Goal: Task Accomplishment & Management: Manage account settings

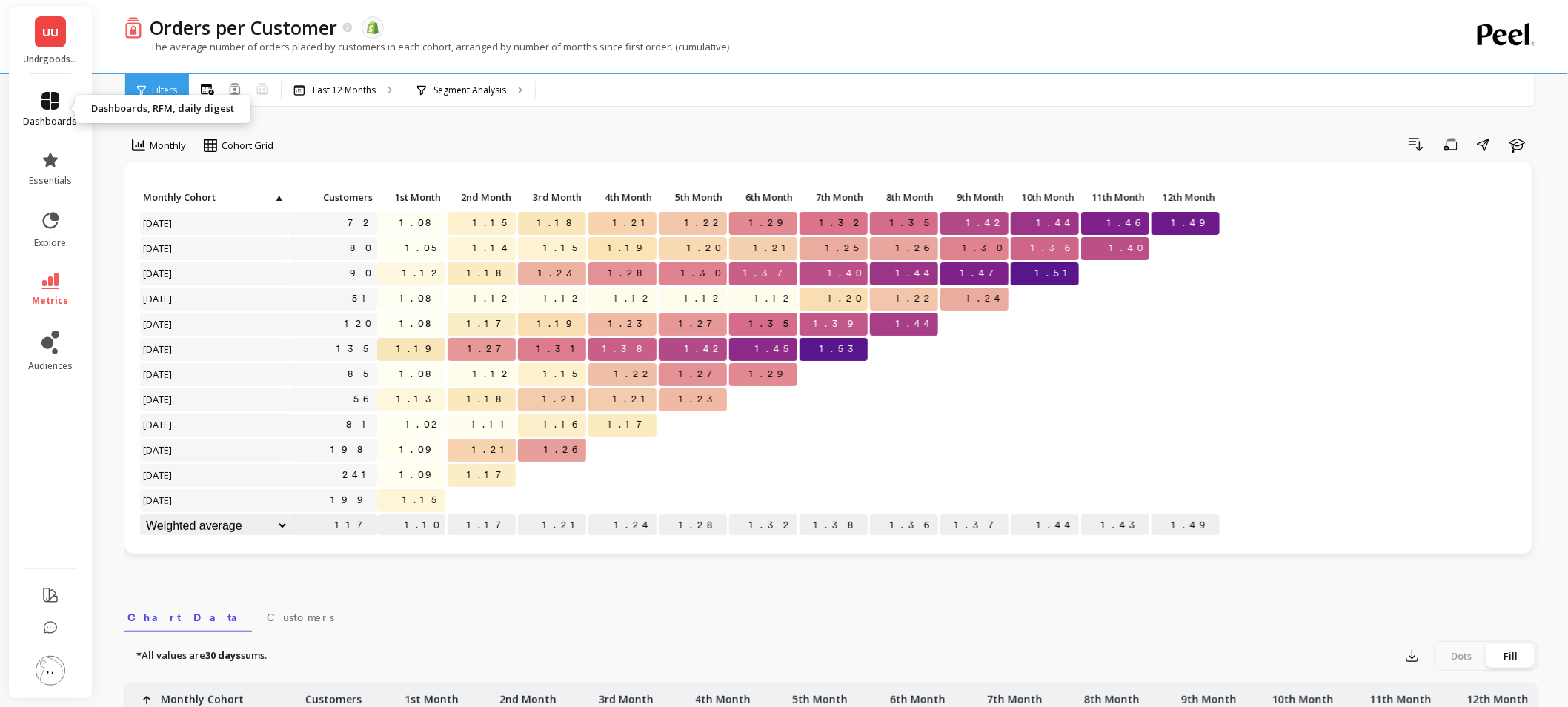
click at [47, 104] on icon at bounding box center [50, 101] width 18 height 18
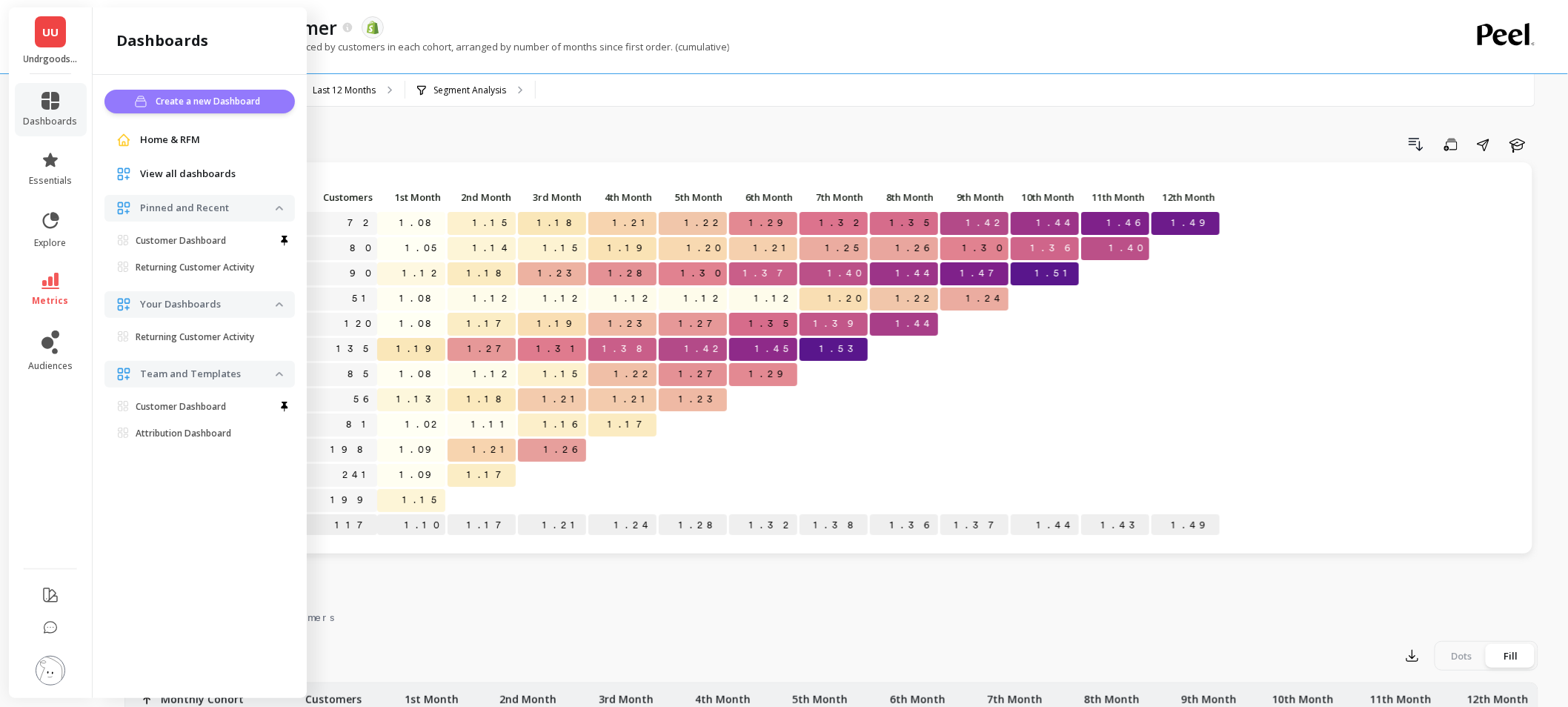
click at [171, 104] on span "Create a new Dashboard" at bounding box center [210, 101] width 109 height 15
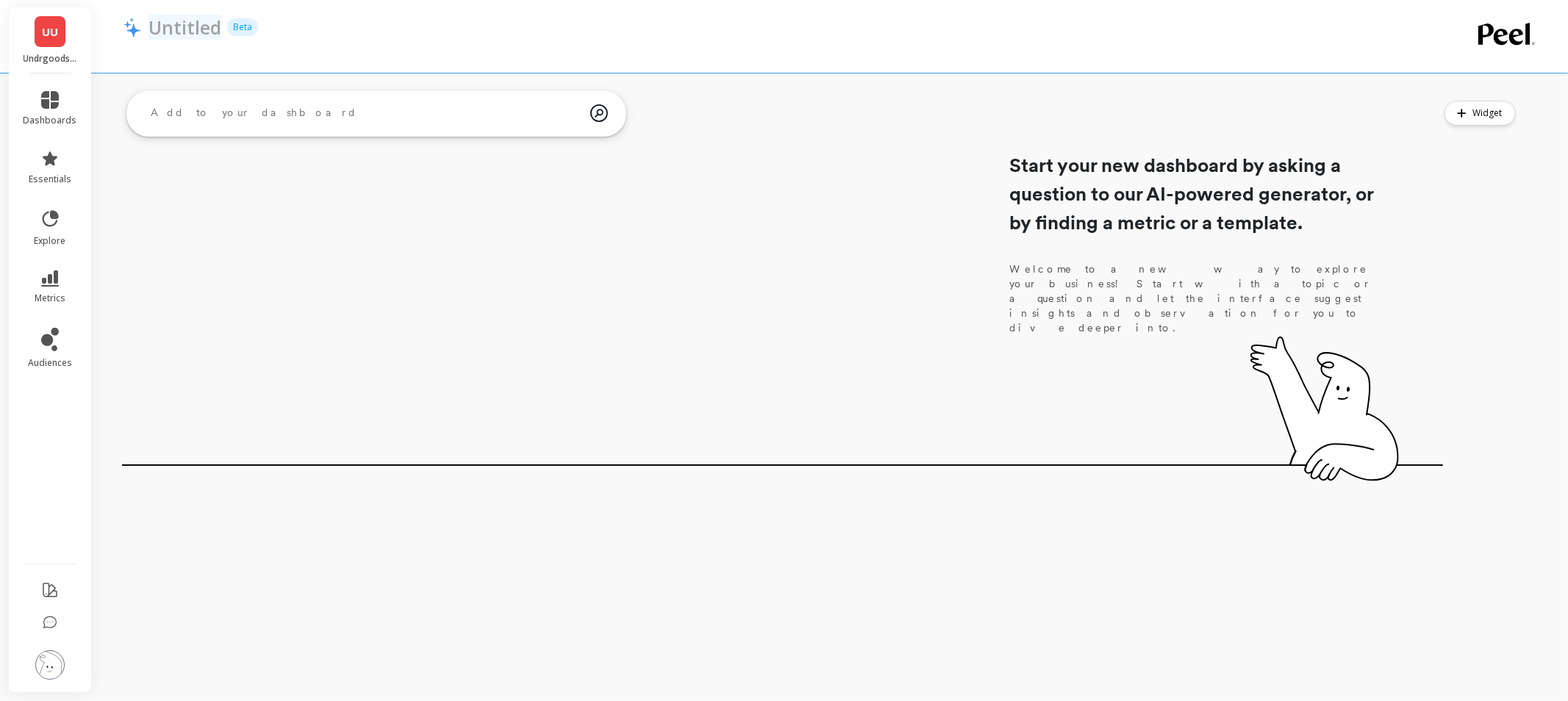
click at [177, 34] on p "Untitled" at bounding box center [185, 28] width 73 height 25
drag, startPoint x: 212, startPoint y: 29, endPoint x: 68, endPoint y: 31, distance: 144.0
click at [68, 31] on div "UU Undrgoods UAE dashboards essentials explore metrics audiences Untitled Beta …" at bounding box center [784, 350] width 1568 height 701
type input "c"
type input "reports discussed during call 01/09"
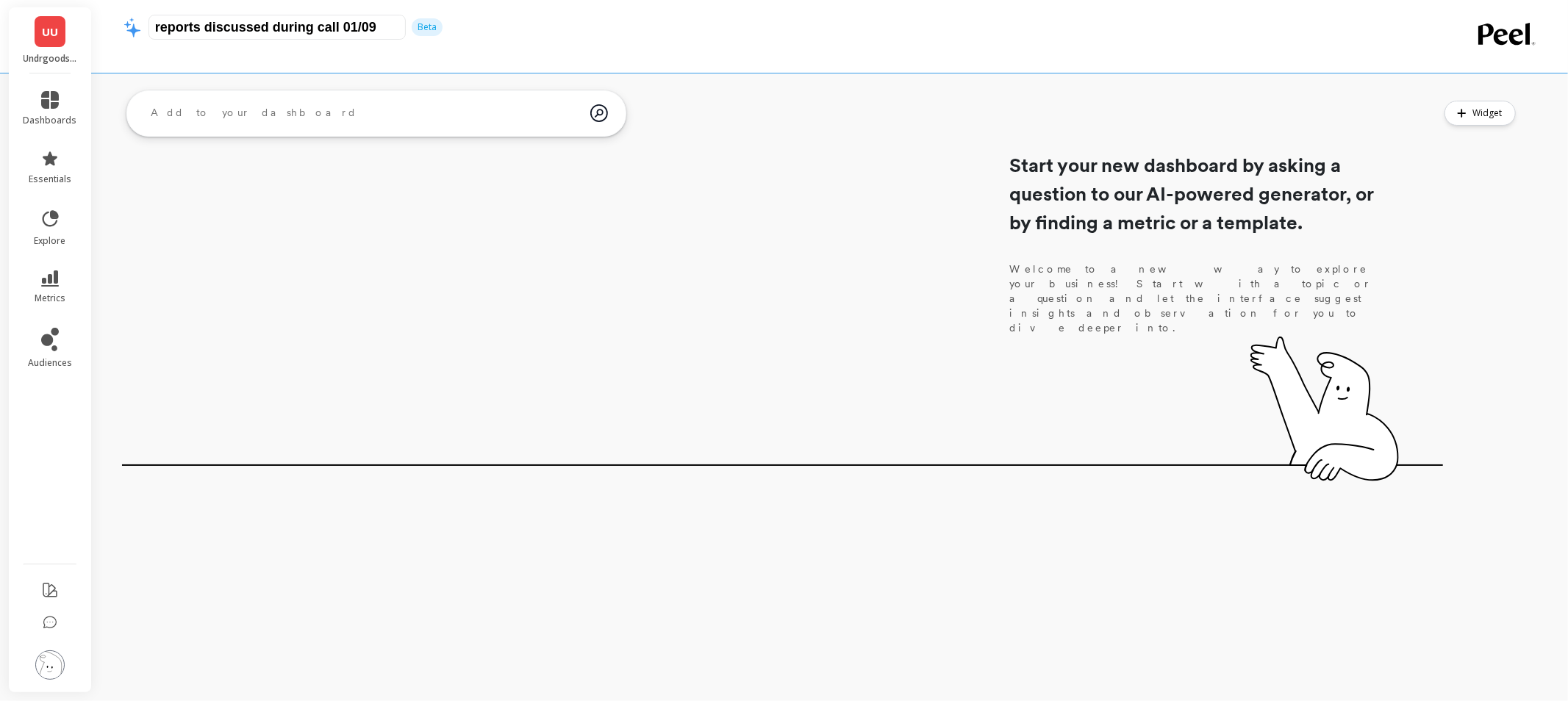
drag, startPoint x: 522, startPoint y: 64, endPoint x: 504, endPoint y: 55, distance: 20.1
click at [522, 63] on div "reports discussed during call 01/09 Beta" at bounding box center [771, 37] width 1294 height 73
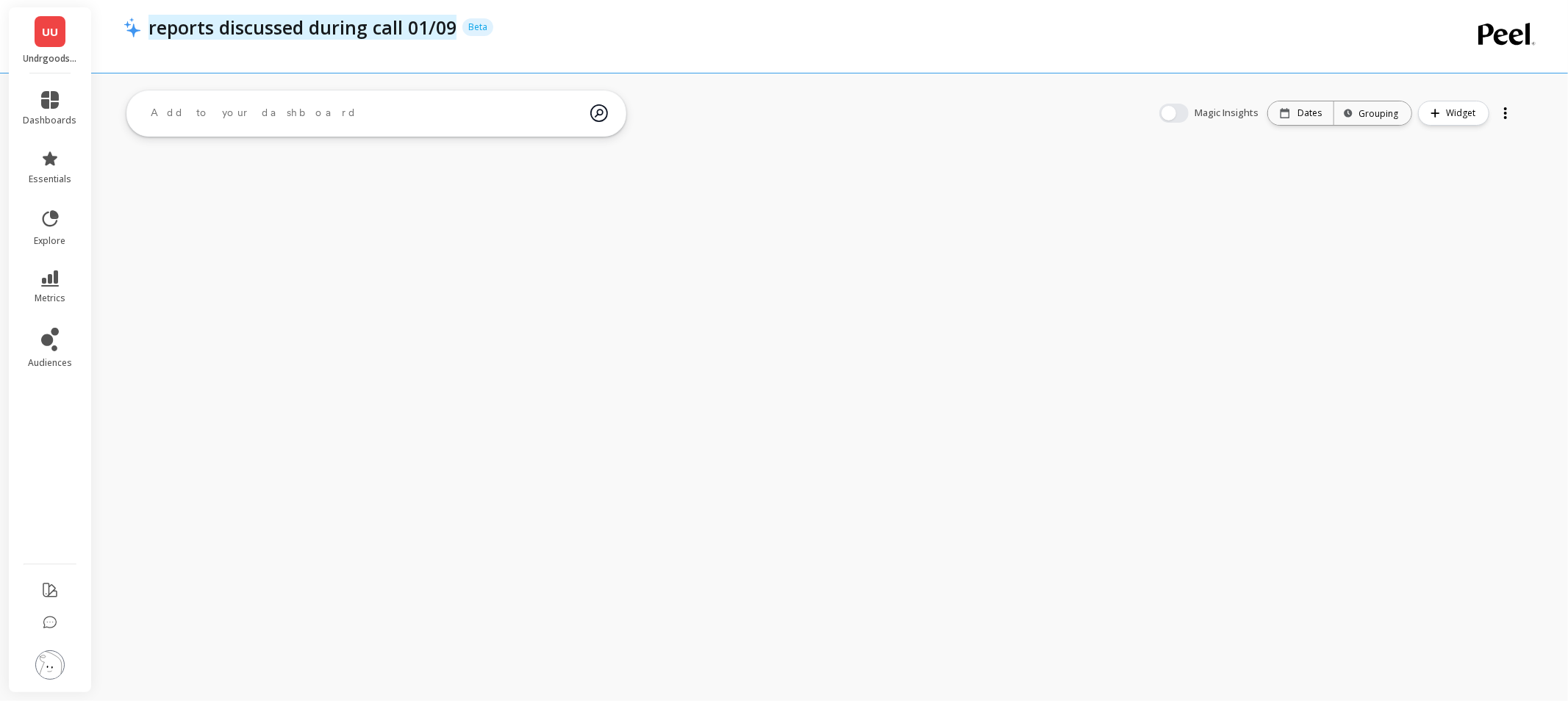
click at [407, 31] on p "reports discussed during call 01/09" at bounding box center [302, 28] width 308 height 25
drag, startPoint x: 382, startPoint y: 29, endPoint x: 61, endPoint y: 6, distance: 321.8
click at [100, 6] on div "reports discussed during call 01/09 Beta ask the AI How many people purchase th…" at bounding box center [834, 84] width 1468 height 169
click at [162, 24] on input "text" at bounding box center [240, 28] width 184 height 25
paste input "reports discussed during call 01/09"
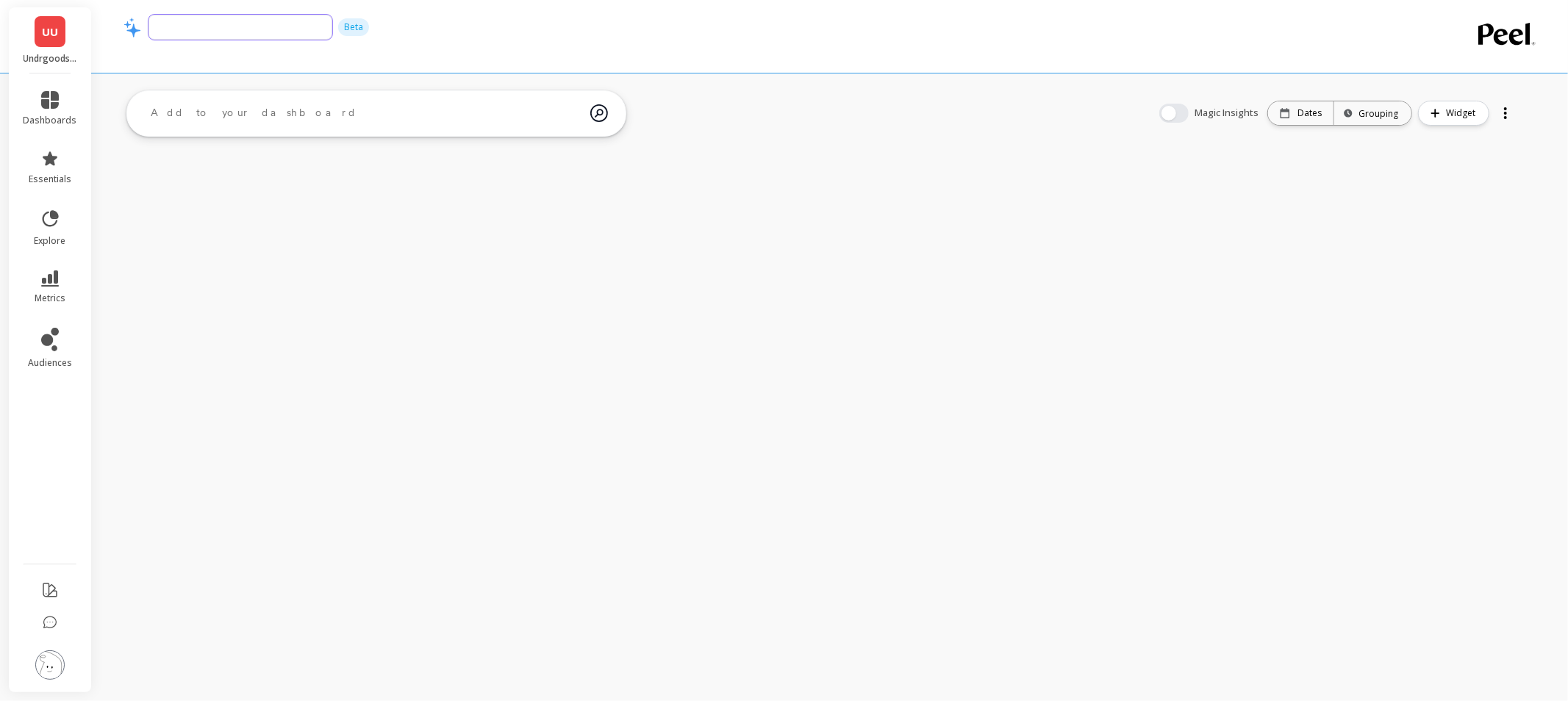
type input "reports discussed during call 01/09"
click at [523, 52] on div at bounding box center [771, 47] width 1294 height 15
click at [1443, 107] on button "Widget" at bounding box center [1454, 113] width 72 height 25
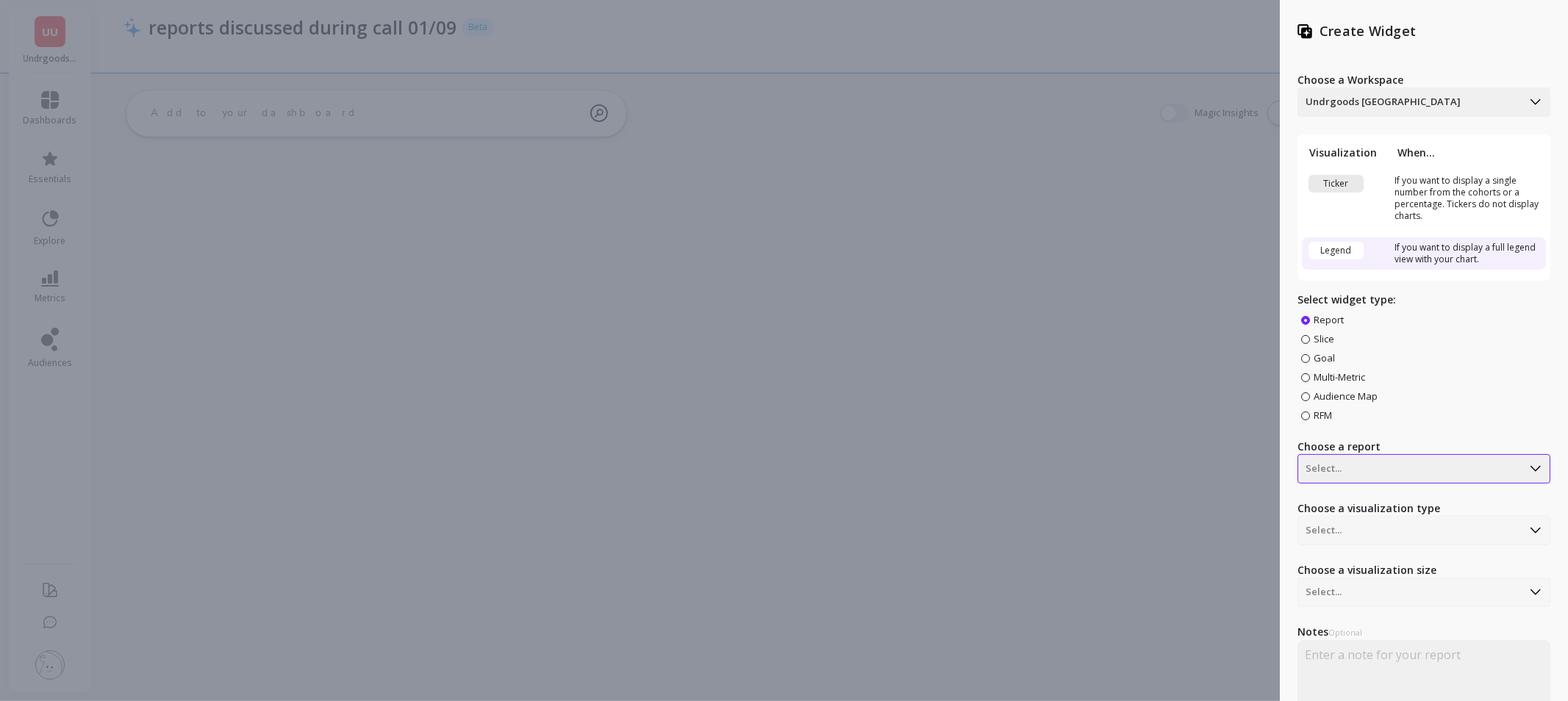
click at [1370, 473] on div "Select..." at bounding box center [1423, 469] width 253 height 29
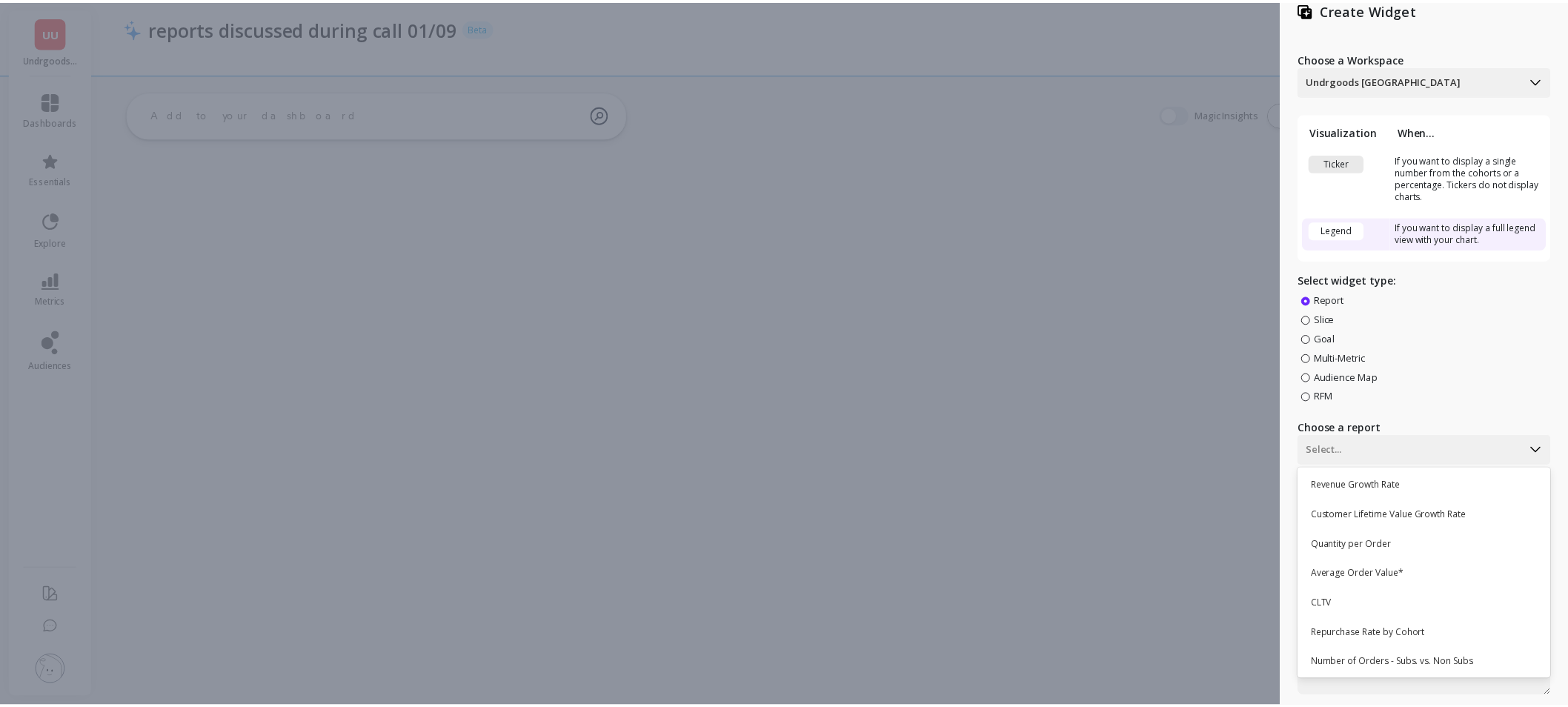
scroll to position [411, 0]
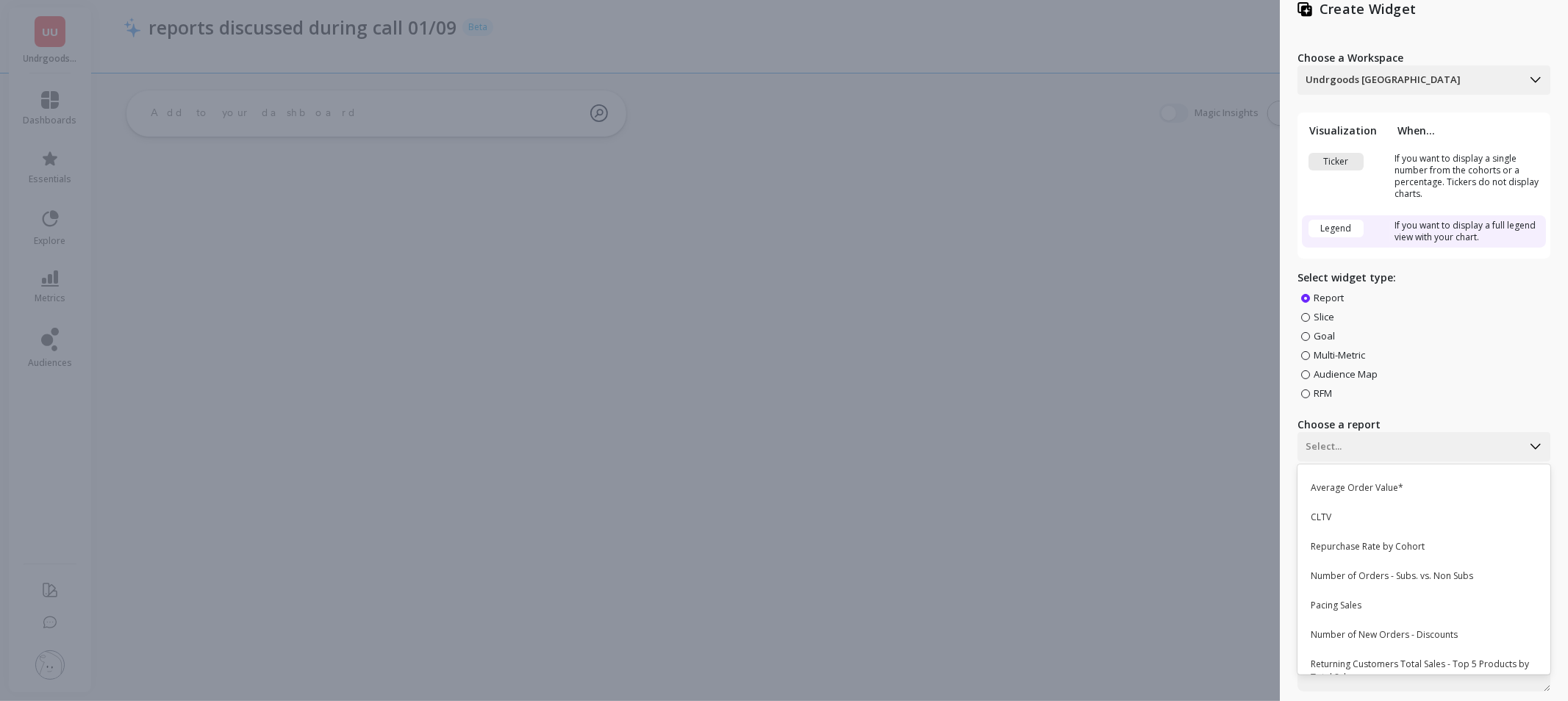
click at [1105, 525] on div "Create Widget Choose a Workspace Undrgoods UAE Visualization When... Ticker If …" at bounding box center [784, 350] width 1568 height 701
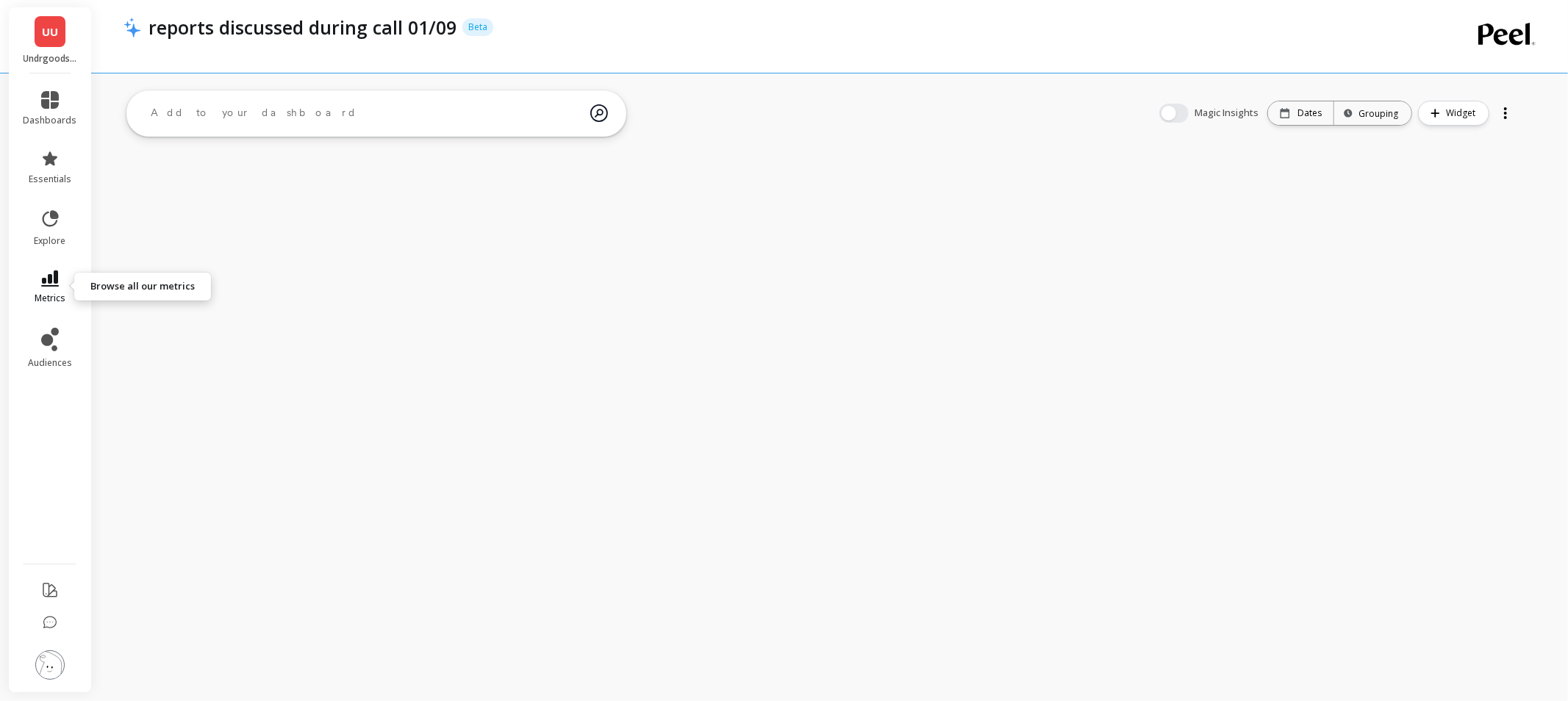
click at [48, 293] on span "metrics" at bounding box center [49, 299] width 31 height 12
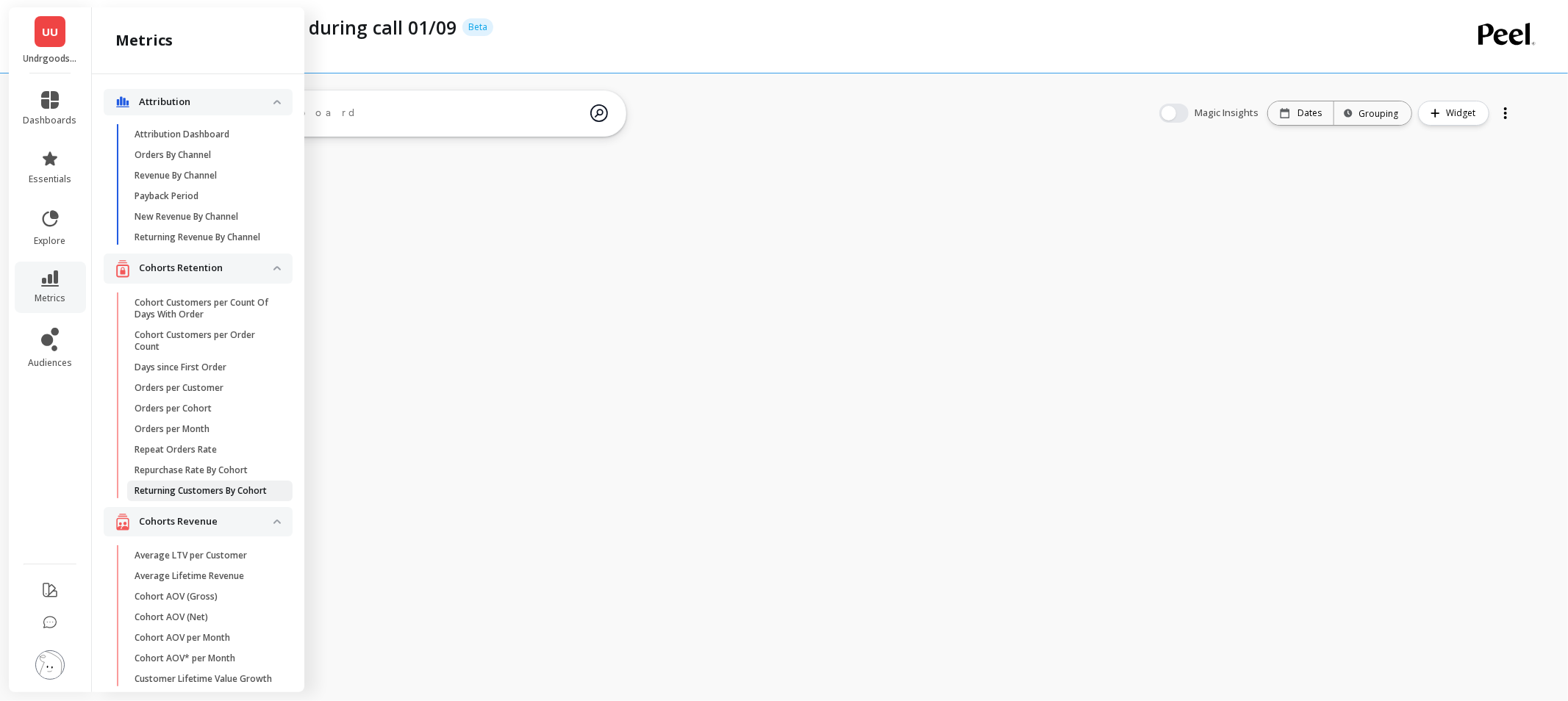
click at [206, 497] on p "Returning Customers By Cohort" at bounding box center [200, 491] width 133 height 12
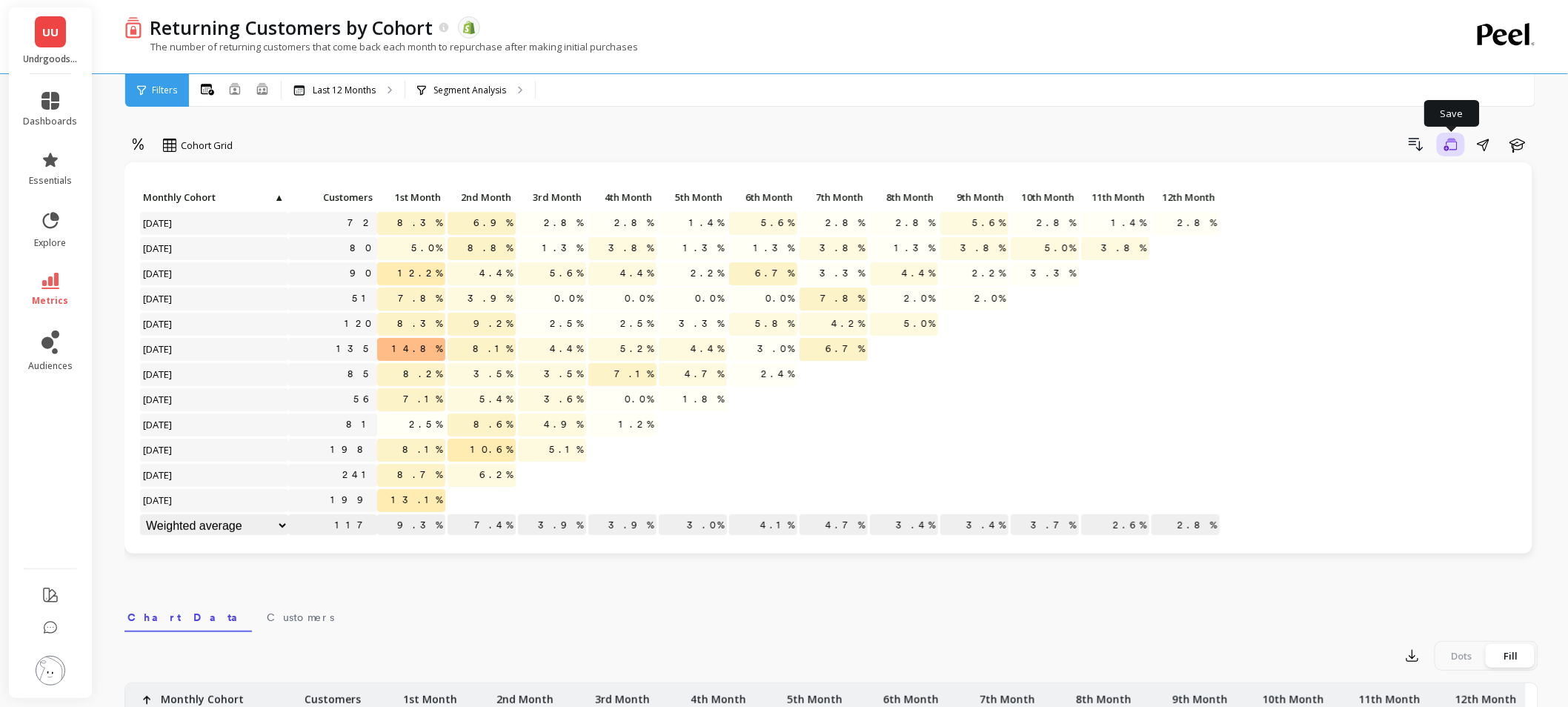
click at [1447, 152] on button "Save" at bounding box center [1450, 145] width 28 height 24
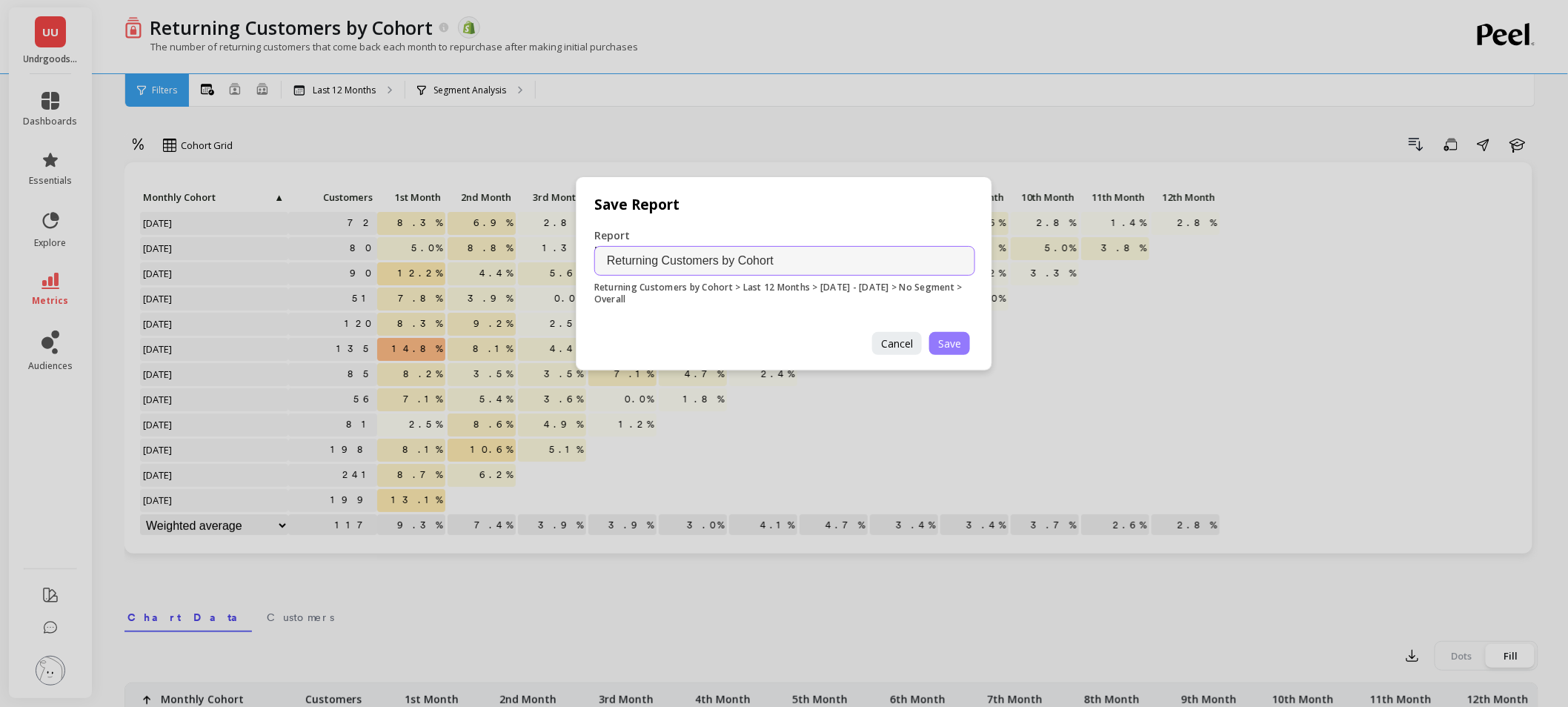
click at [943, 346] on span "Save" at bounding box center [950, 343] width 23 height 14
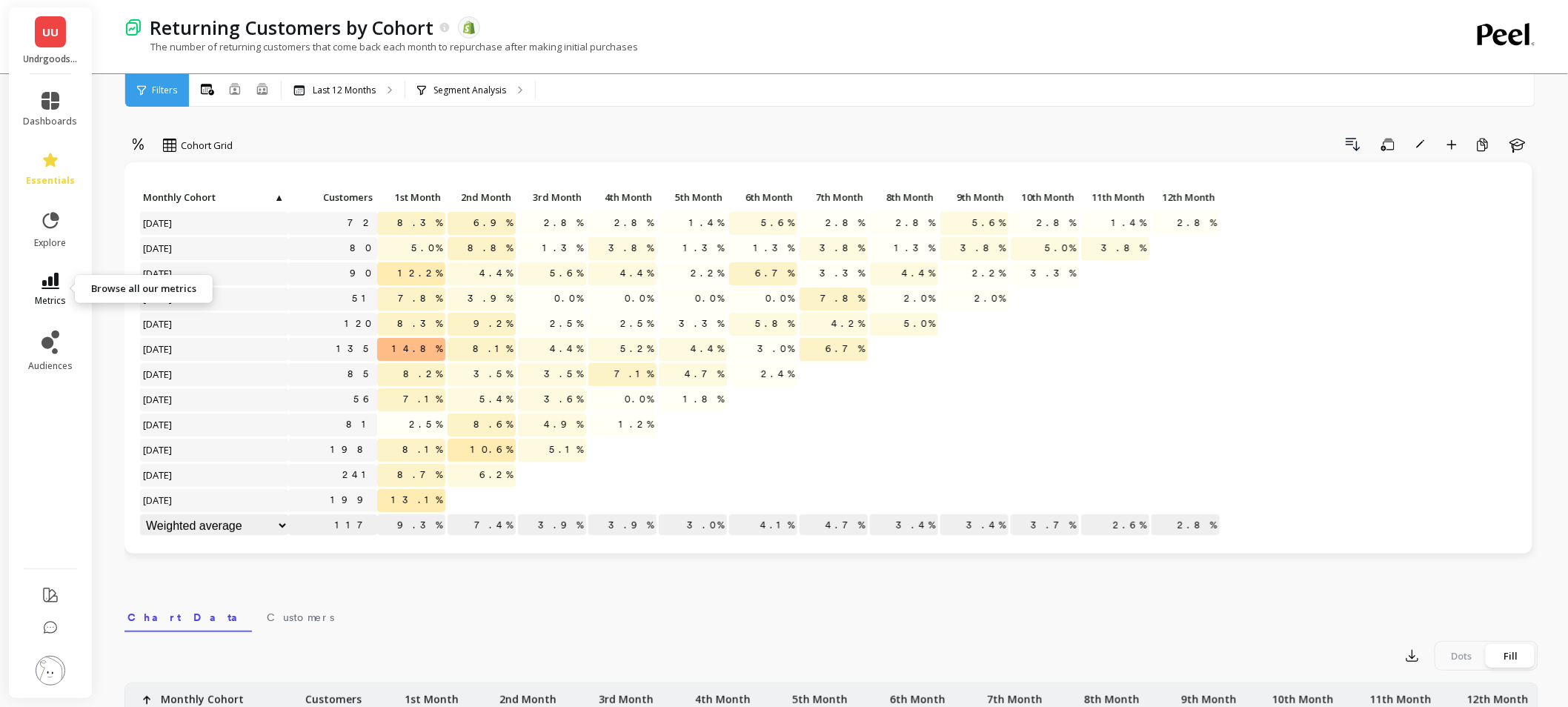
click at [45, 291] on link "metrics" at bounding box center [51, 289] width 54 height 34
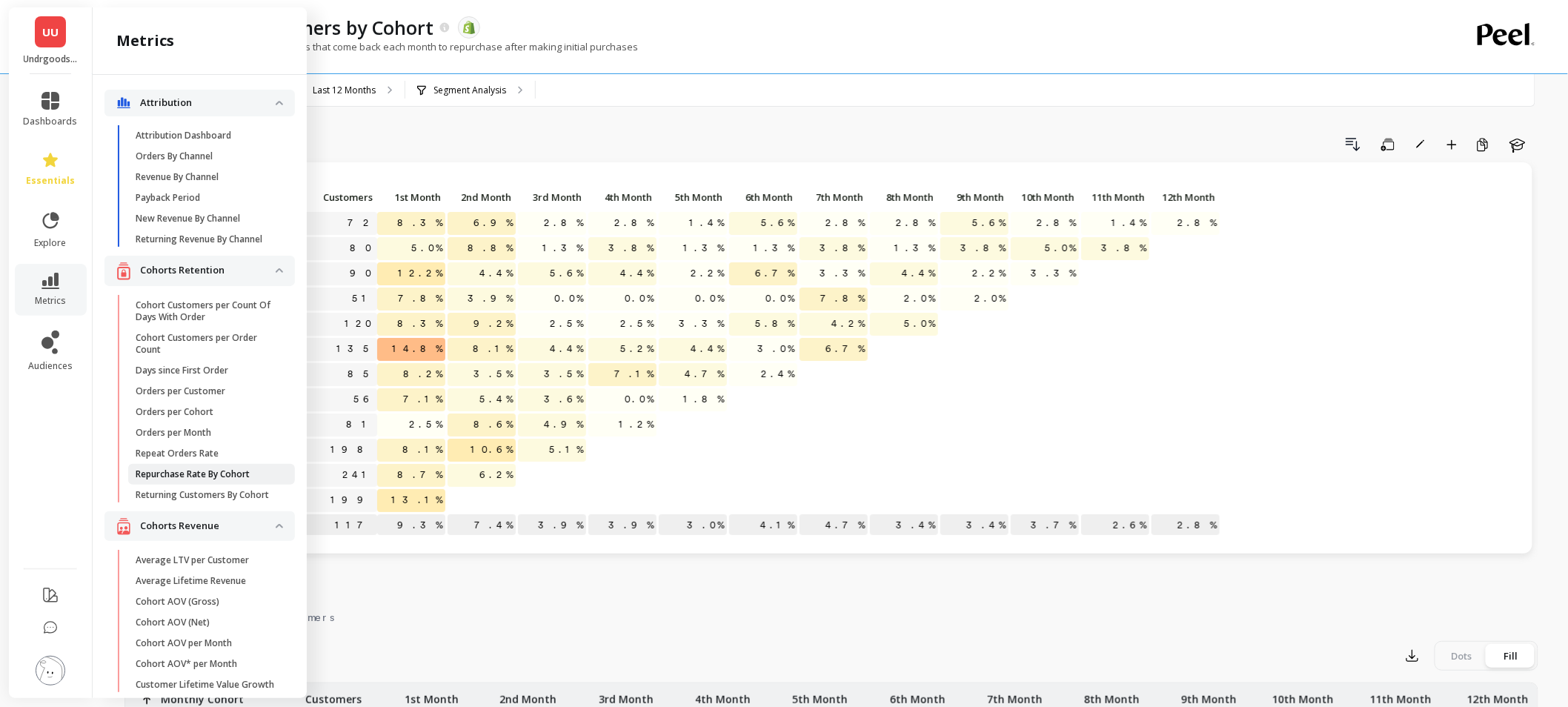
click at [198, 480] on p "Repurchase Rate By Cohort" at bounding box center [192, 474] width 114 height 12
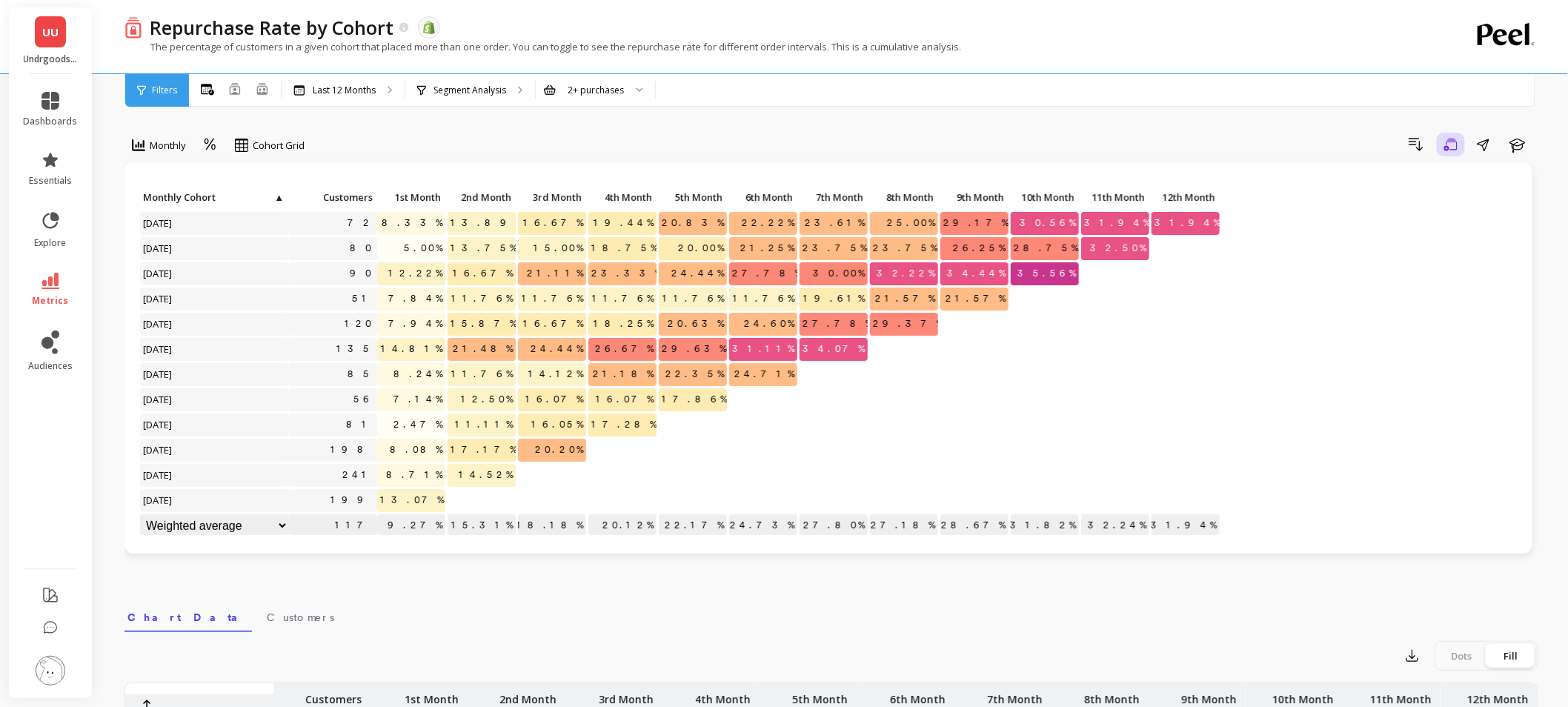
click at [1458, 147] on button "Save" at bounding box center [1450, 145] width 28 height 24
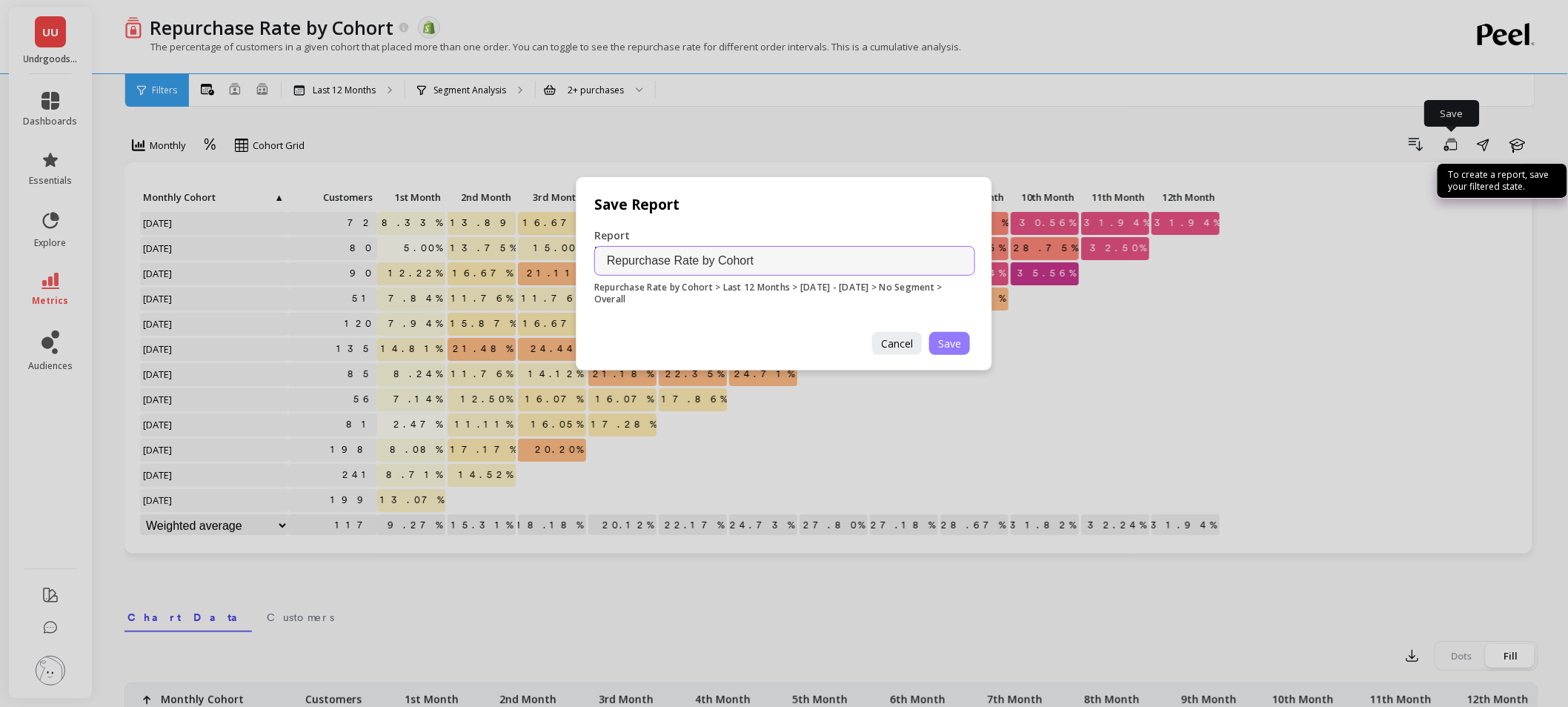
click at [966, 346] on button "Save" at bounding box center [950, 343] width 41 height 23
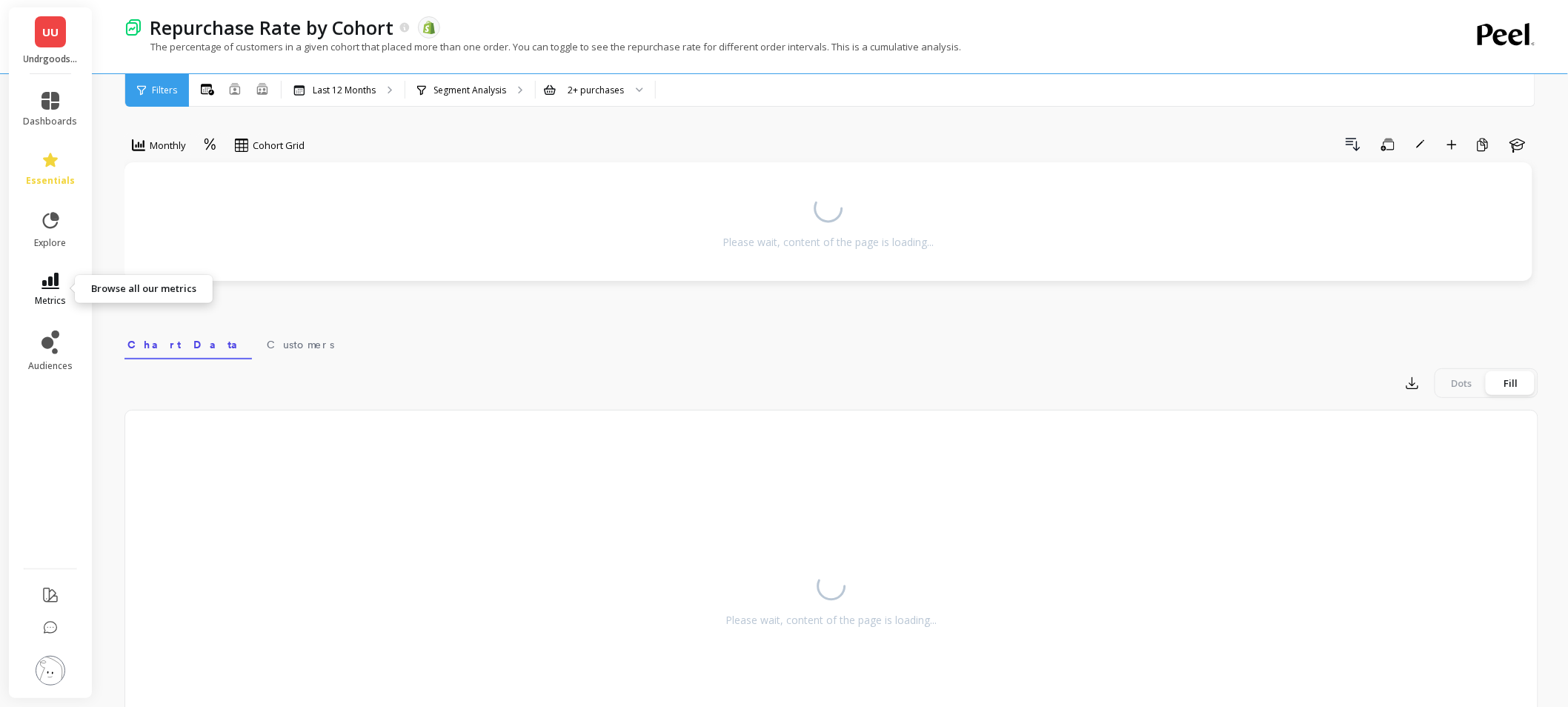
click at [42, 279] on icon at bounding box center [50, 281] width 18 height 17
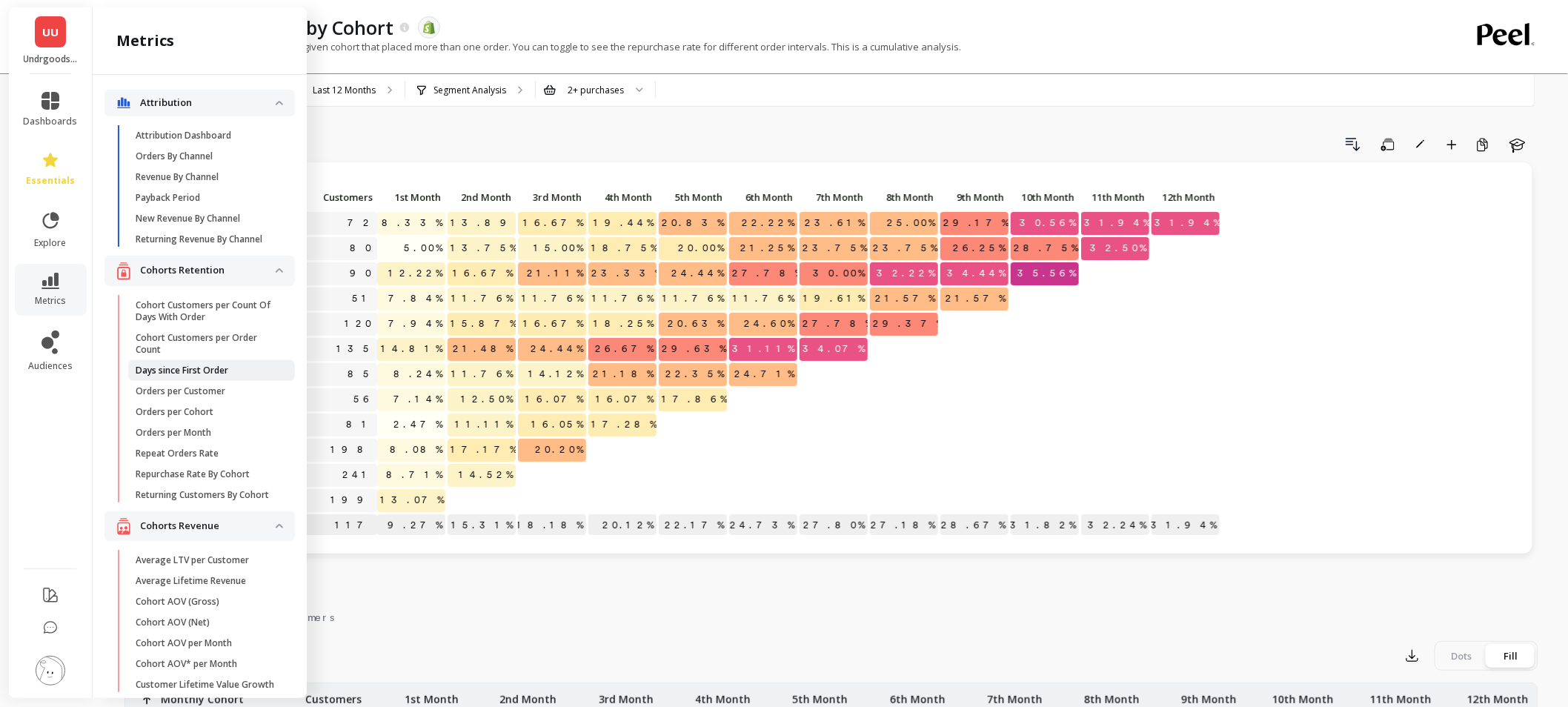
click at [220, 375] on p "Days since First Order" at bounding box center [181, 370] width 92 height 12
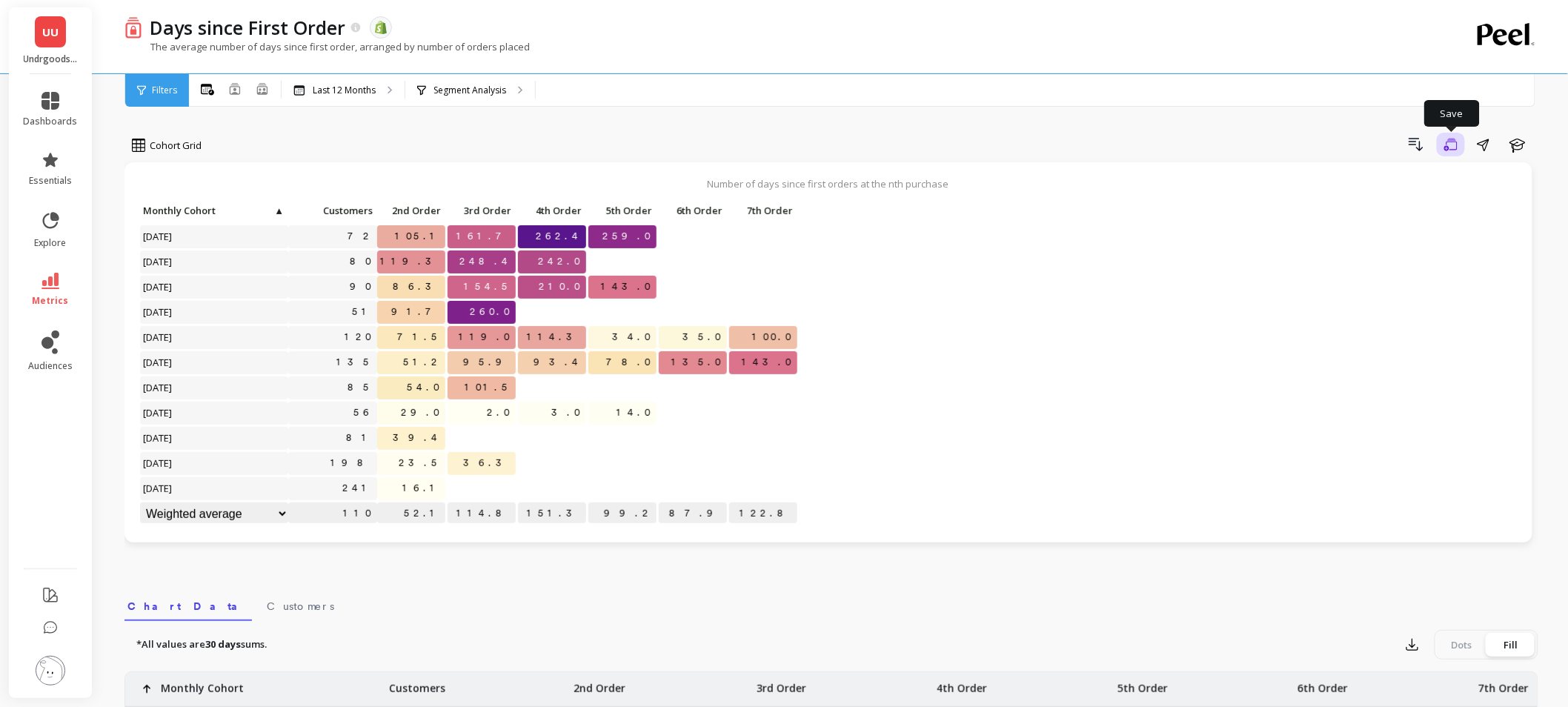
click at [1453, 145] on icon "button" at bounding box center [1451, 144] width 14 height 14
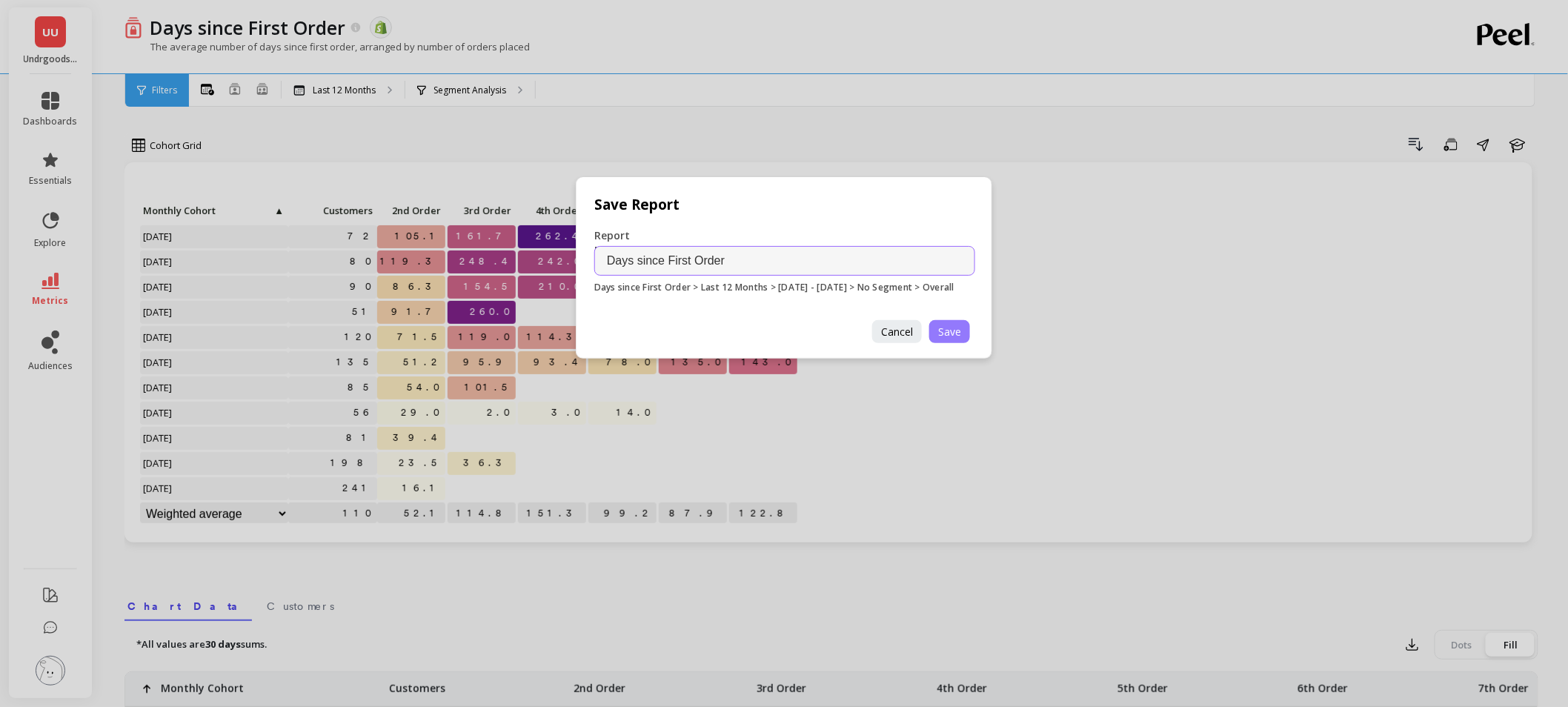
click at [958, 337] on span "Save" at bounding box center [950, 331] width 23 height 14
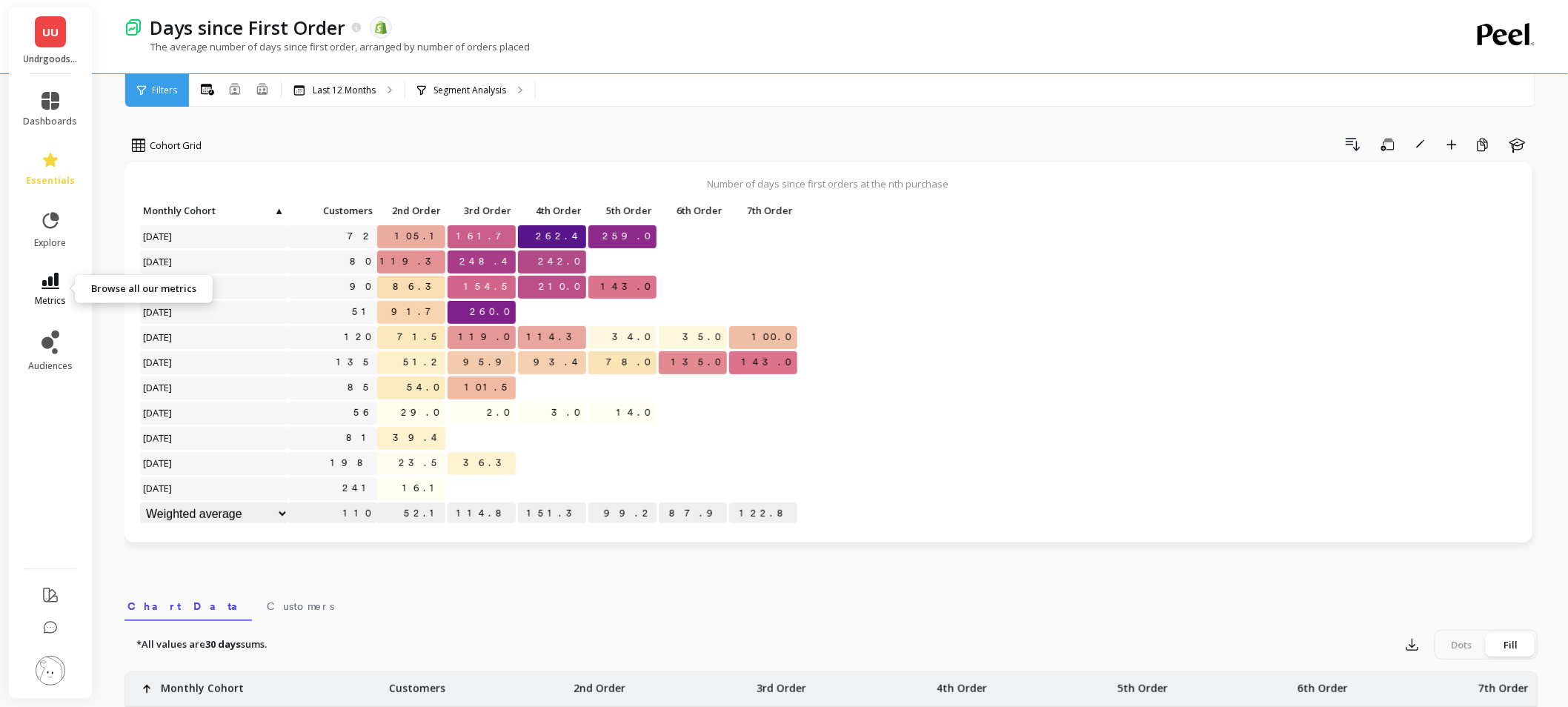
click at [53, 295] on span "metrics" at bounding box center [50, 301] width 31 height 12
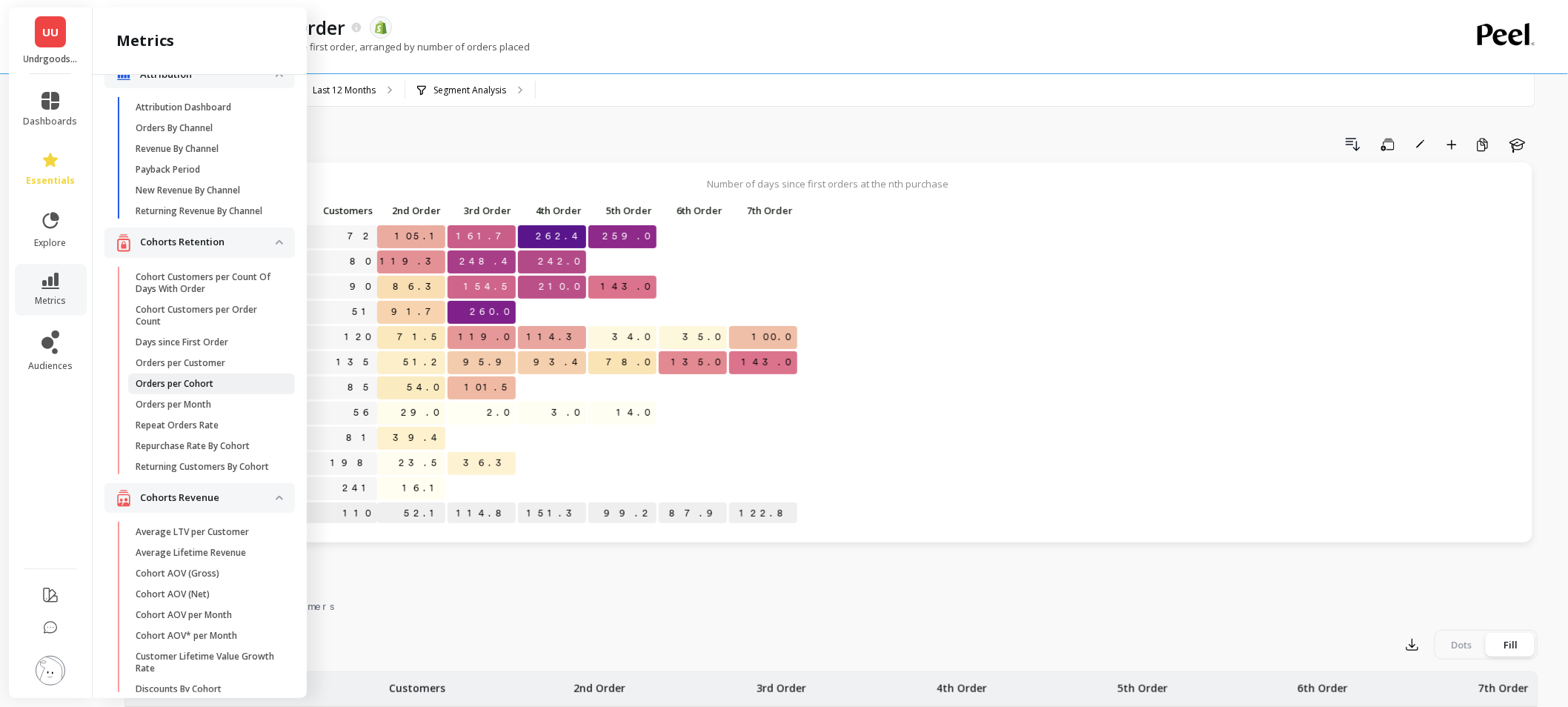
scroll to position [246, 0]
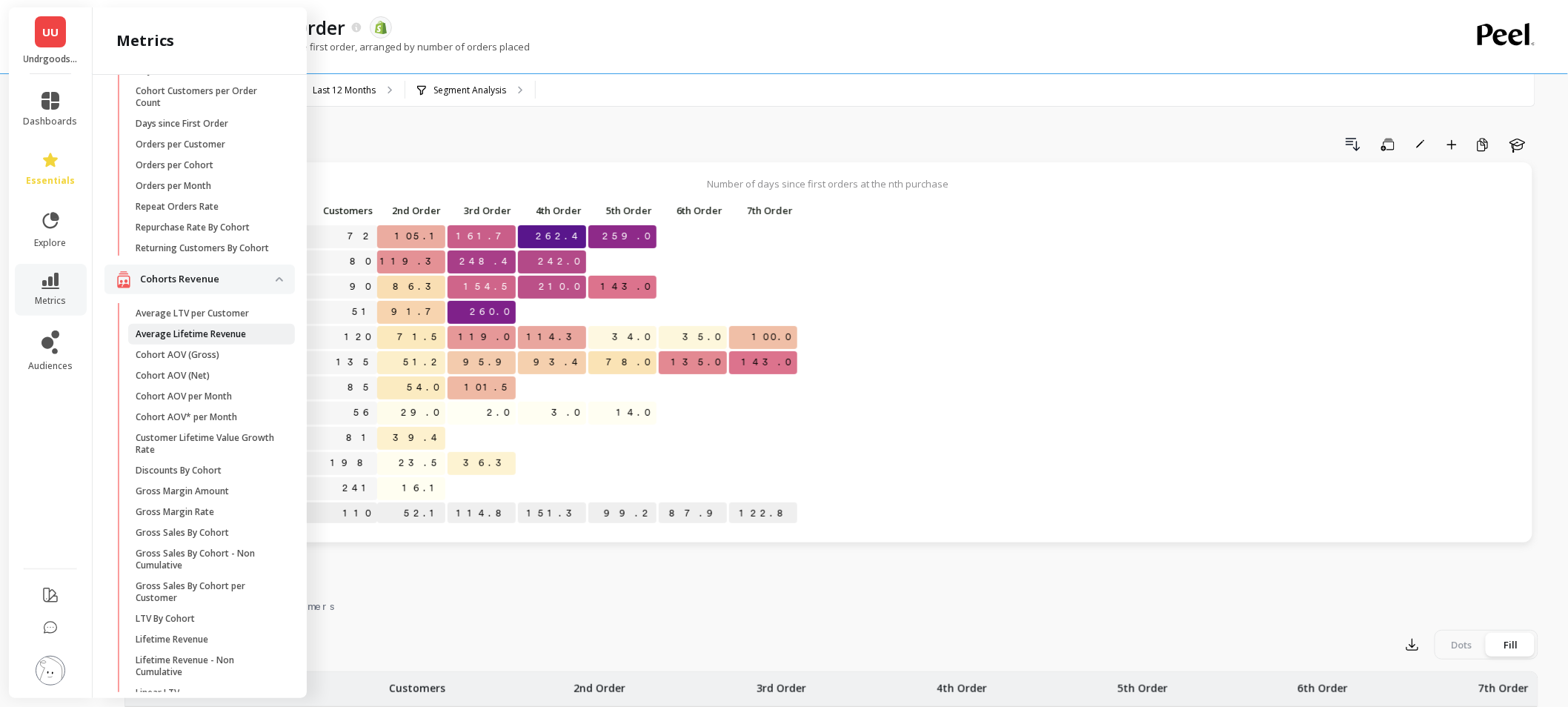
click at [227, 340] on p "Average Lifetime Revenue" at bounding box center [190, 334] width 110 height 12
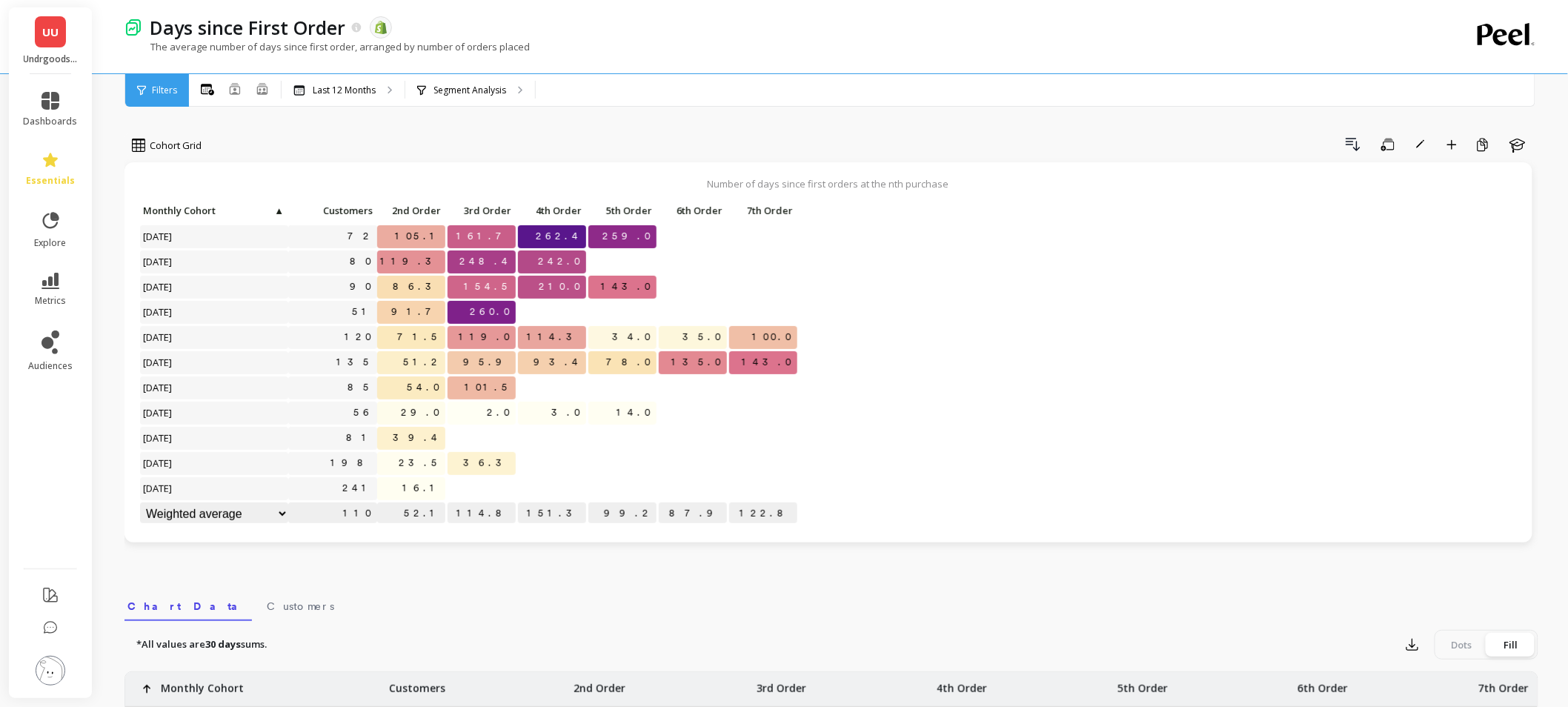
scroll to position [0, 0]
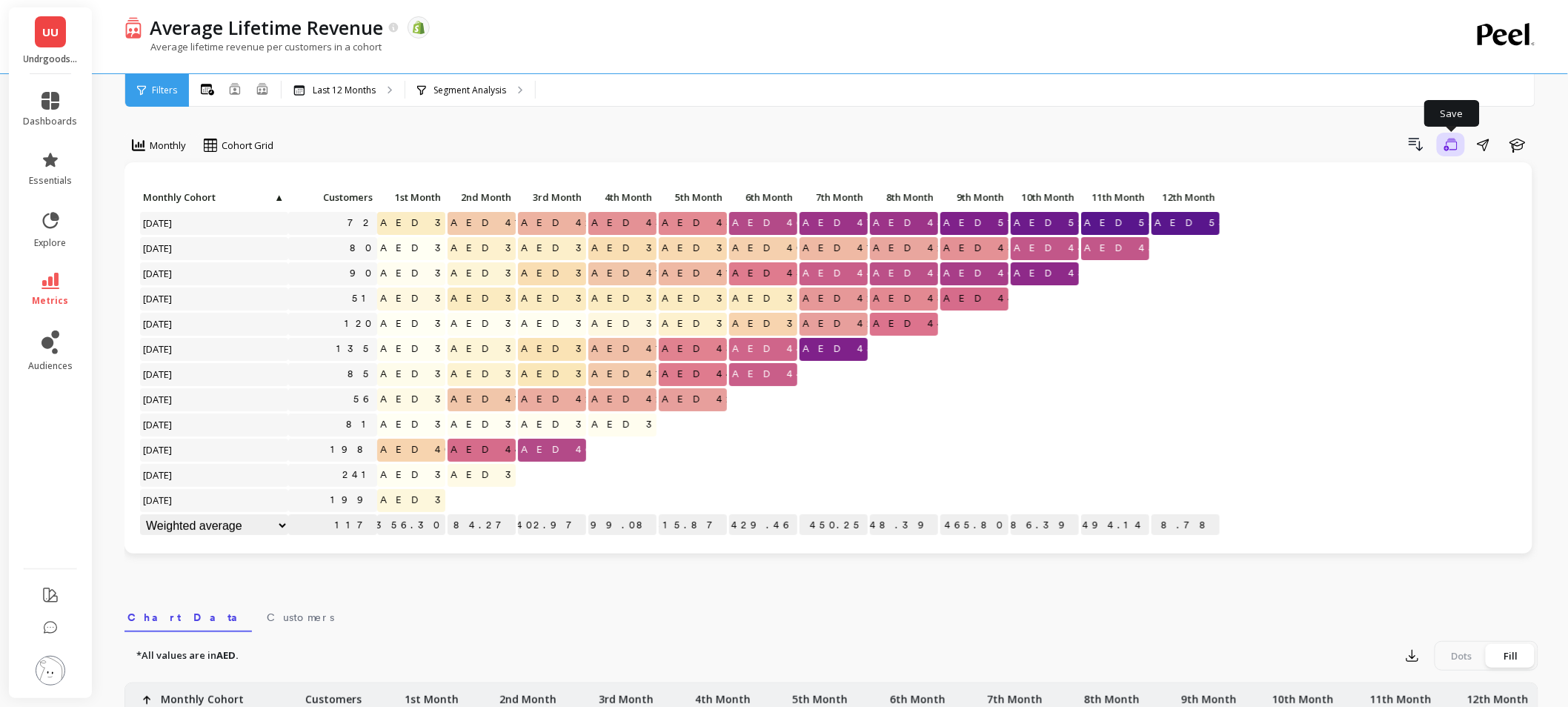
click at [1444, 137] on icon "button" at bounding box center [1451, 144] width 14 height 14
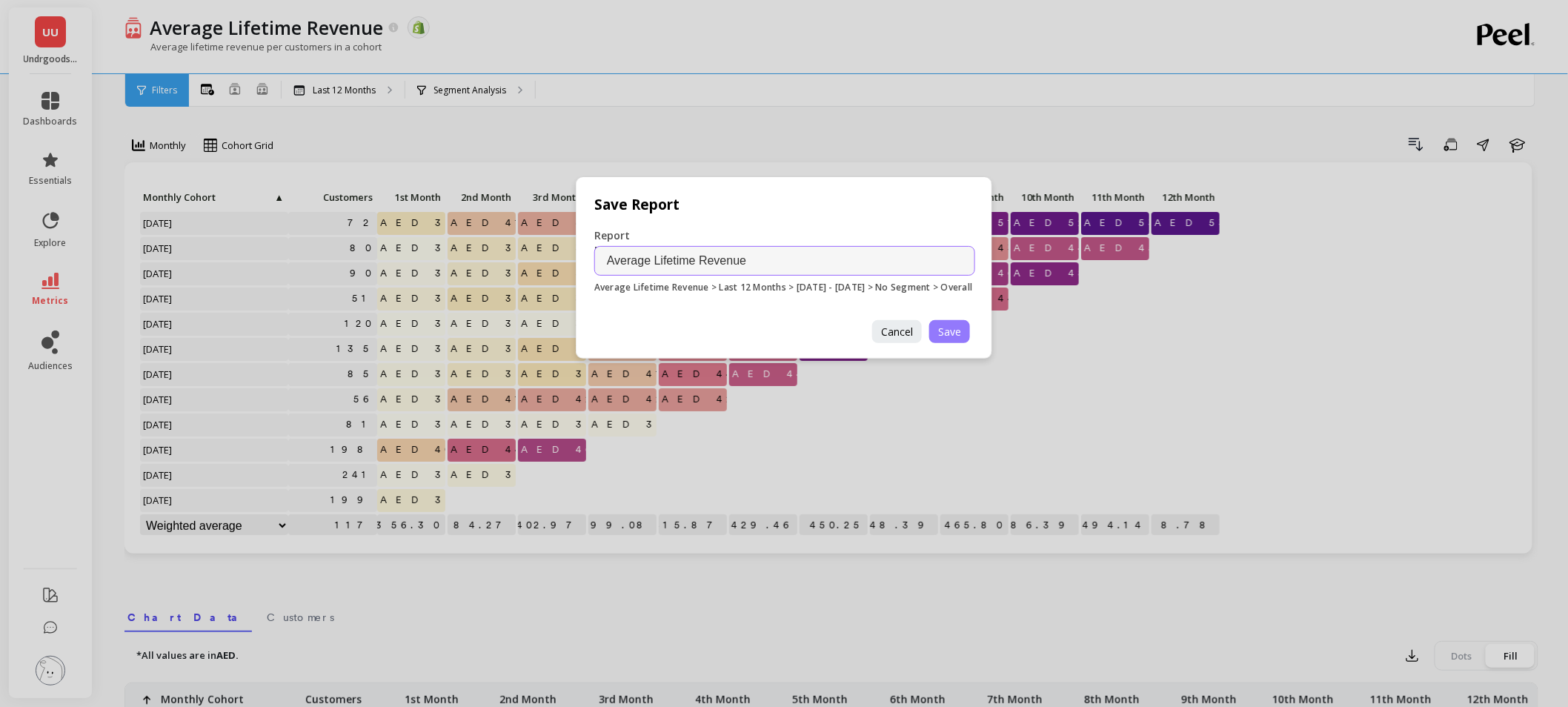
click at [959, 339] on span "Save" at bounding box center [950, 331] width 23 height 14
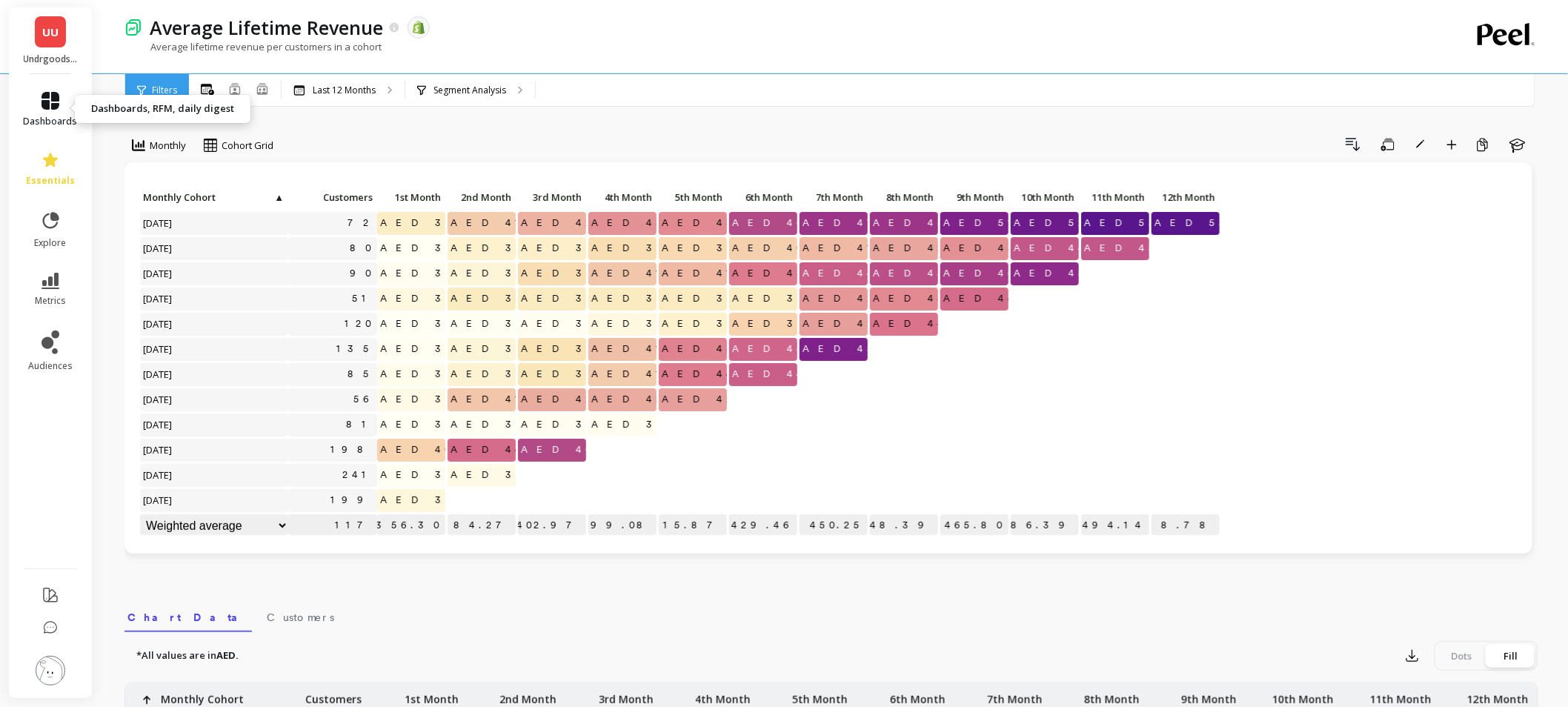
click at [54, 99] on icon at bounding box center [50, 101] width 18 height 18
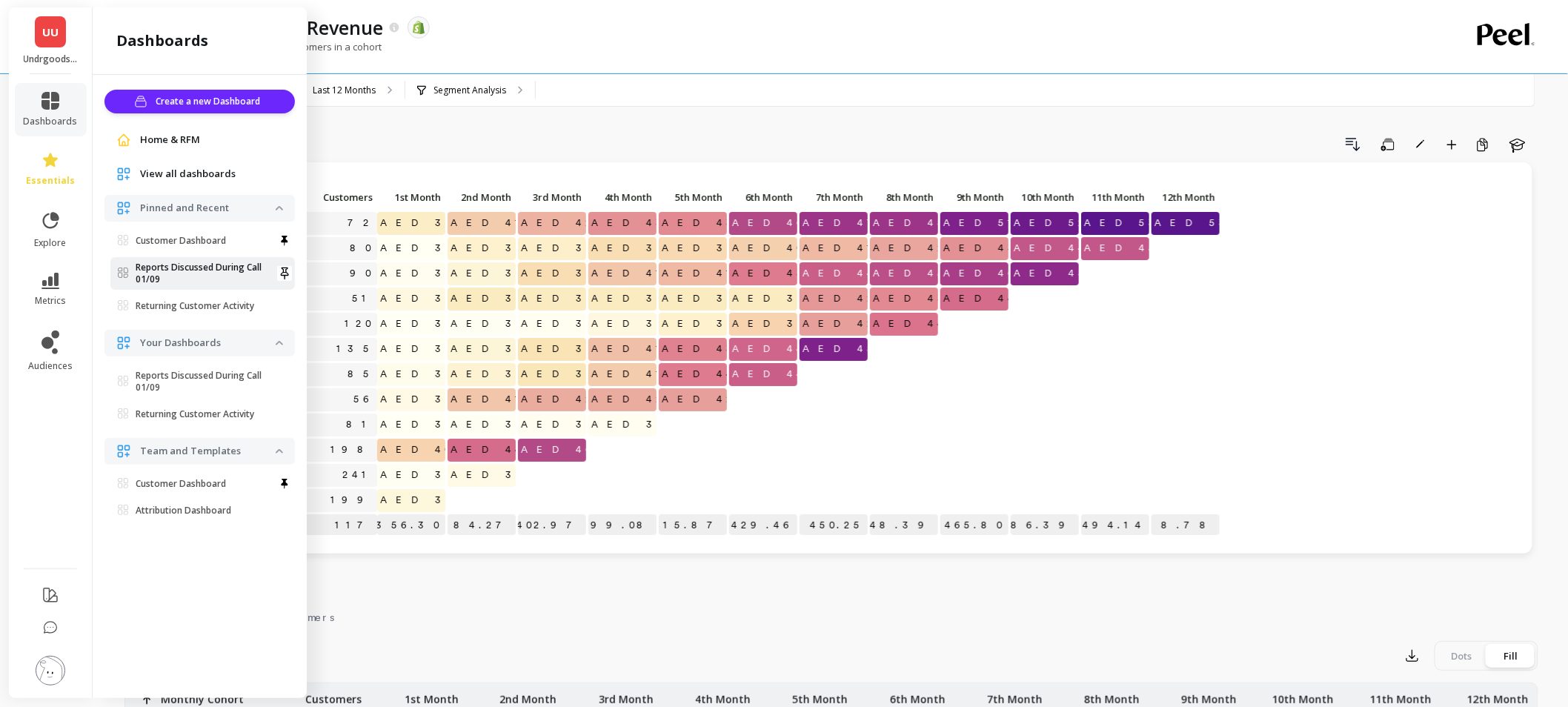
click at [219, 274] on p "Reports Discussed During Call 01/09" at bounding box center [205, 273] width 140 height 24
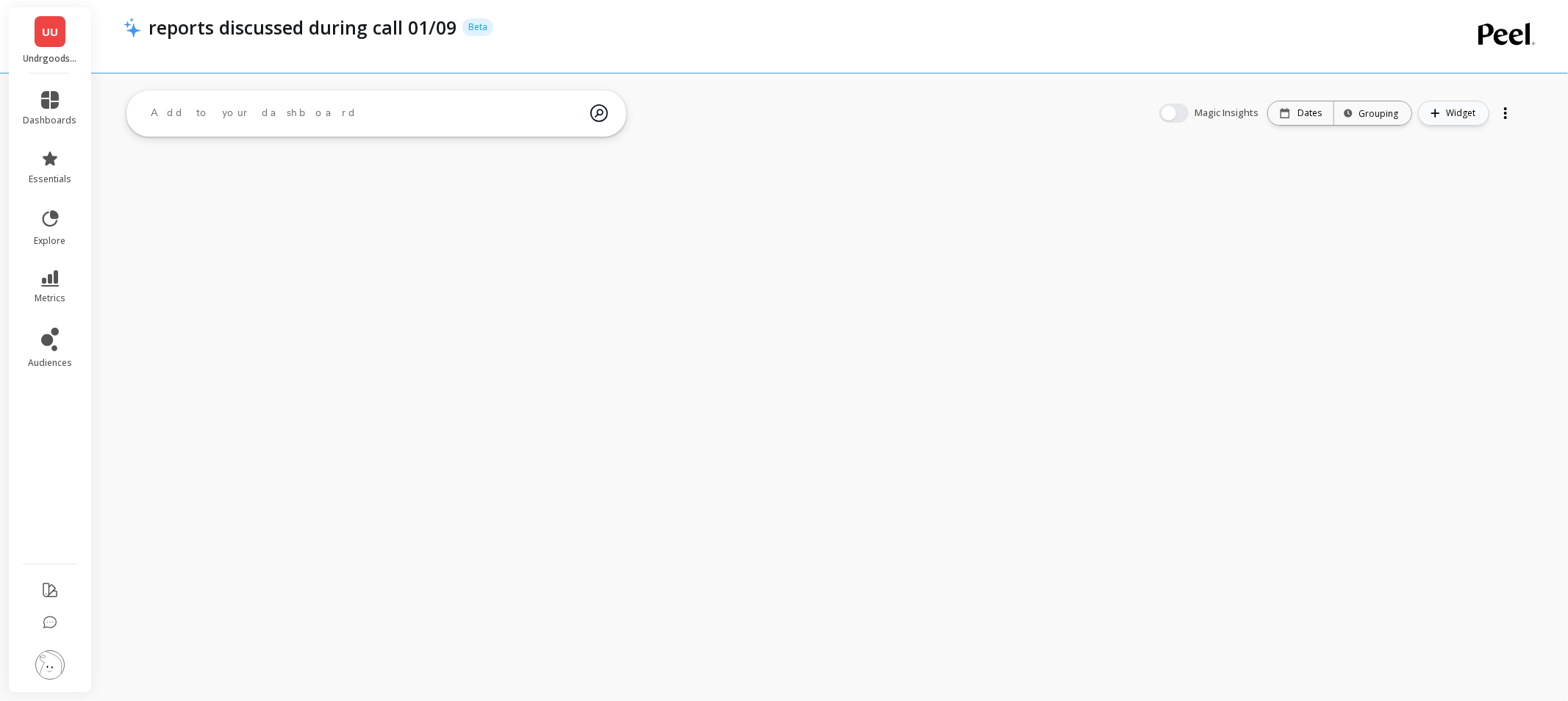
click at [1442, 110] on button "Widget" at bounding box center [1454, 113] width 72 height 25
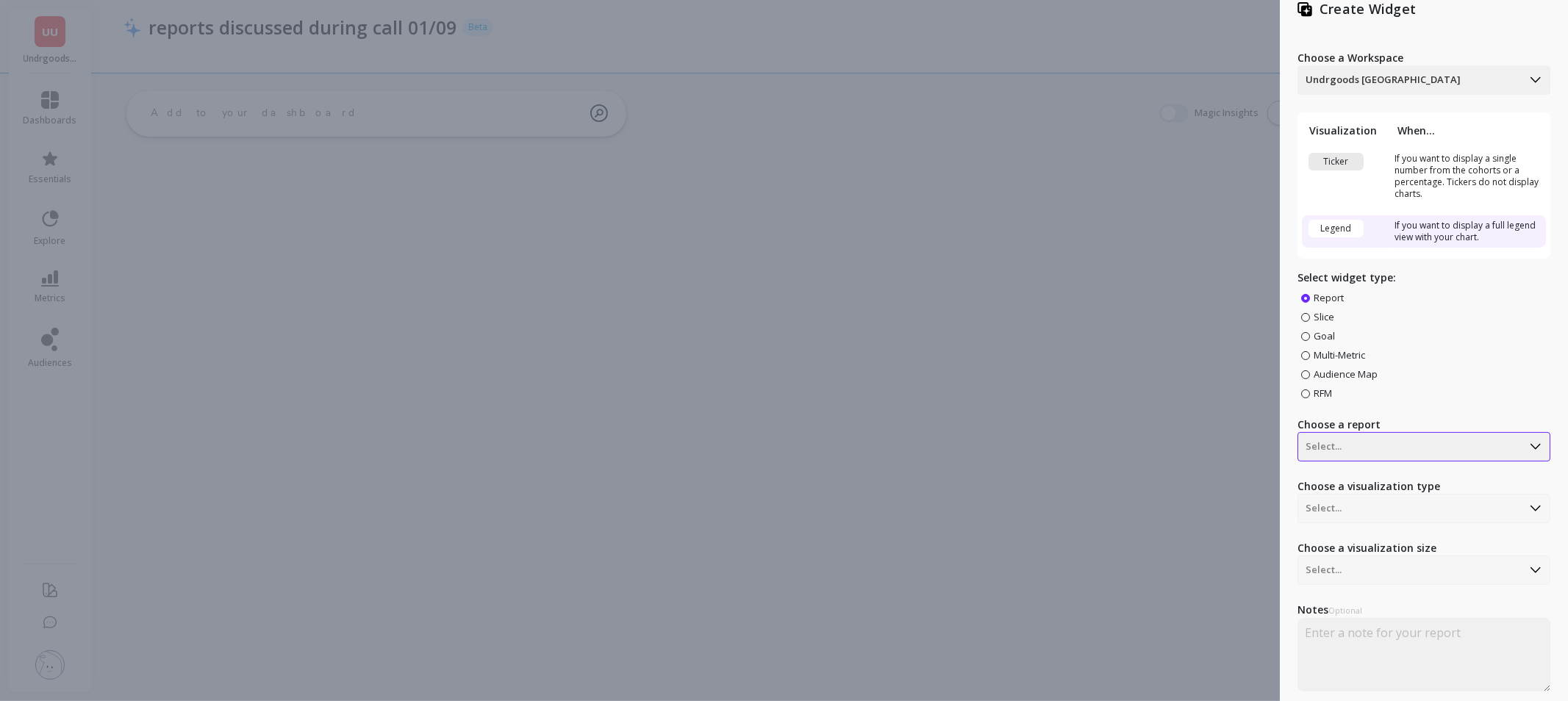
click at [1423, 454] on div "Select..." at bounding box center [1423, 446] width 253 height 29
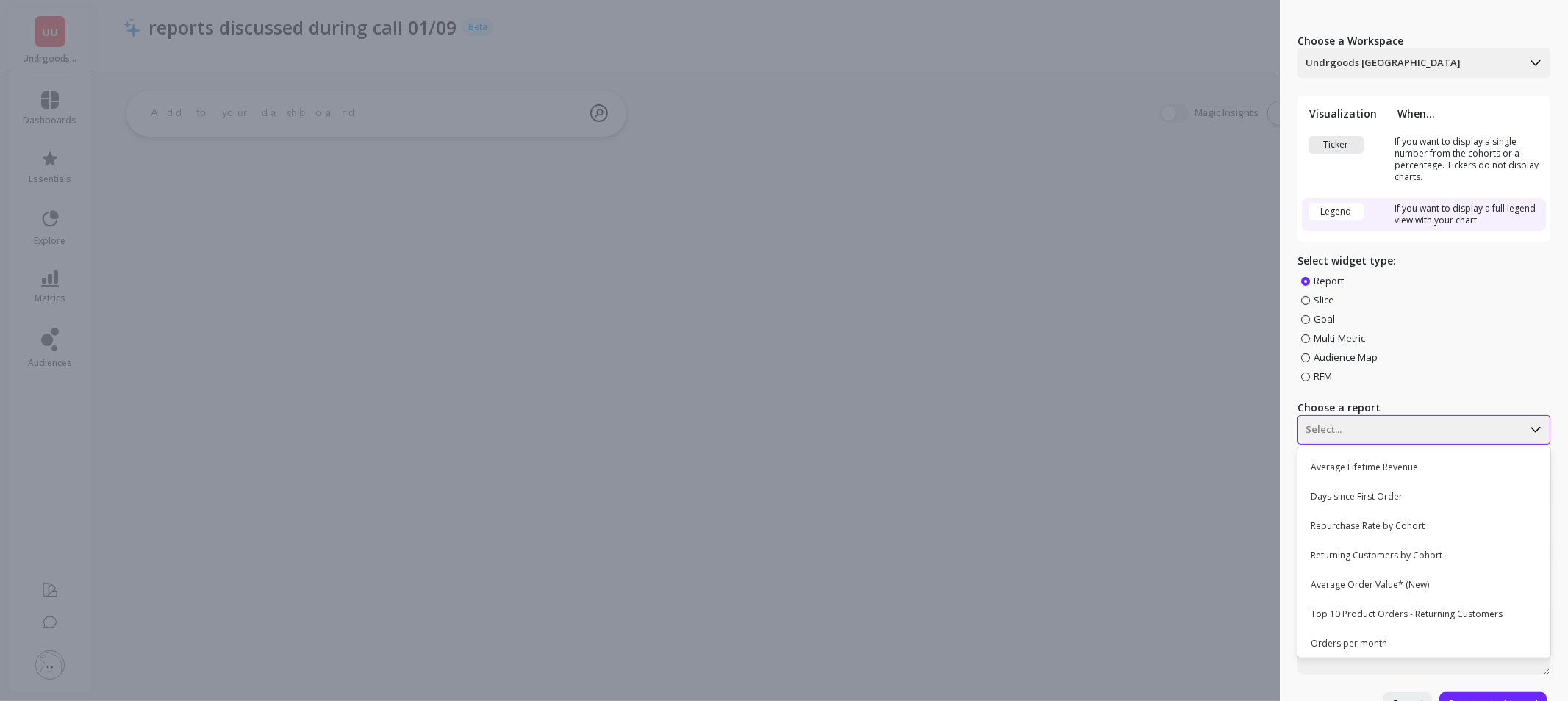
scroll to position [63, 0]
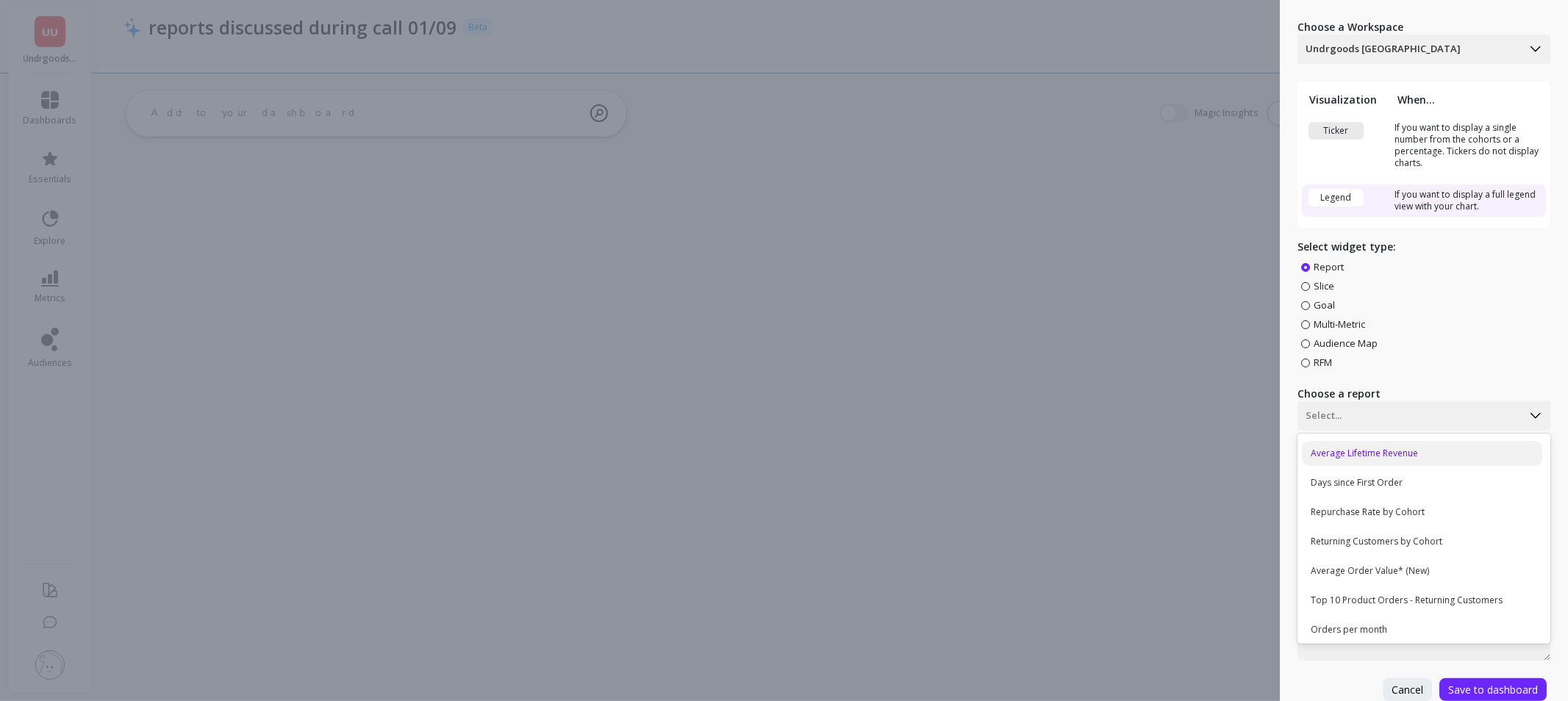
click at [1417, 448] on div "Average Lifetime Revenue" at bounding box center [1422, 454] width 241 height 25
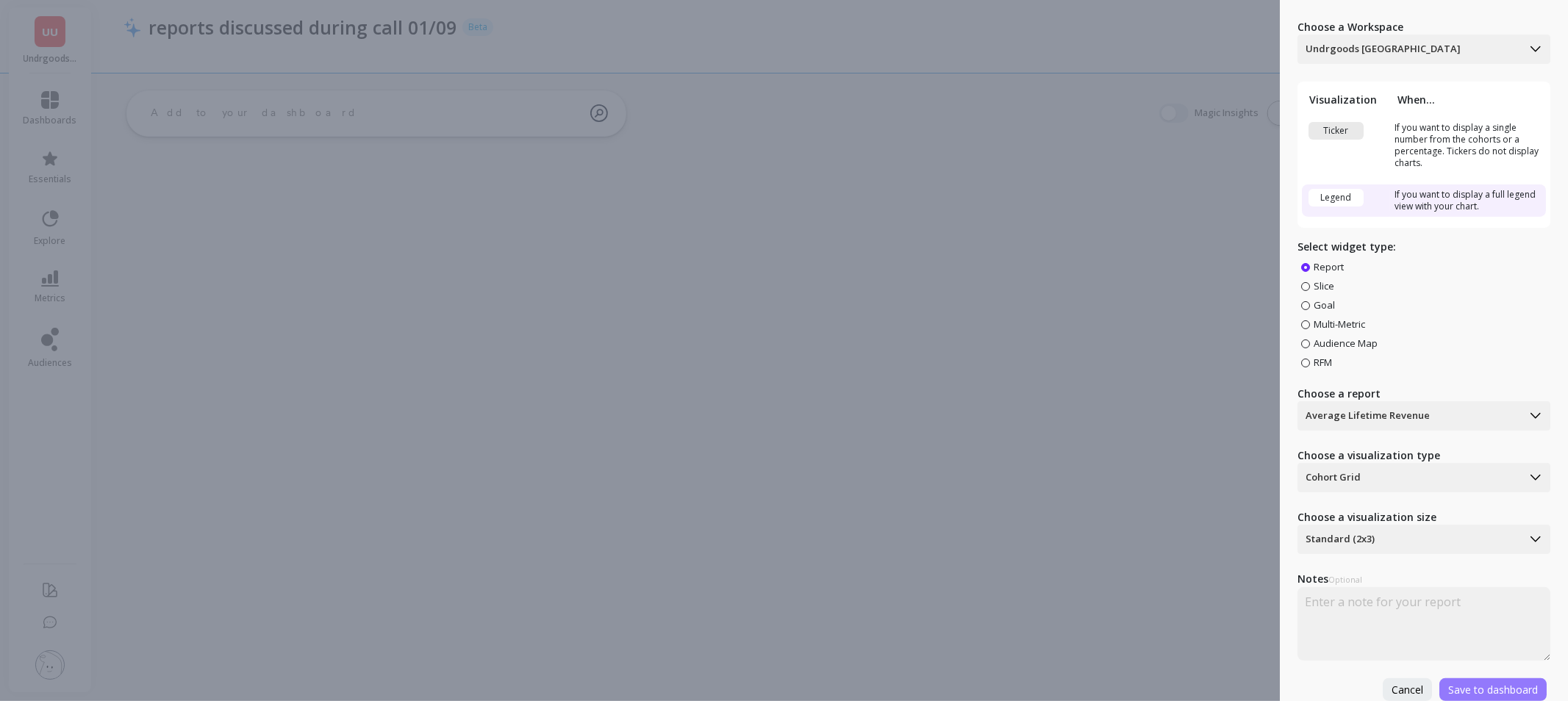
click at [1504, 682] on span "Save to dashboard" at bounding box center [1493, 689] width 89 height 14
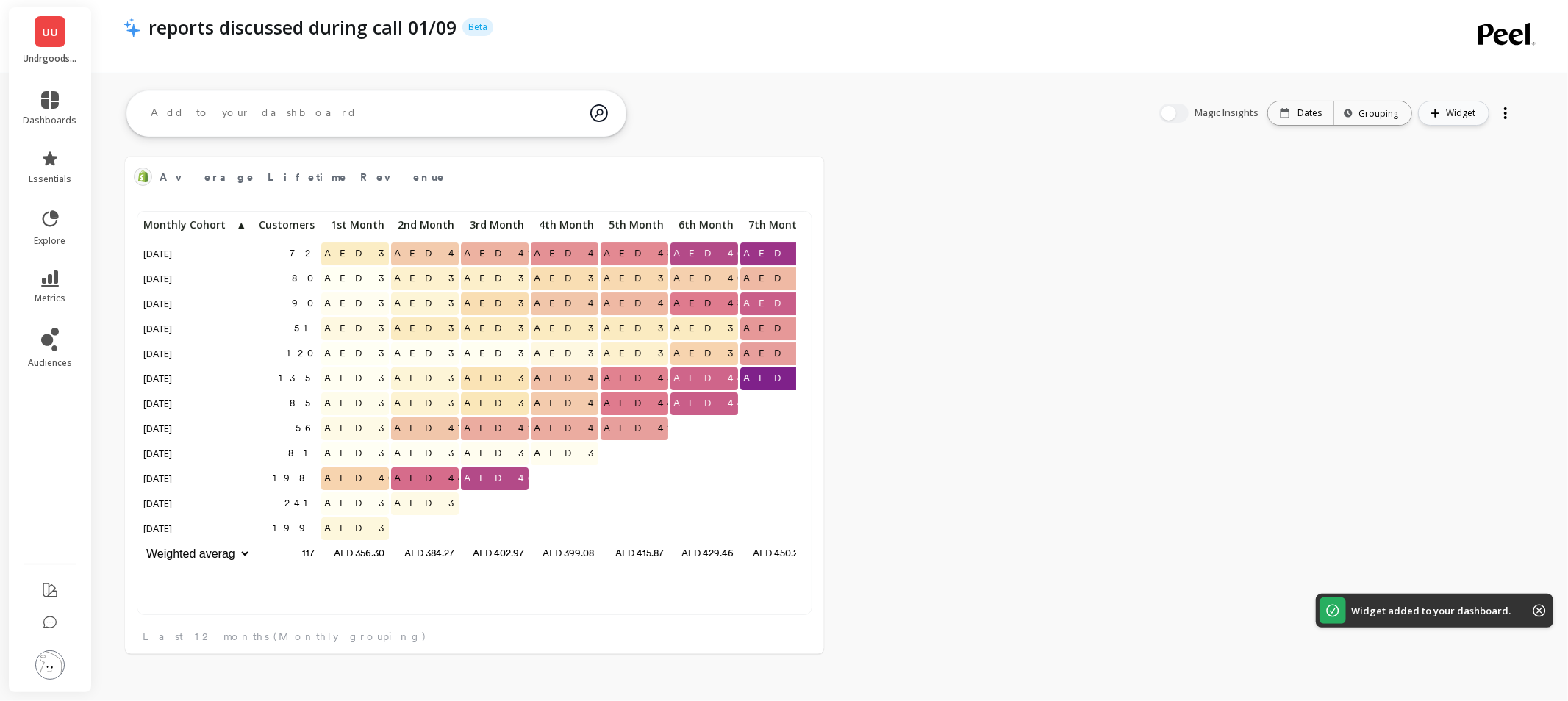
click at [1438, 115] on icon "button" at bounding box center [1435, 113] width 10 height 9
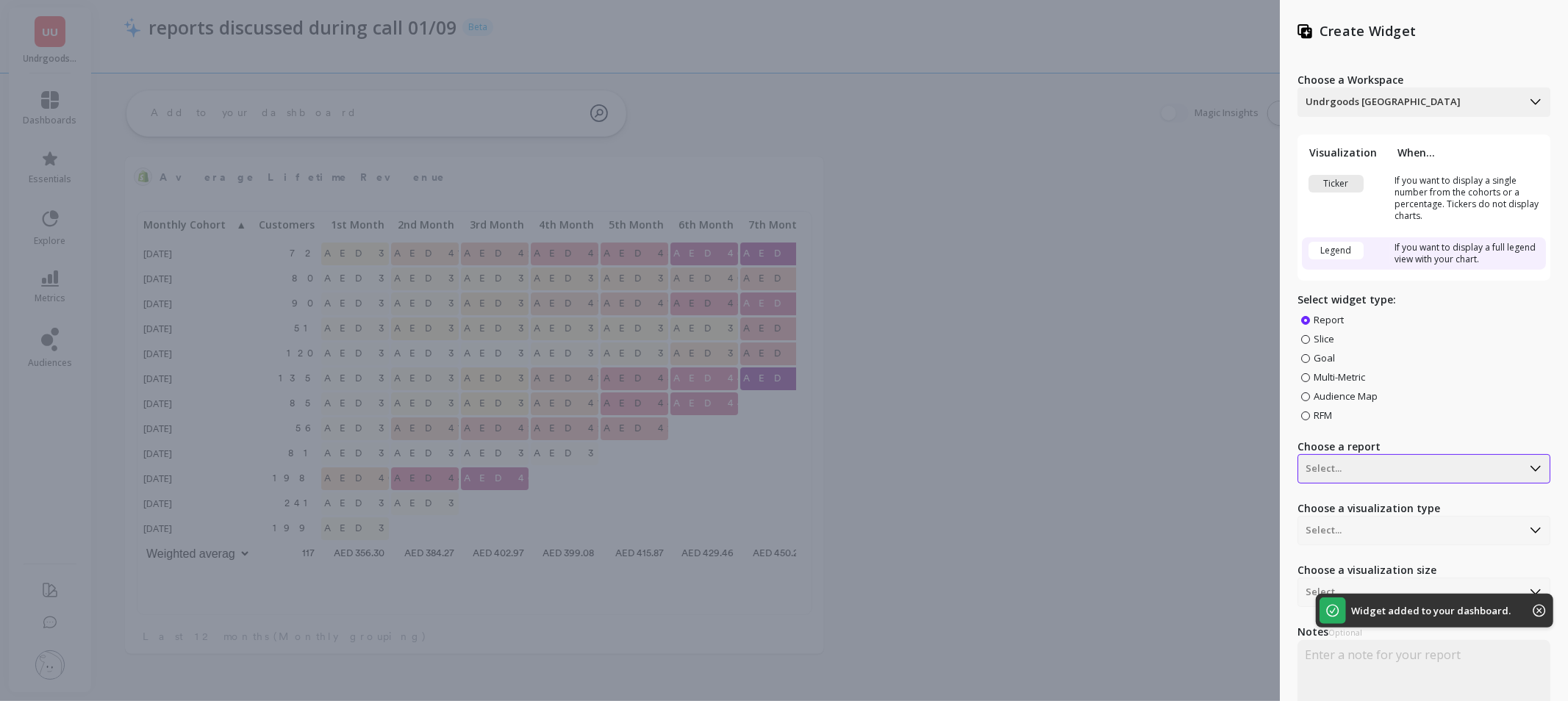
scroll to position [22, 0]
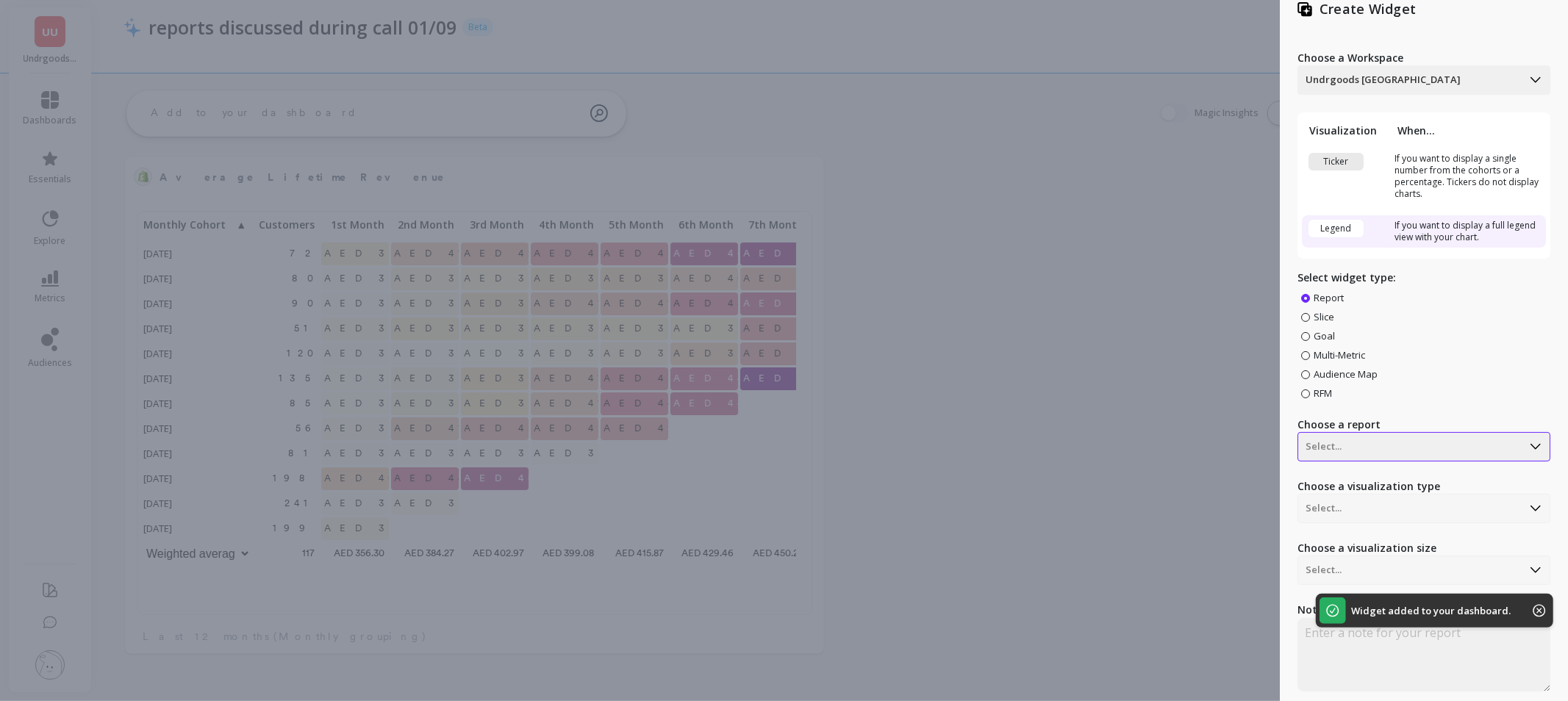
click at [1400, 461] on div "Select..." at bounding box center [1423, 446] width 253 height 29
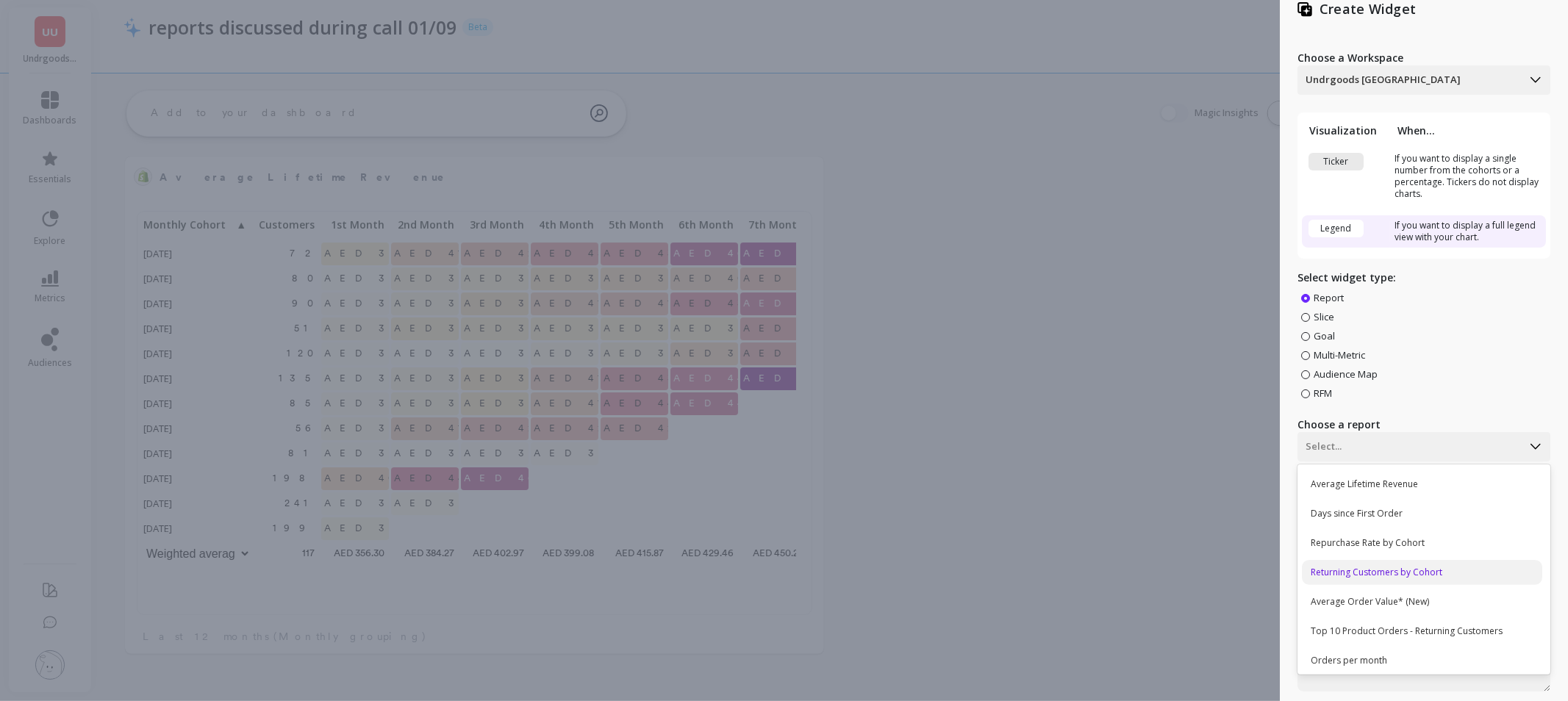
click at [1373, 574] on div "Returning Customers by Cohort" at bounding box center [1422, 573] width 241 height 25
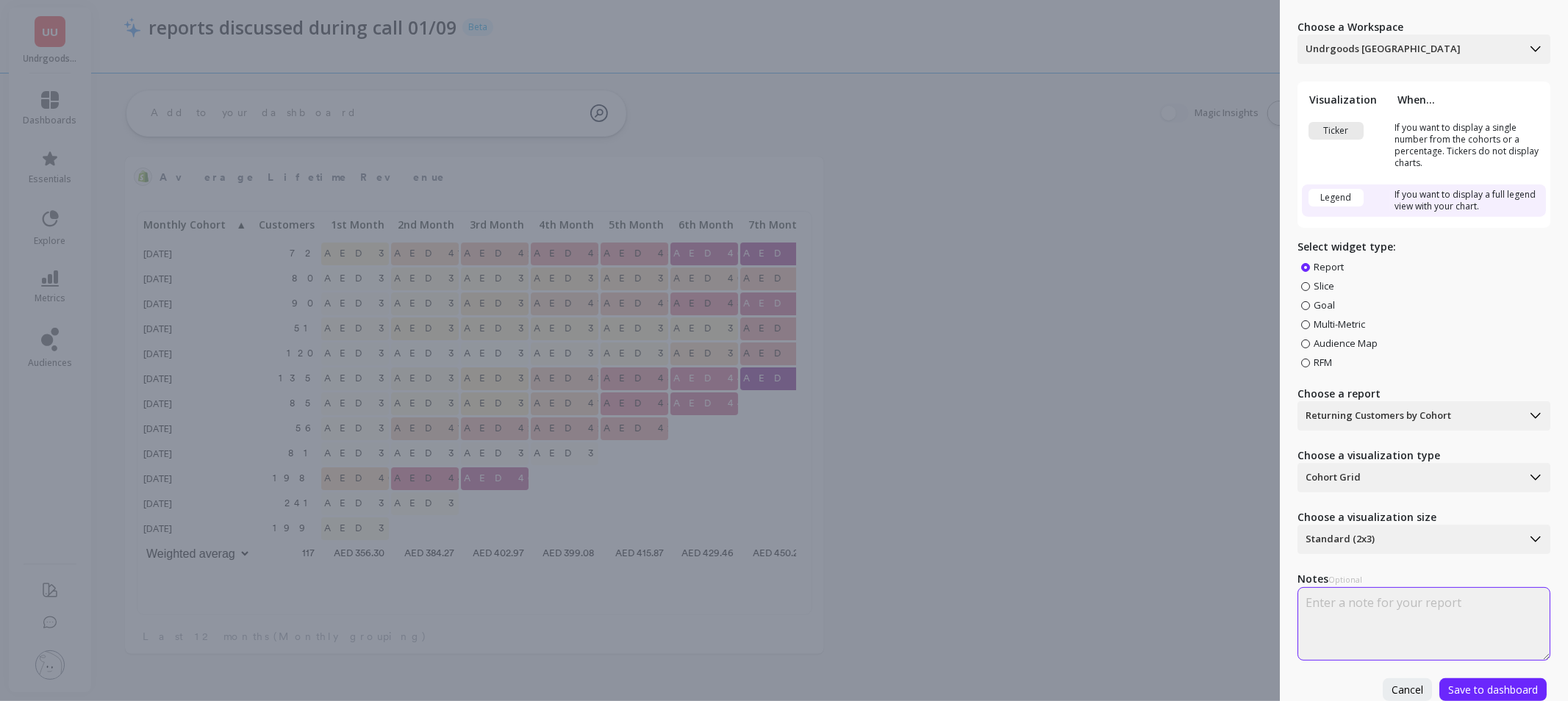
scroll to position [63, 0]
click at [1465, 682] on span "Save to dashboard" at bounding box center [1493, 689] width 89 height 14
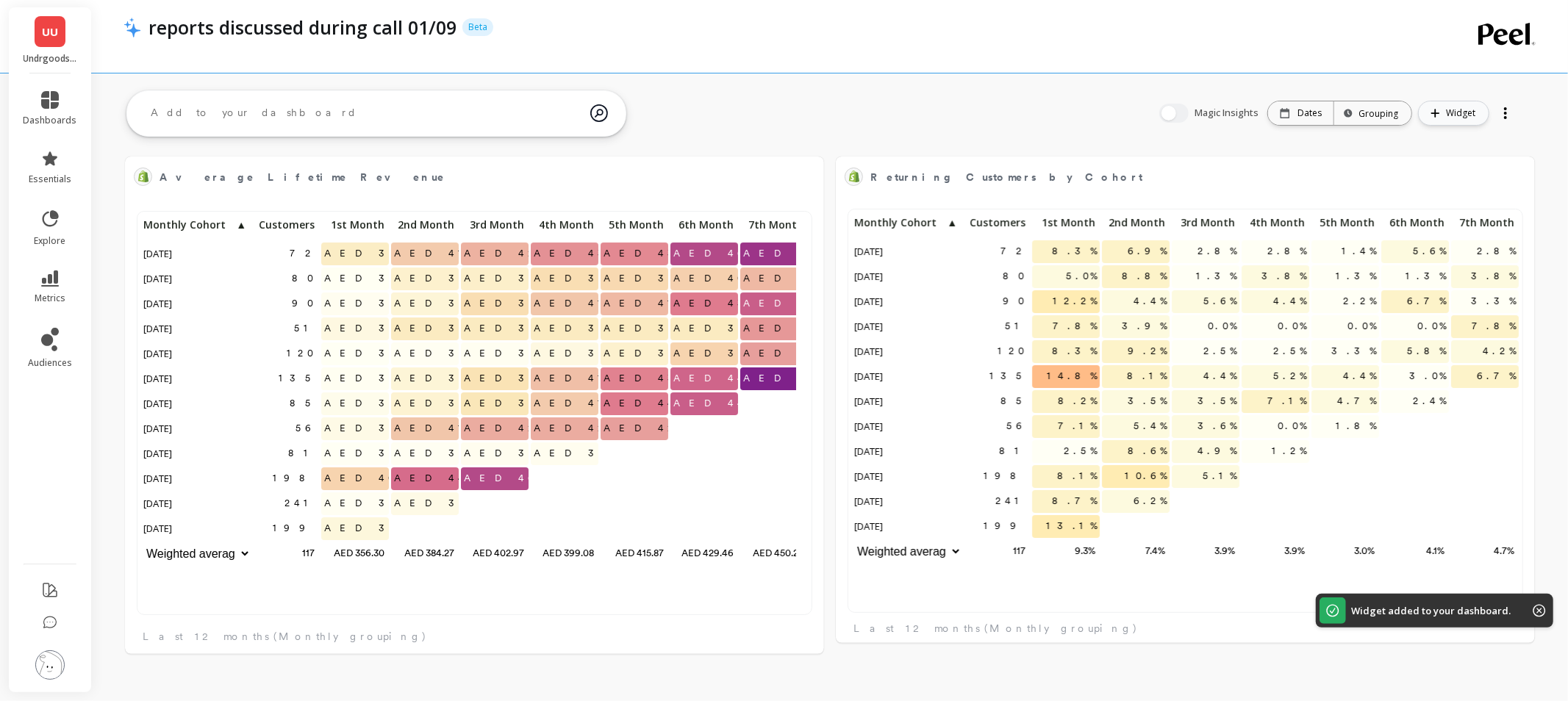
scroll to position [392, 643]
click at [1457, 119] on span "Widget" at bounding box center [1462, 113] width 34 height 15
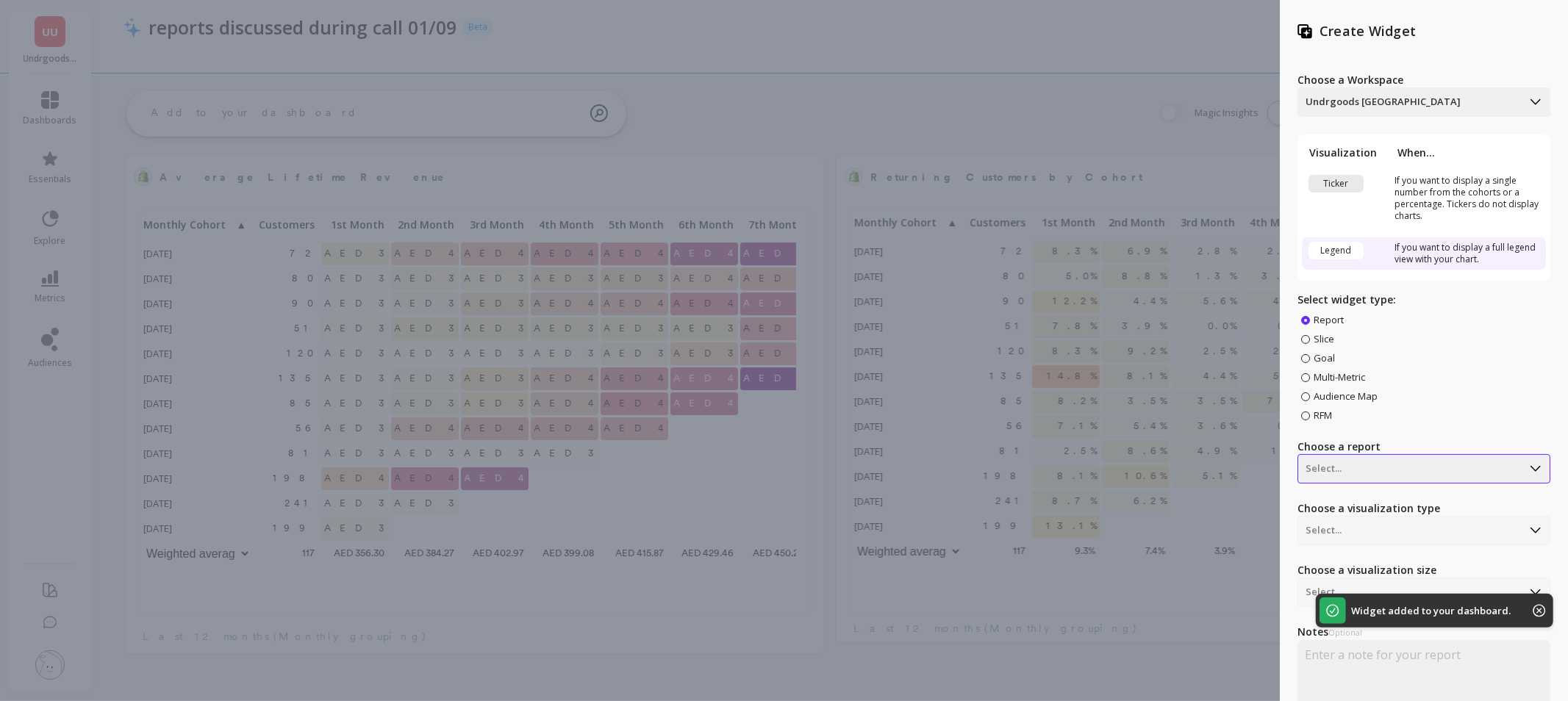
scroll to position [22, 0]
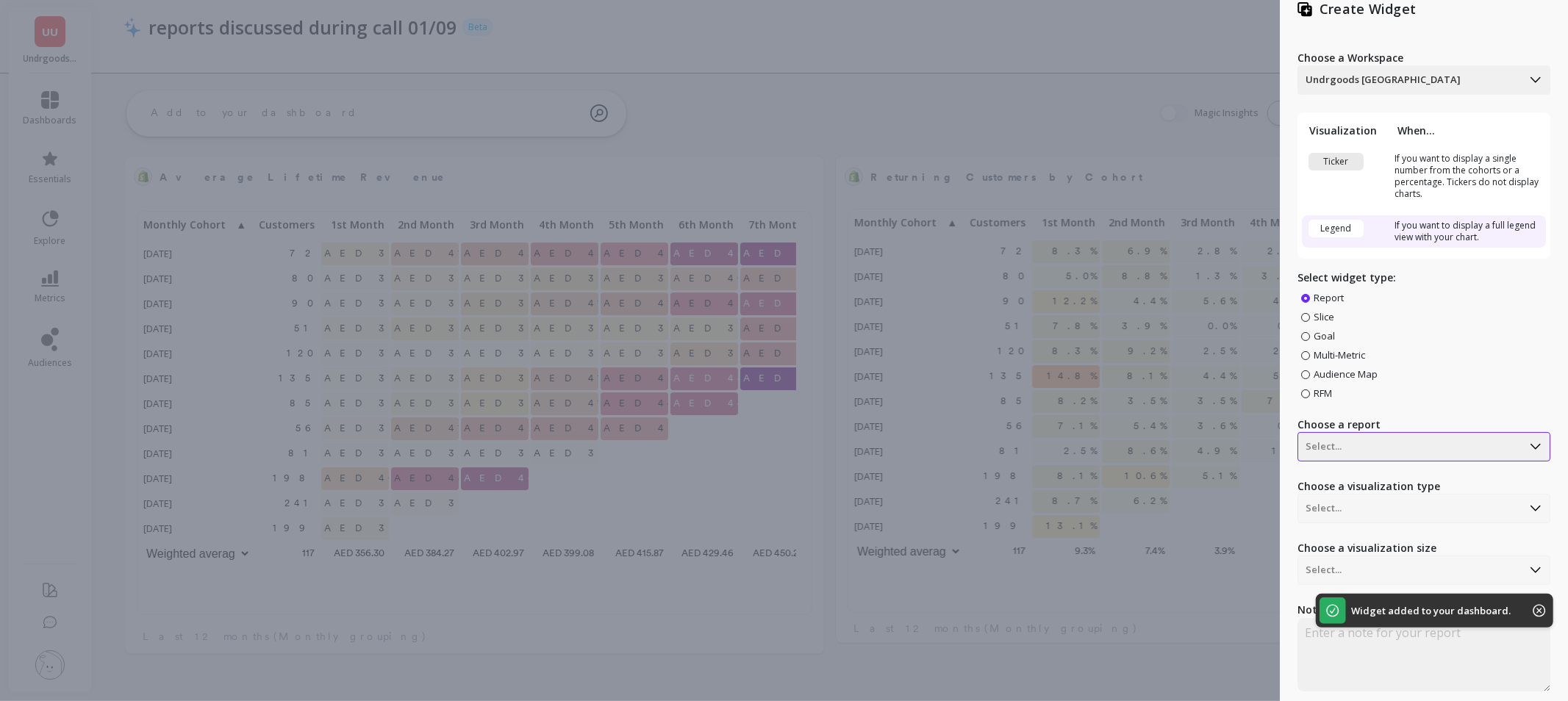
click at [1438, 461] on div "Select..." at bounding box center [1423, 446] width 253 height 29
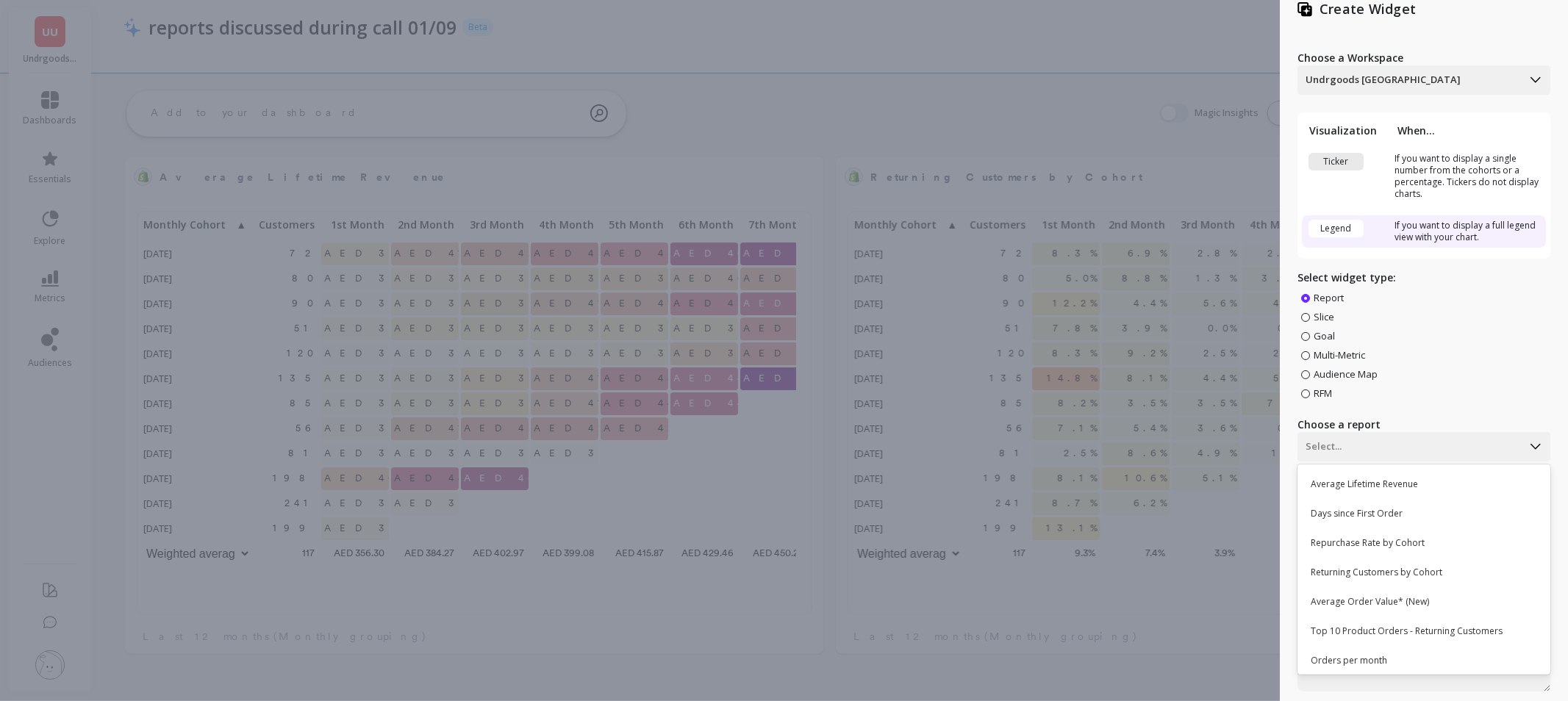
scroll to position [392, 643]
click at [1457, 537] on div "Repurchase Rate by Cohort" at bounding box center [1422, 543] width 241 height 25
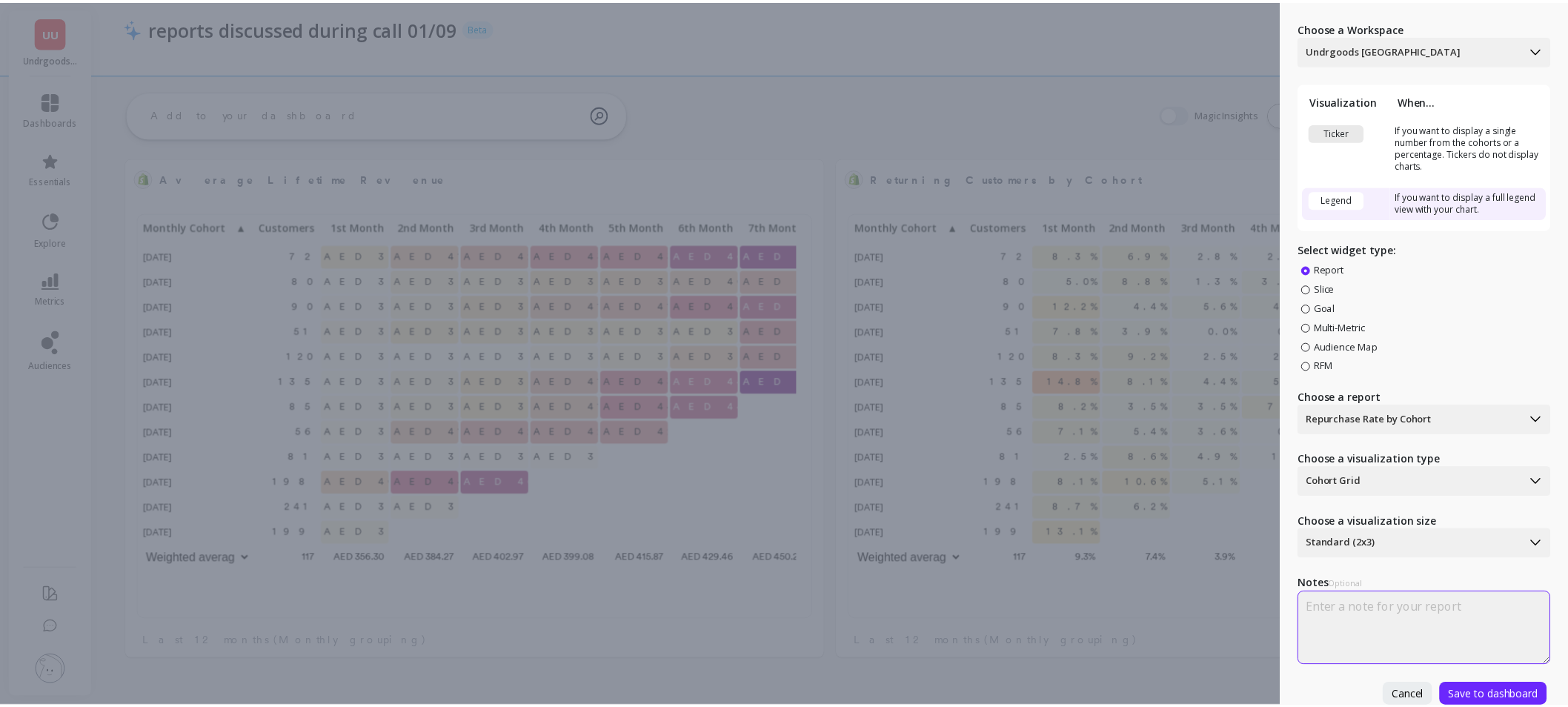
scroll to position [63, 0]
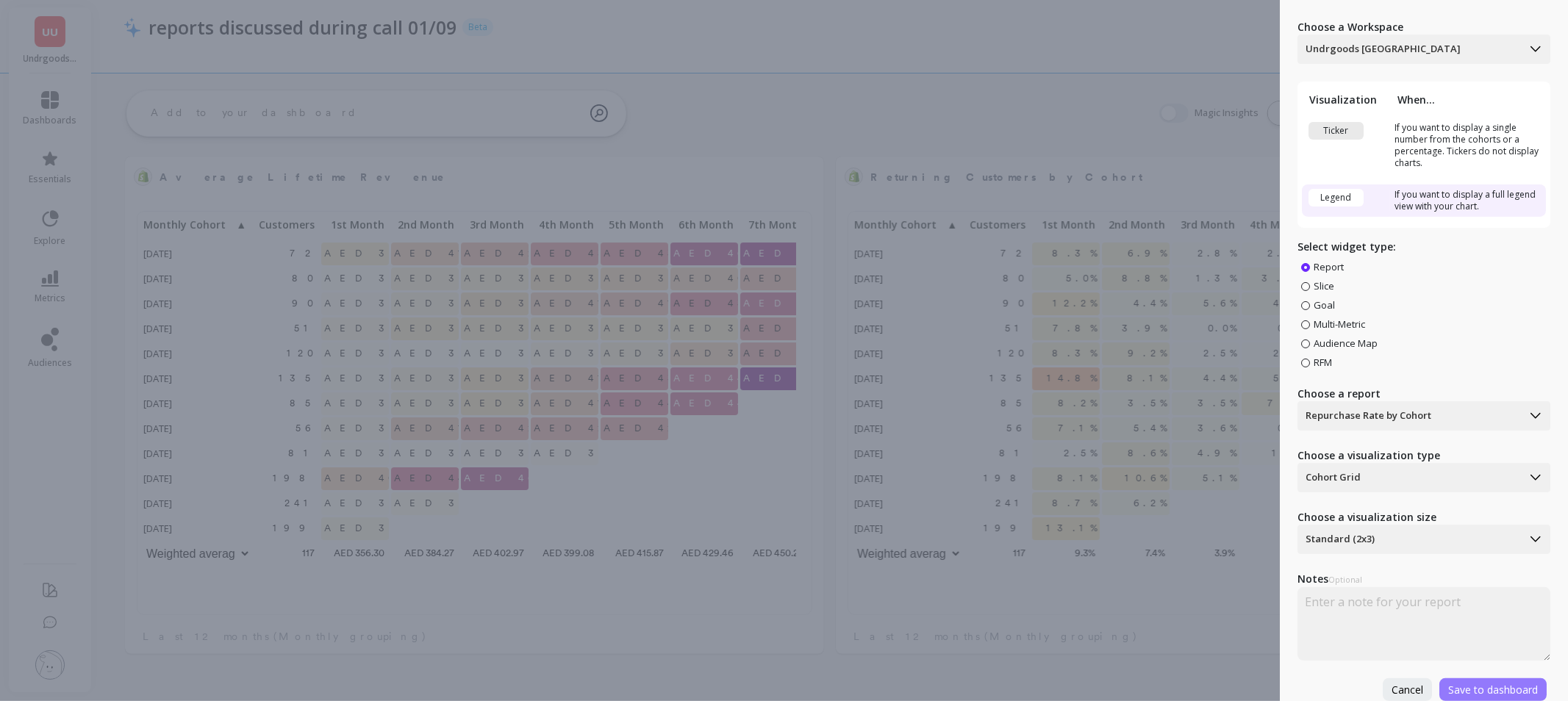
click at [1504, 678] on button "Save to dashboard" at bounding box center [1493, 689] width 107 height 23
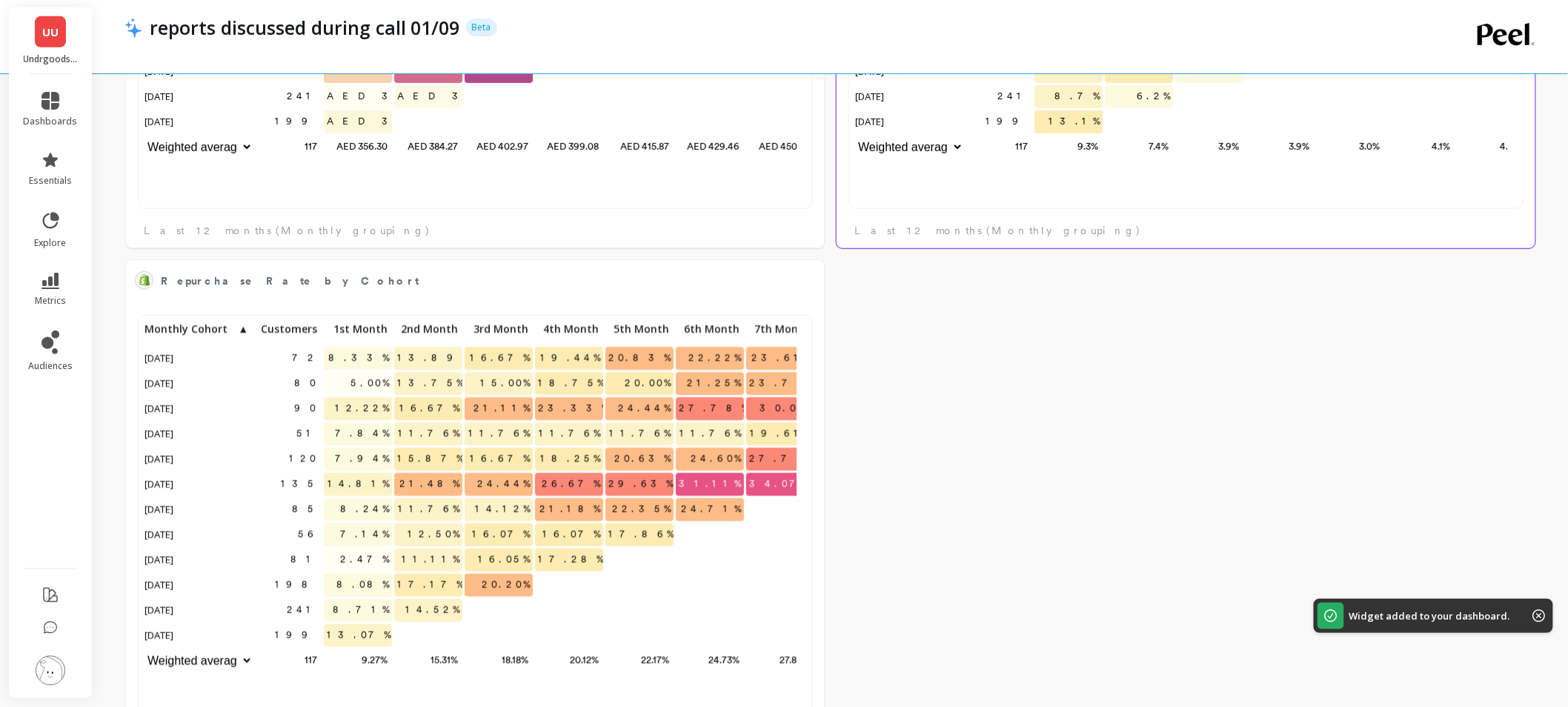
scroll to position [0, 0]
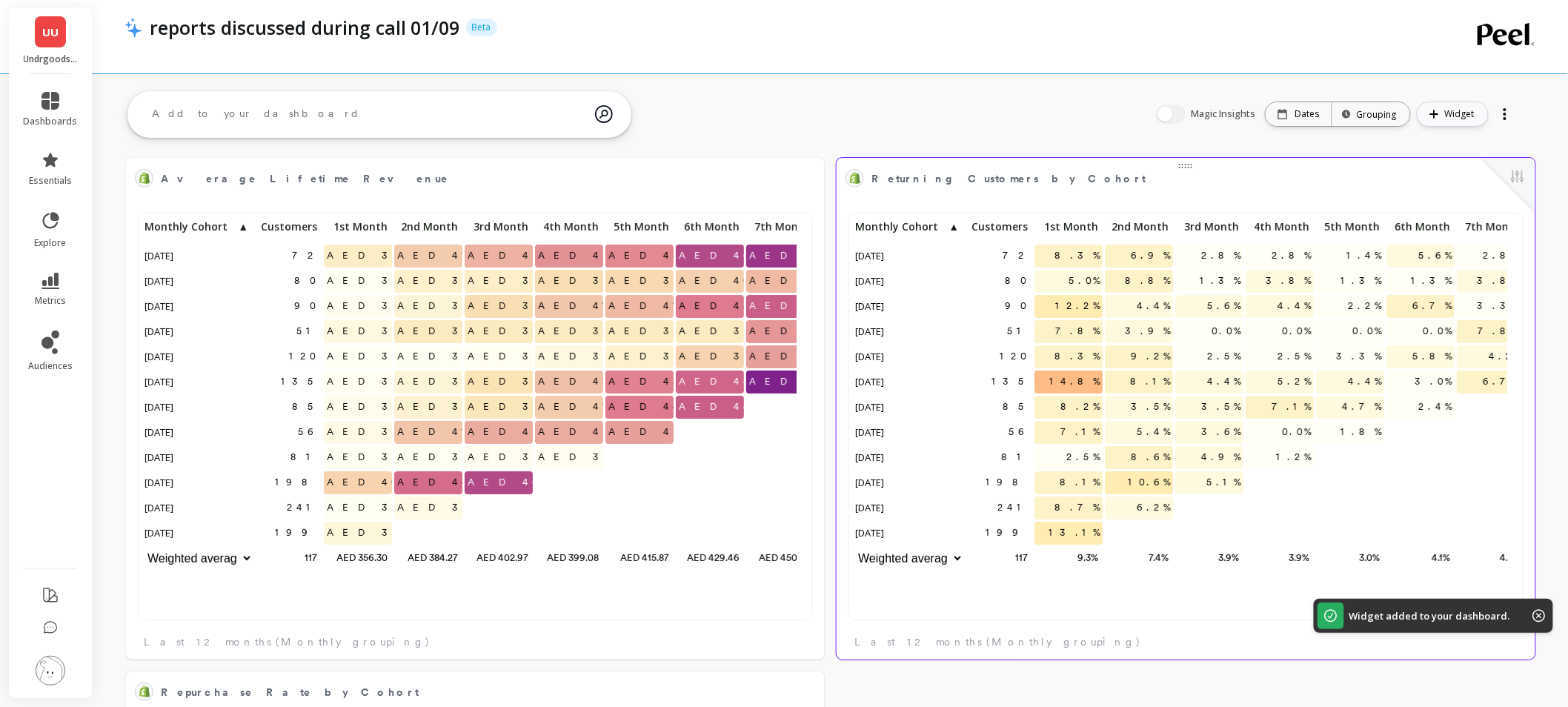
click at [1457, 122] on button "Widget" at bounding box center [1453, 114] width 72 height 26
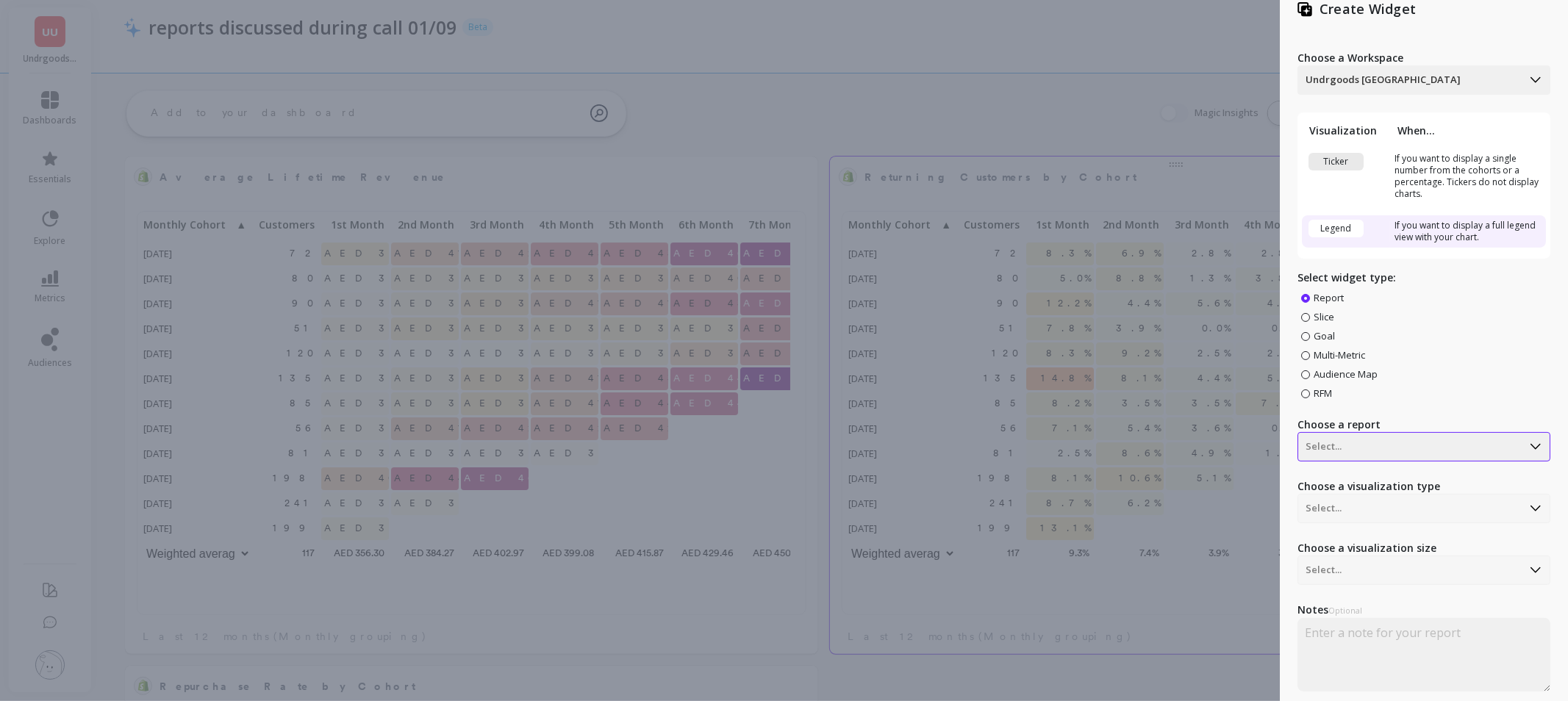
click at [1394, 461] on div "Select..." at bounding box center [1423, 446] width 253 height 29
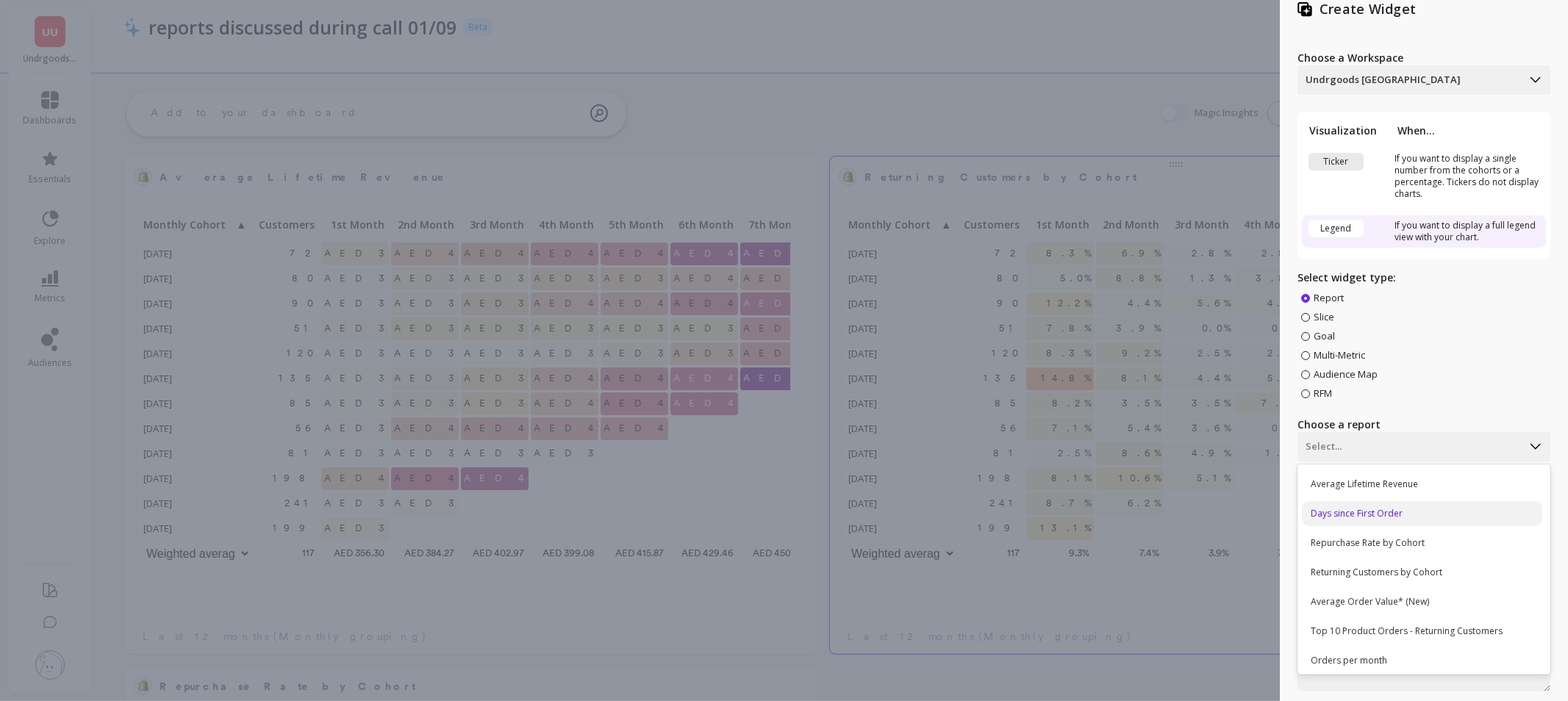
click at [1344, 520] on div "Days since First Order" at bounding box center [1422, 514] width 241 height 25
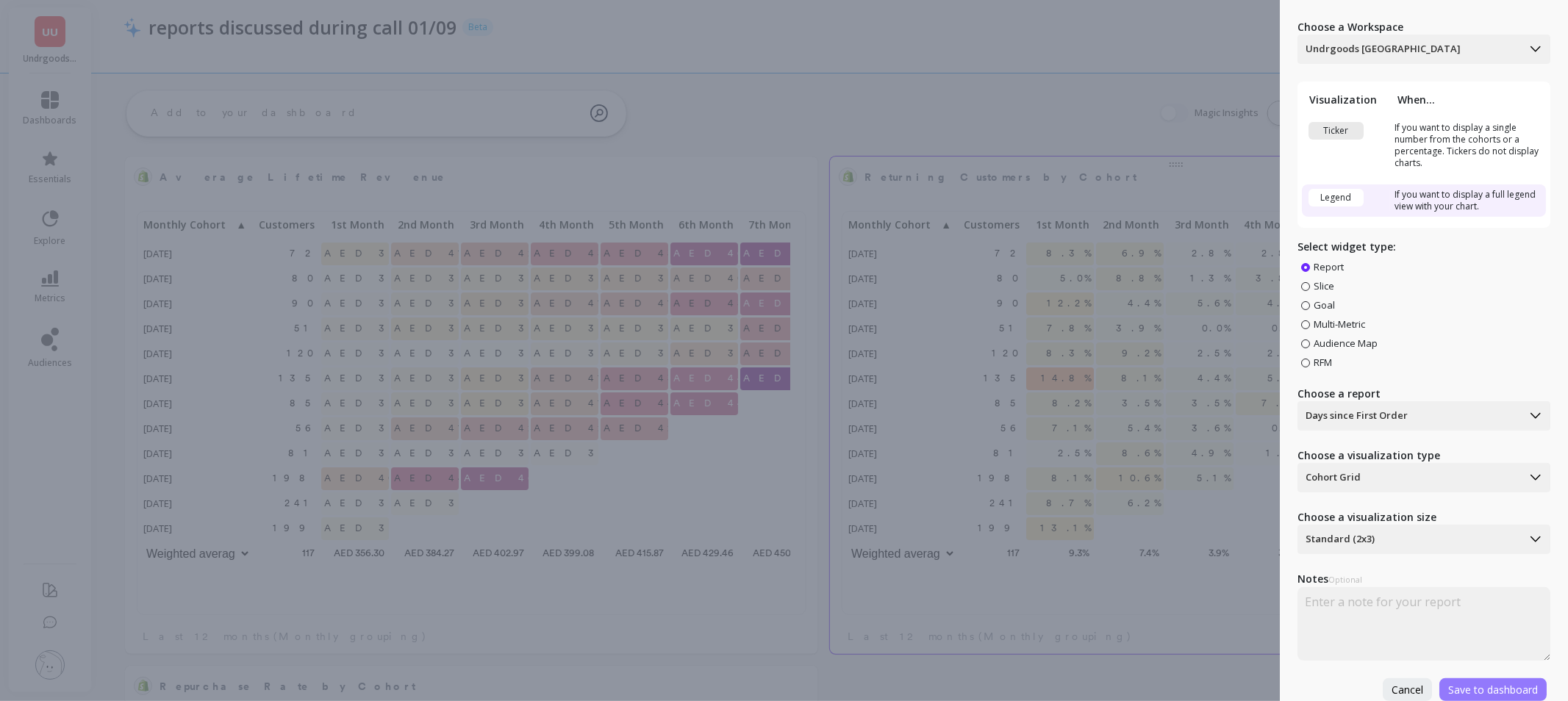
click at [1474, 682] on span "Save to dashboard" at bounding box center [1493, 689] width 89 height 14
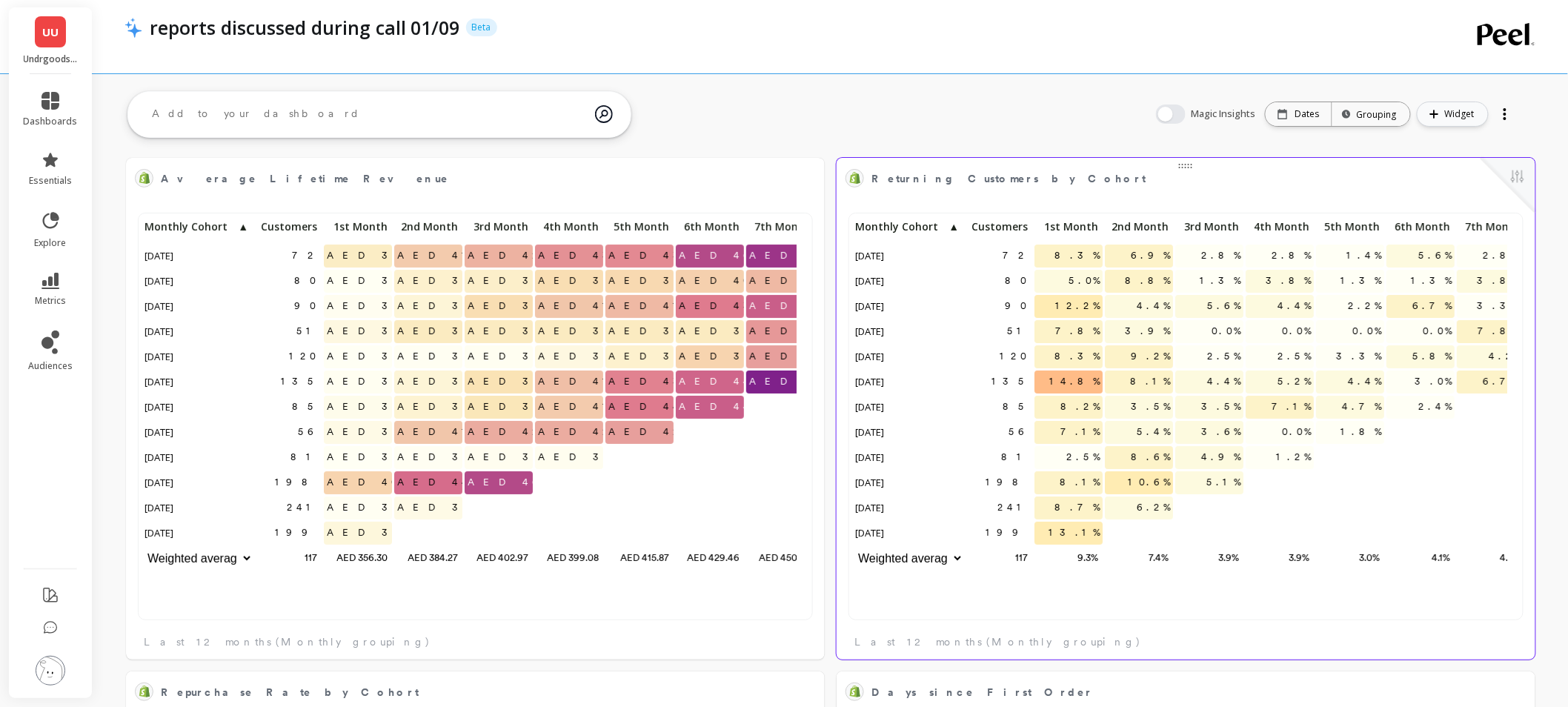
click at [1456, 116] on span "Widget" at bounding box center [1461, 114] width 34 height 15
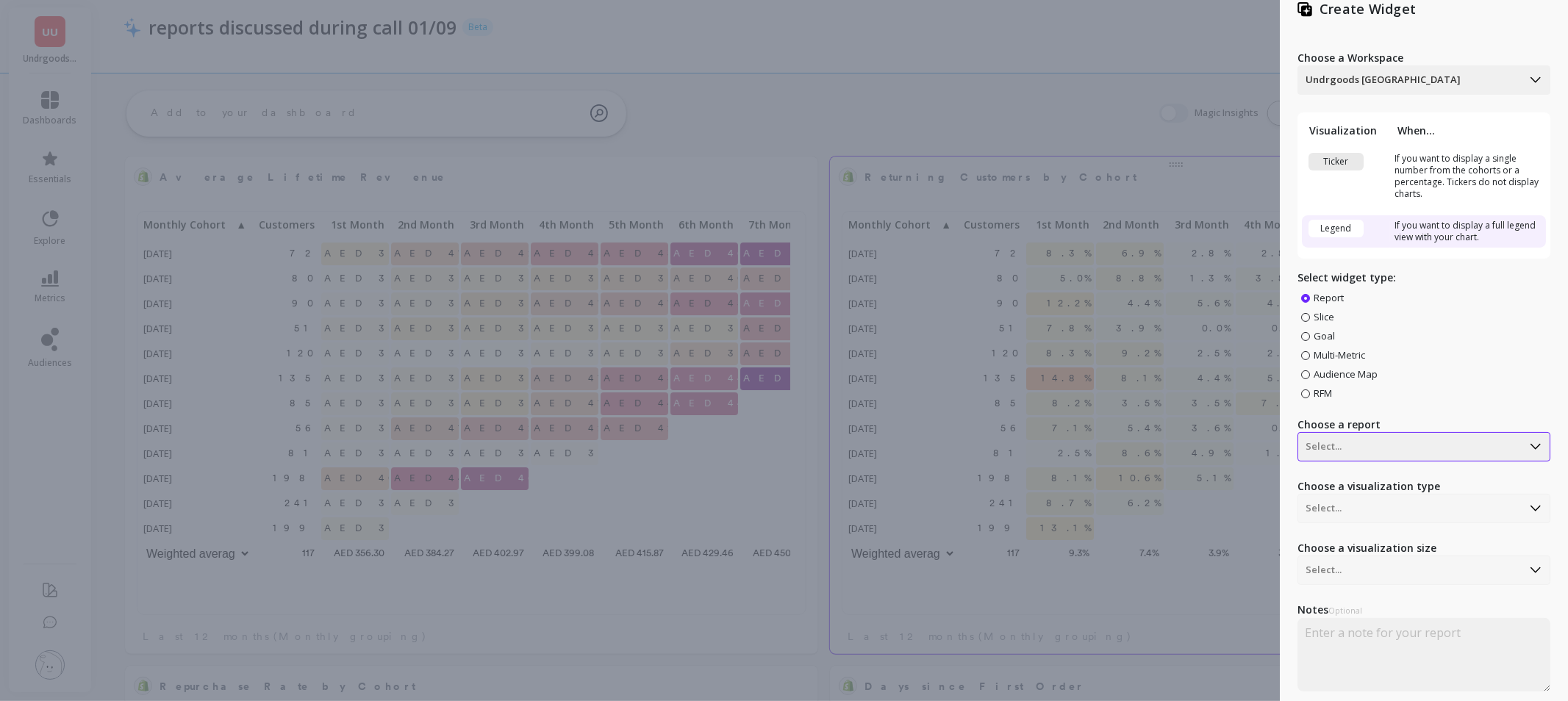
click at [1407, 461] on div "Select..." at bounding box center [1423, 446] width 253 height 29
click at [1298, 326] on div "Report Slice Goal Multi-Metric Audience Map RFM" at bounding box center [1423, 346] width 253 height 109
click at [1314, 314] on span "Slice" at bounding box center [1324, 317] width 21 height 13
click at [0, 0] on input "Slice" at bounding box center [0, 0] width 0 height 0
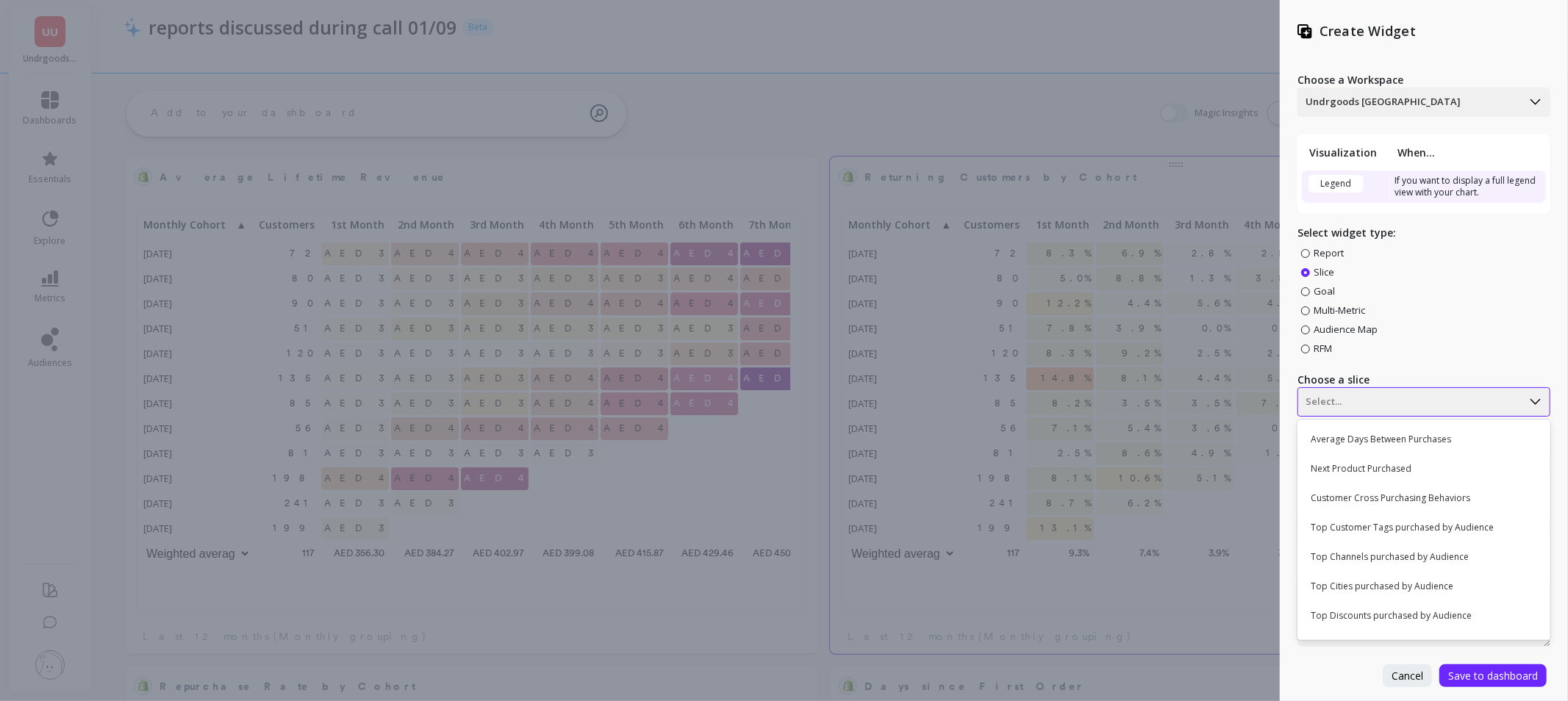
click at [1426, 413] on div "Select..." at bounding box center [1423, 402] width 253 height 29
click at [1424, 439] on div "Average Days Between Purchases" at bounding box center [1422, 440] width 241 height 25
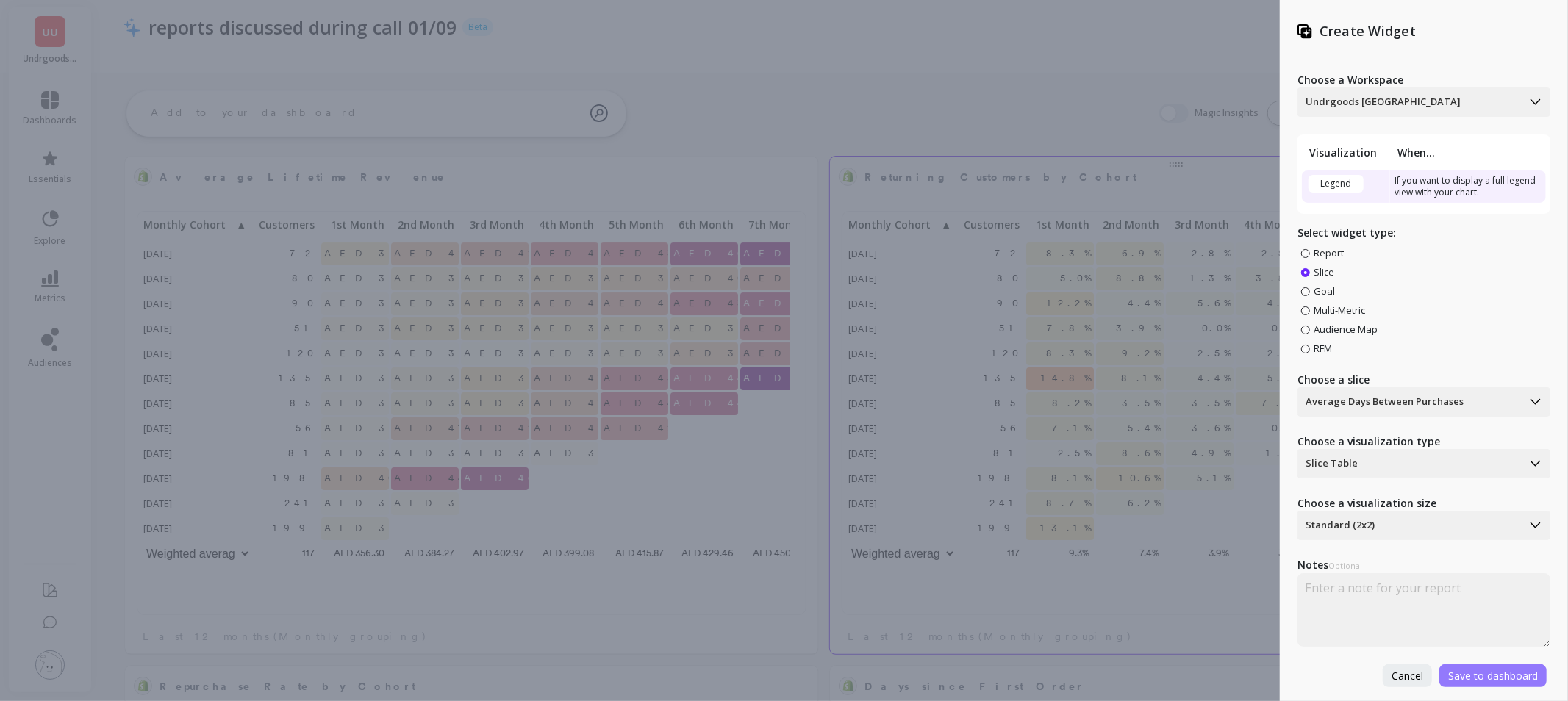
click at [1493, 673] on span "Save to dashboard" at bounding box center [1493, 676] width 89 height 14
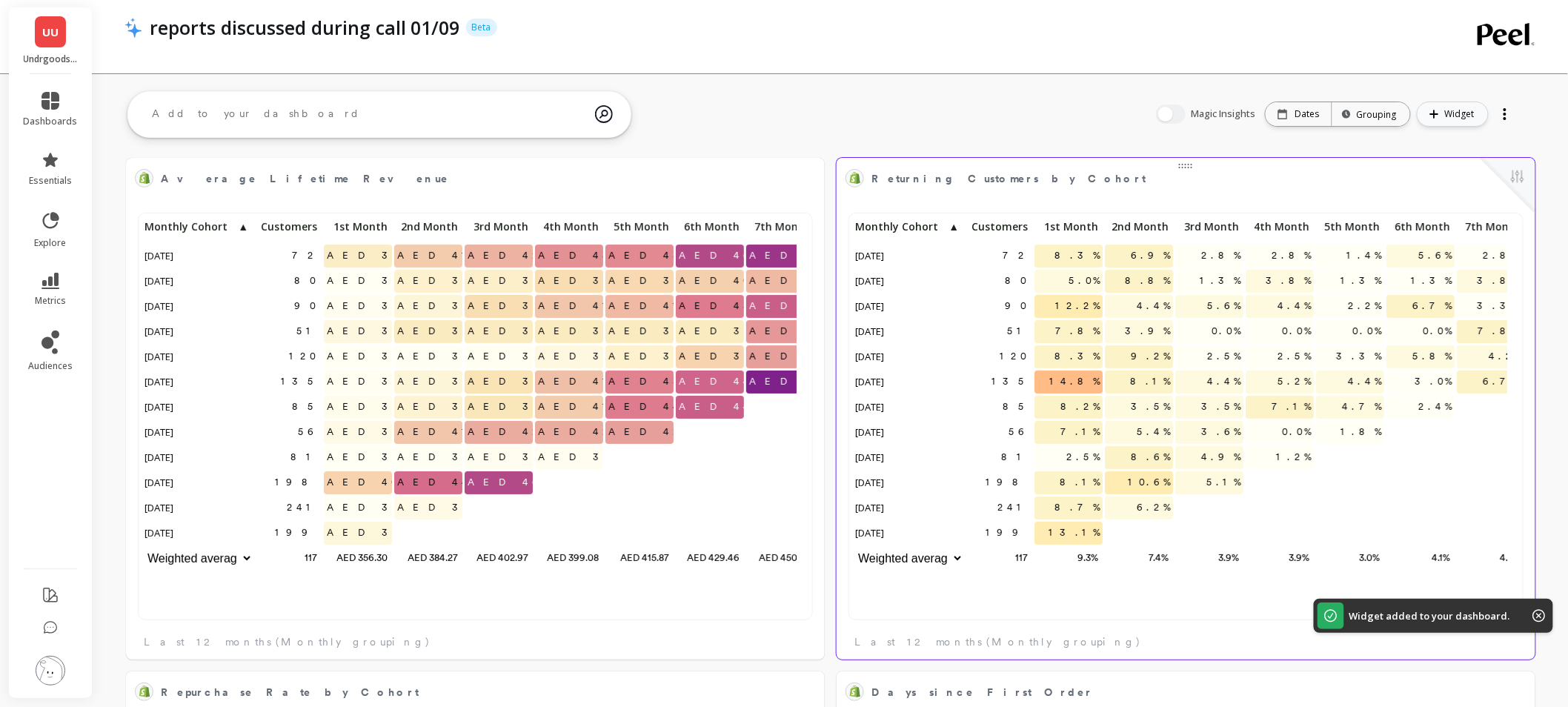
click at [1469, 120] on span "Widget" at bounding box center [1461, 114] width 34 height 15
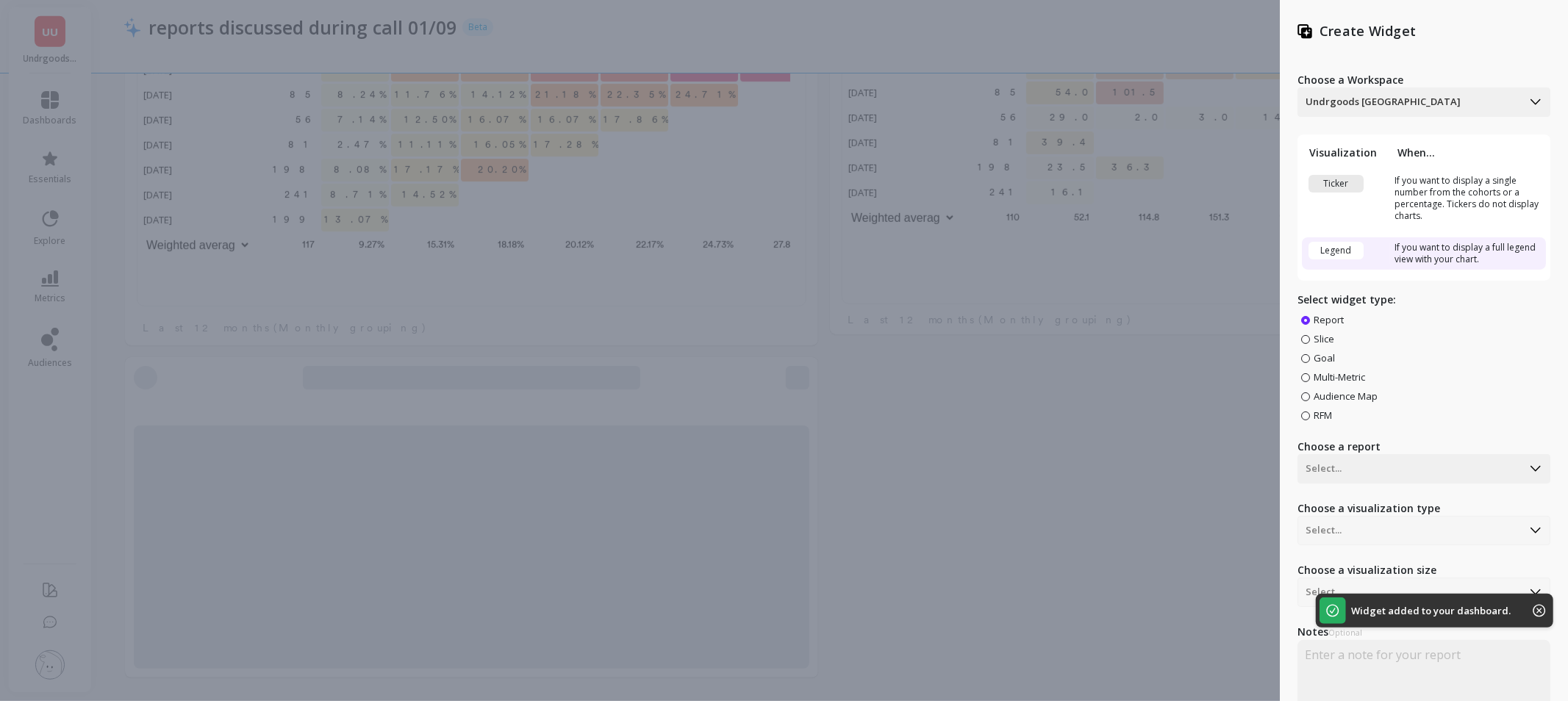
click at [1323, 340] on span "Slice" at bounding box center [1324, 339] width 21 height 13
click at [0, 0] on input "Slice" at bounding box center [0, 0] width 0 height 0
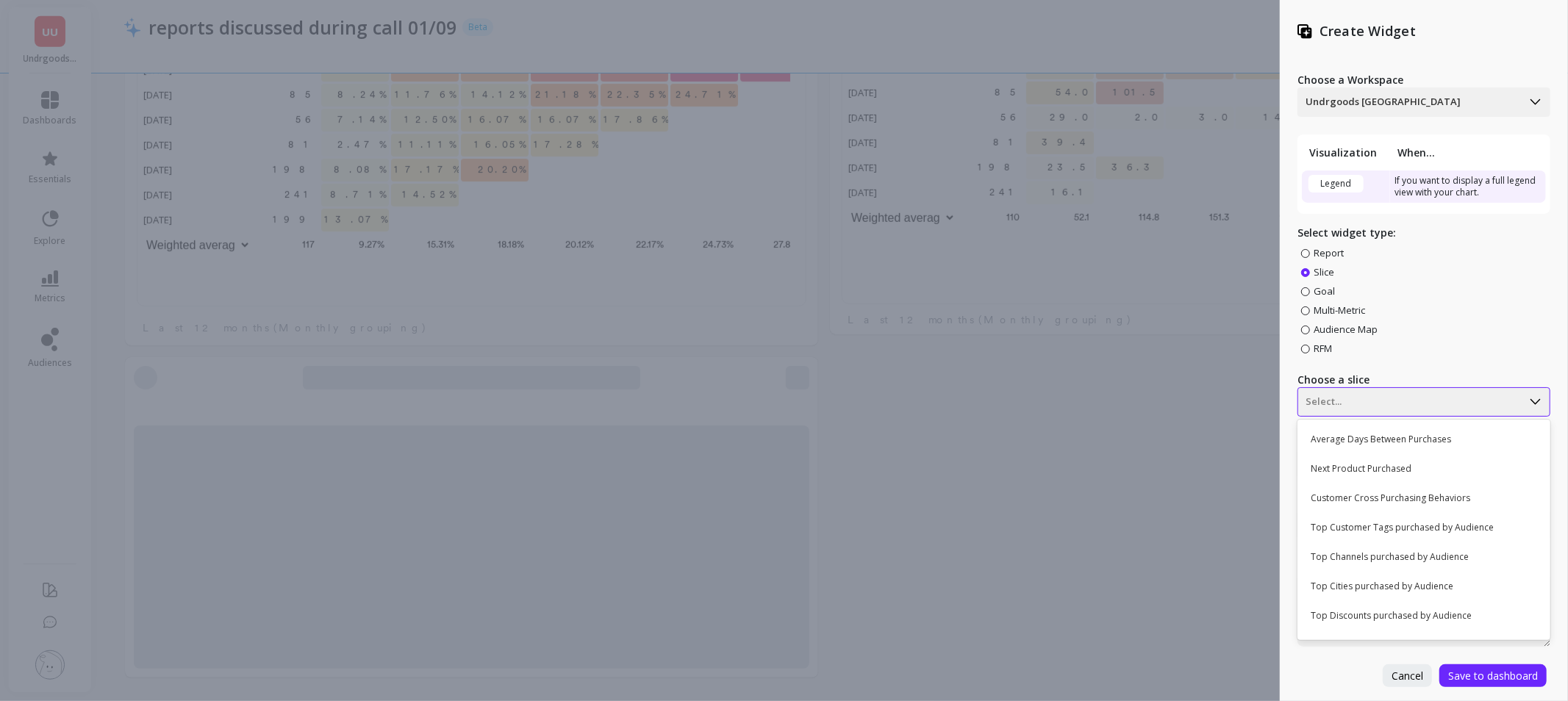
click at [1399, 406] on div at bounding box center [1410, 402] width 209 height 18
click at [1400, 474] on div "Next Product Purchased" at bounding box center [1422, 469] width 241 height 25
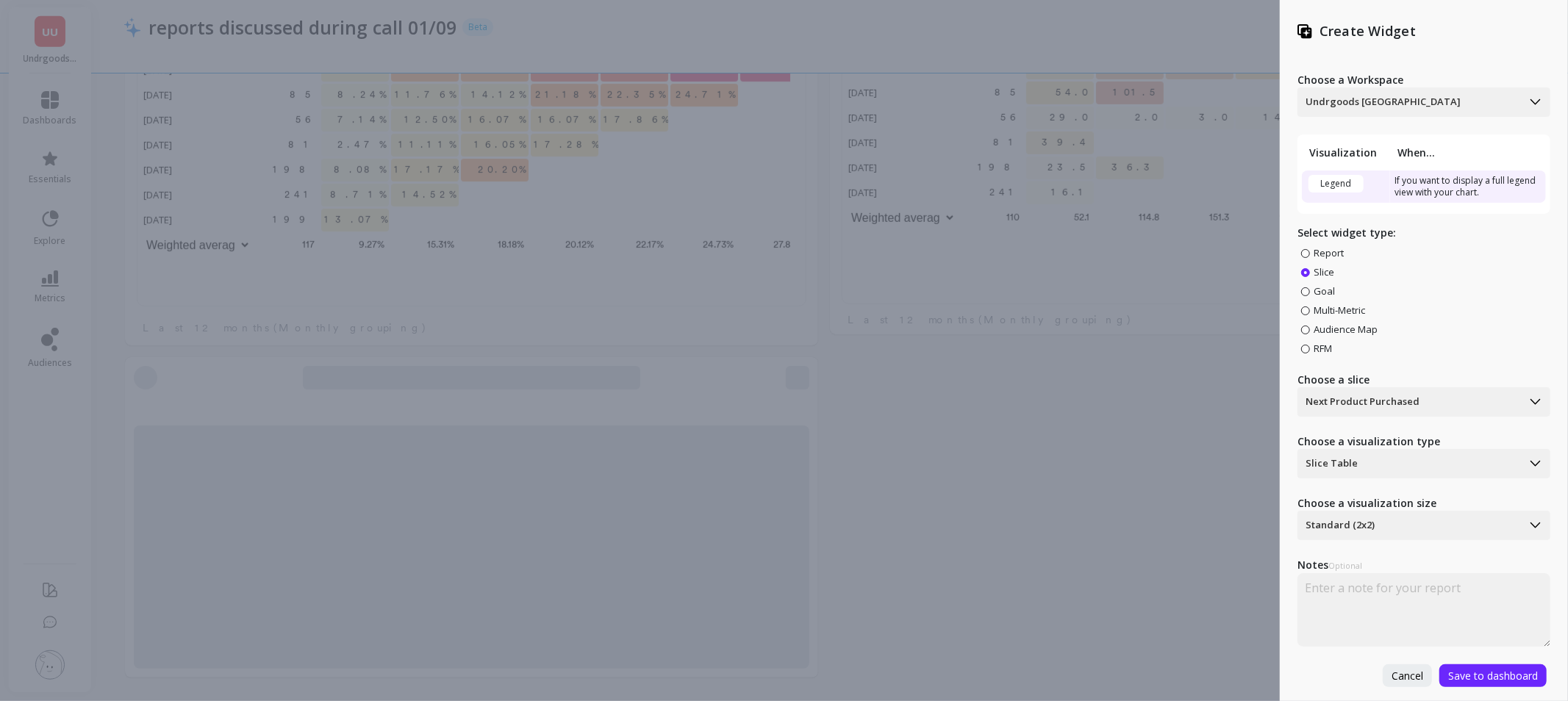
click at [1517, 689] on div "Create Widget Choose a Workspace Undrgoods UAE Visualization When... Legend If …" at bounding box center [1423, 350] width 288 height 701
click at [1515, 673] on span "Save to dashboard" at bounding box center [1493, 676] width 89 height 14
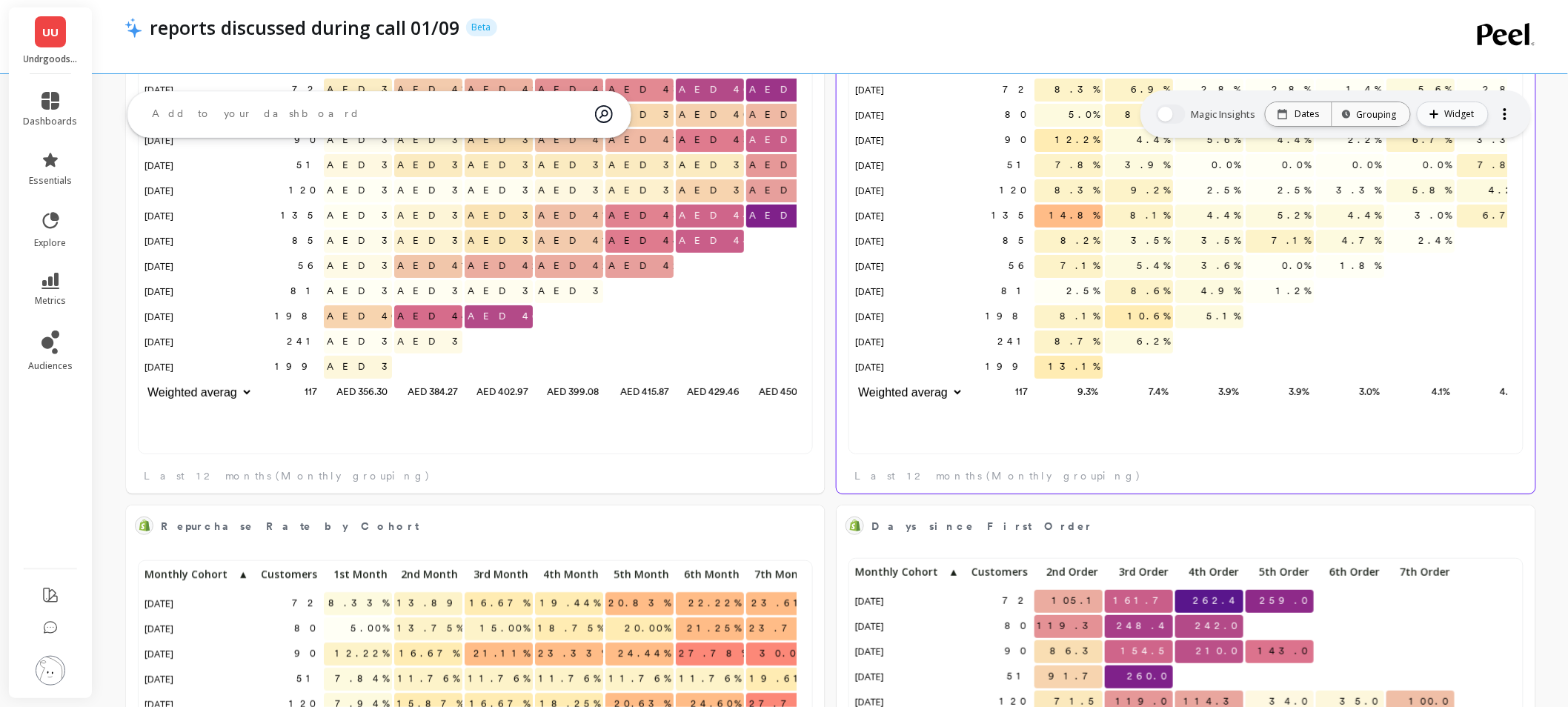
click at [1465, 107] on span "Widget" at bounding box center [1461, 114] width 34 height 15
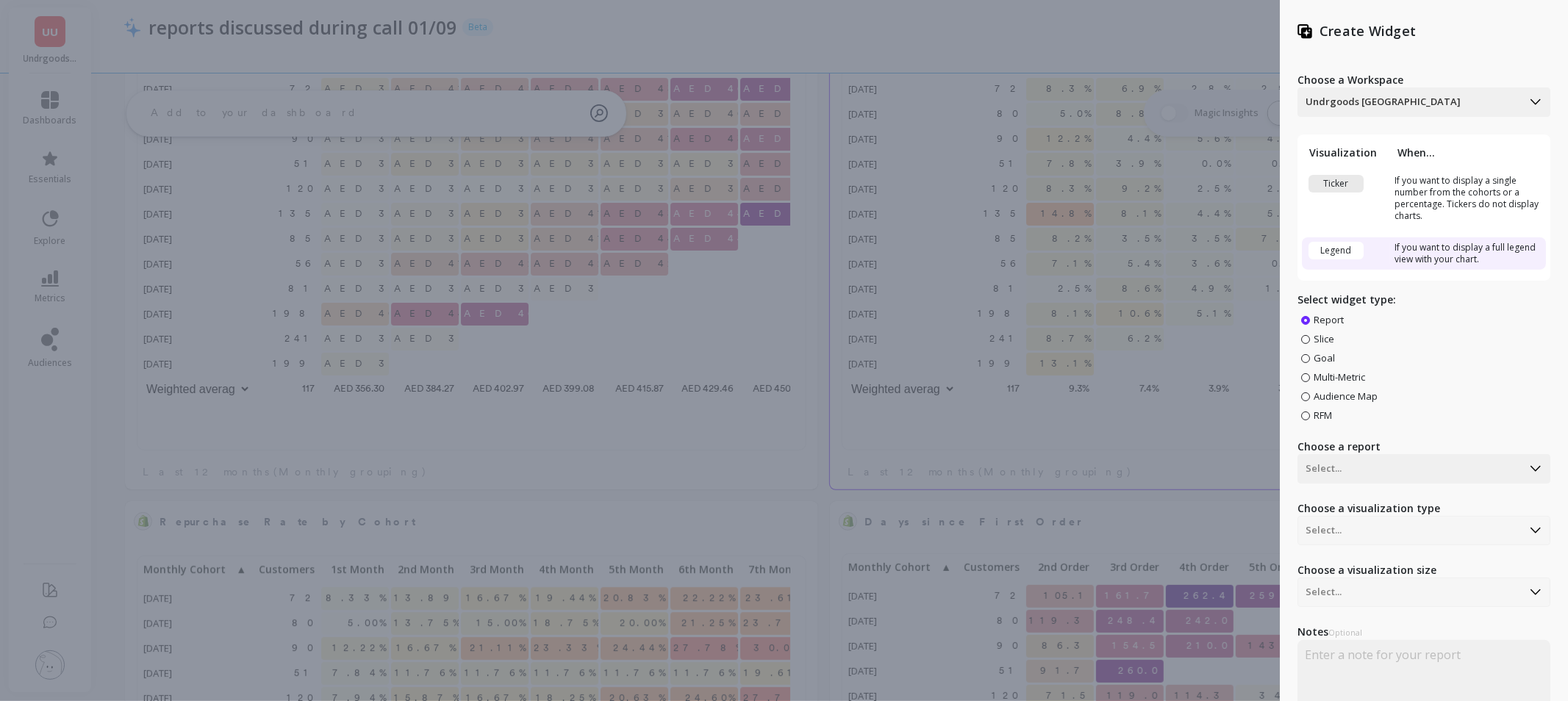
click at [1336, 335] on span "Slice" at bounding box center [1318, 339] width 40 height 13
click at [1309, 333] on label "Slice" at bounding box center [1318, 339] width 33 height 13
click at [0, 0] on input "Slice" at bounding box center [0, 0] width 0 height 0
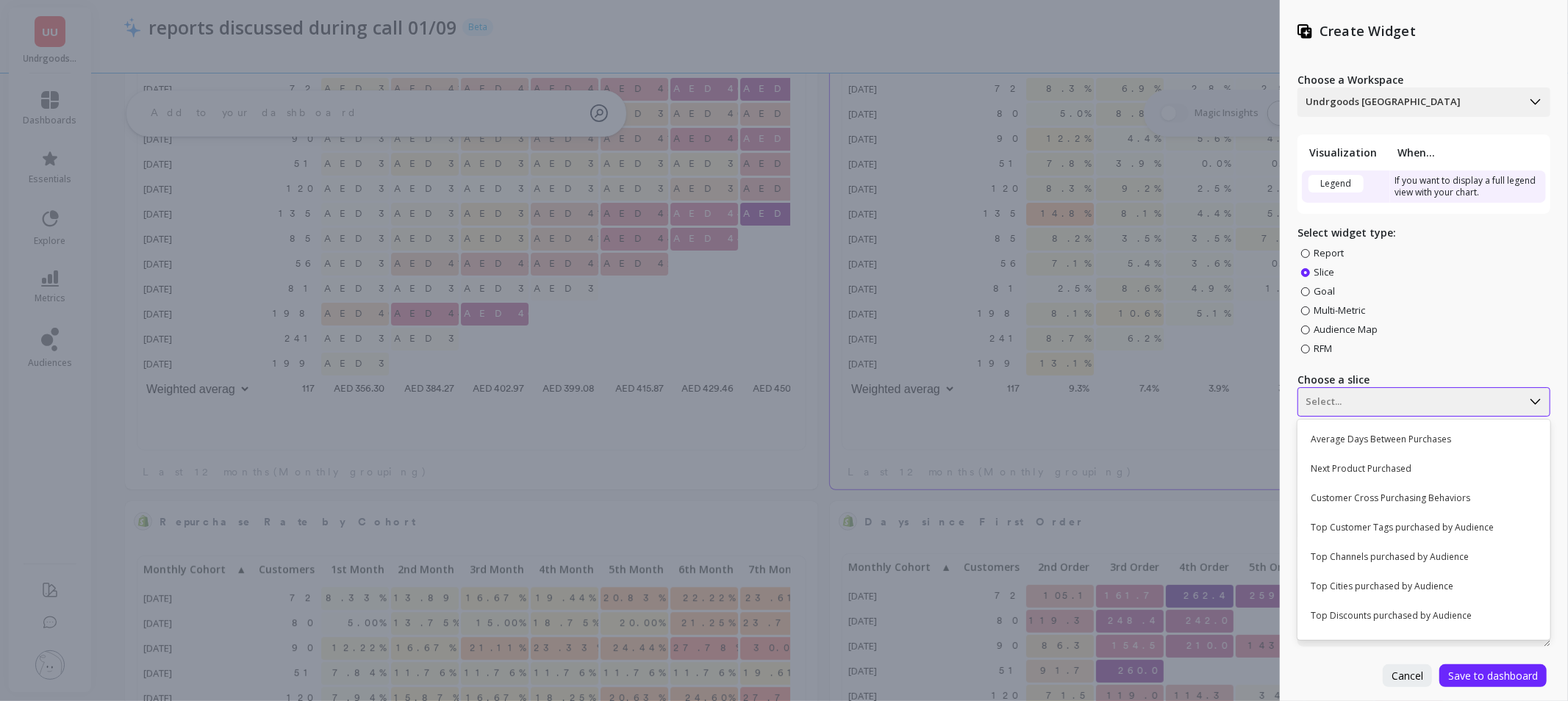
click at [1332, 411] on div "Select..." at bounding box center [1410, 402] width 224 height 24
click at [811, 411] on div "Create Widget Choose a Workspace Undrgoods UAE Visualization When... Legend If …" at bounding box center [784, 350] width 1568 height 701
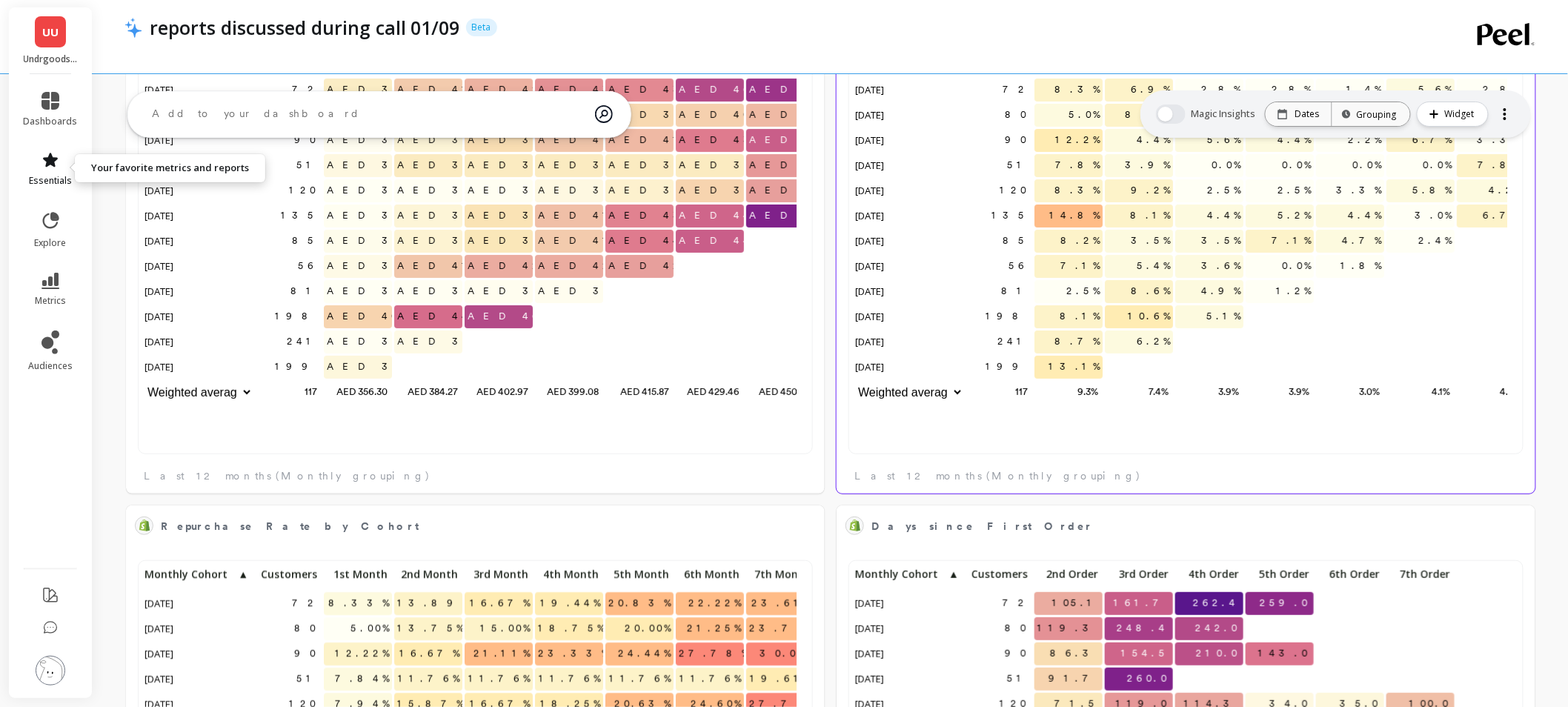
click at [50, 169] on link "essentials" at bounding box center [51, 168] width 54 height 35
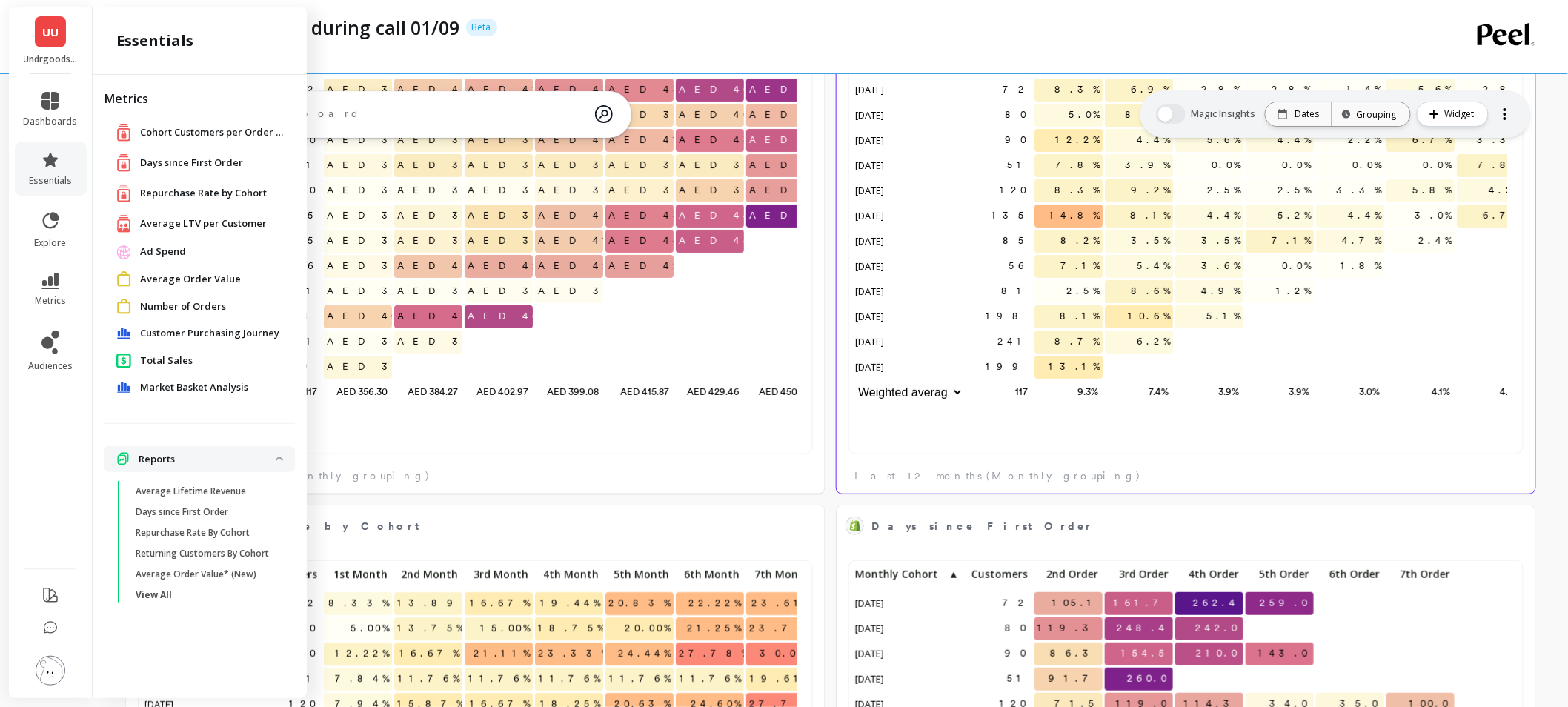
click at [150, 387] on span "Market Basket Analysis" at bounding box center [194, 388] width 108 height 15
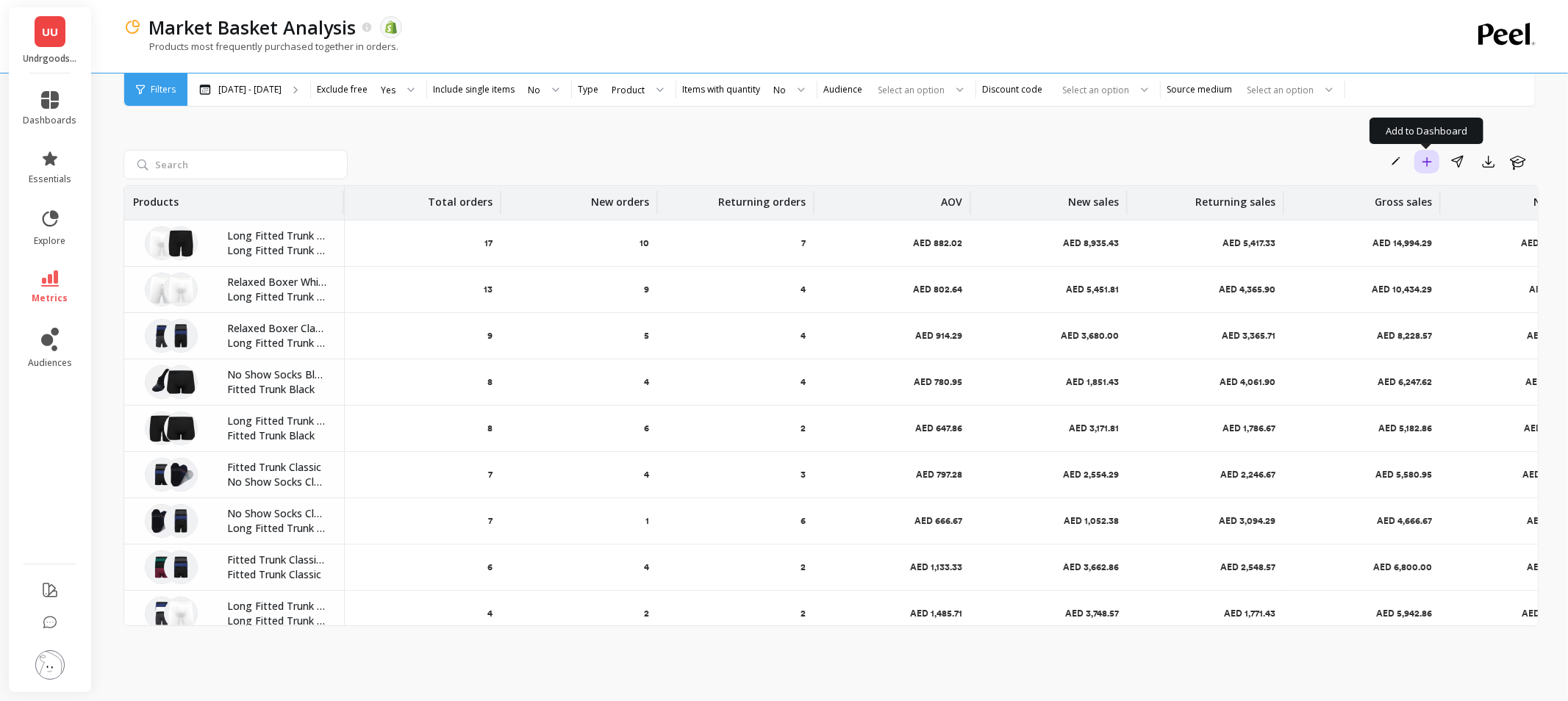
click at [1433, 157] on button "Add to Dashboard" at bounding box center [1427, 162] width 25 height 24
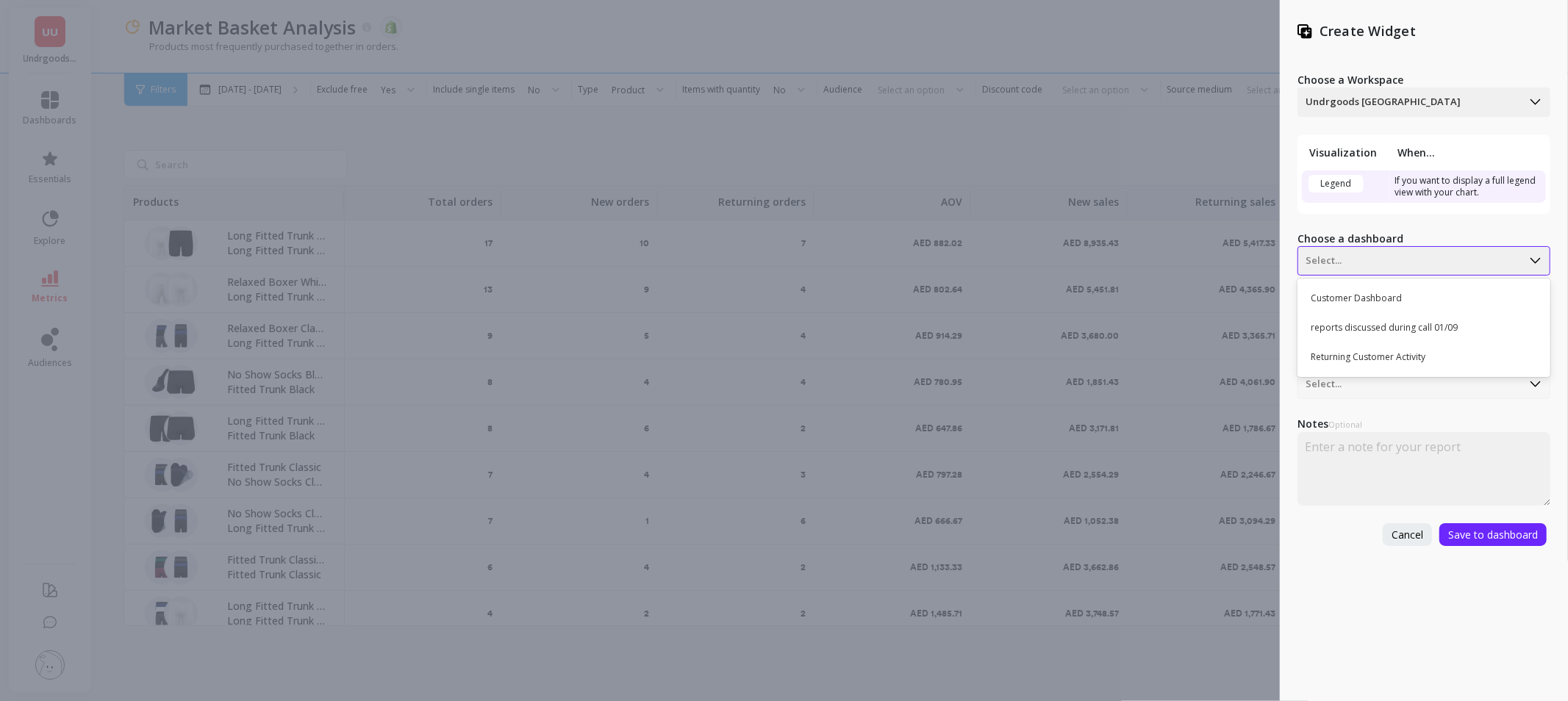
click at [1397, 256] on div at bounding box center [1410, 261] width 209 height 18
click at [1435, 320] on div "reports discussed during call 01/09" at bounding box center [1422, 328] width 241 height 25
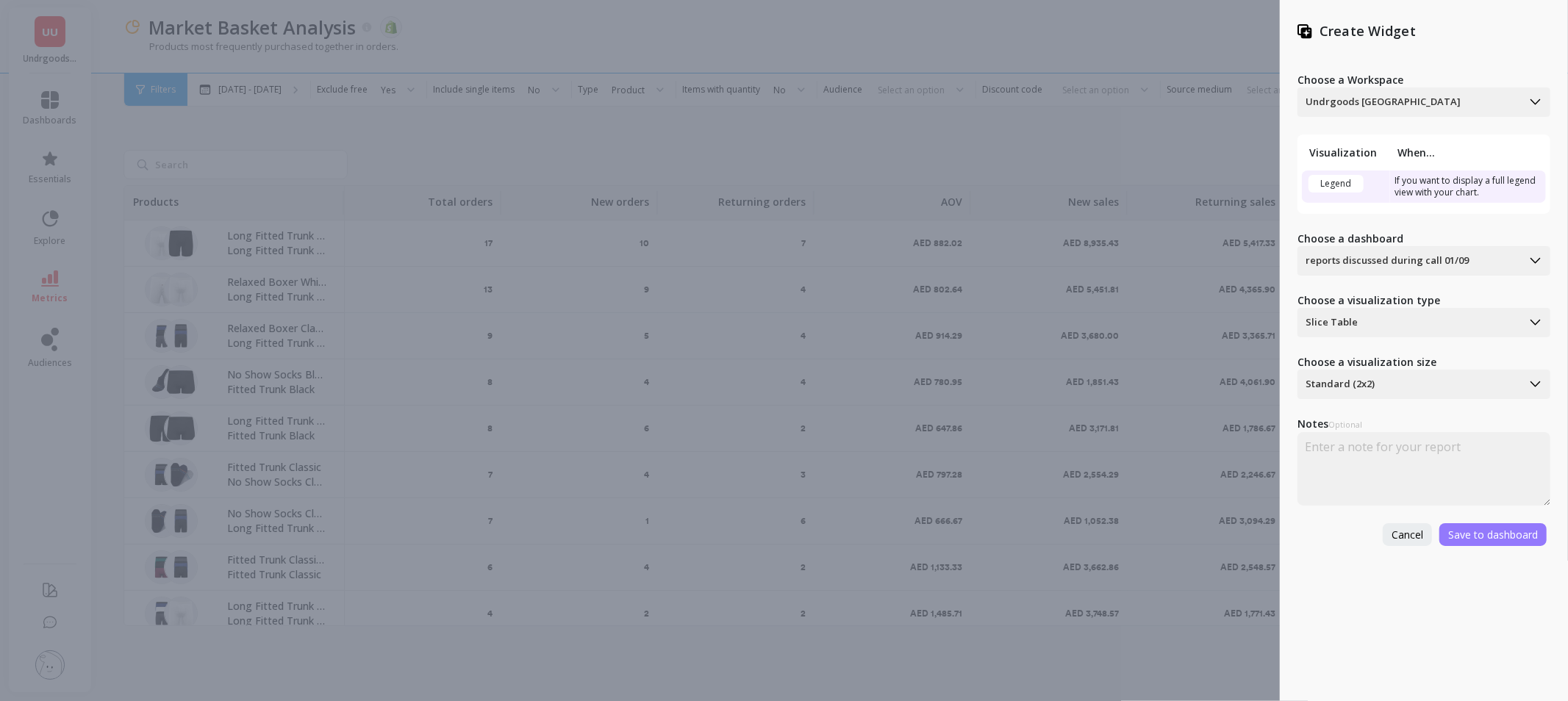
click at [1509, 533] on span "Save to dashboard" at bounding box center [1493, 534] width 89 height 14
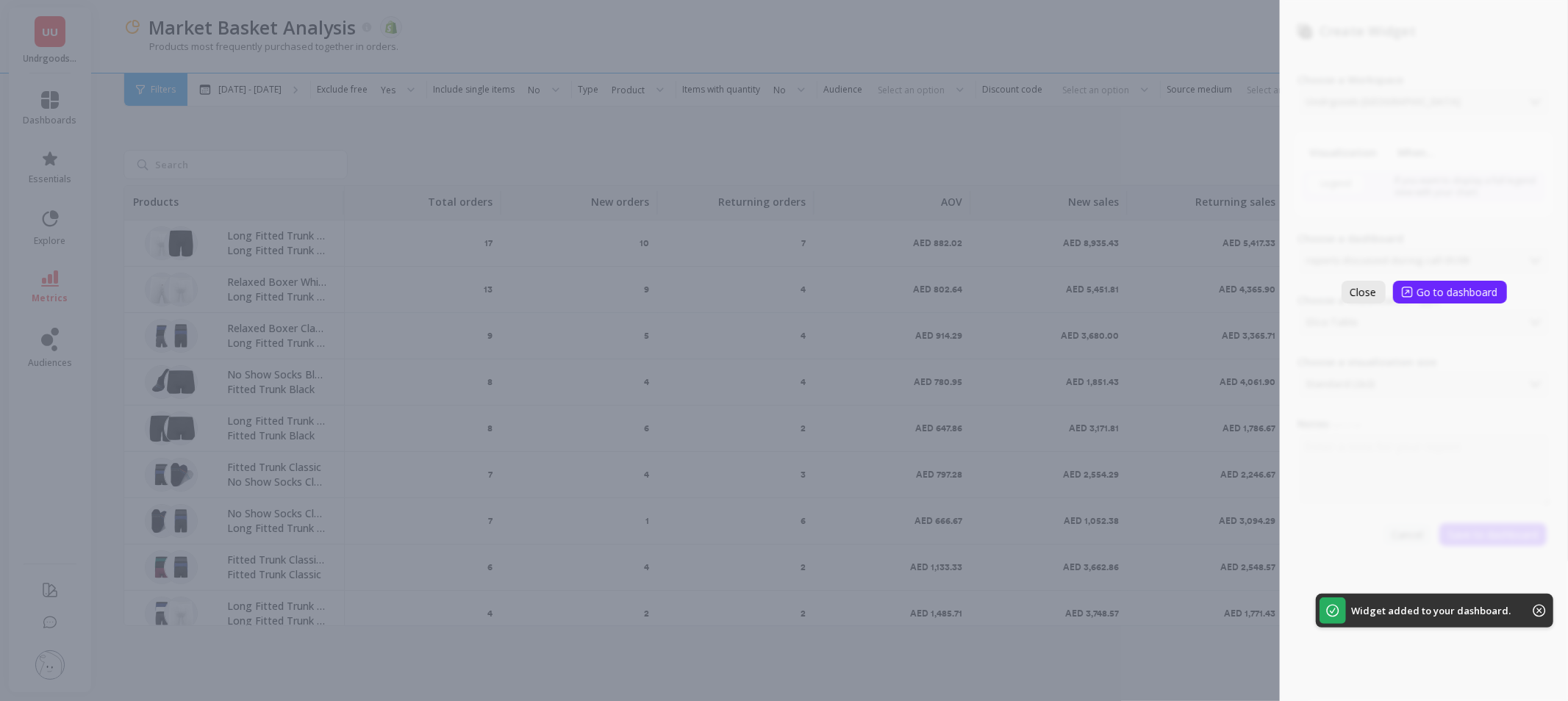
click at [1366, 298] on span "Close" at bounding box center [1364, 292] width 27 height 14
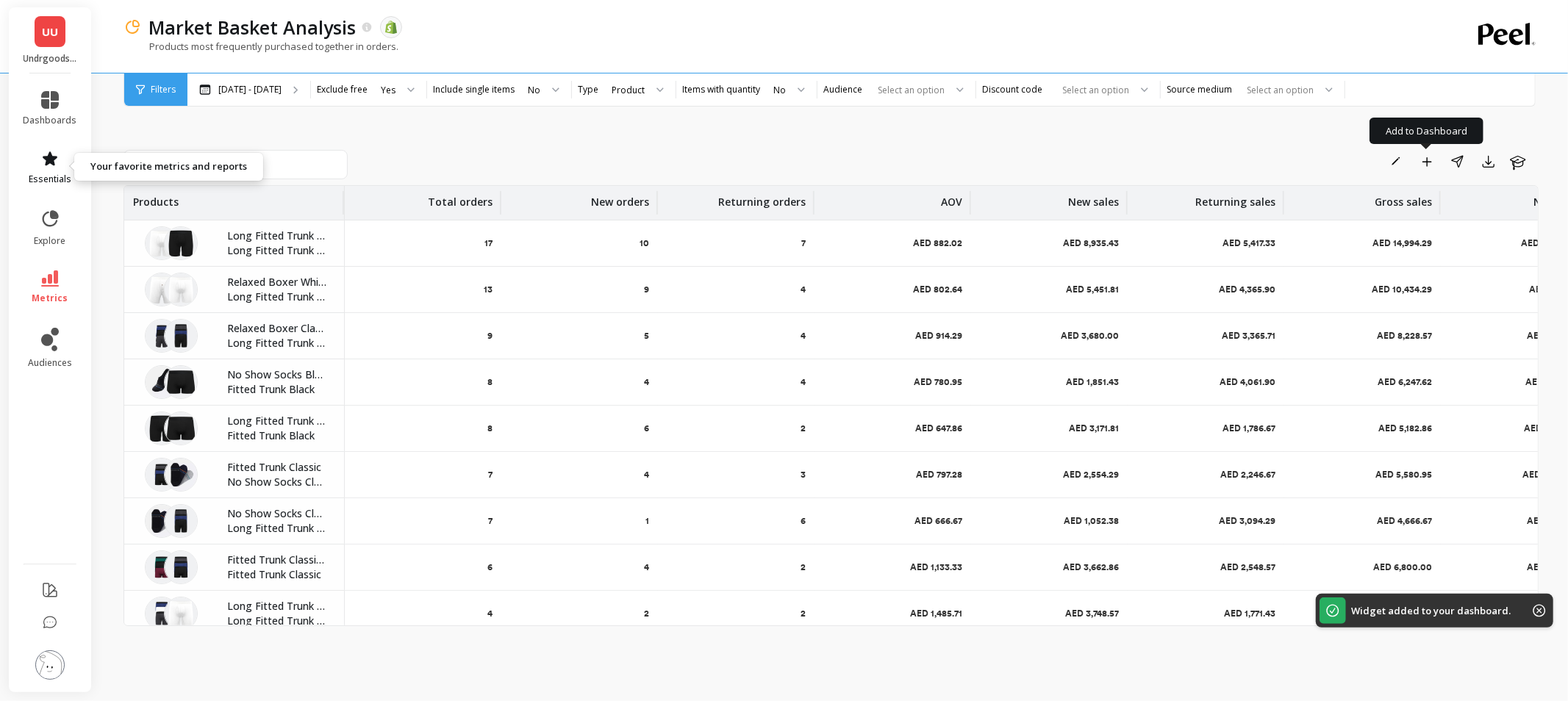
click at [45, 154] on icon at bounding box center [50, 159] width 18 height 18
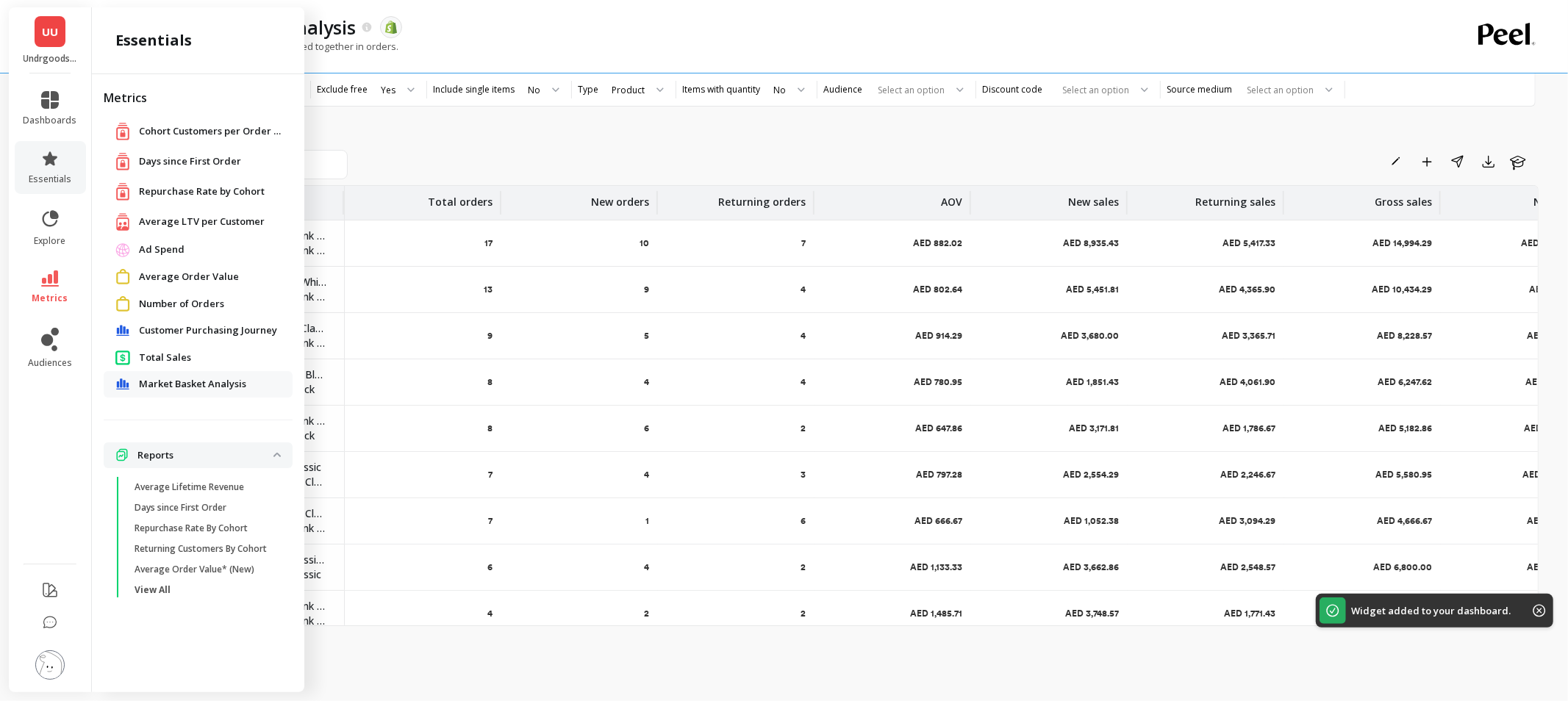
click at [225, 334] on span "Customer Purchasing Journey" at bounding box center [207, 331] width 138 height 15
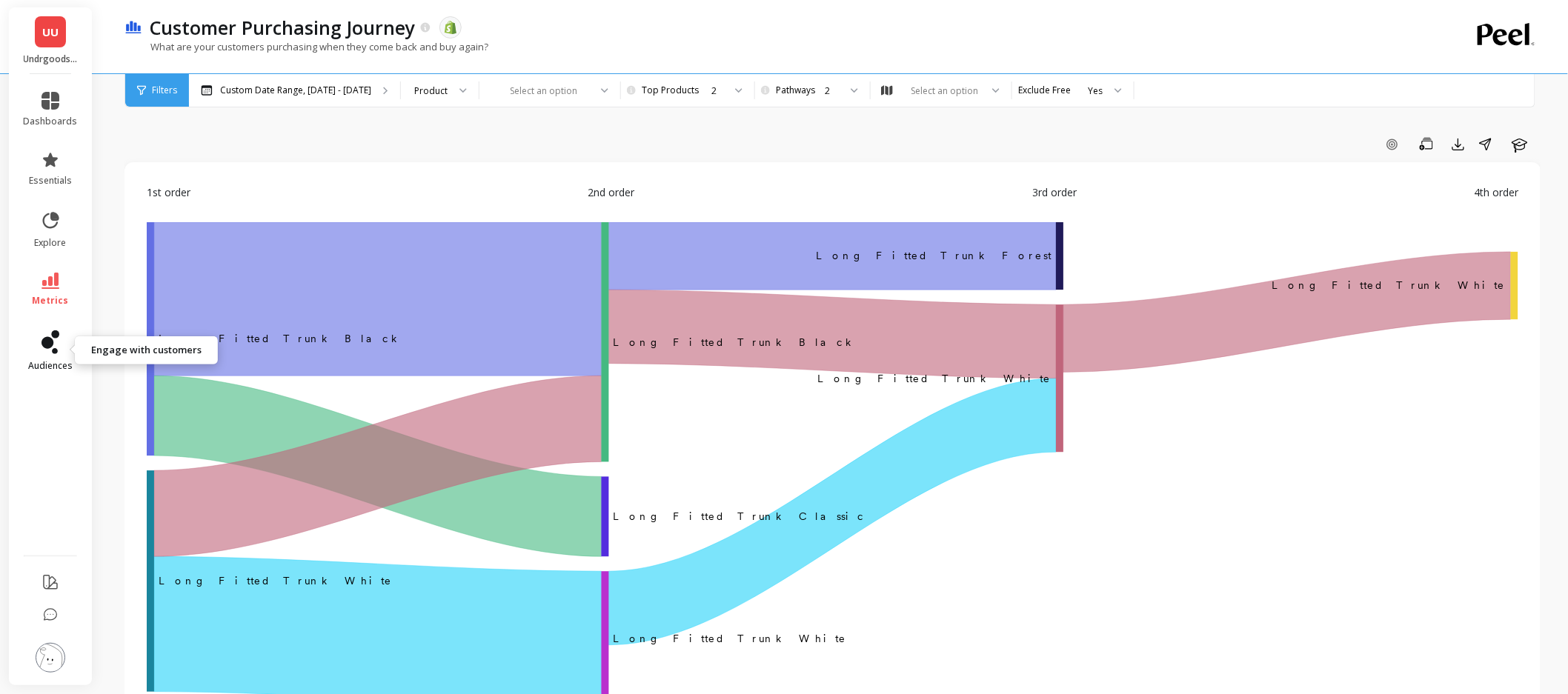
click at [38, 346] on link "audiences" at bounding box center [51, 351] width 54 height 41
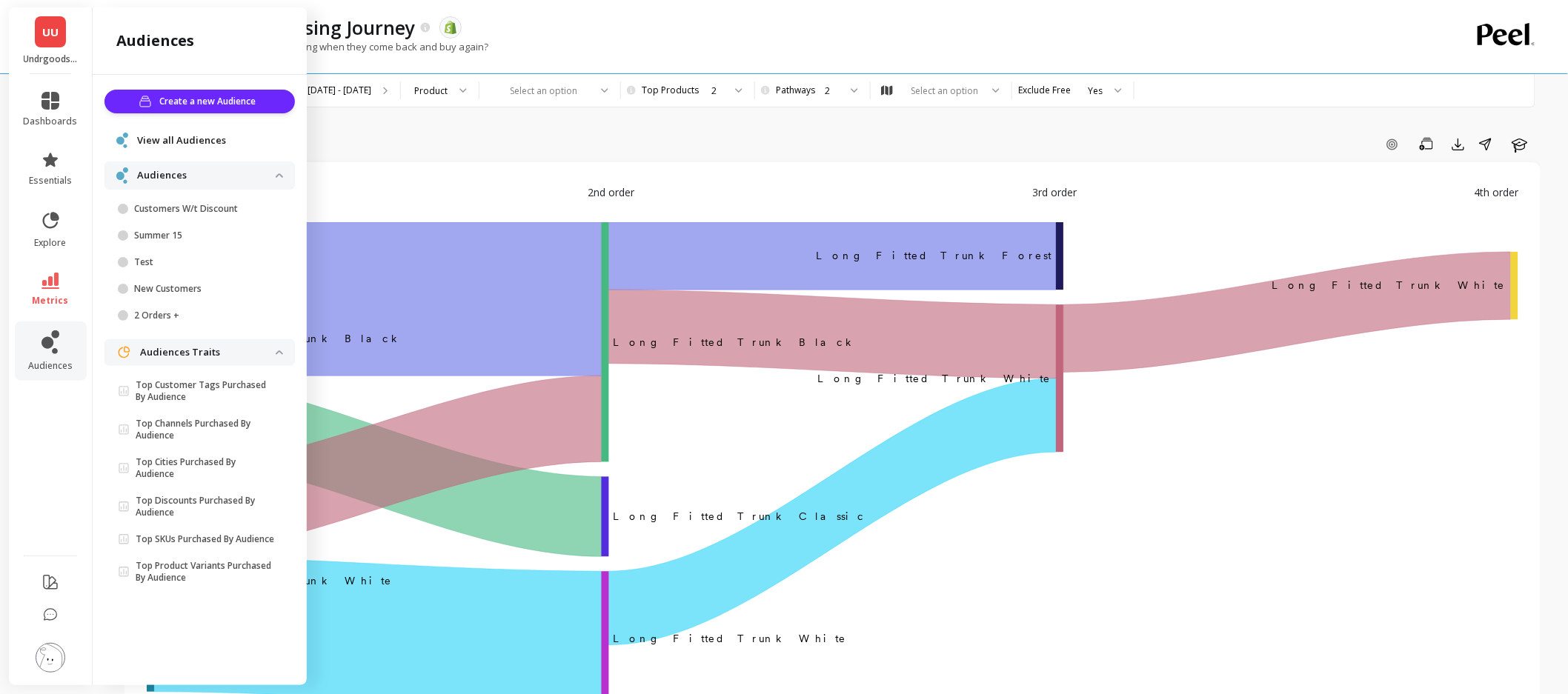
click at [220, 139] on span "View all Audiences" at bounding box center [181, 141] width 89 height 15
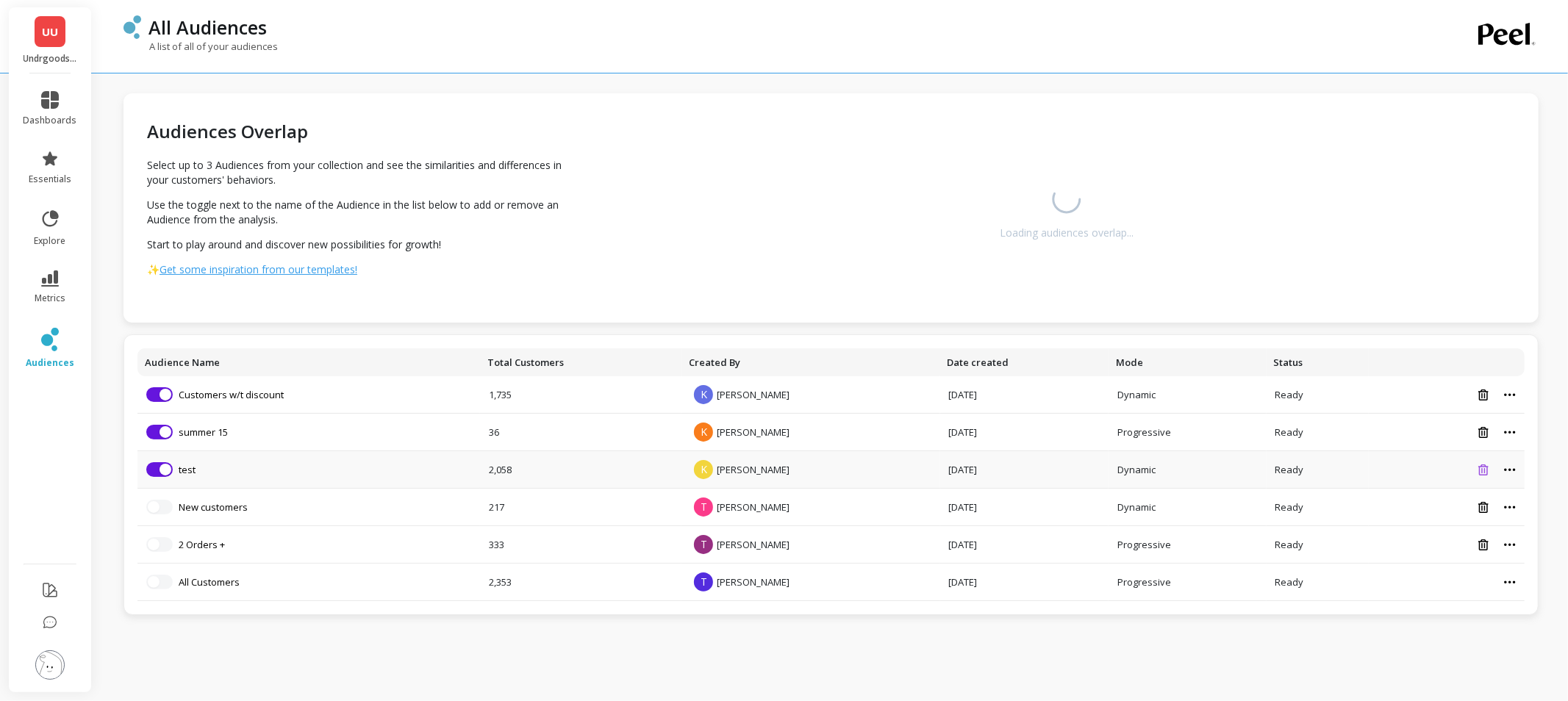
click at [1483, 472] on icon at bounding box center [1483, 469] width 10 height 11
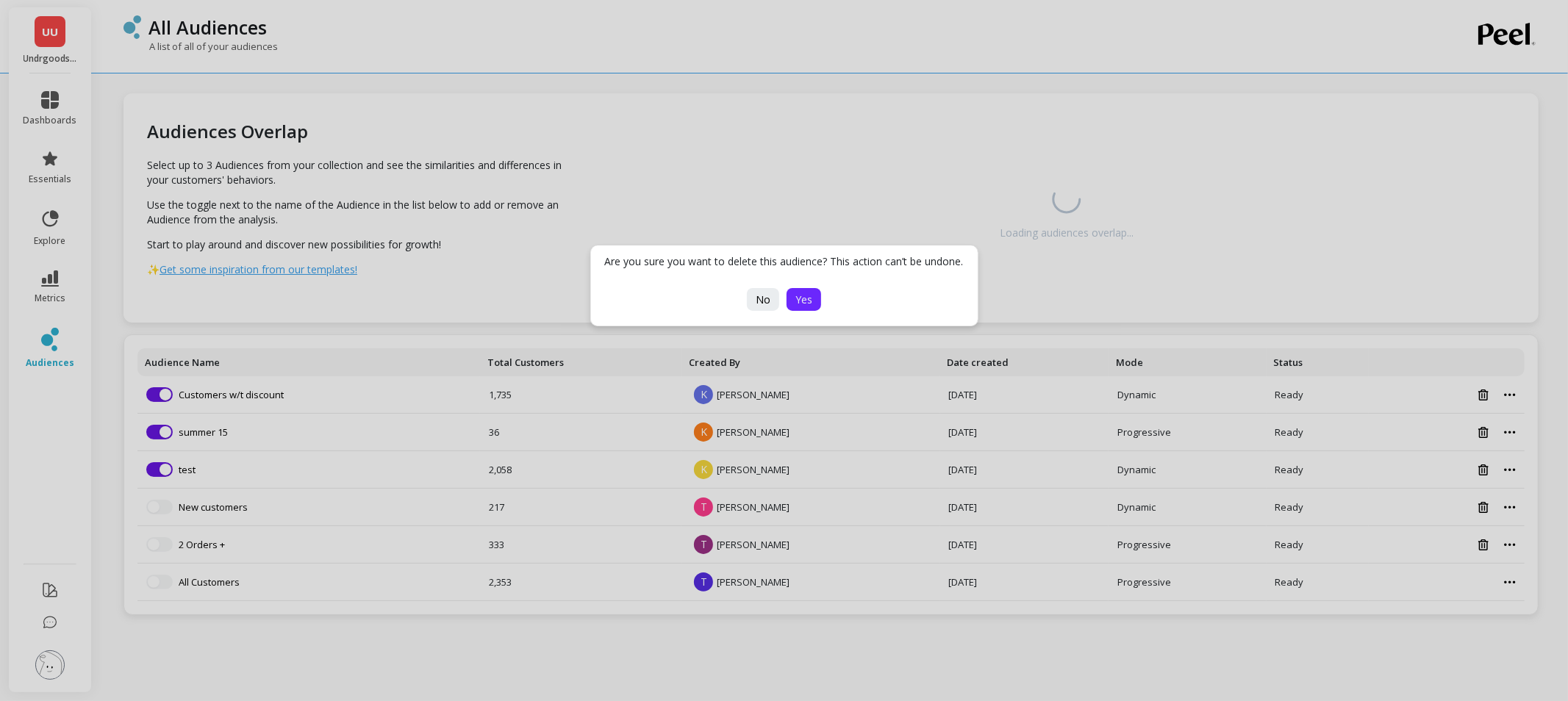
click at [792, 295] on button "Yes" at bounding box center [803, 299] width 34 height 23
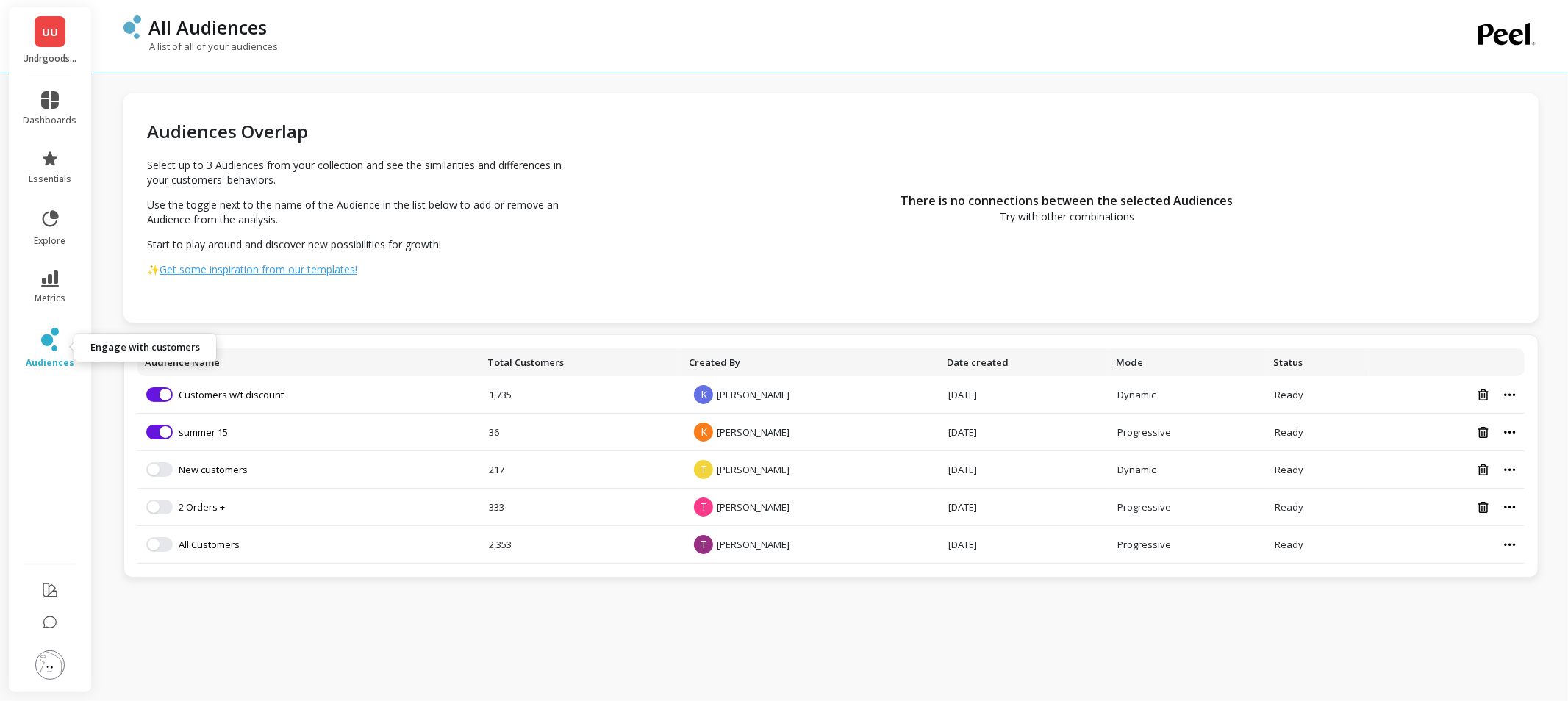
click at [66, 348] on link "audiences" at bounding box center [51, 348] width 54 height 41
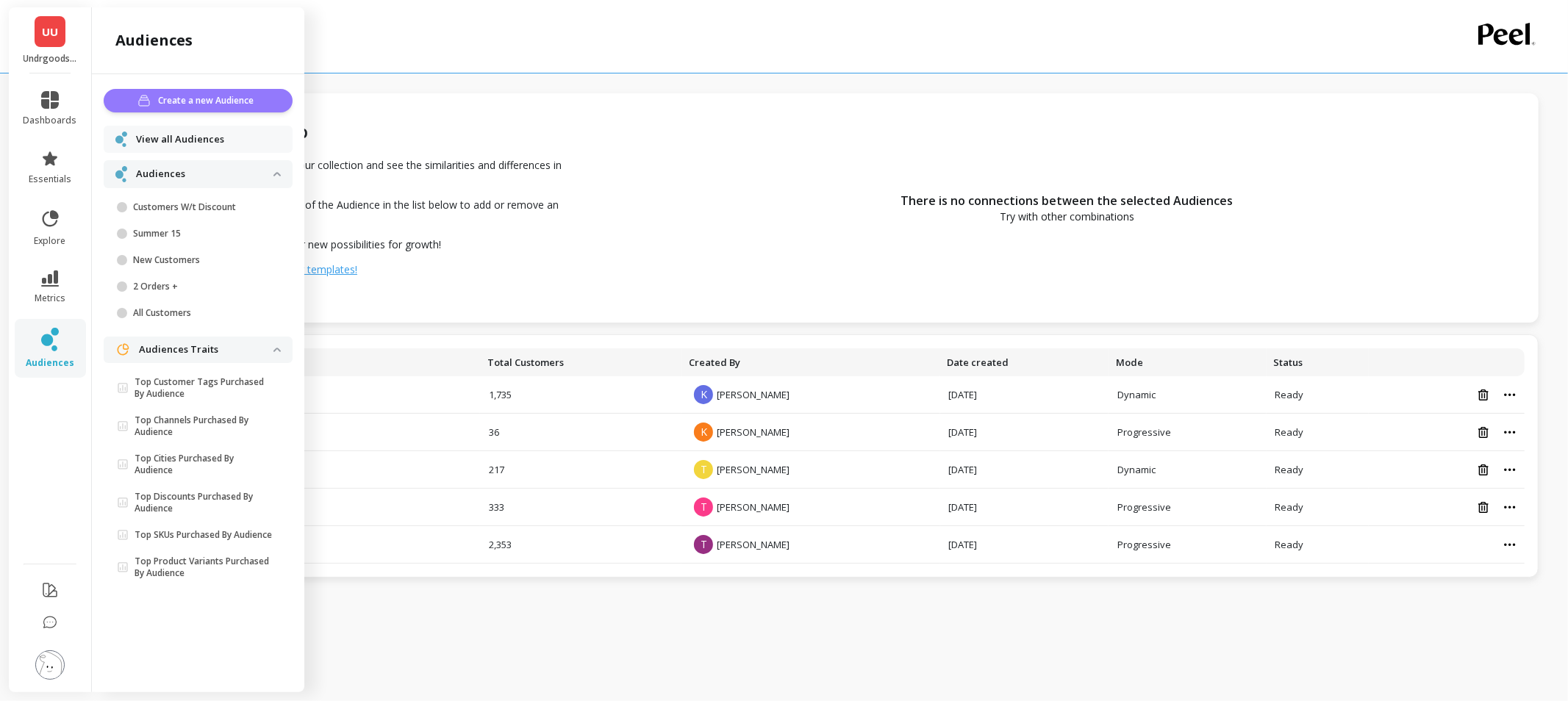
click at [208, 93] on span "Create a new Audience" at bounding box center [209, 101] width 100 height 15
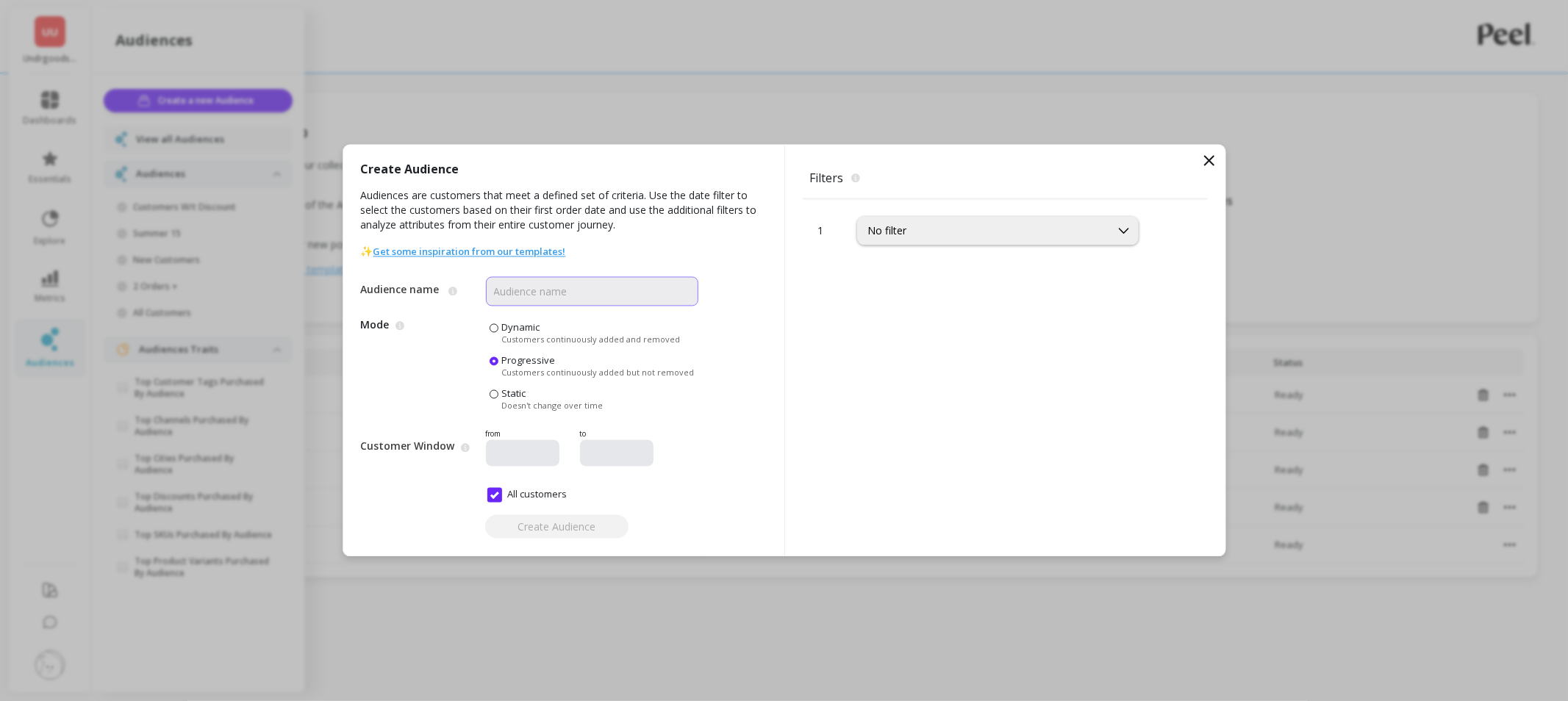
click at [578, 291] on input "Audience name" at bounding box center [592, 291] width 212 height 29
type input "Customers with discount"
click at [939, 234] on div "No filter" at bounding box center [984, 231] width 232 height 14
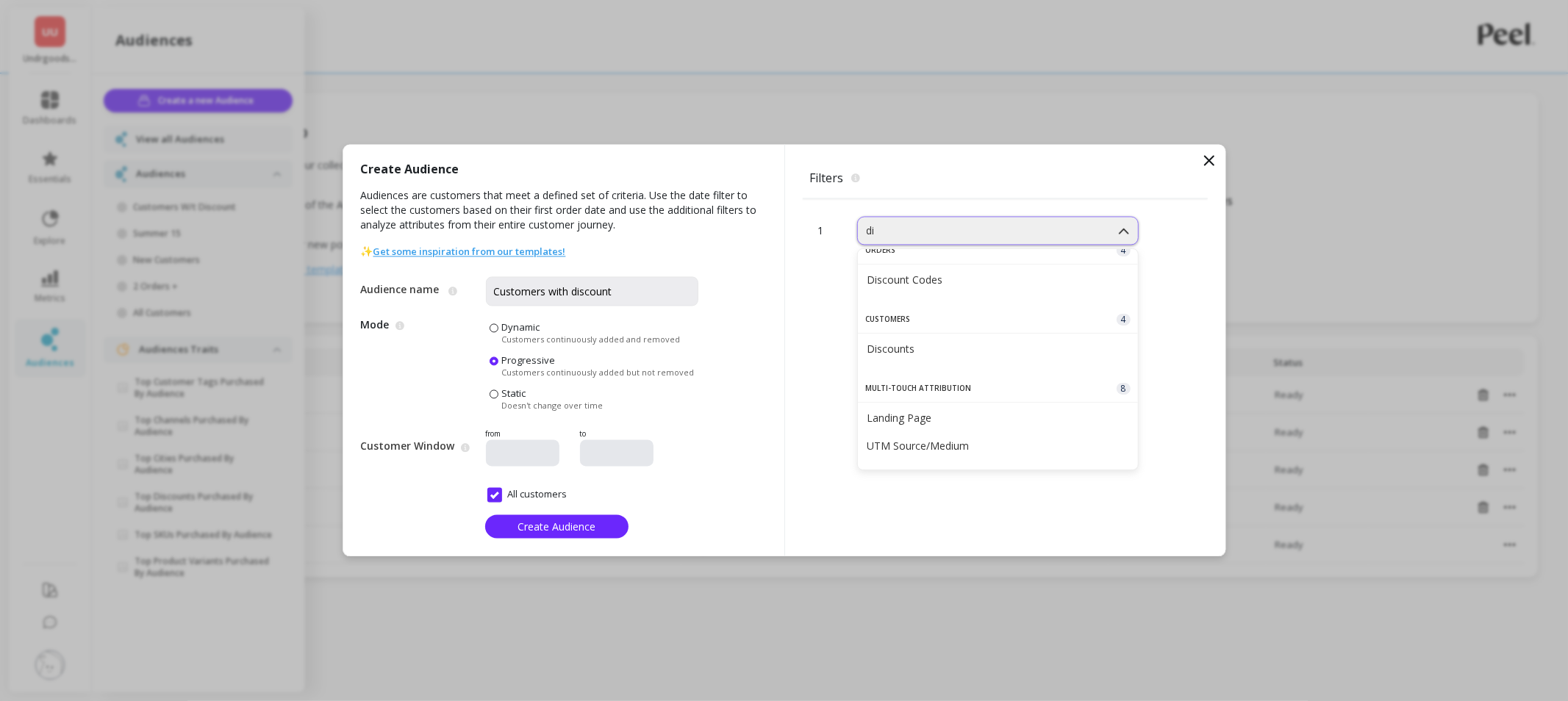
scroll to position [89, 0]
type input "dis"
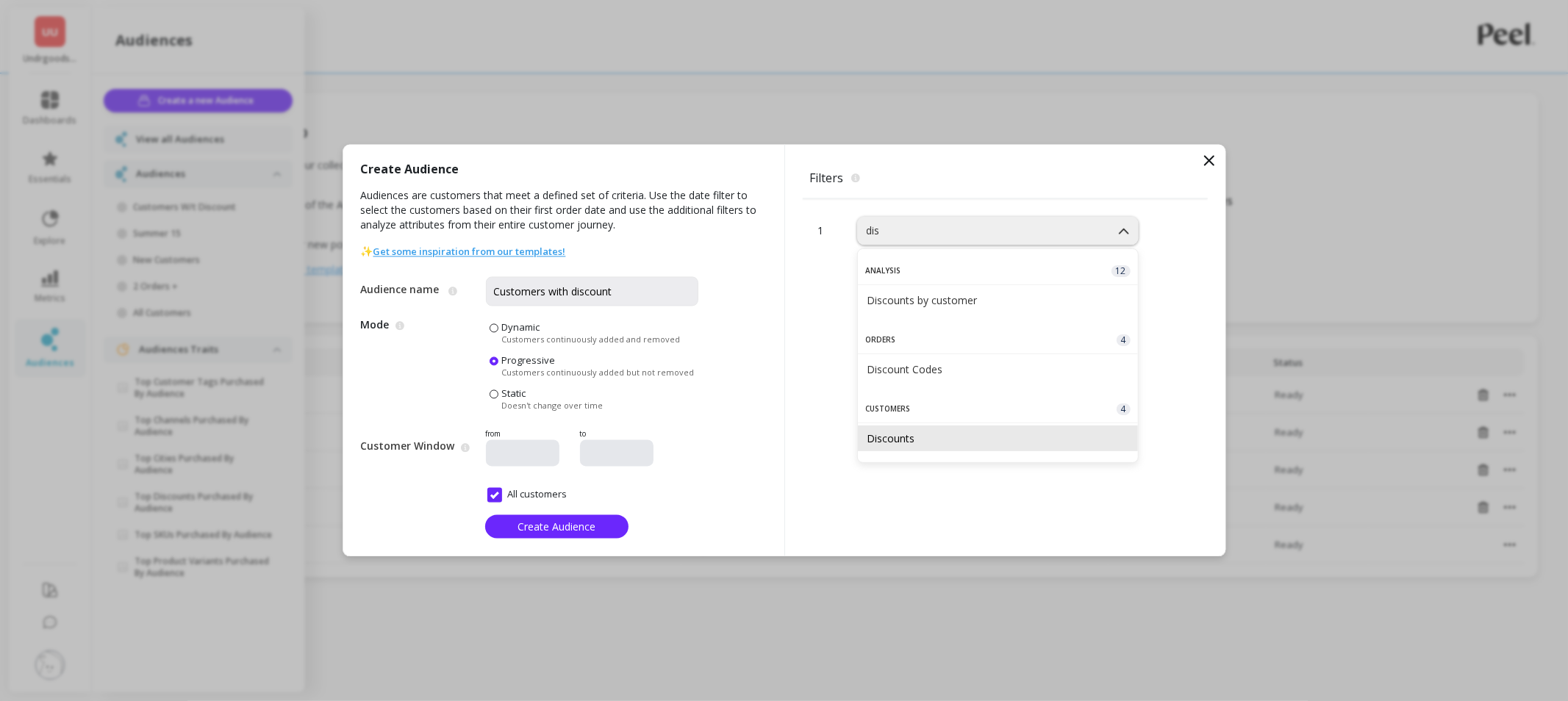
click at [938, 430] on div "Discounts" at bounding box center [998, 438] width 280 height 26
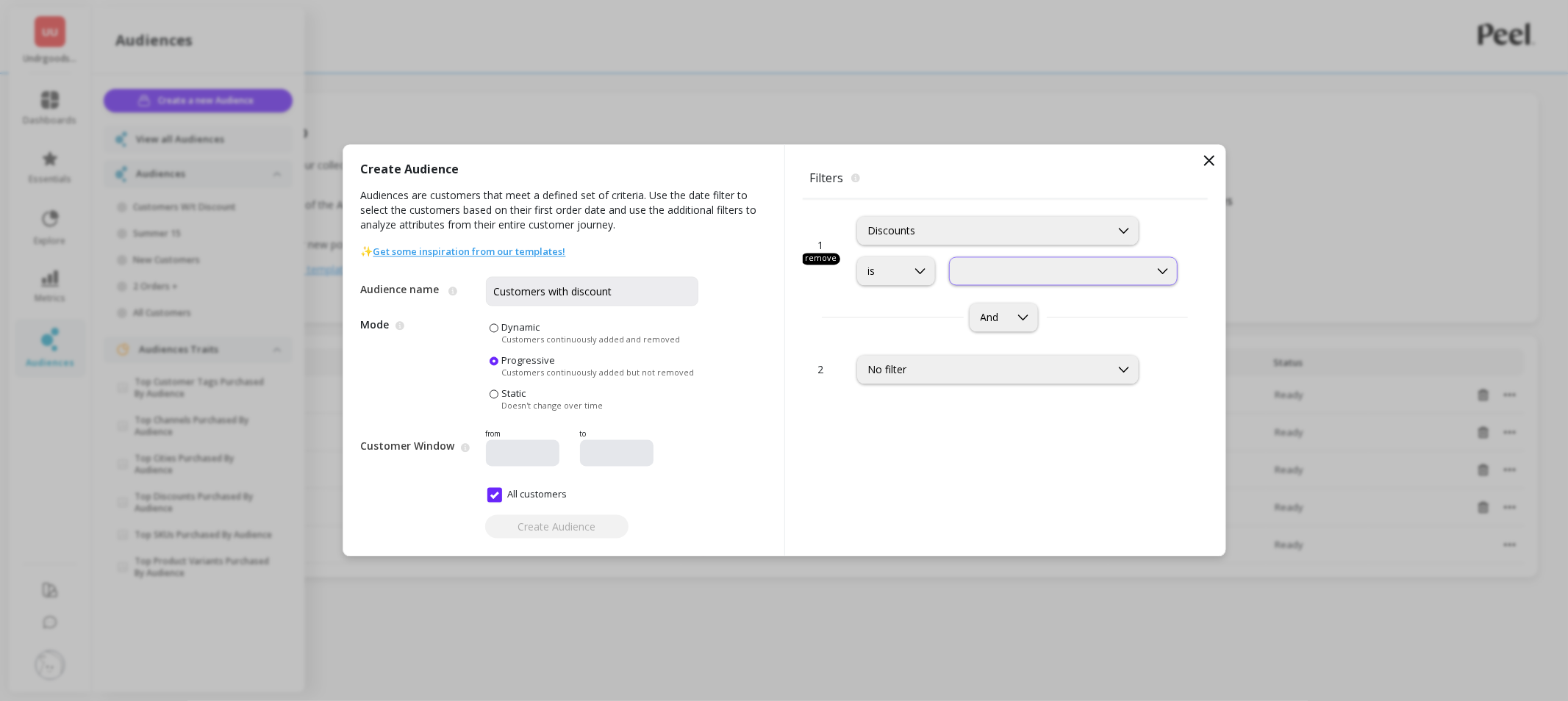
click at [1031, 257] on div at bounding box center [1063, 271] width 230 height 28
click at [1035, 311] on div "Redeemed Discounts" at bounding box center [1063, 307] width 210 height 14
click at [553, 533] on span "Create Audience" at bounding box center [556, 526] width 78 height 14
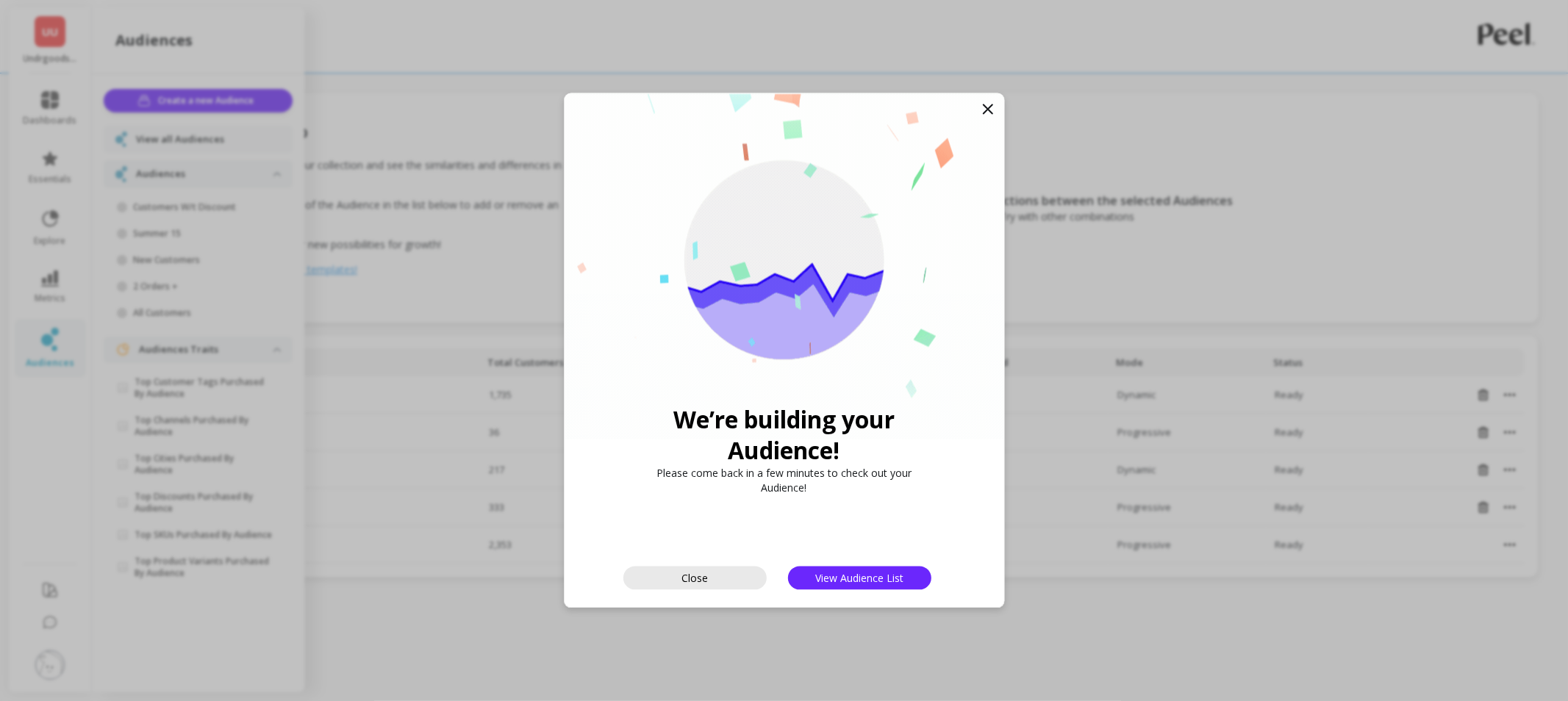
click at [700, 574] on span "Close" at bounding box center [695, 577] width 27 height 14
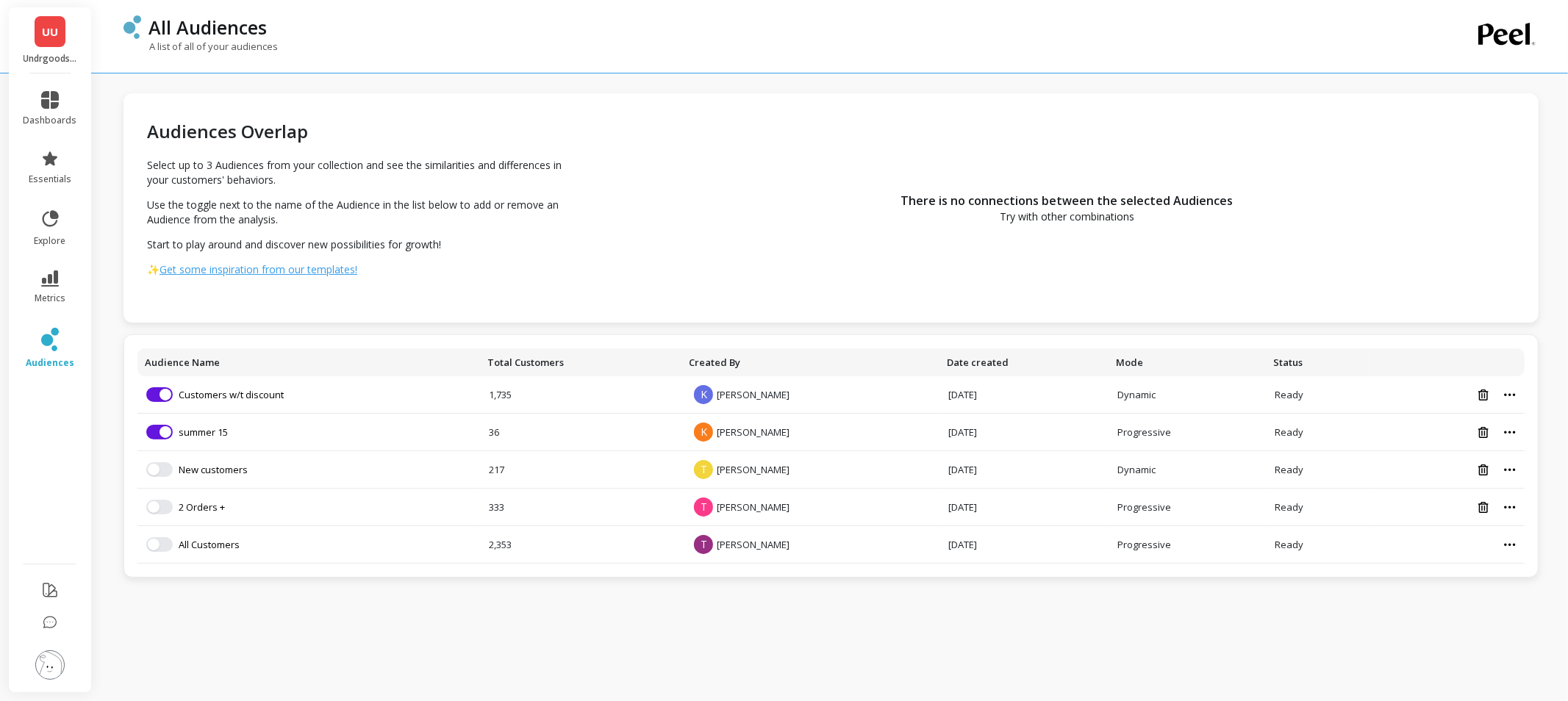
click at [788, 150] on div "There is no connections between the selected Audiences Try with other combinati…" at bounding box center [1066, 208] width 943 height 229
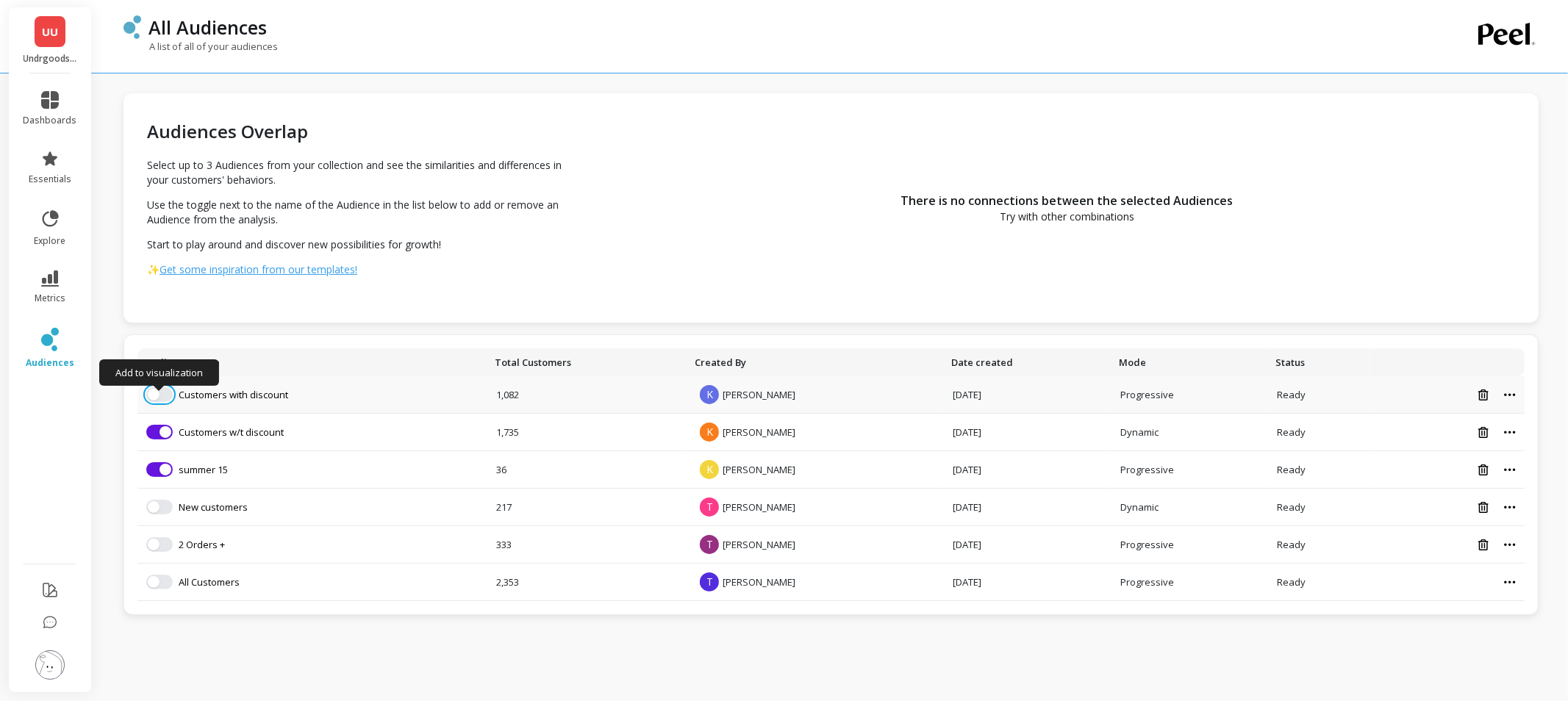
click at [168, 395] on button "button" at bounding box center [159, 395] width 27 height 15
click at [45, 100] on icon at bounding box center [50, 100] width 18 height 18
click at [474, 311] on div "Audiences Overlap Select up to 3 Audiences from your collection and see the sim…" at bounding box center [359, 208] width 472 height 229
click at [52, 92] on icon at bounding box center [50, 100] width 18 height 18
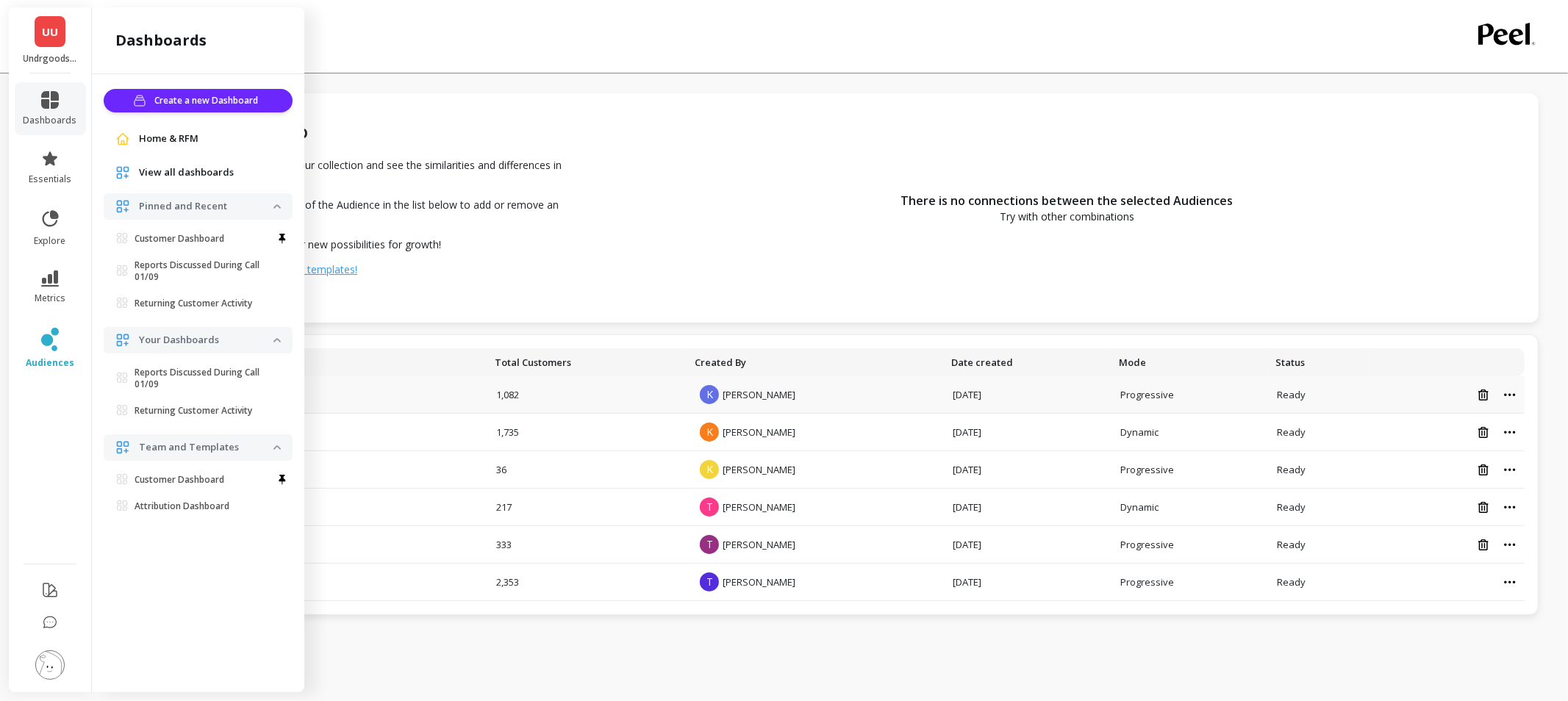
click at [647, 253] on div "There is no connections between the selected Audiences Try with other combinati…" at bounding box center [1066, 208] width 943 height 229
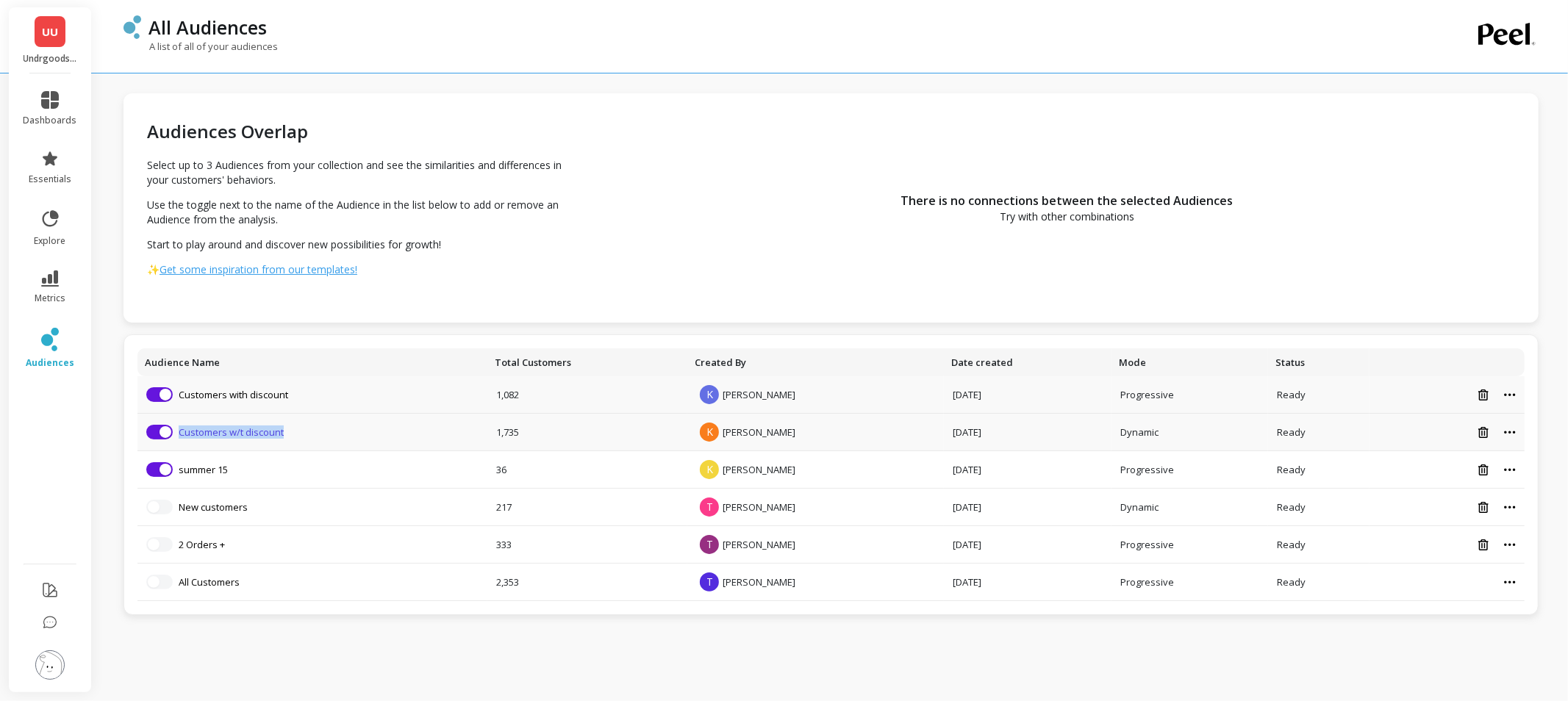
copy link "Customers w/t discount"
drag, startPoint x: 295, startPoint y: 434, endPoint x: 180, endPoint y: 431, distance: 115.0
click at [180, 431] on li "Remove from visualization Customers w/t discount" at bounding box center [312, 432] width 332 height 15
copy link "Customers with discount"
drag, startPoint x: 313, startPoint y: 395, endPoint x: 180, endPoint y: 396, distance: 133.0
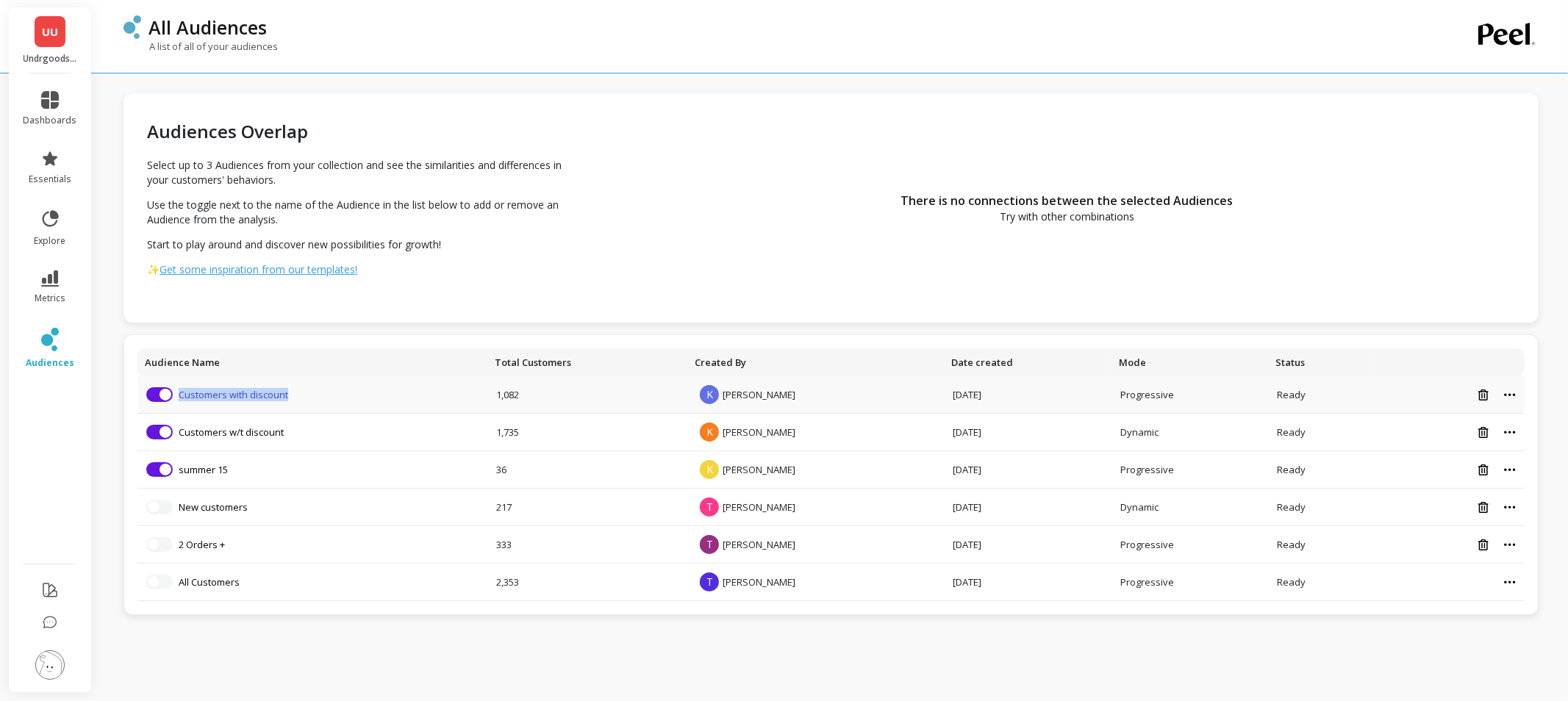
click at [180, 396] on li "Remove from visualization Customers with discount" at bounding box center [312, 395] width 332 height 15
copy link "summer 15"
drag, startPoint x: 238, startPoint y: 474, endPoint x: 180, endPoint y: 475, distance: 58.0
click at [180, 475] on li "Remove from visualization summer 15" at bounding box center [312, 469] width 332 height 15
click at [47, 110] on link "dashboards" at bounding box center [51, 108] width 54 height 35
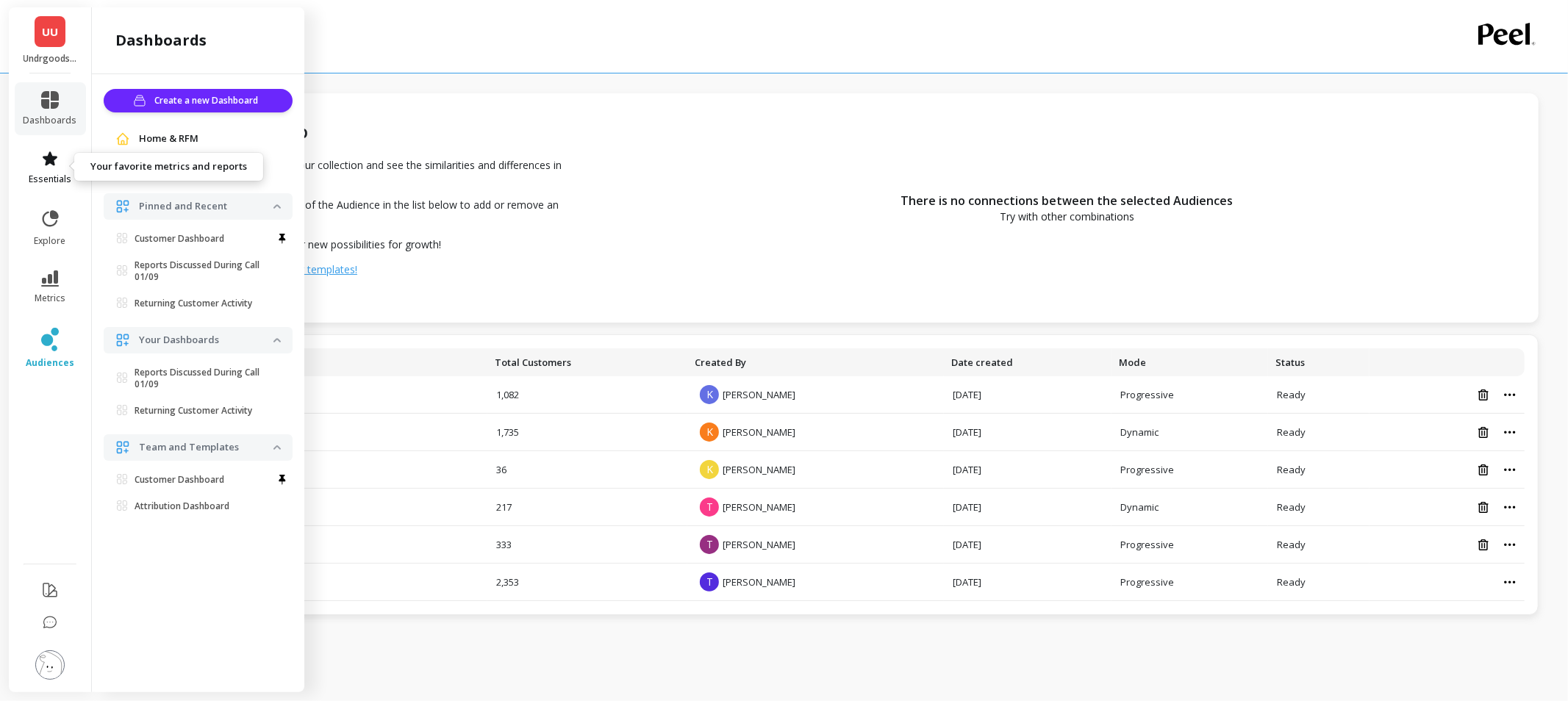
click at [69, 178] on span "essentials" at bounding box center [49, 180] width 42 height 12
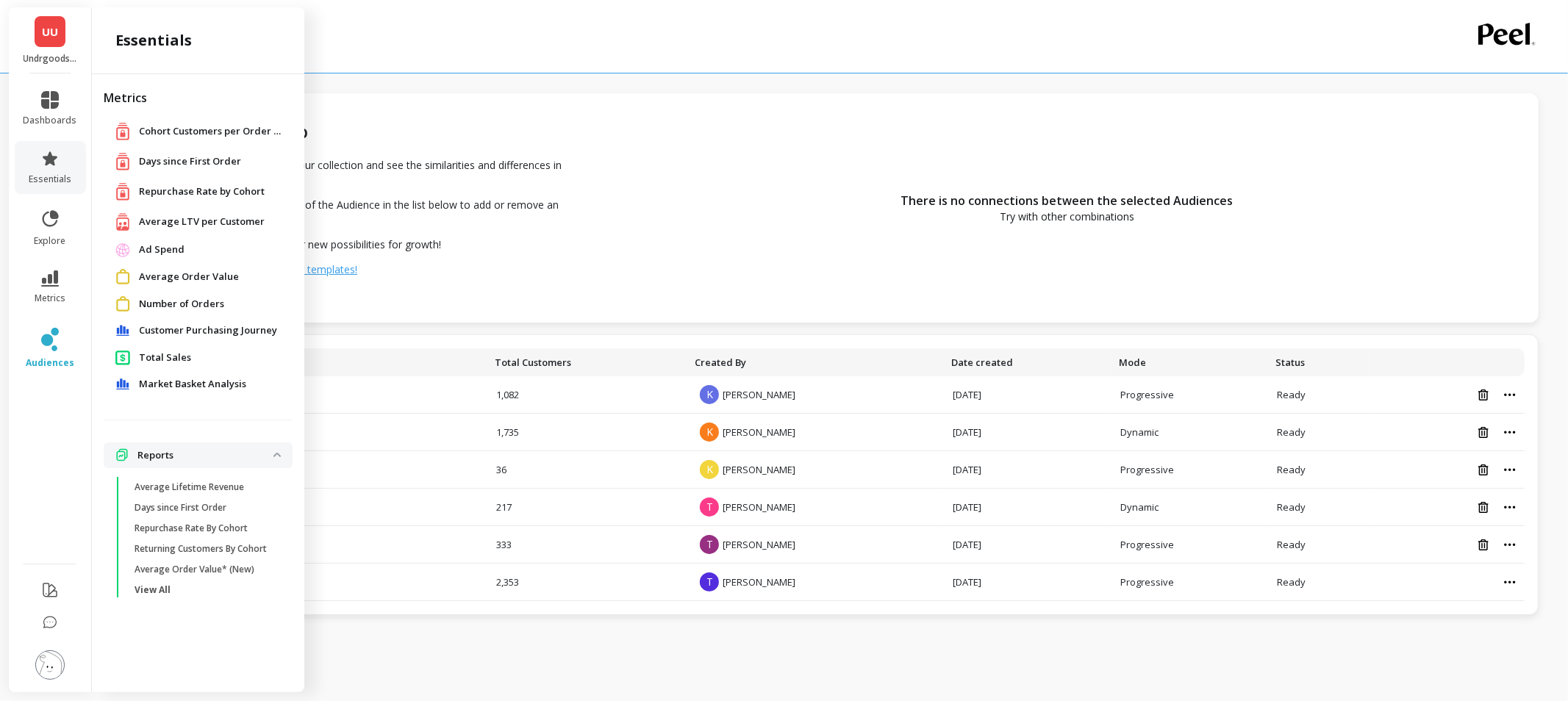
click at [203, 332] on span "Customer Purchasing Journey" at bounding box center [207, 331] width 138 height 15
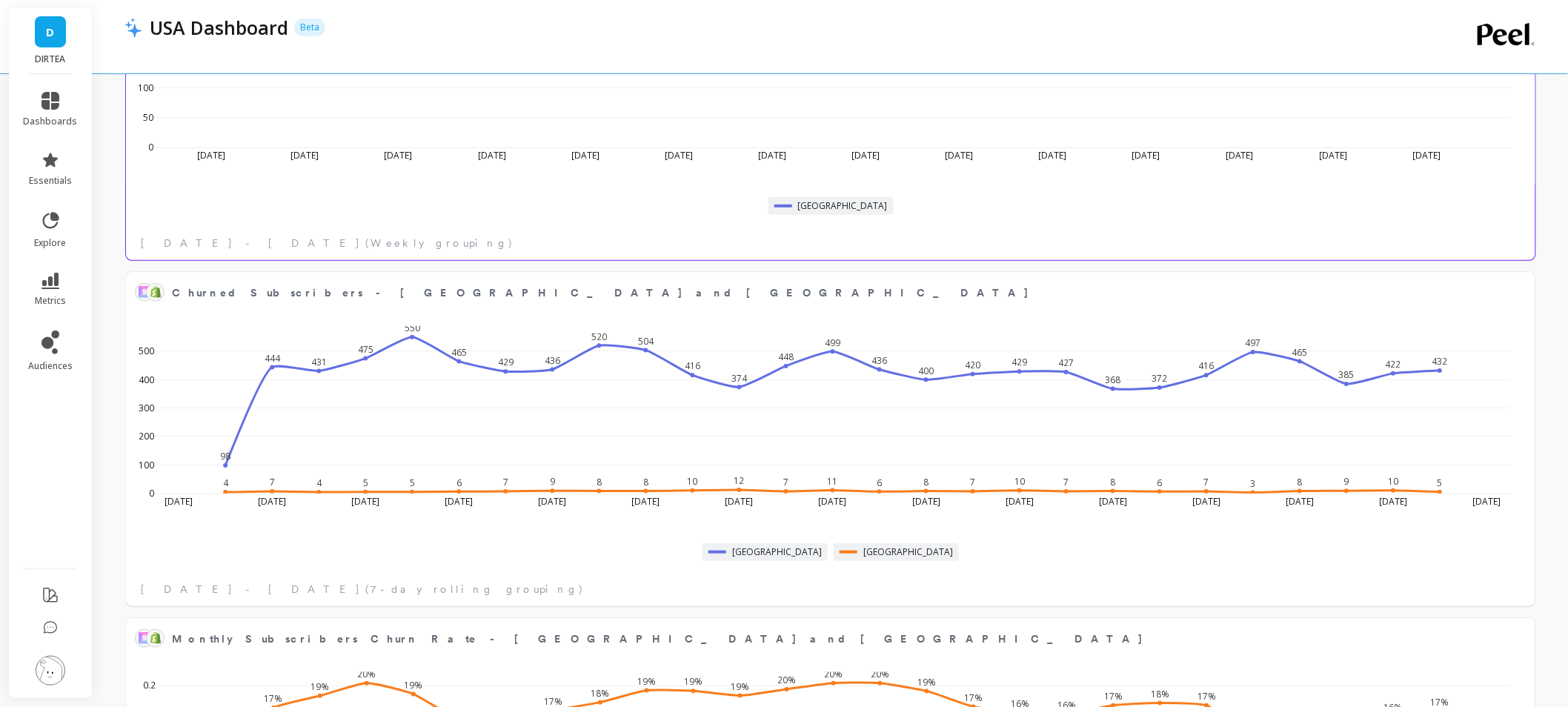
scroll to position [246, 0]
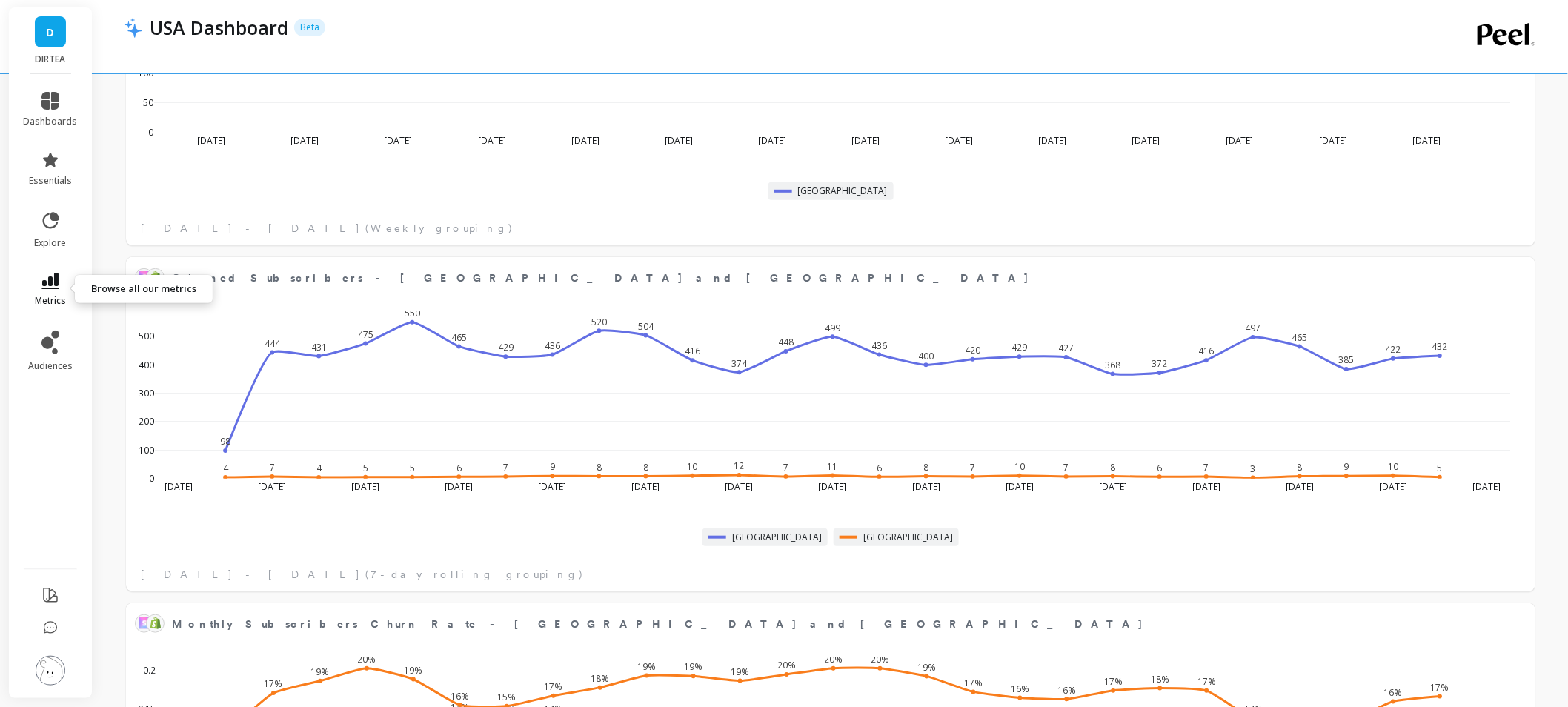
click at [48, 285] on icon at bounding box center [50, 281] width 18 height 17
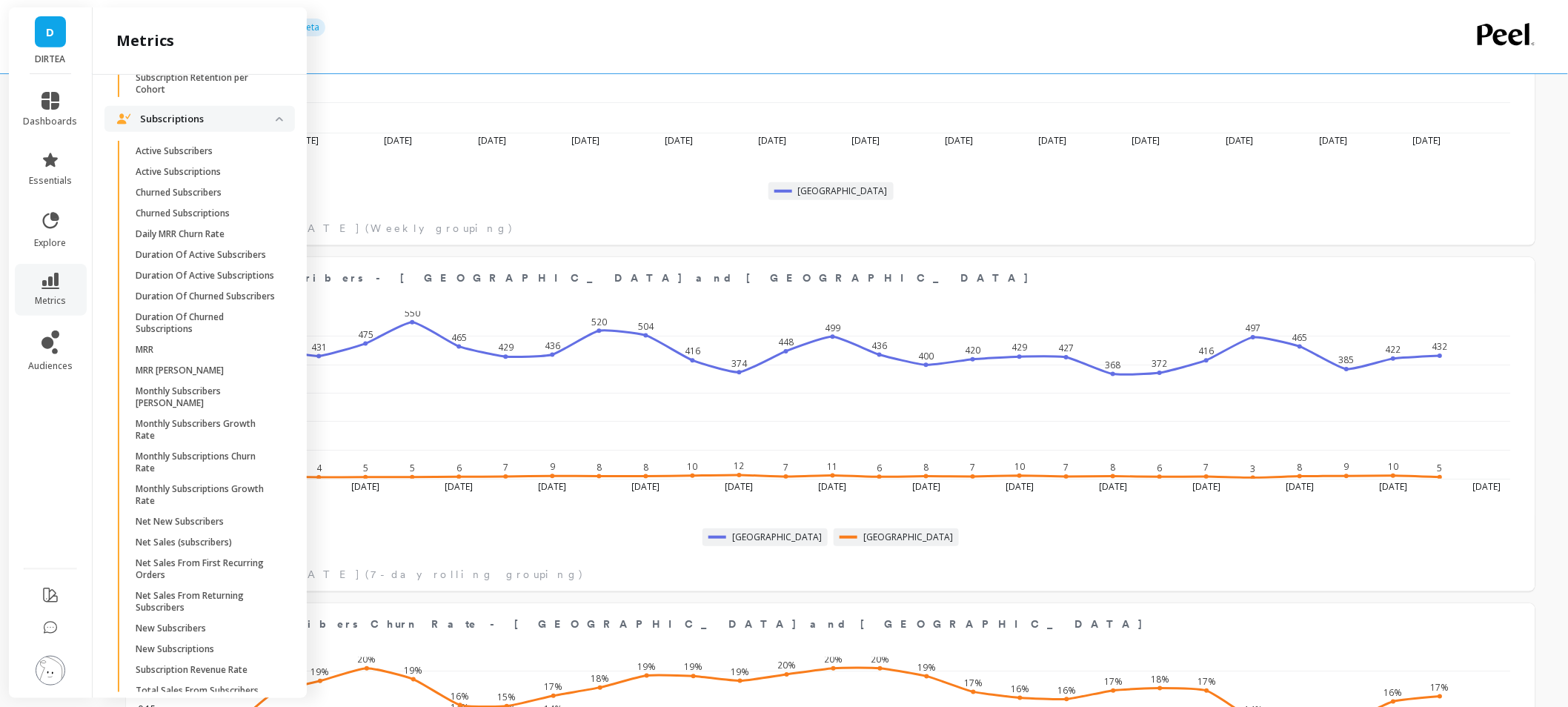
scroll to position [3908, 0]
click at [201, 159] on p "Active Subscribers" at bounding box center [174, 153] width 77 height 12
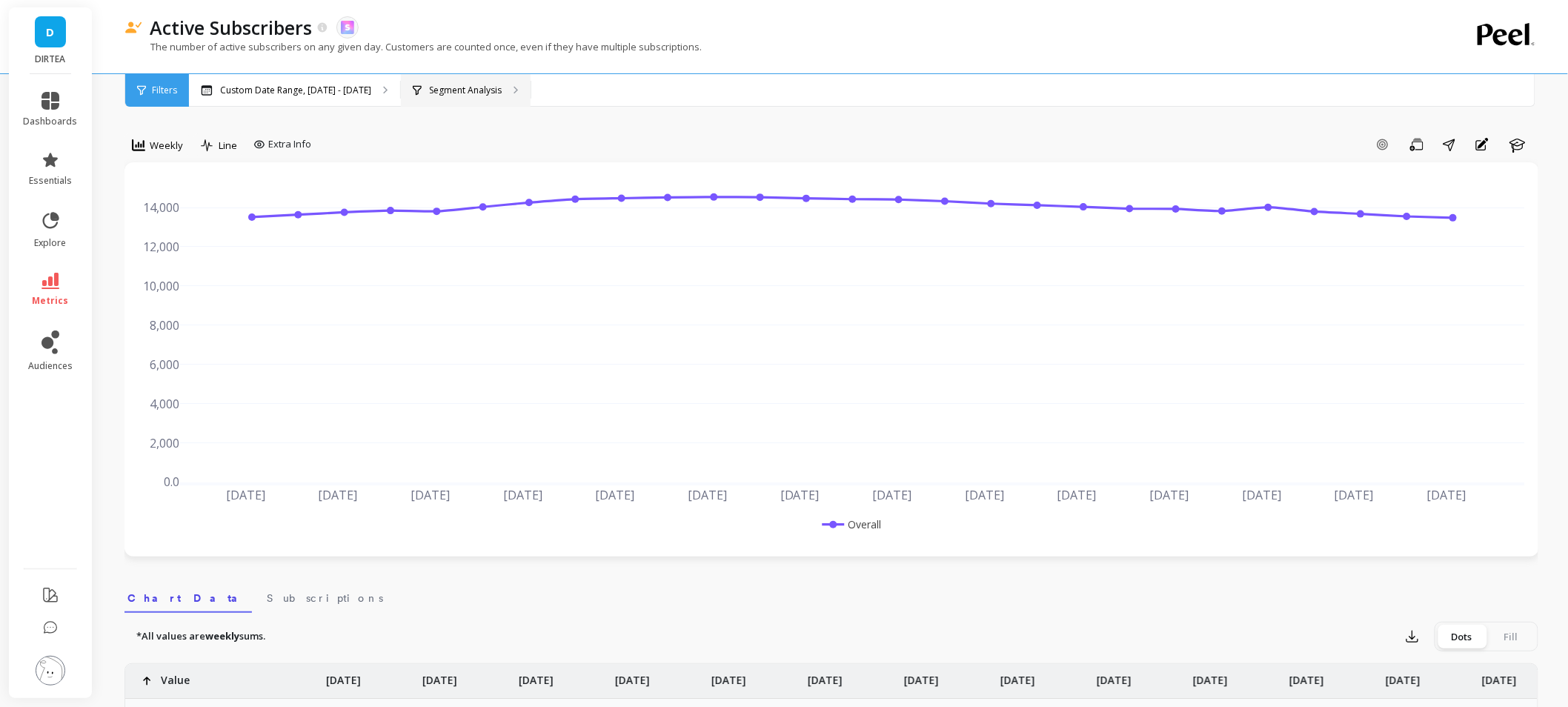
click at [483, 84] on p "Segment Analysis" at bounding box center [465, 90] width 73 height 12
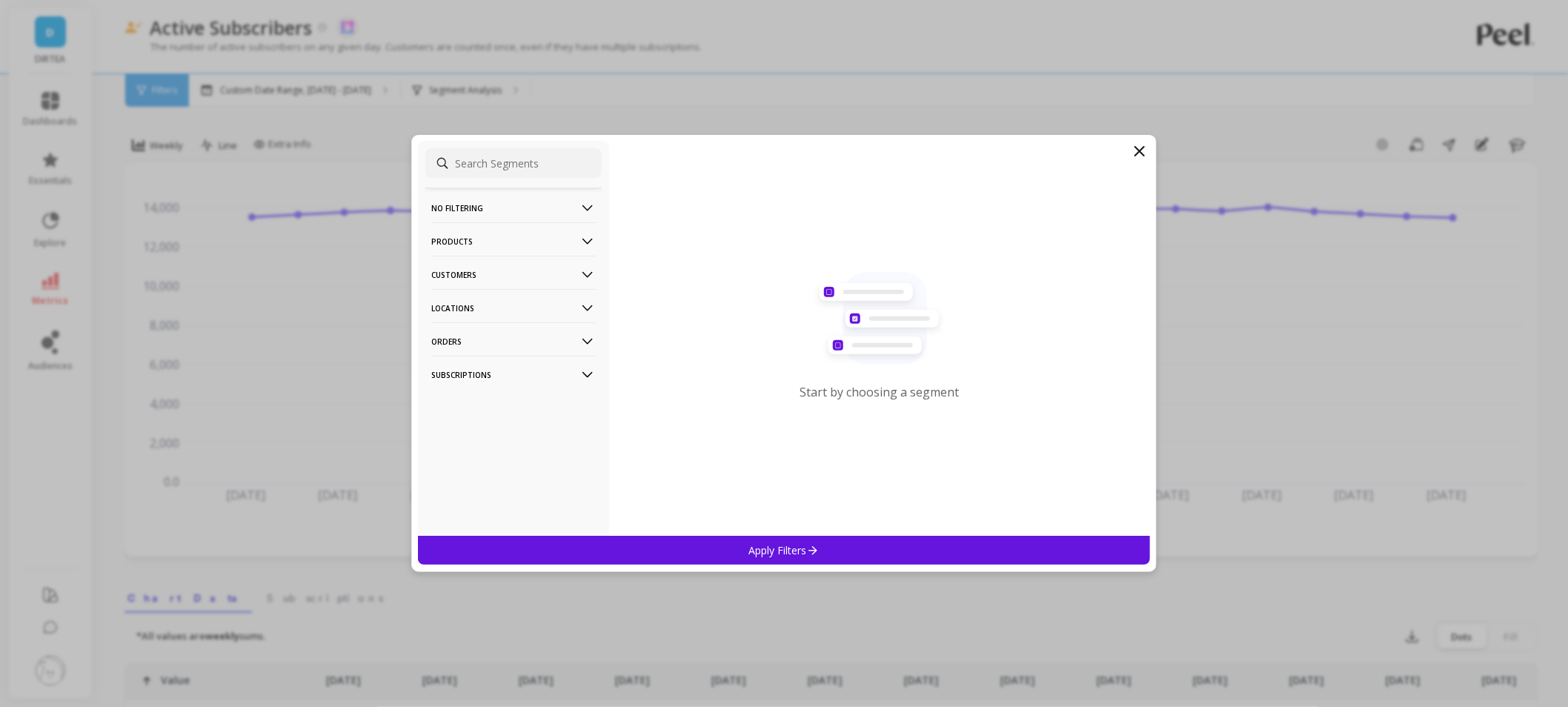
click at [494, 310] on p "Locations" at bounding box center [513, 308] width 165 height 38
click at [506, 359] on div "Countries" at bounding box center [513, 363] width 177 height 24
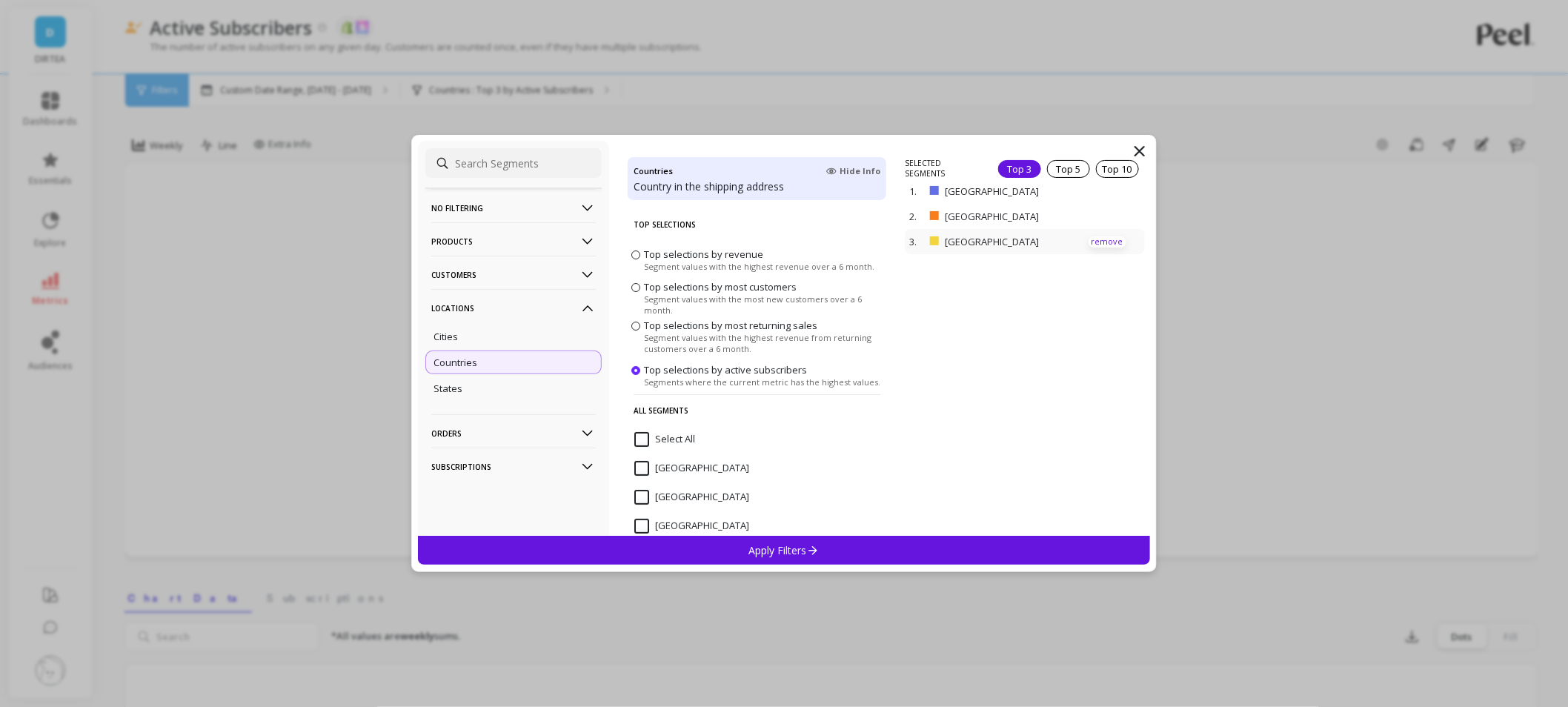
click at [1089, 240] on p "remove" at bounding box center [1107, 242] width 38 height 11
click at [823, 548] on div "Apply Filters" at bounding box center [784, 550] width 732 height 29
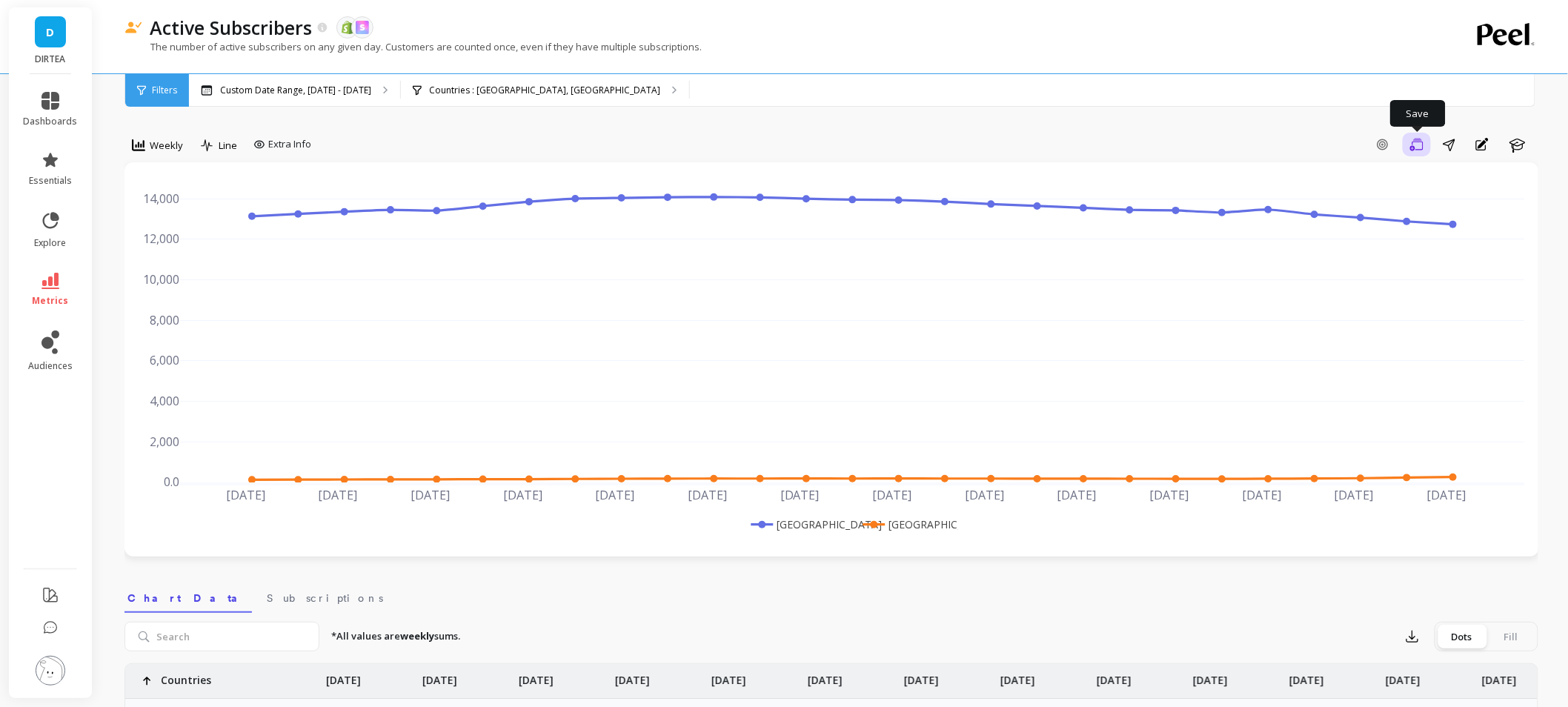
click at [1414, 145] on icon "button" at bounding box center [1417, 144] width 14 height 13
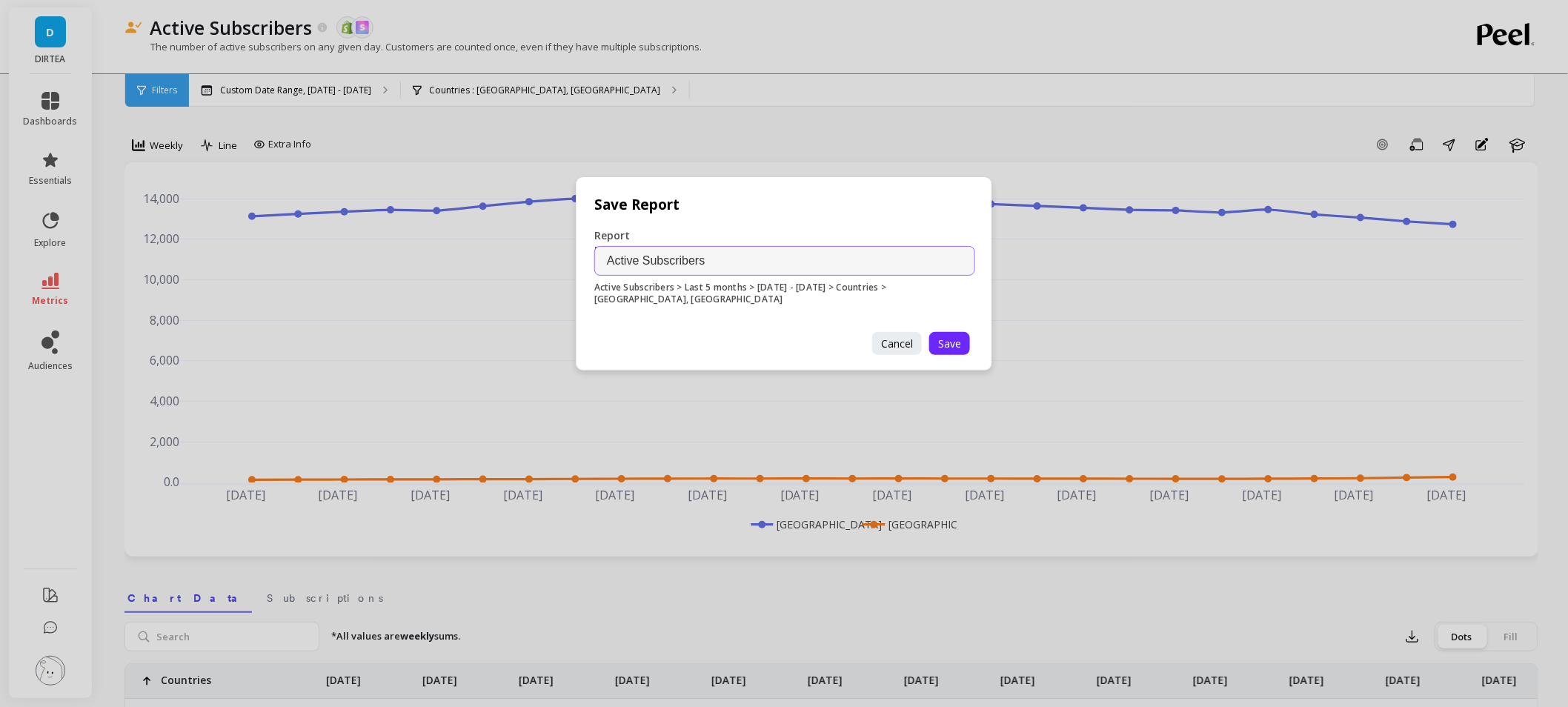
click at [810, 256] on input "Active Subscribers" at bounding box center [784, 260] width 381 height 29
type input "Active Subscribers - UK and US"
click at [947, 347] on span "Save" at bounding box center [950, 343] width 23 height 14
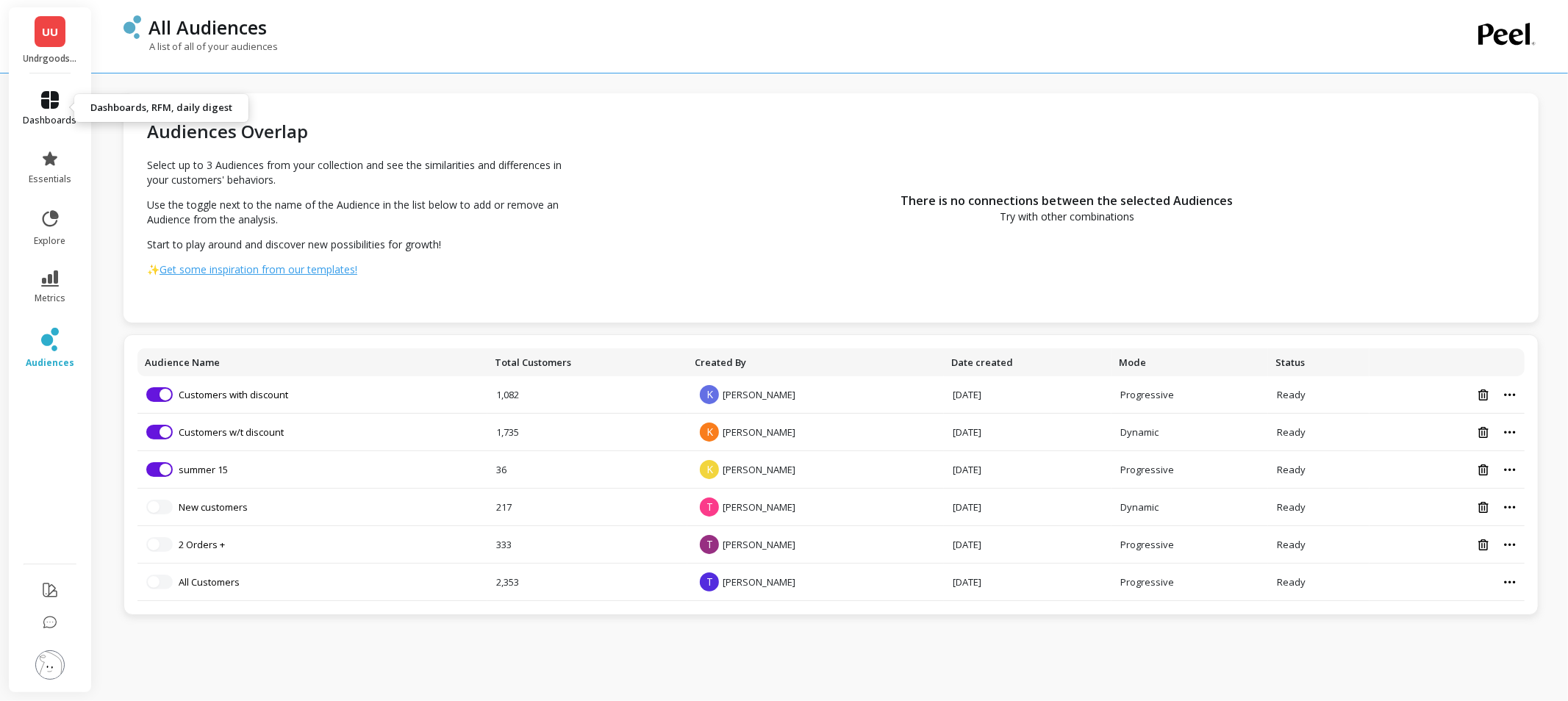
click at [53, 104] on icon at bounding box center [50, 100] width 18 height 18
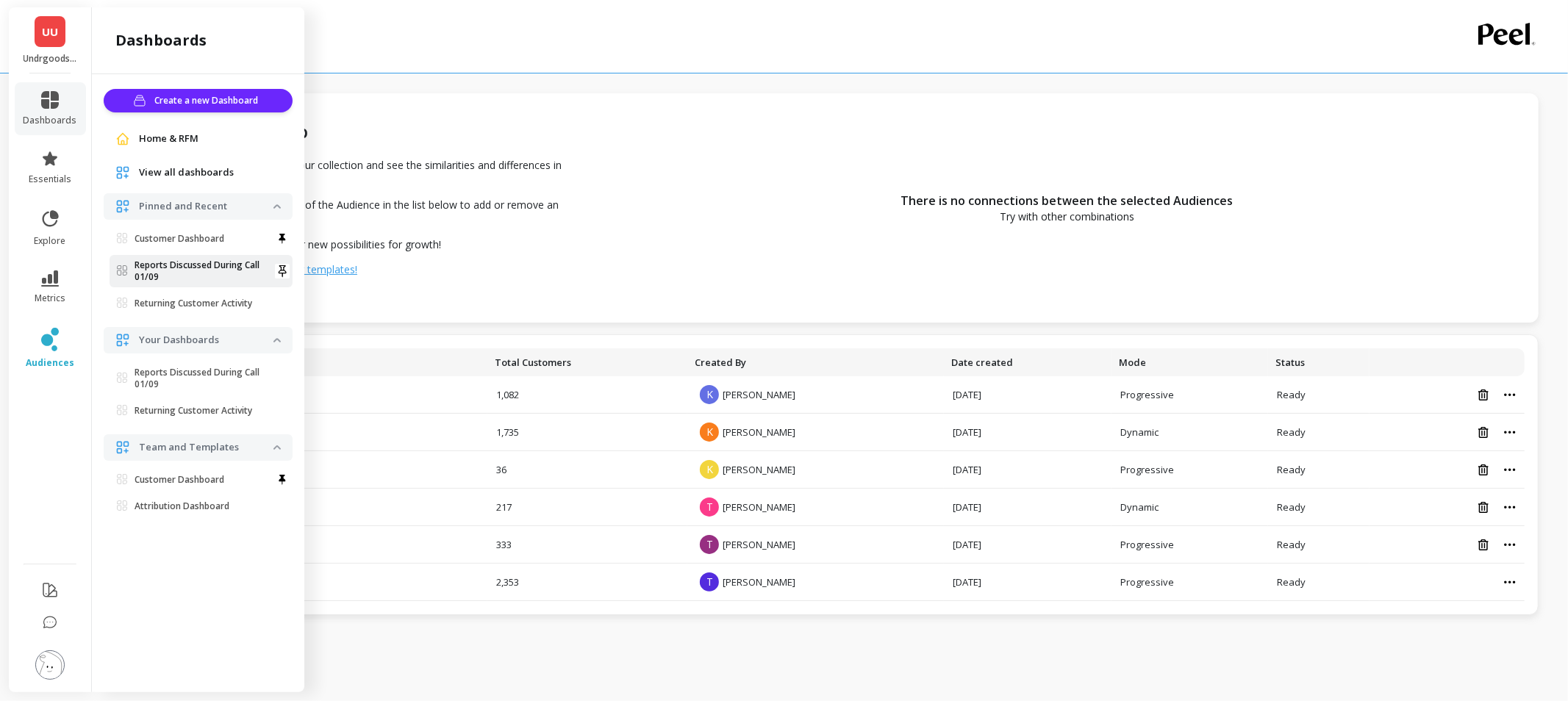
click at [144, 268] on p "Reports Discussed During Call 01/09" at bounding box center [203, 271] width 139 height 24
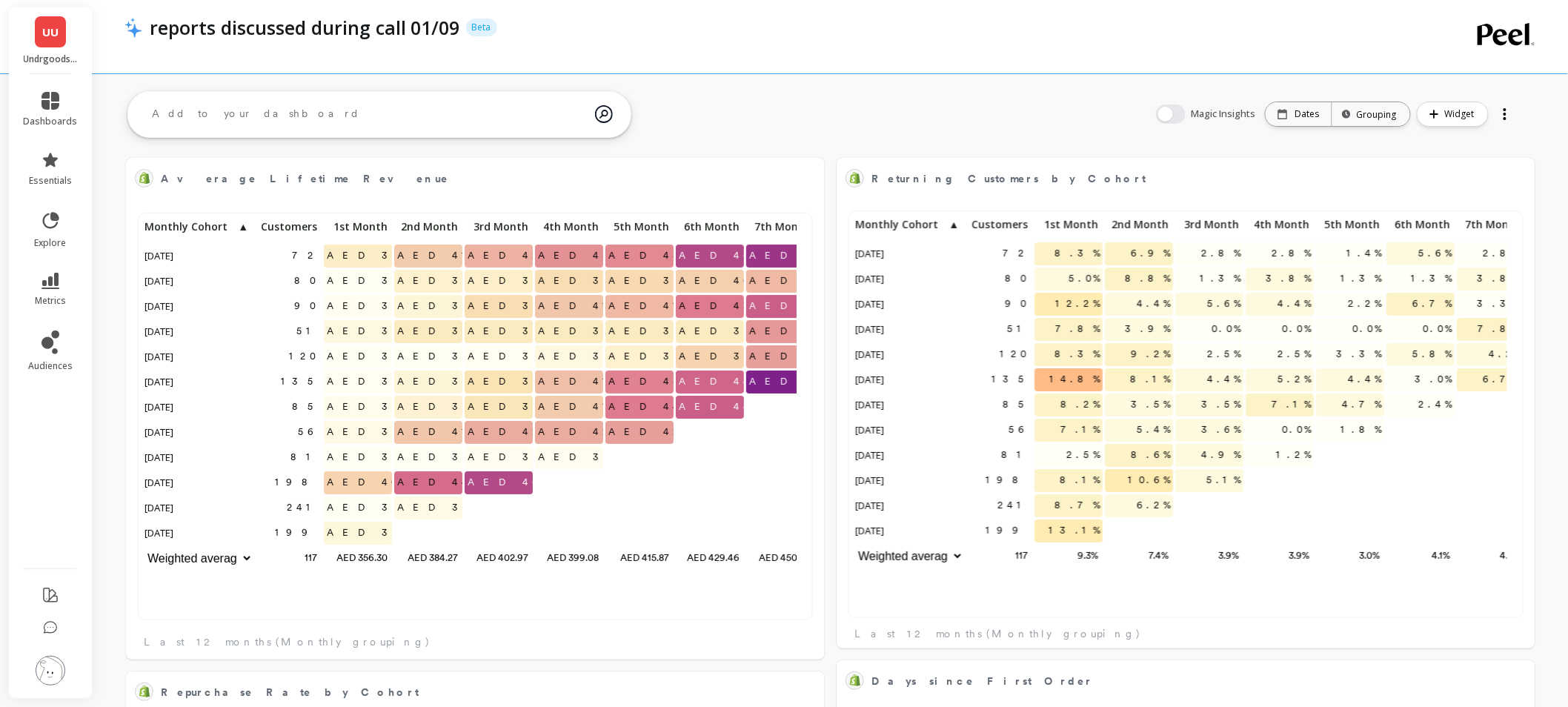
scroll to position [395, 642]
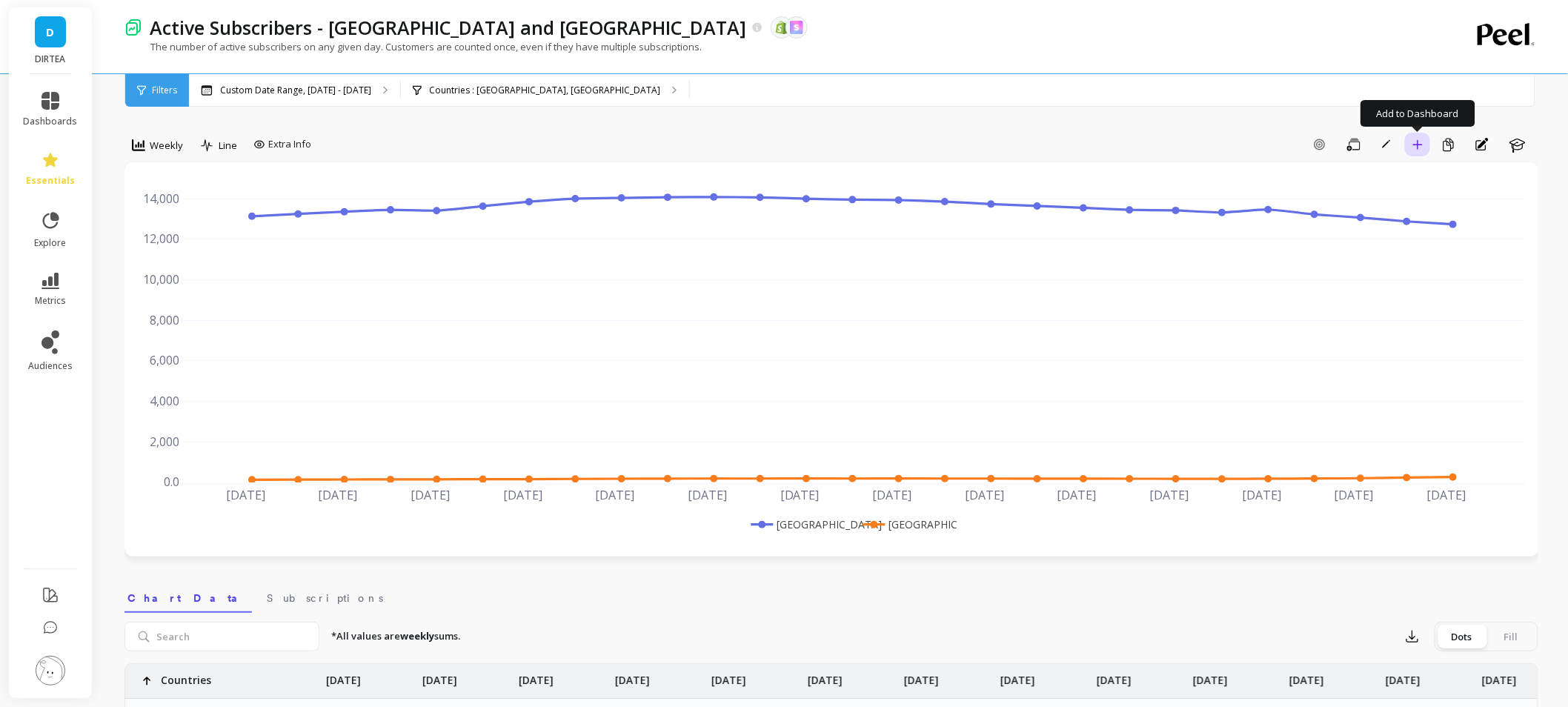
click at [1415, 150] on button "Add to Dashboard" at bounding box center [1418, 145] width 26 height 24
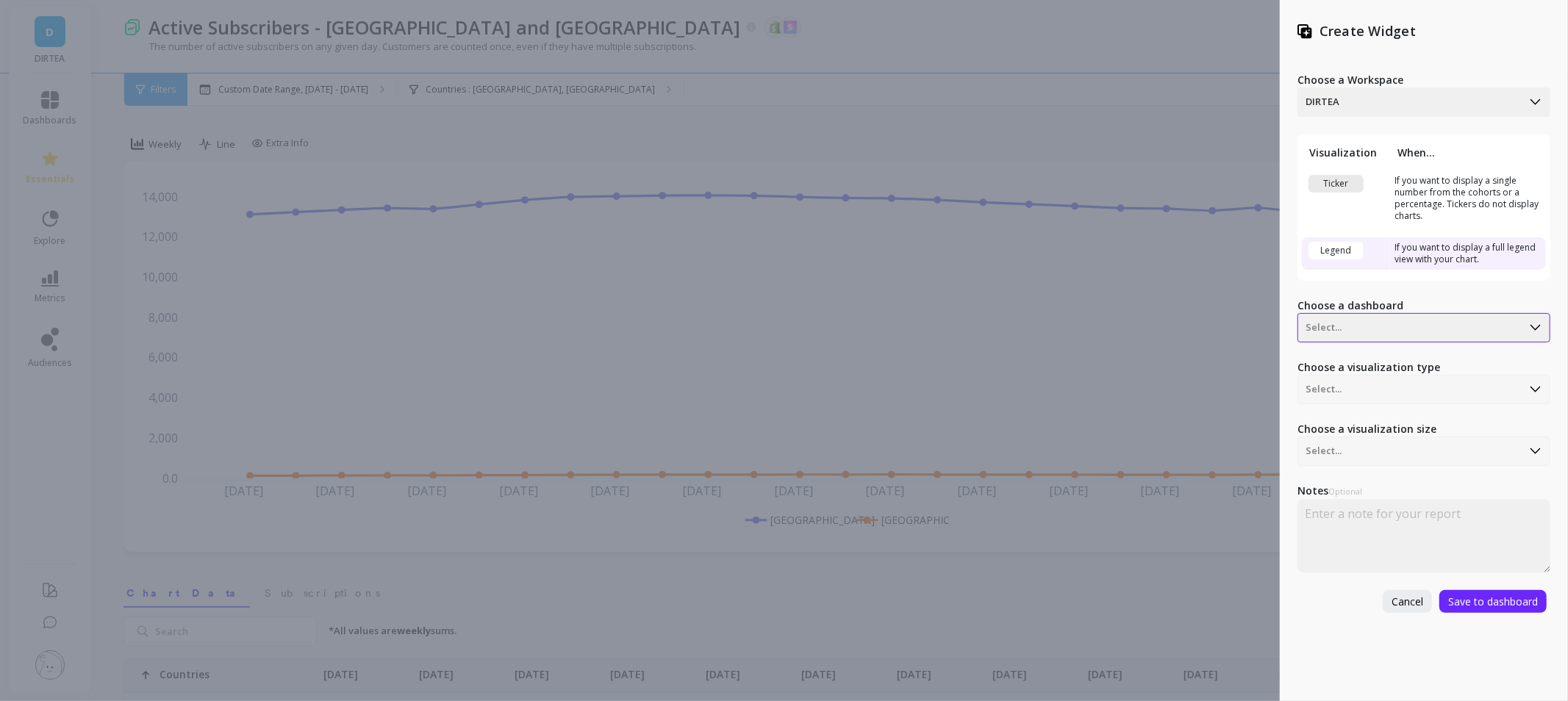
click at [1429, 328] on div at bounding box center [1410, 328] width 209 height 18
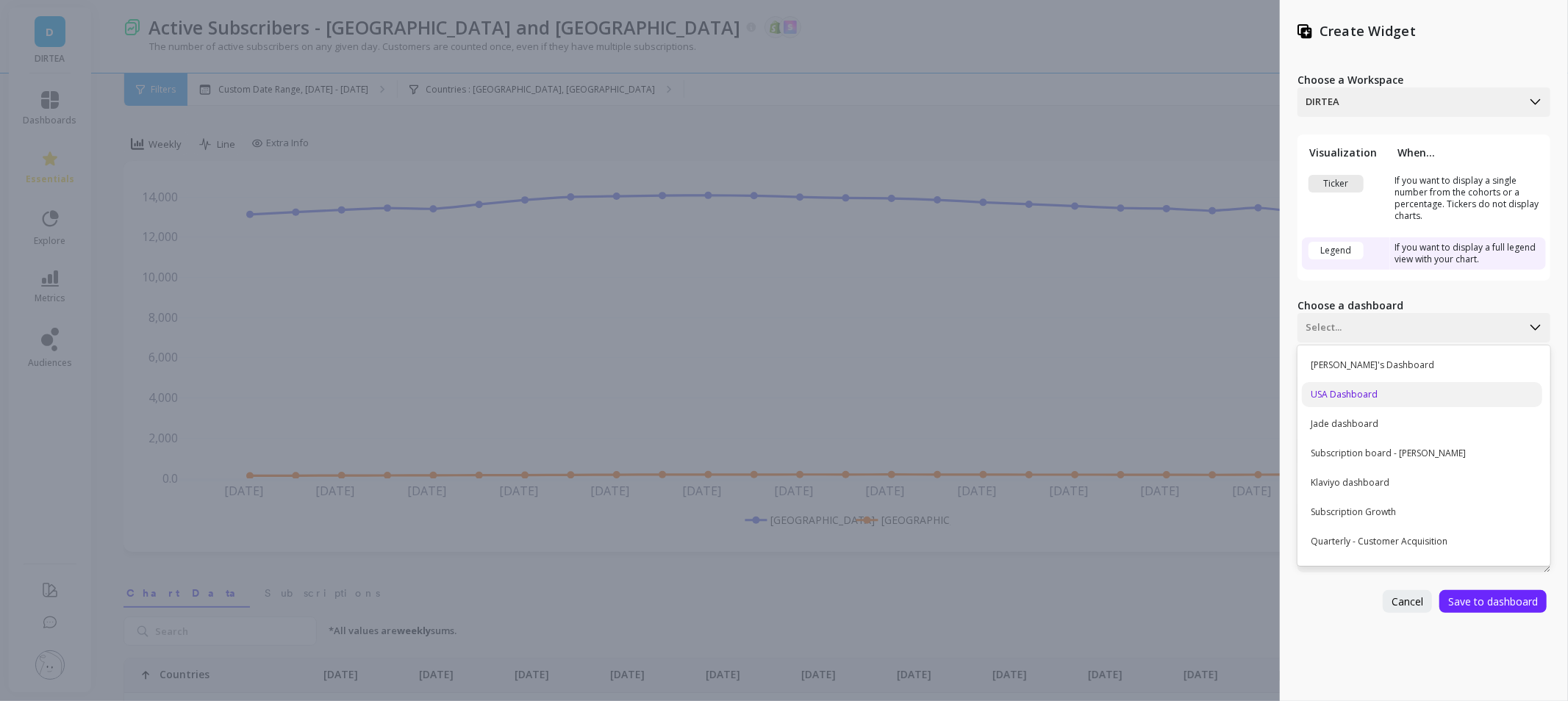
click at [1422, 392] on div "USA Dashboard" at bounding box center [1422, 395] width 241 height 25
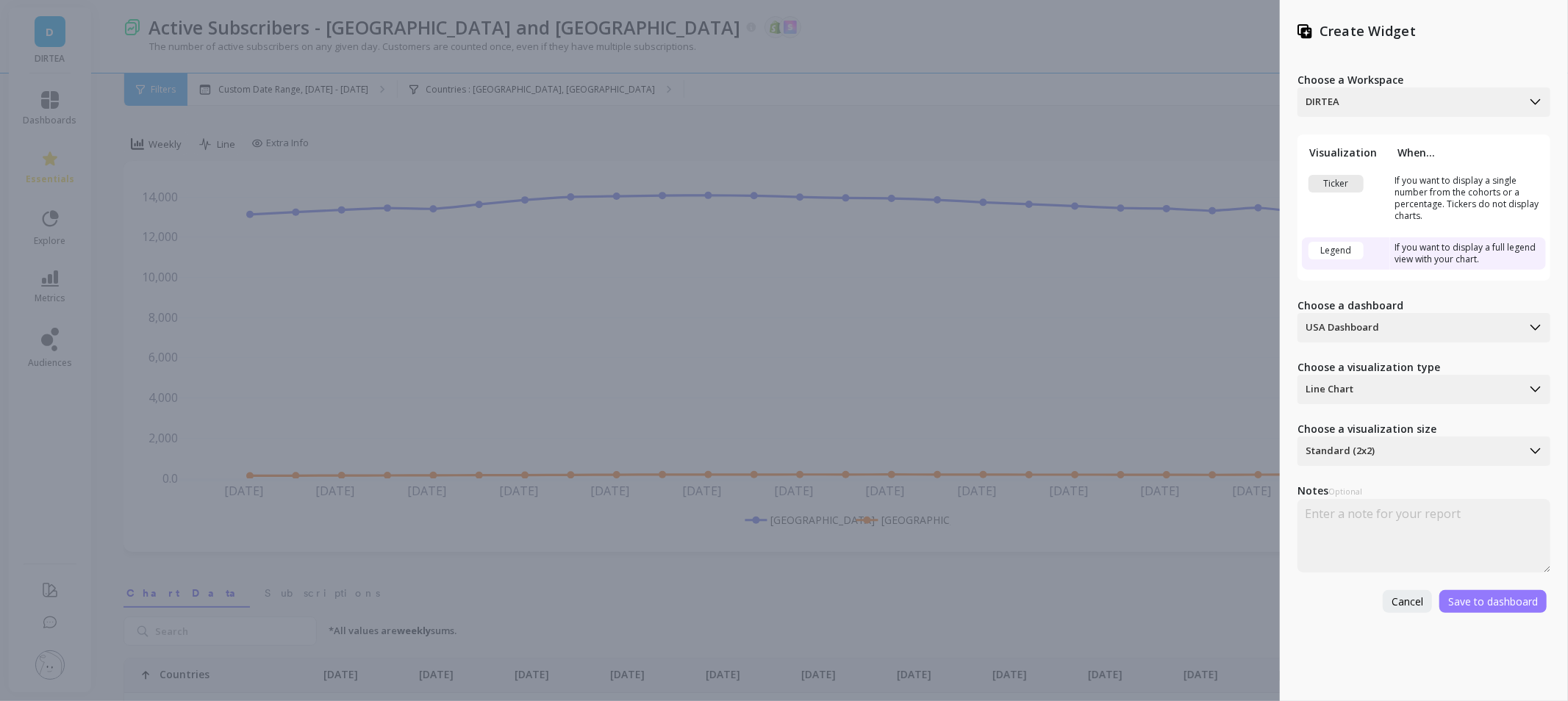
click at [1492, 597] on span "Save to dashboard" at bounding box center [1493, 601] width 89 height 14
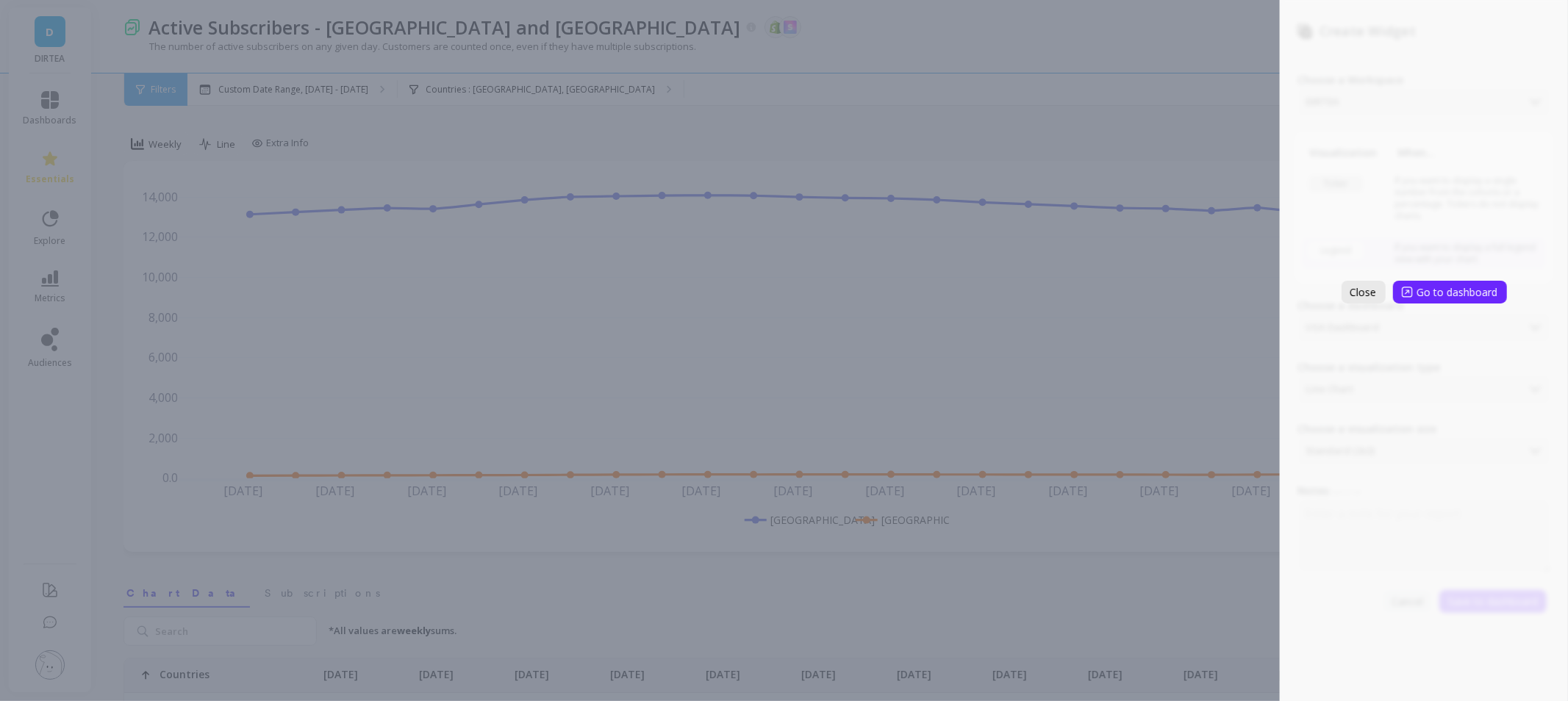
click at [1380, 288] on button "Close" at bounding box center [1363, 292] width 44 height 23
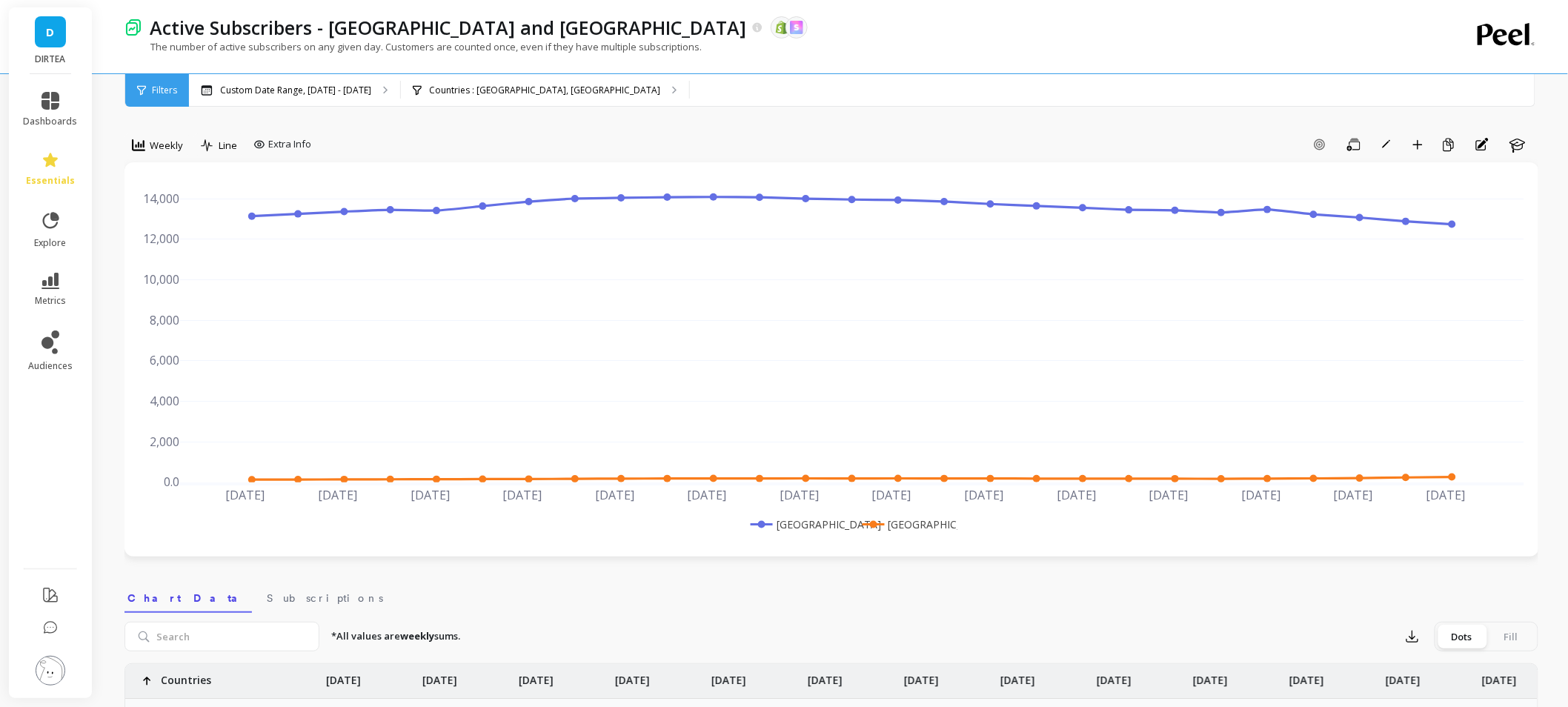
click at [59, 271] on li "metrics" at bounding box center [51, 289] width 72 height 52
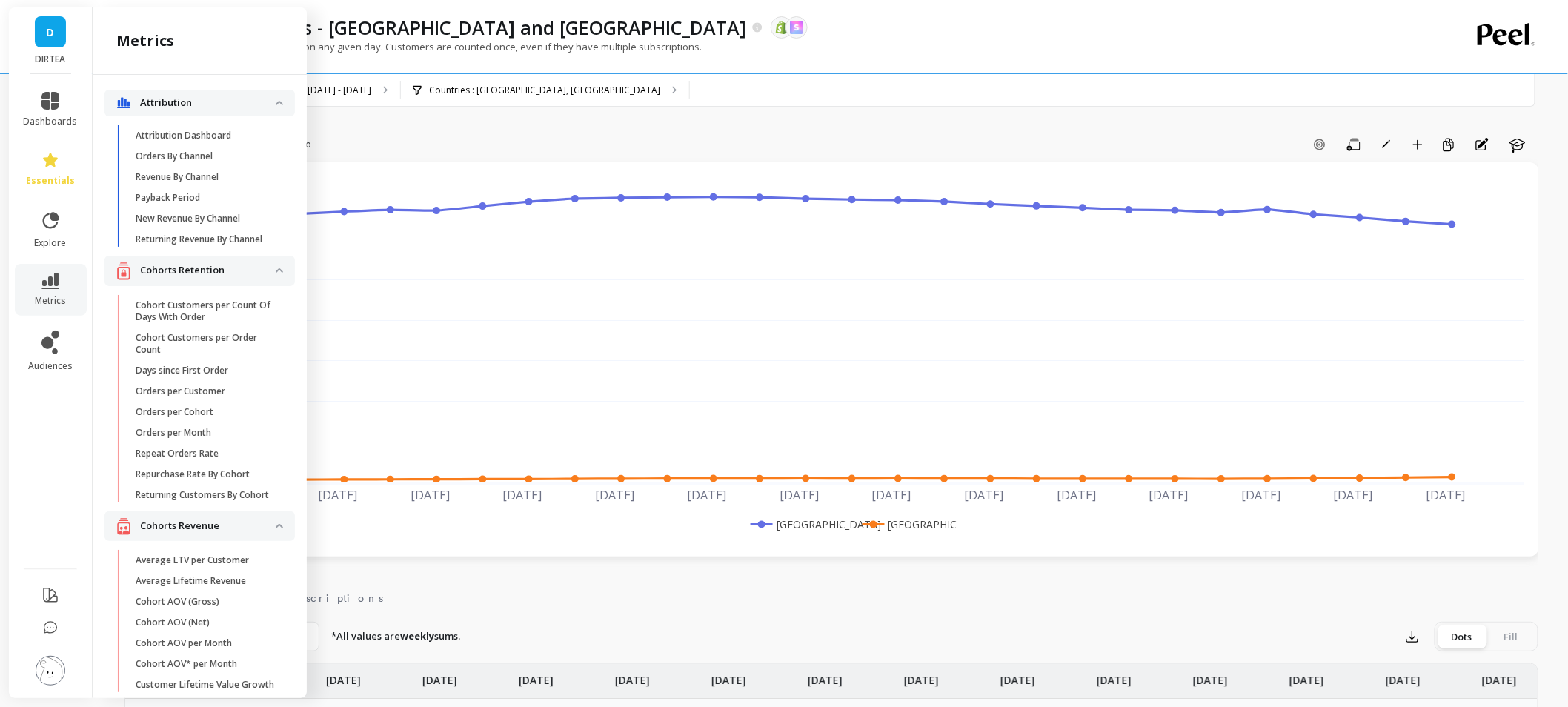
scroll to position [3908, 0]
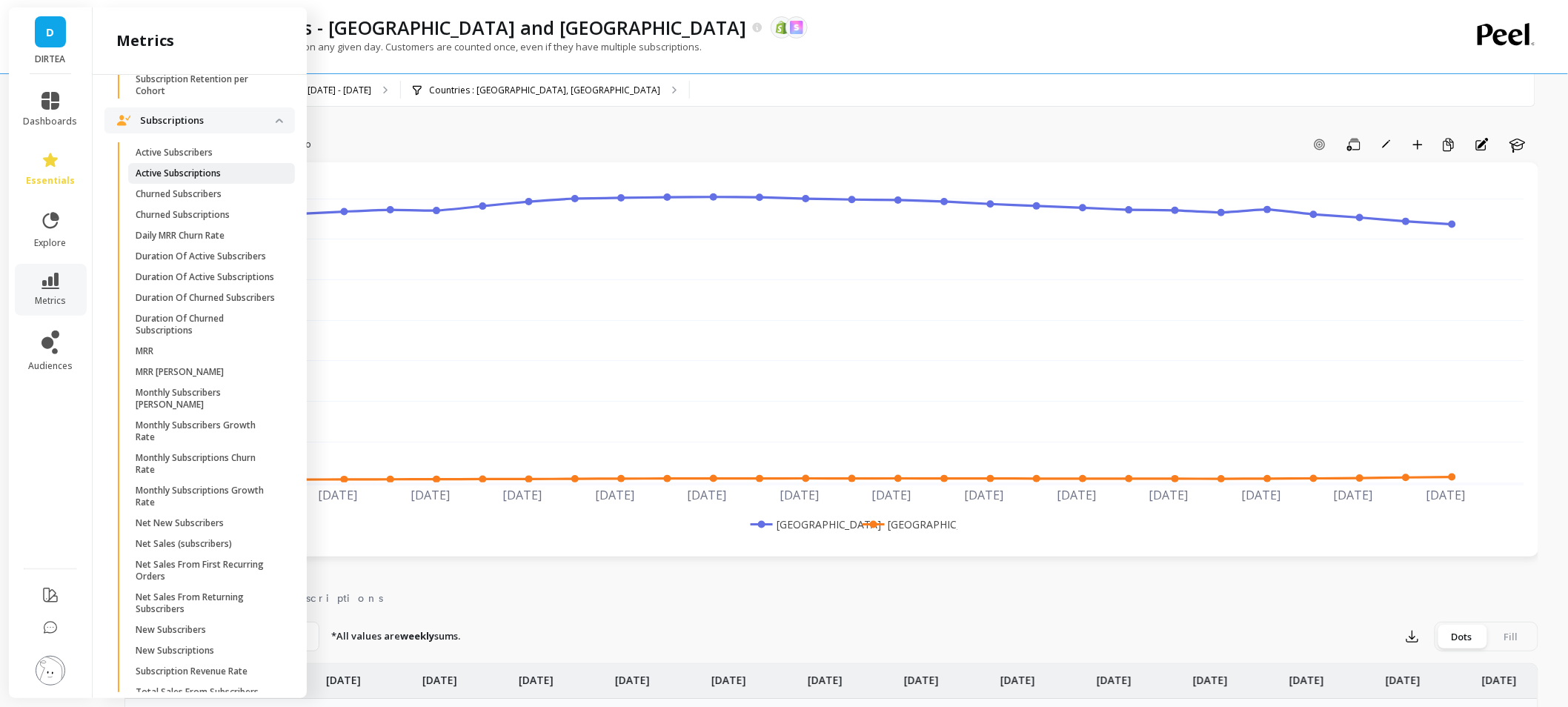
click at [178, 180] on p "Active Subscriptions" at bounding box center [177, 174] width 85 height 12
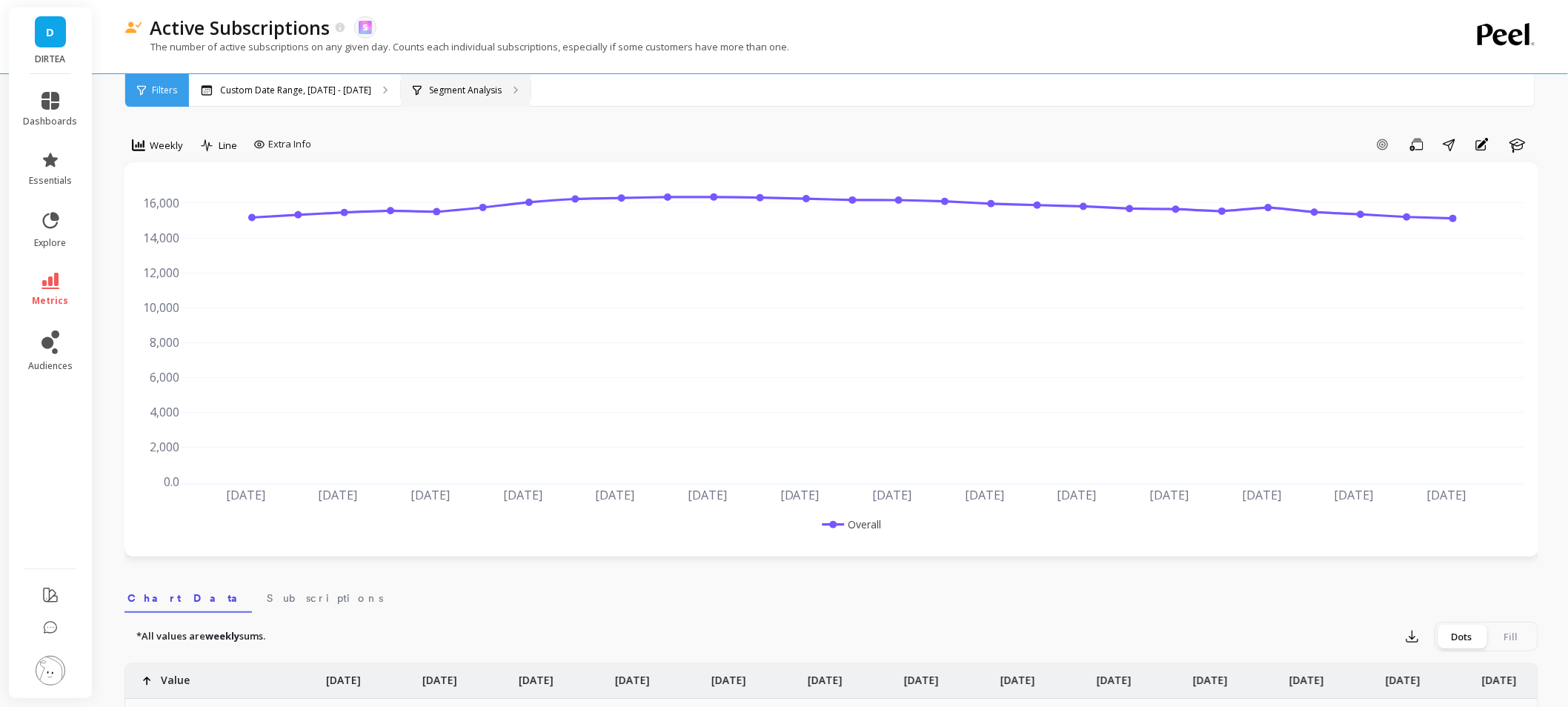
click at [467, 84] on p "Segment Analysis" at bounding box center [465, 90] width 73 height 12
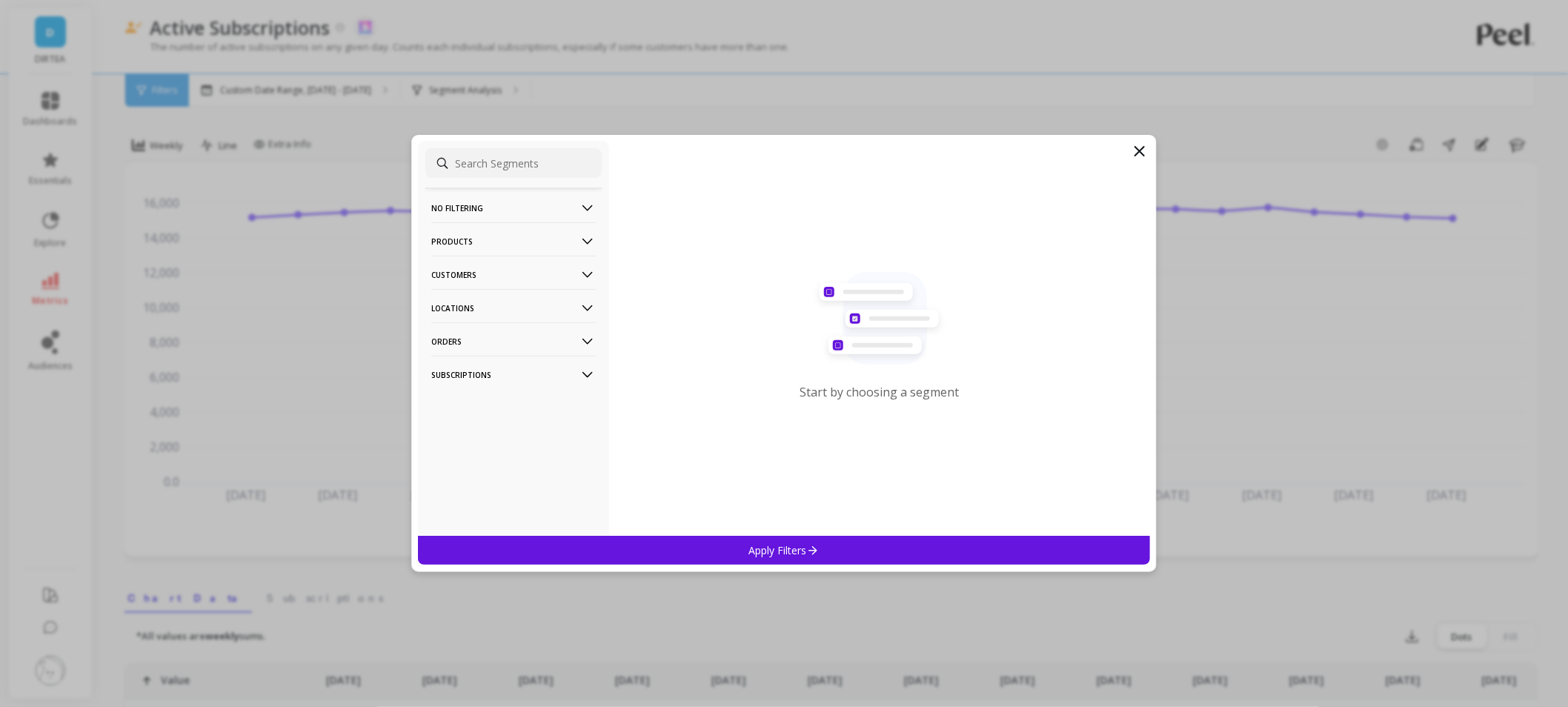
click at [475, 300] on p "Locations" at bounding box center [513, 308] width 165 height 38
click at [498, 371] on div "Countries" at bounding box center [513, 363] width 177 height 24
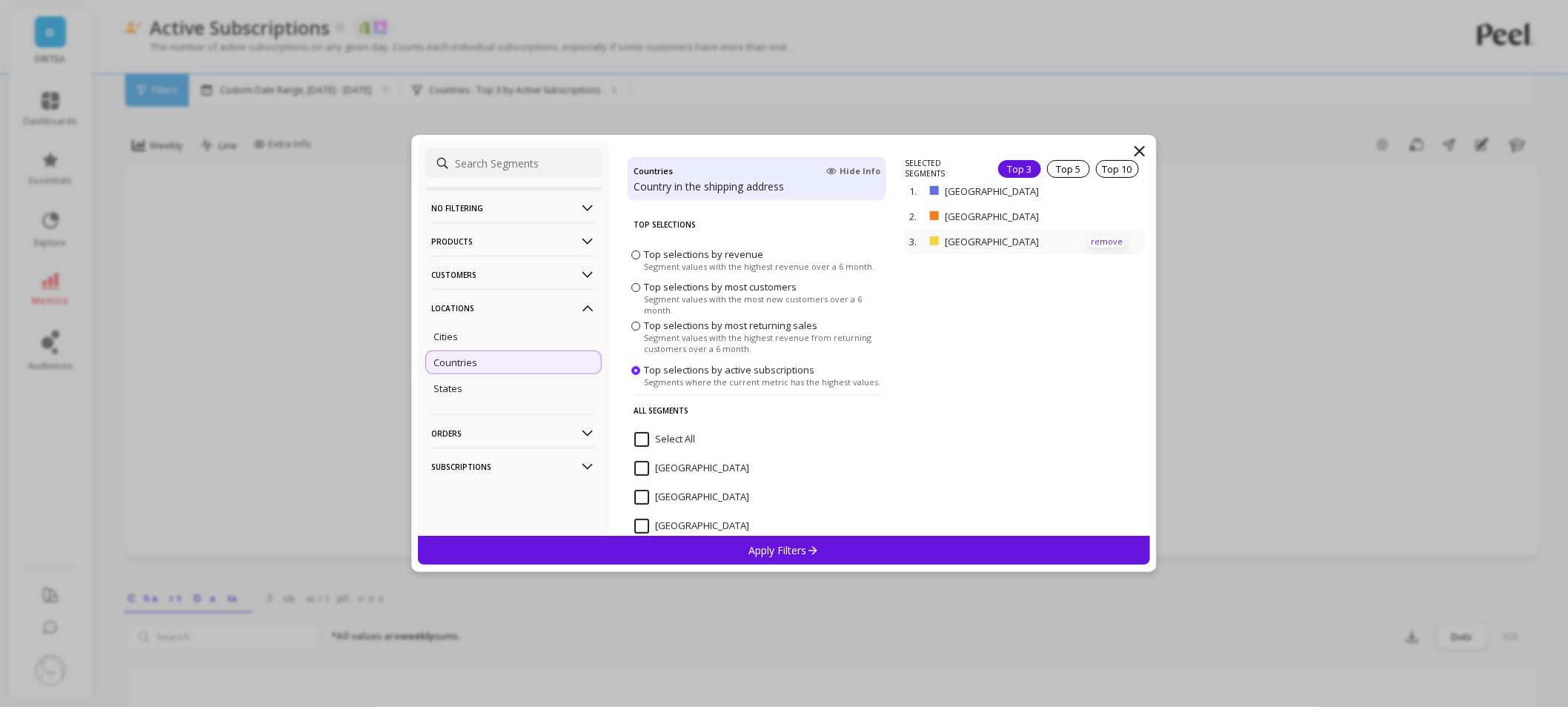
click at [1089, 243] on p "remove" at bounding box center [1107, 242] width 38 height 11
click at [781, 551] on p "Apply Filters" at bounding box center [784, 550] width 71 height 14
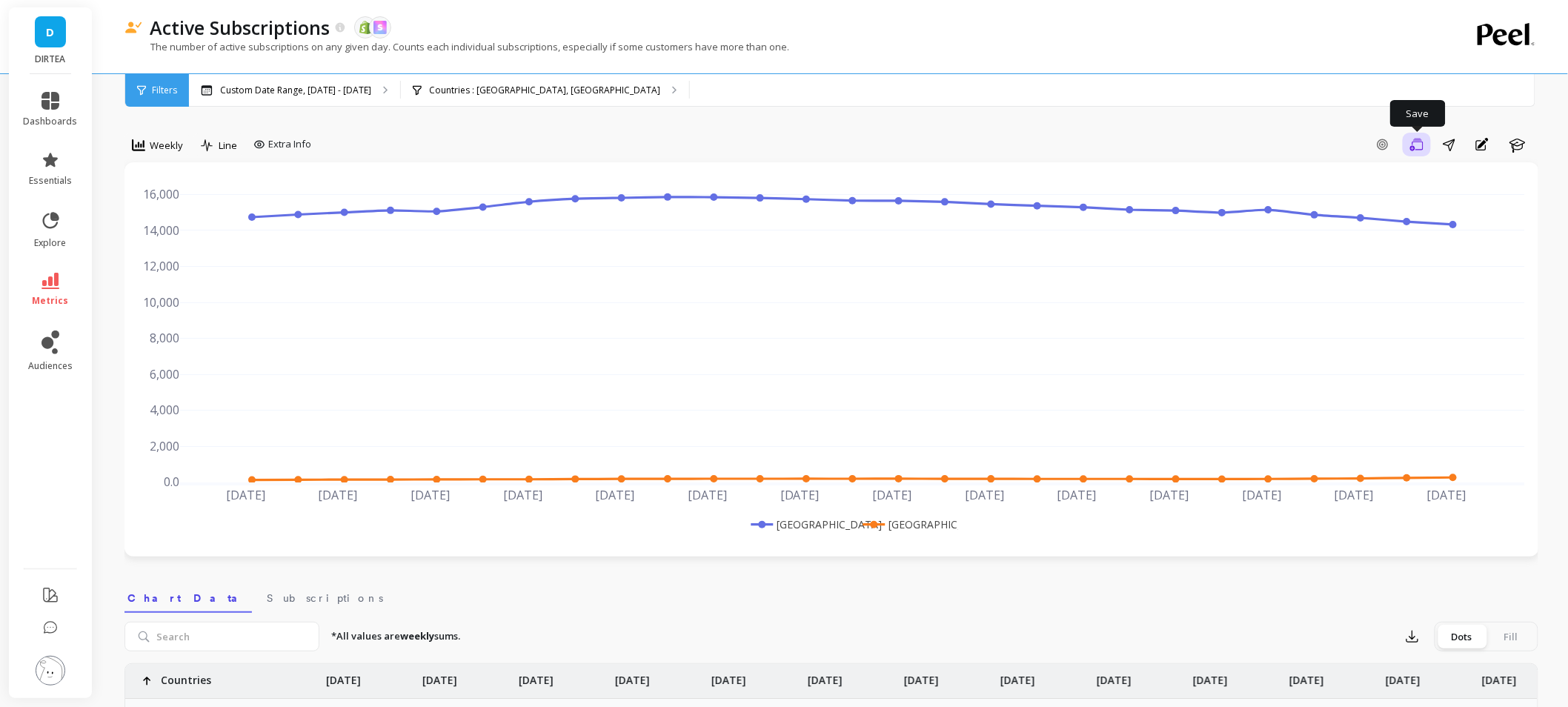
click at [1416, 134] on button "Save" at bounding box center [1416, 145] width 28 height 24
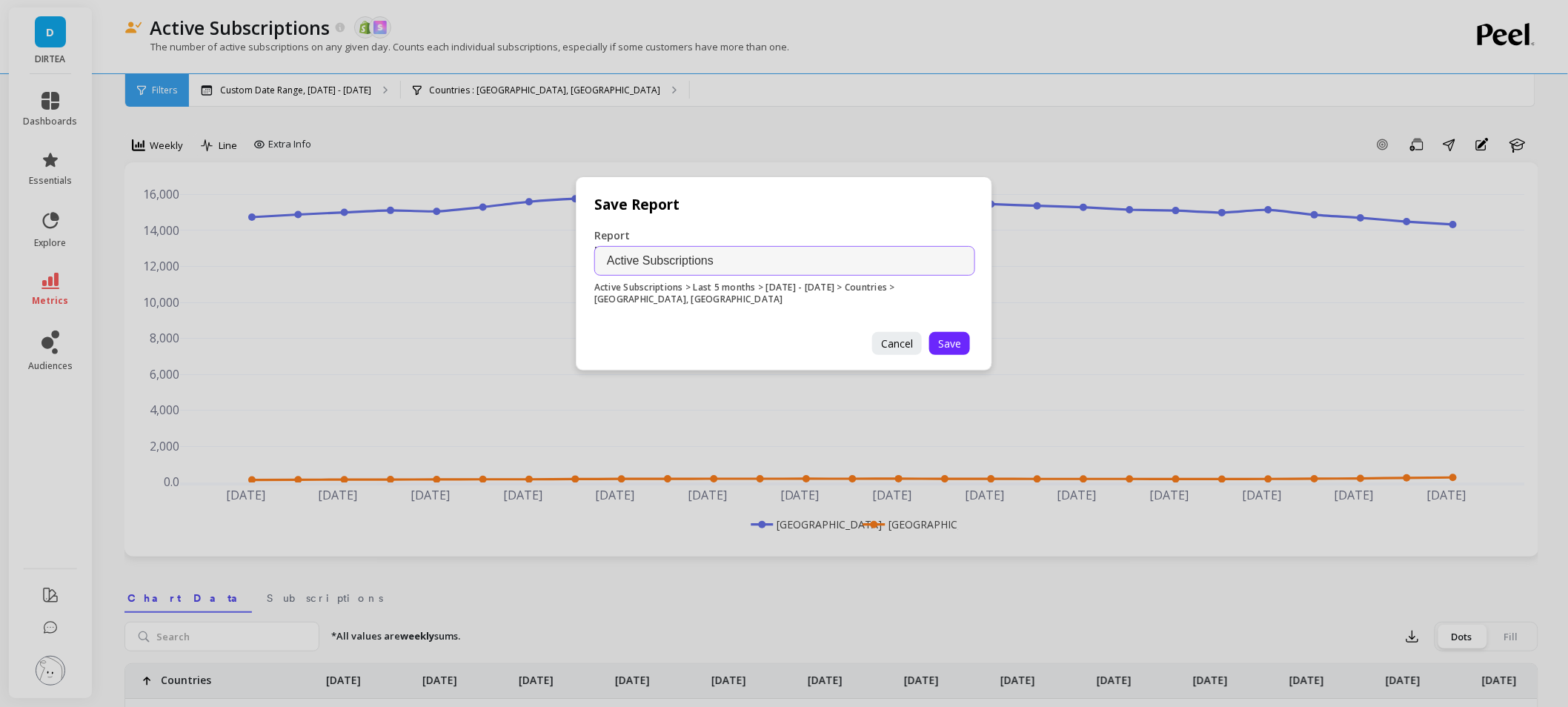
click at [827, 253] on input "Active Subscriptions" at bounding box center [784, 260] width 381 height 29
type input "Active Subscriptions - [GEOGRAPHIC_DATA] and [GEOGRAPHIC_DATA]"
click at [937, 345] on button "Save" at bounding box center [950, 343] width 41 height 23
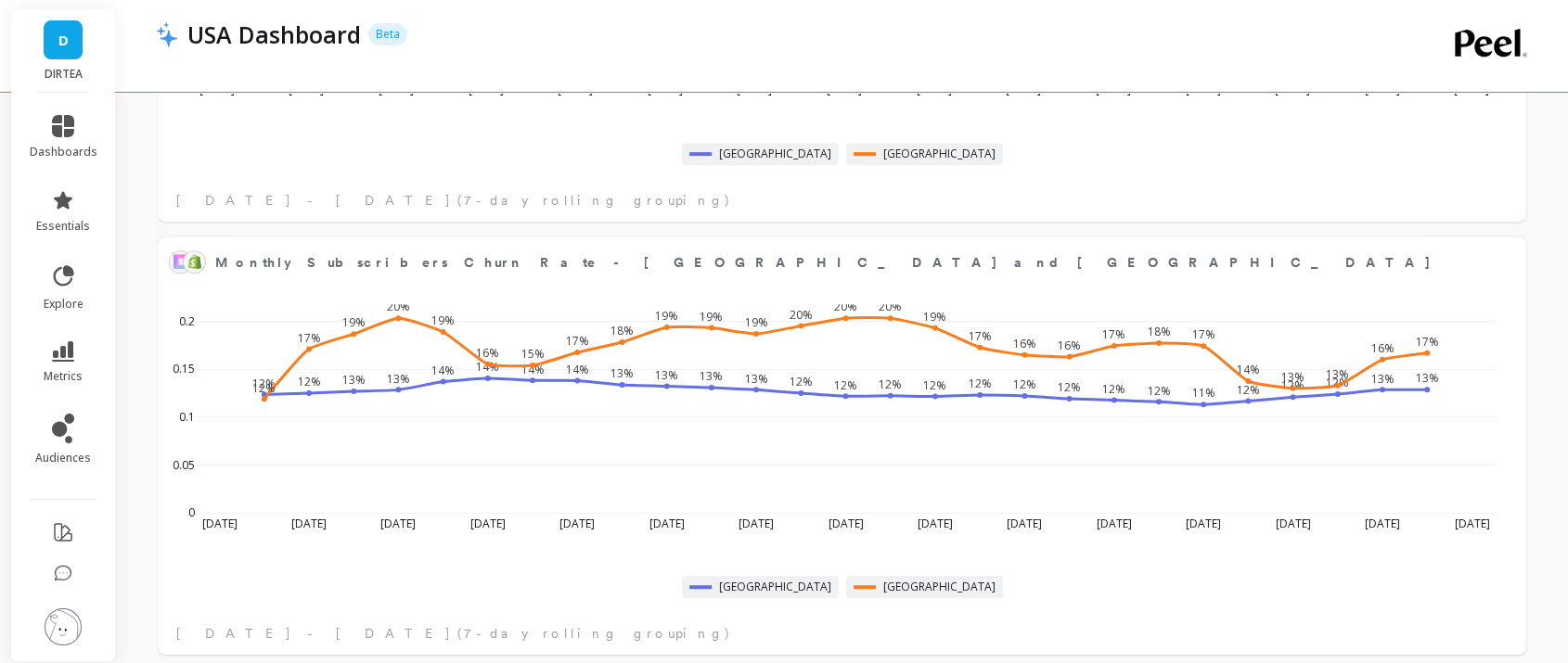
scroll to position [1165, 0]
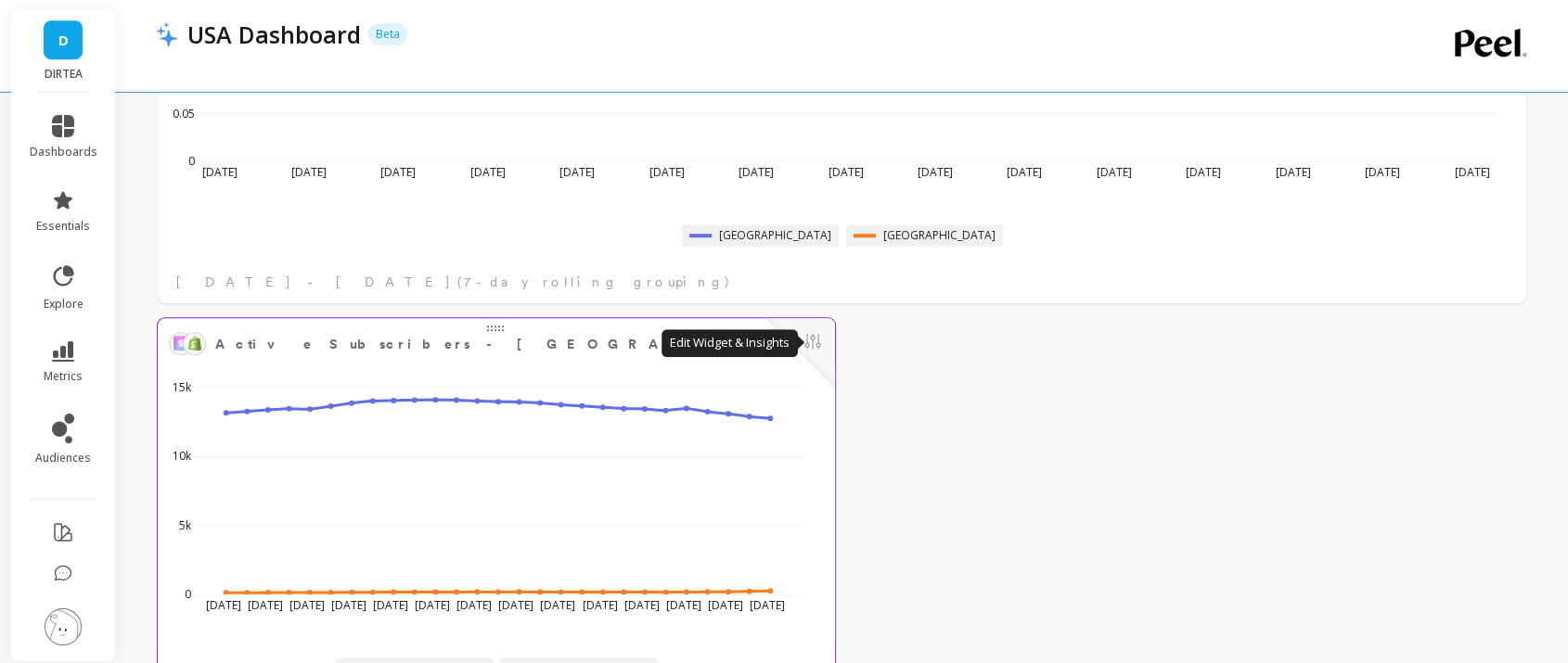
click at [809, 355] on button at bounding box center [813, 343] width 23 height 26
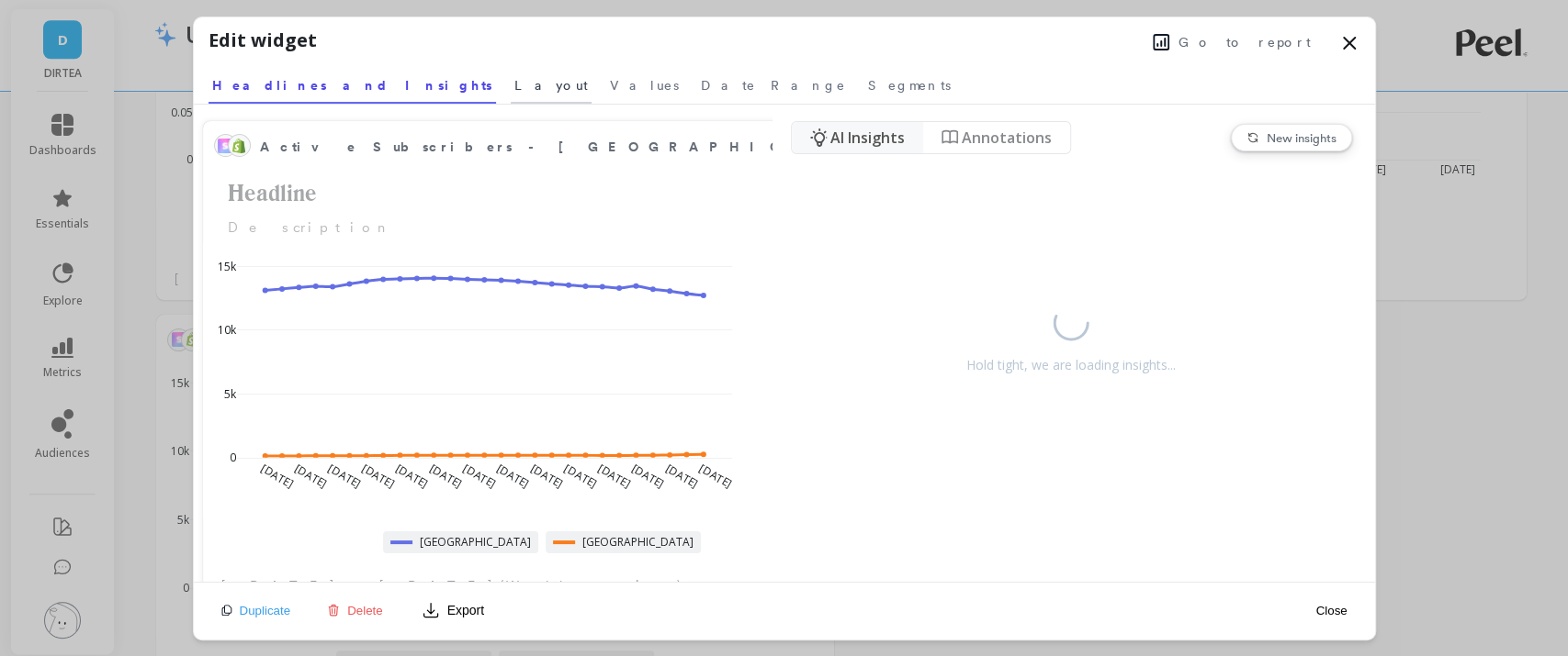
click at [514, 81] on span "Layout" at bounding box center [550, 86] width 74 height 19
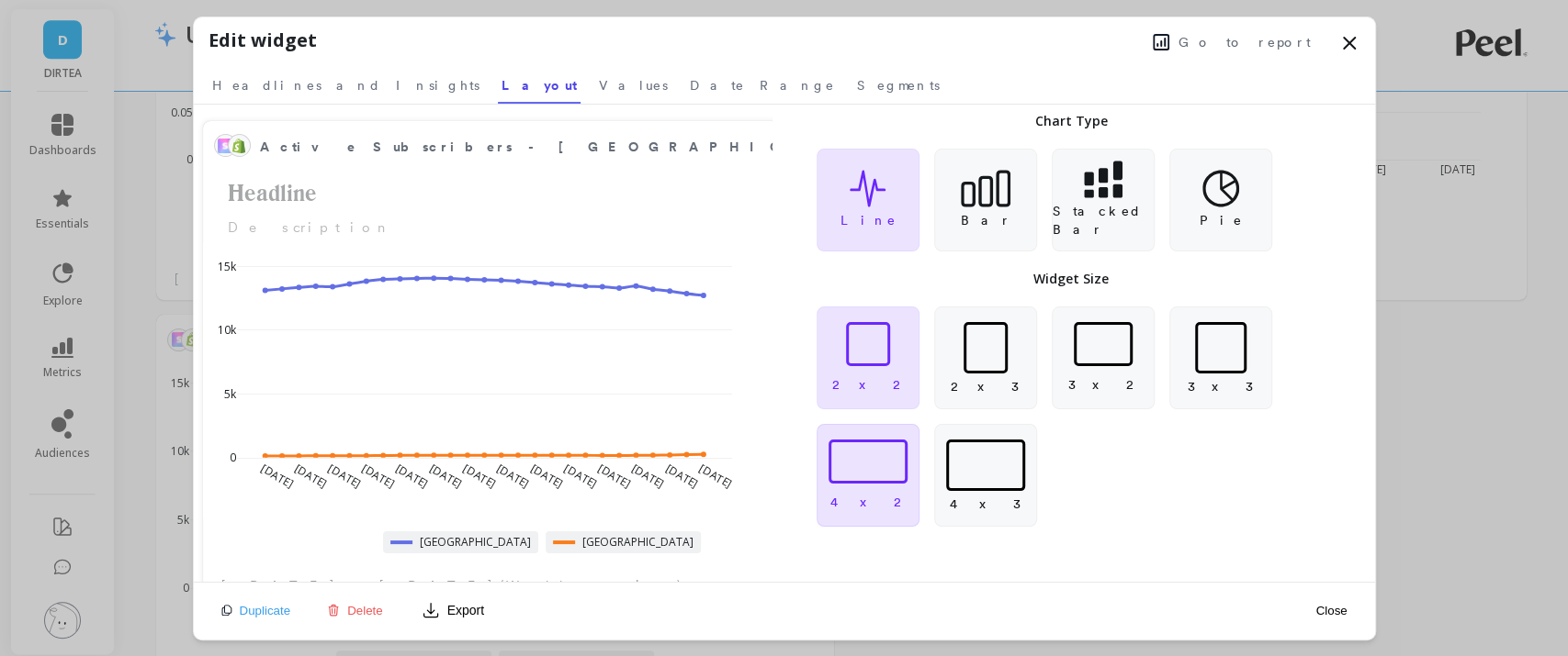
click at [839, 480] on div at bounding box center [868, 461] width 79 height 44
click at [1346, 607] on button "Close" at bounding box center [1330, 610] width 42 height 16
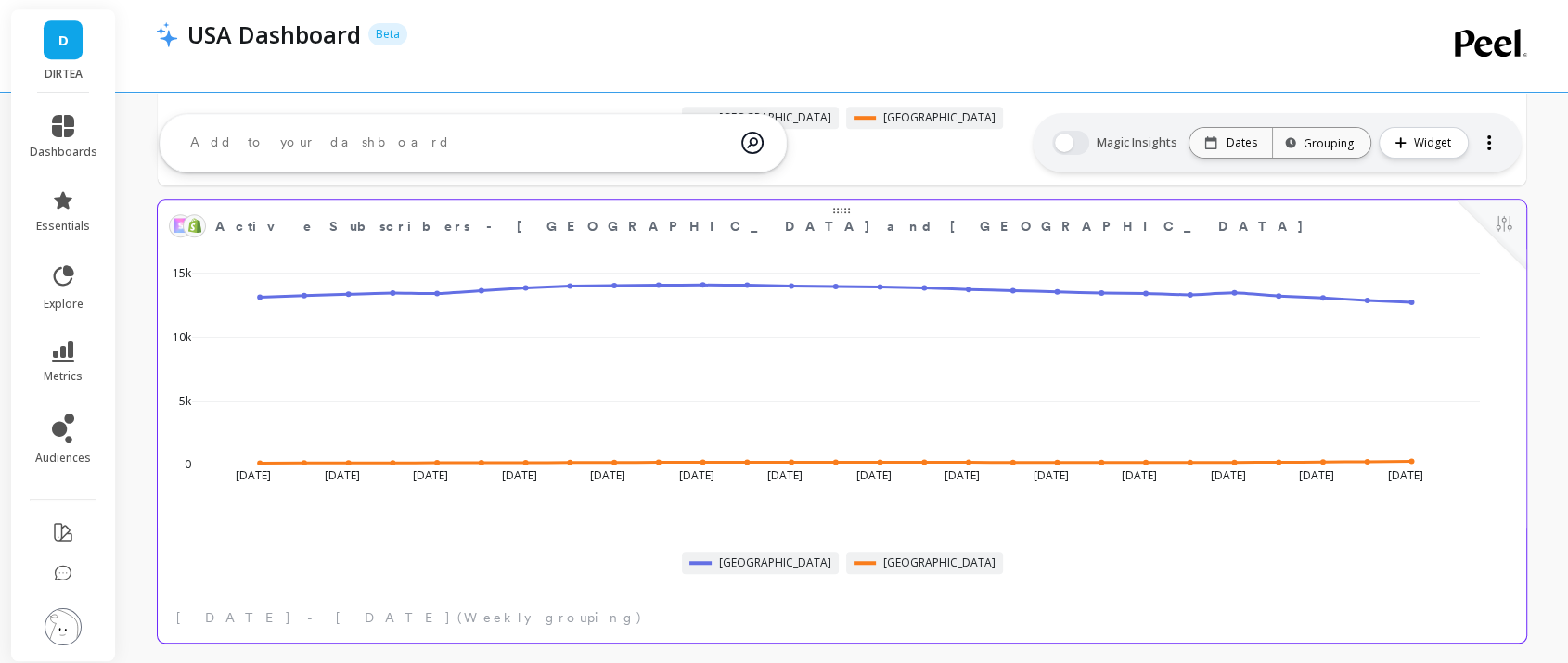
scroll to position [1307, 0]
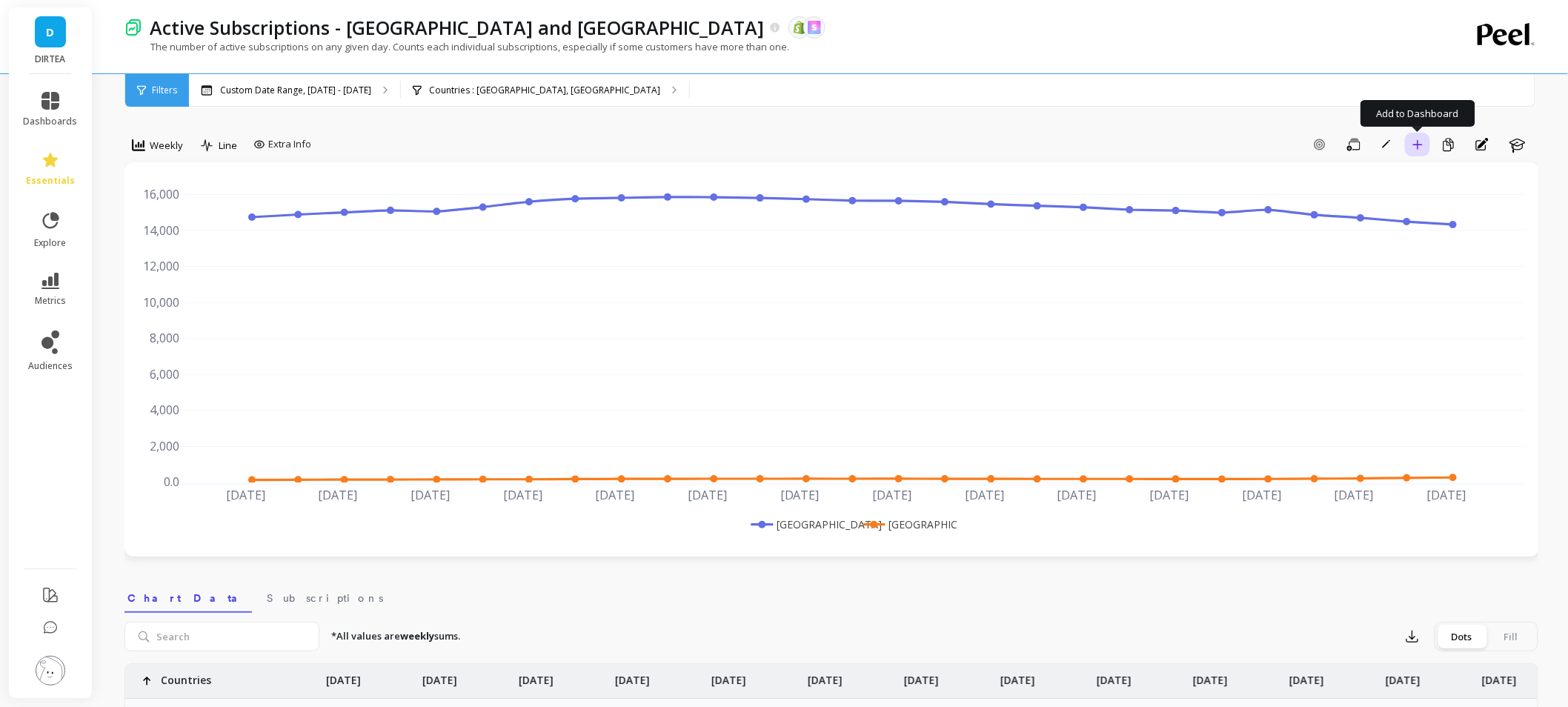
click at [1423, 137] on button "Add to Dashboard" at bounding box center [1418, 145] width 26 height 24
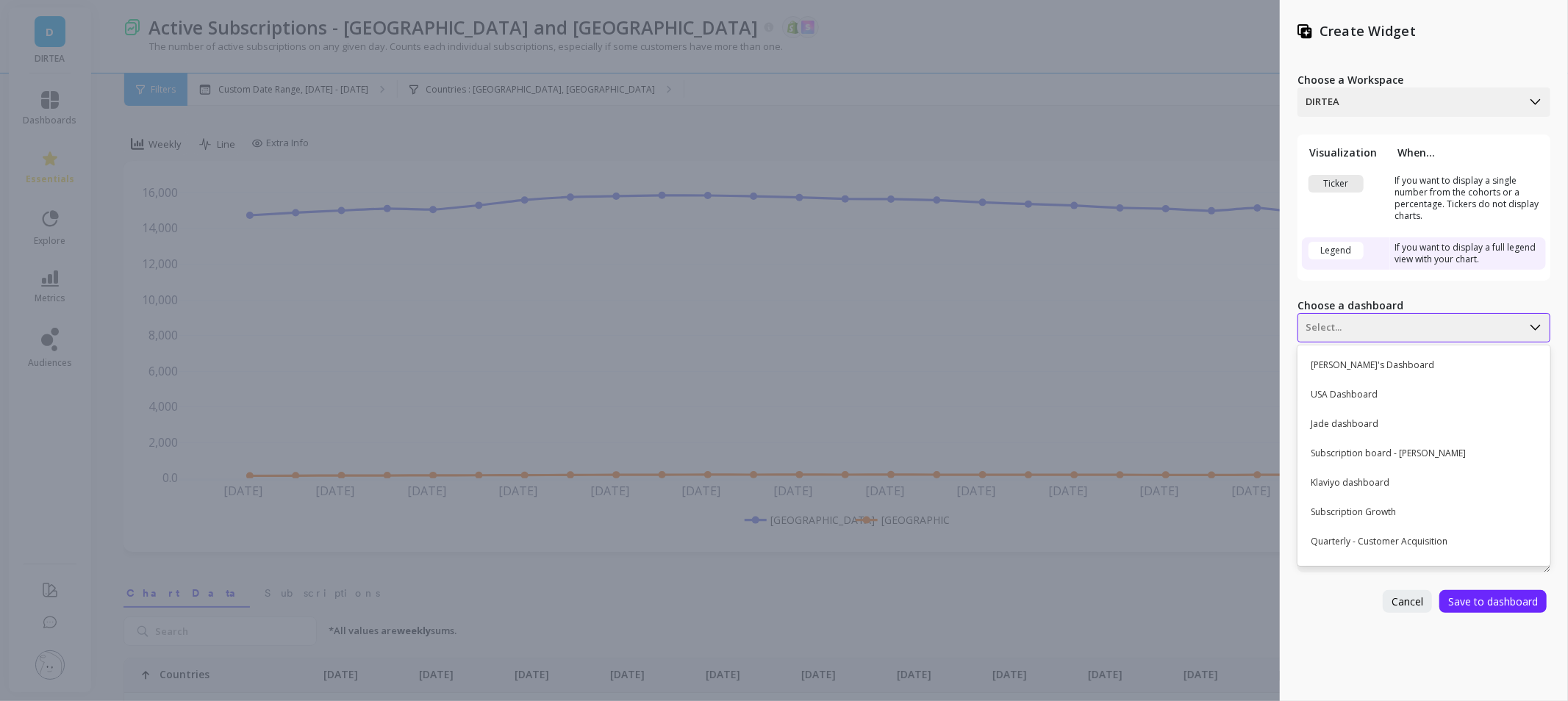
click at [1438, 319] on div at bounding box center [1410, 328] width 209 height 18
click at [1429, 383] on div "USA Dashboard" at bounding box center [1422, 395] width 241 height 25
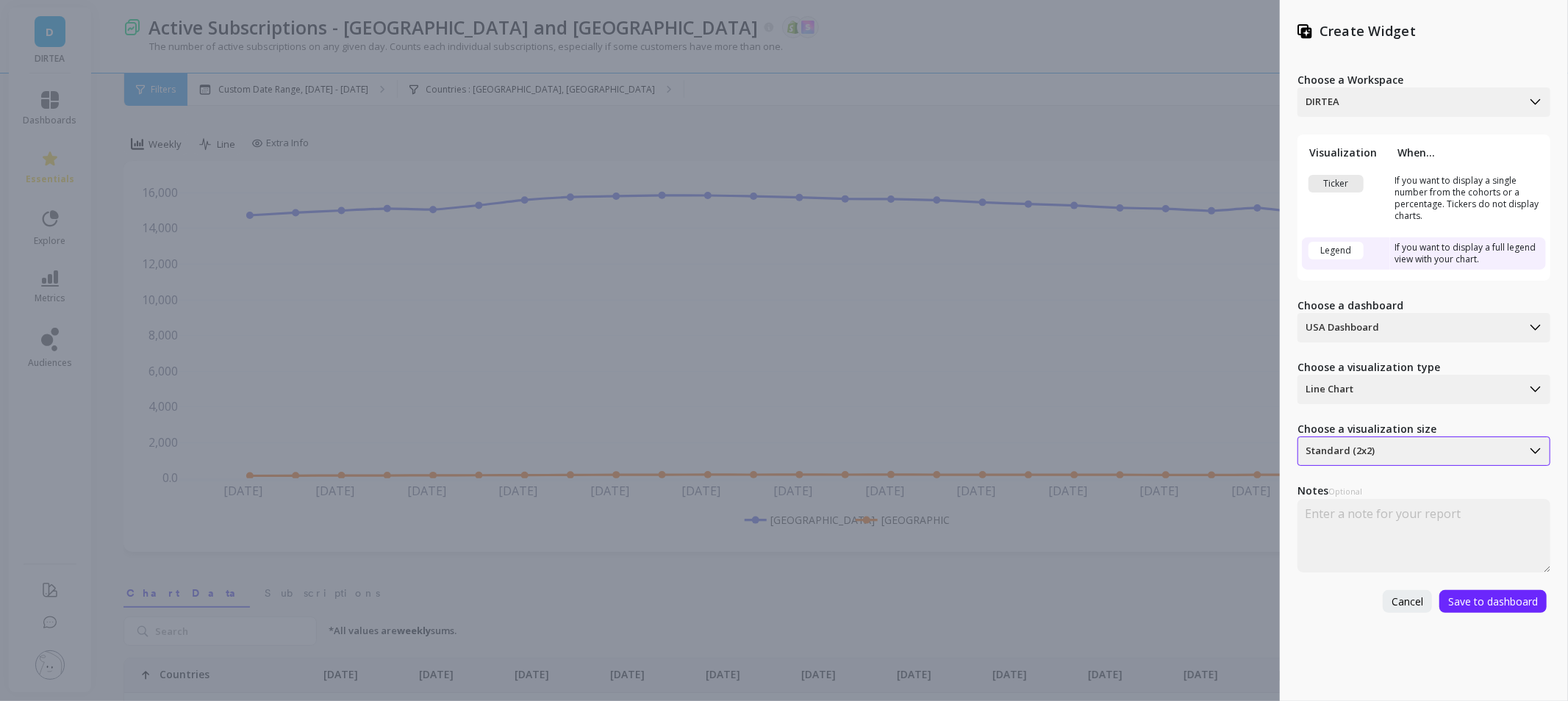
click at [1445, 443] on div at bounding box center [1410, 451] width 209 height 18
click at [1489, 594] on span "Save to dashboard" at bounding box center [1493, 601] width 89 height 14
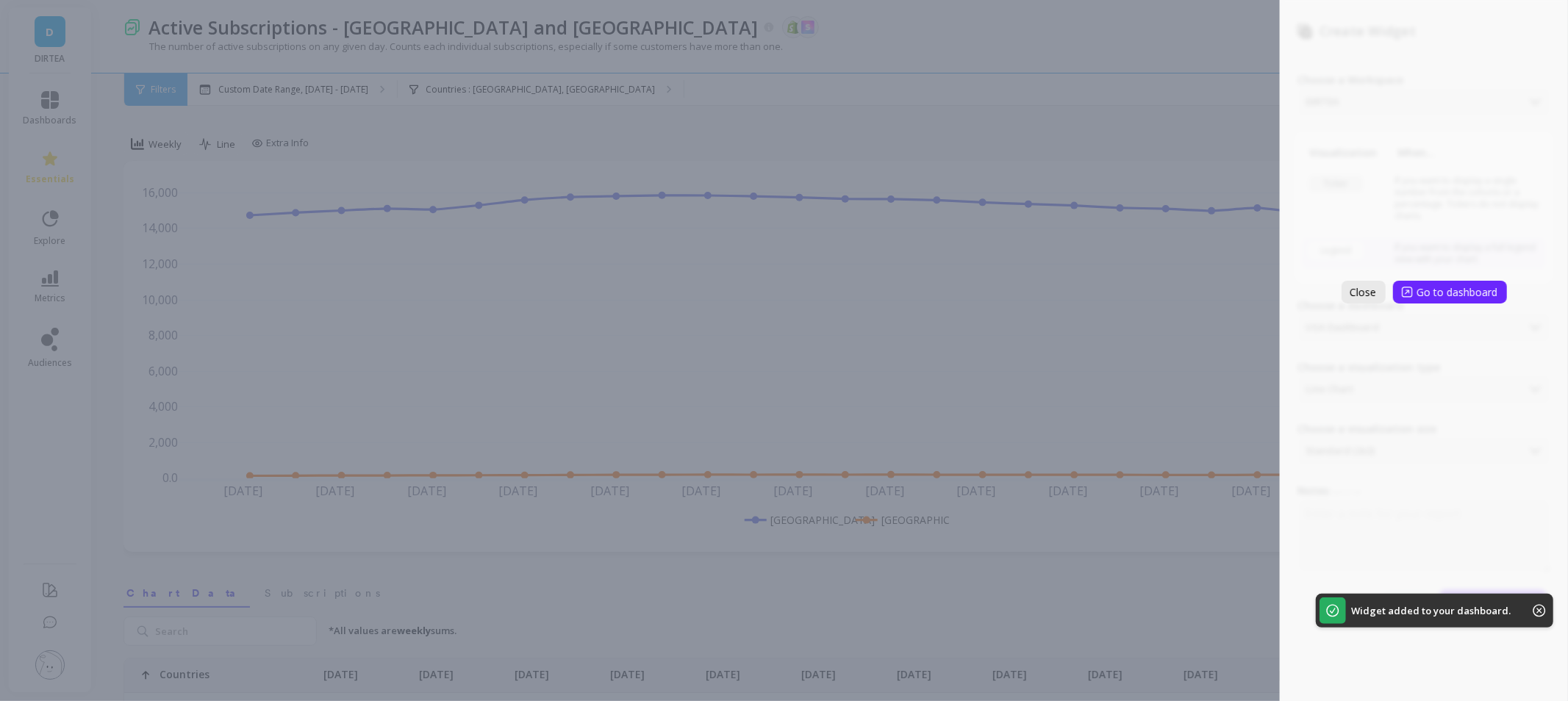
click at [1377, 296] on button "Close" at bounding box center [1363, 292] width 44 height 23
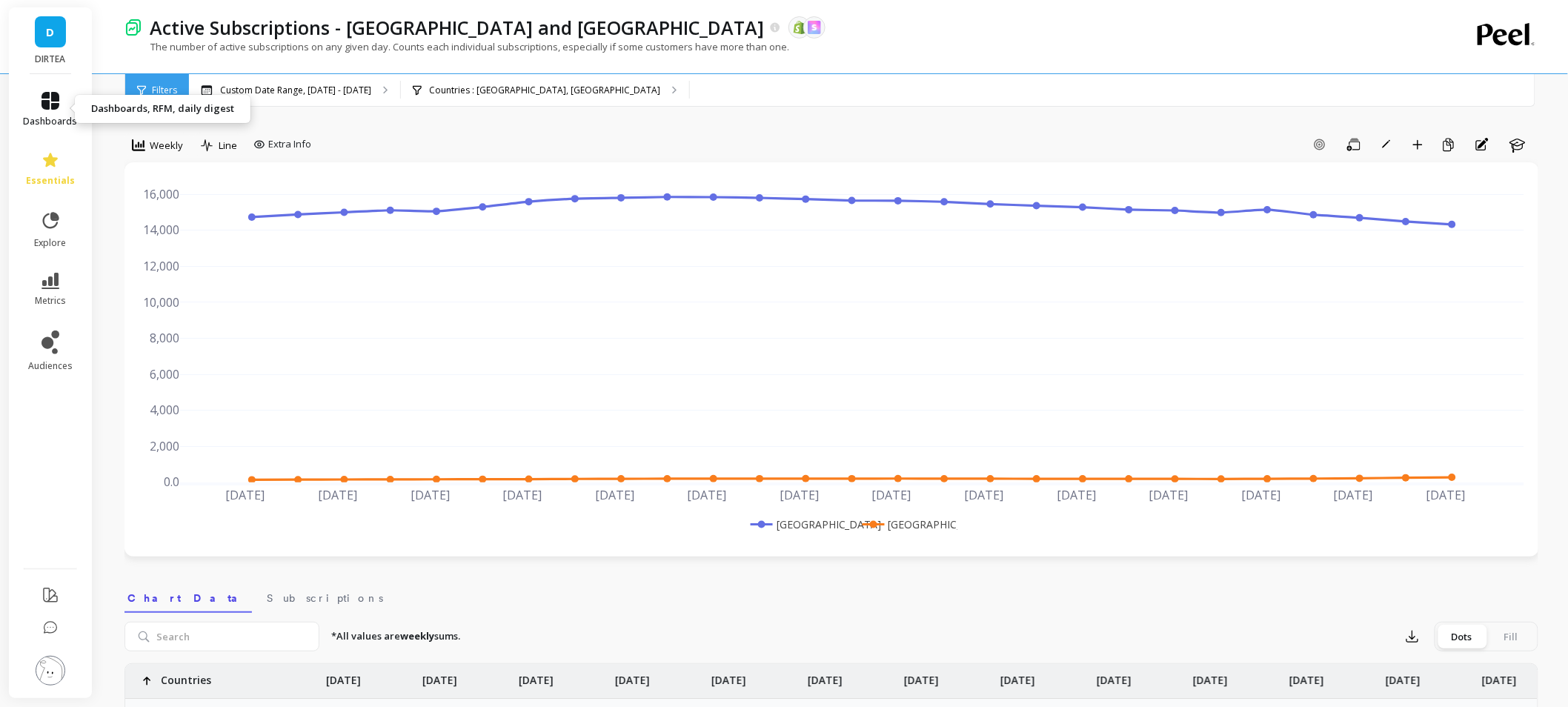
click at [44, 109] on icon at bounding box center [50, 101] width 18 height 18
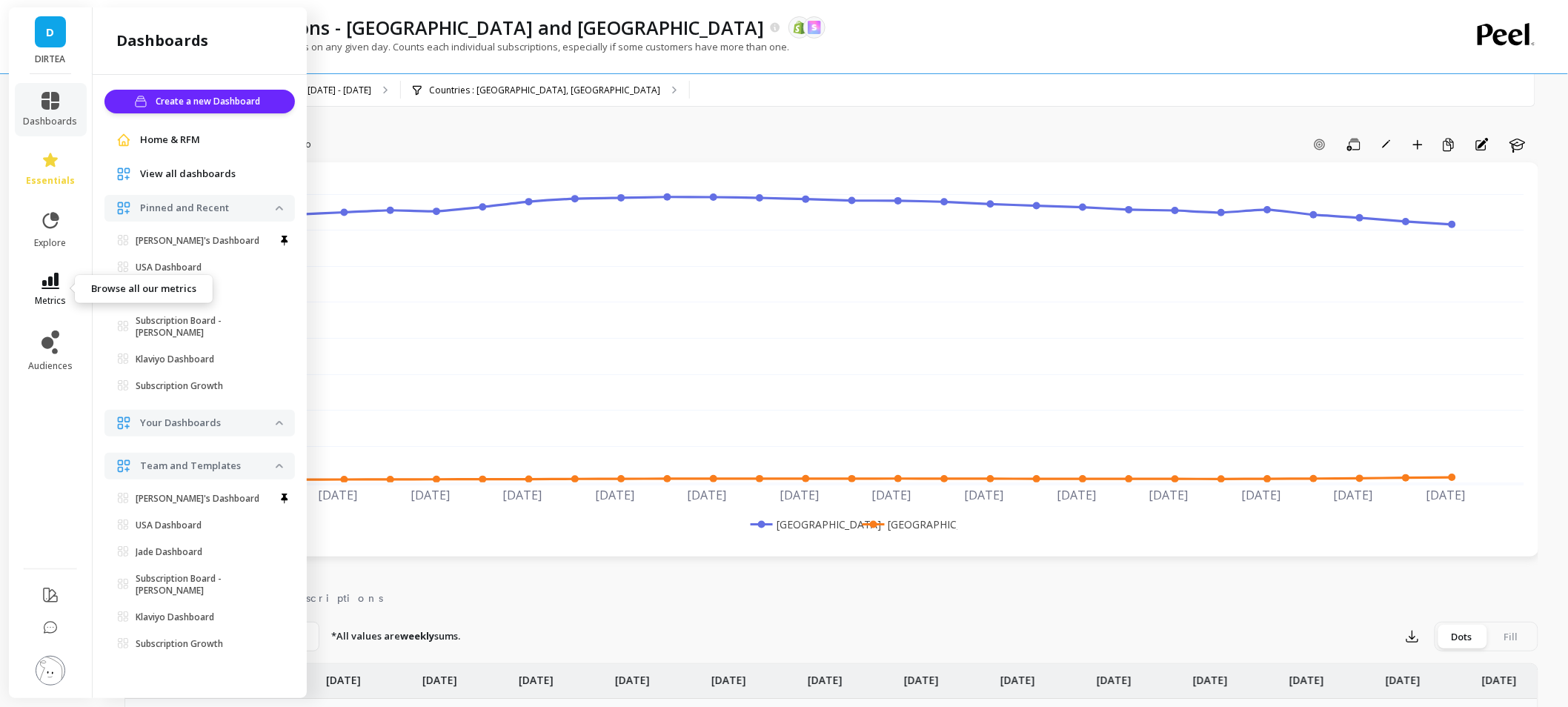
click at [53, 295] on span "metrics" at bounding box center [50, 301] width 31 height 12
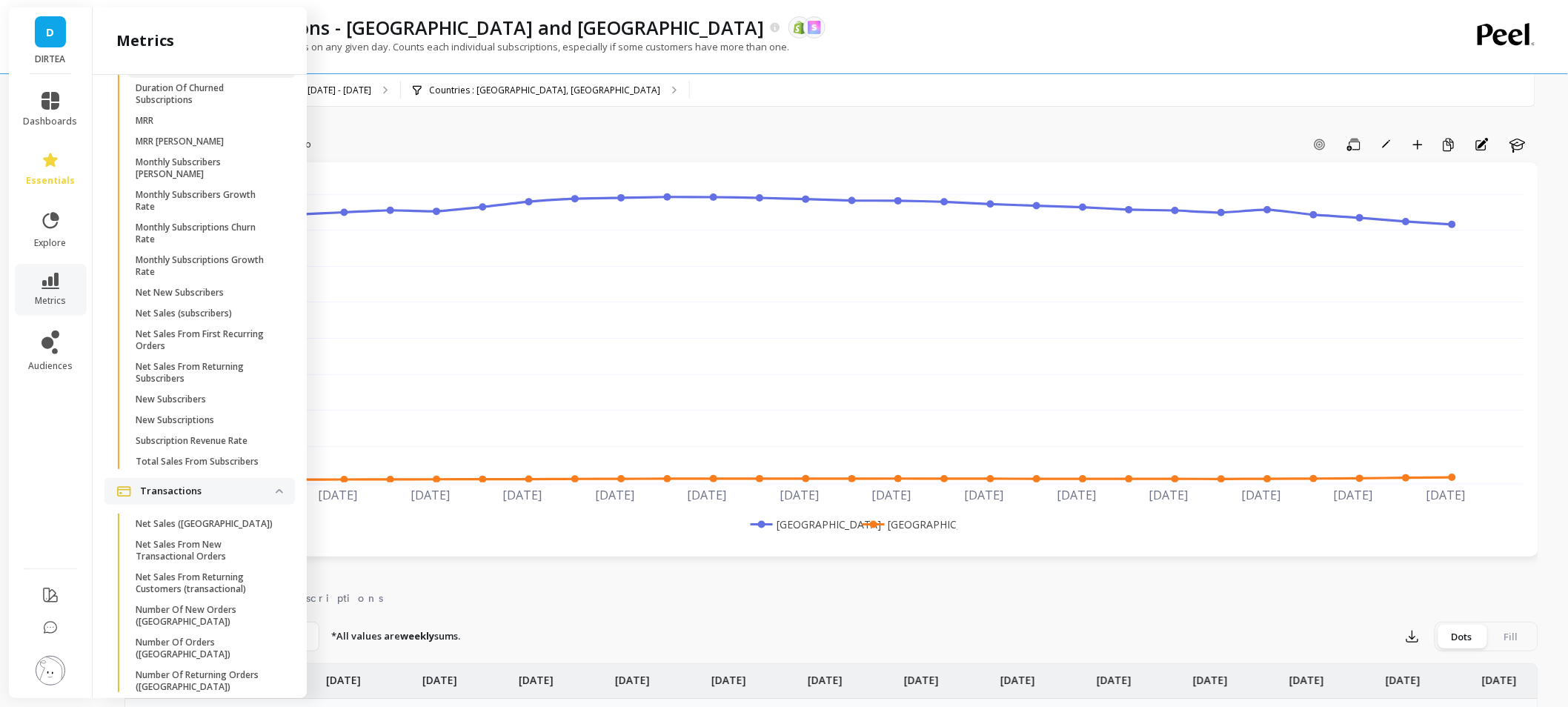
scroll to position [4154, 0]
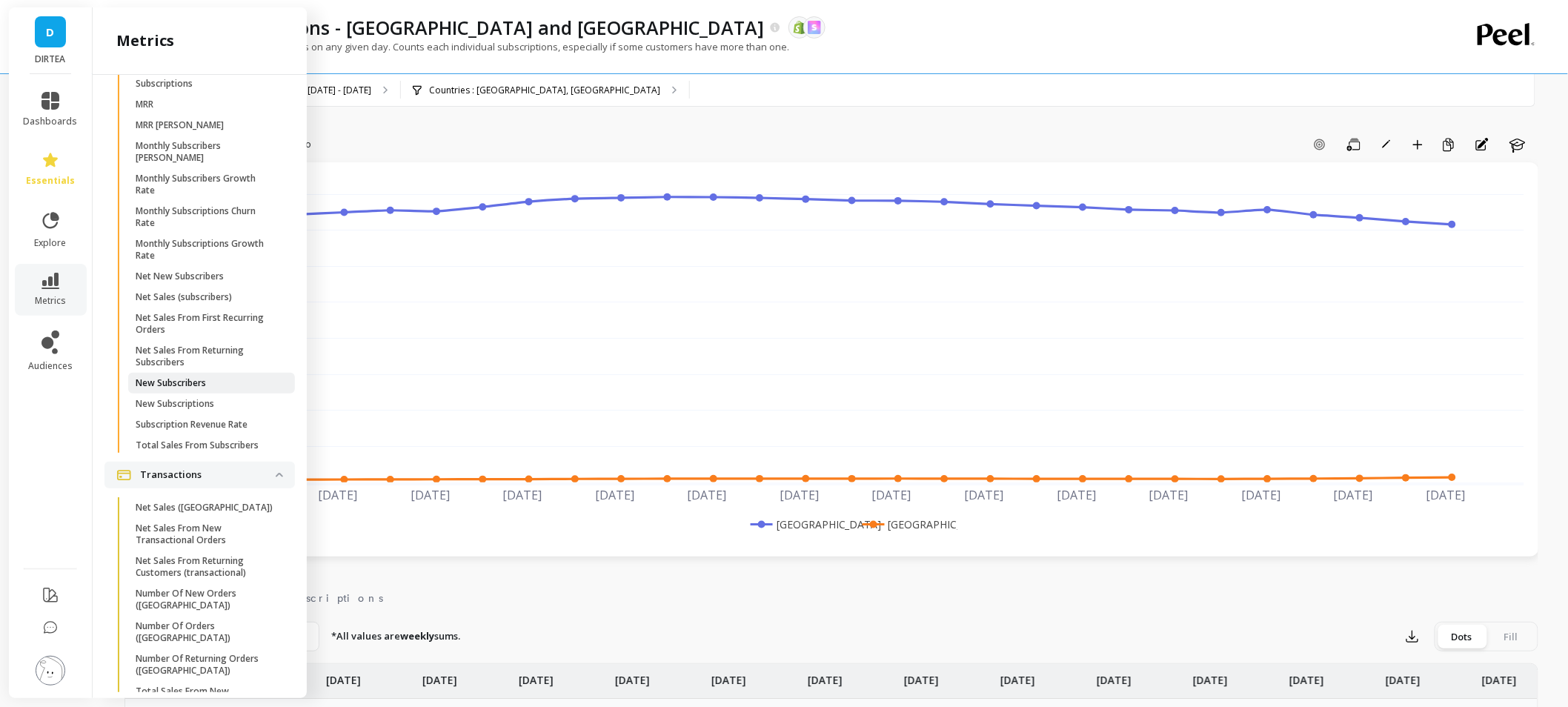
click at [227, 389] on span "New Subscribers" at bounding box center [206, 383] width 141 height 12
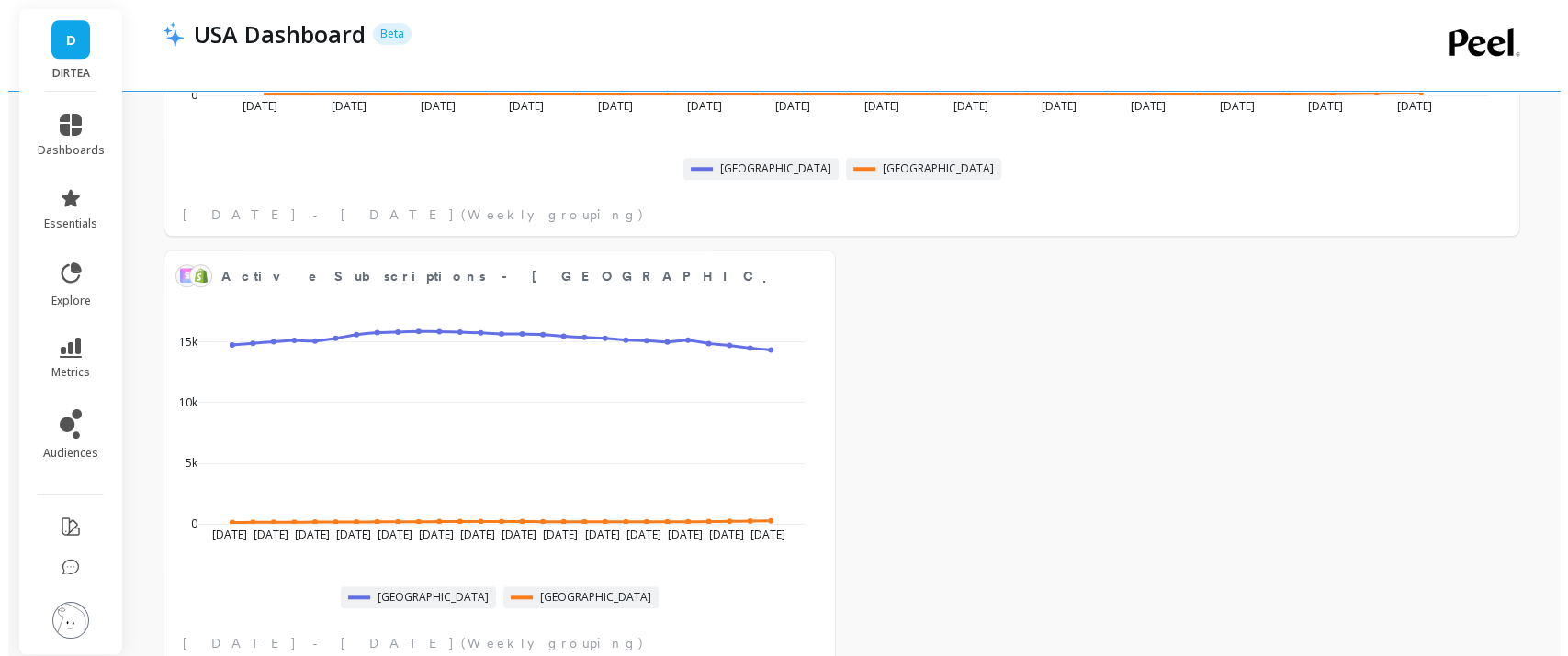
scroll to position [1684, 0]
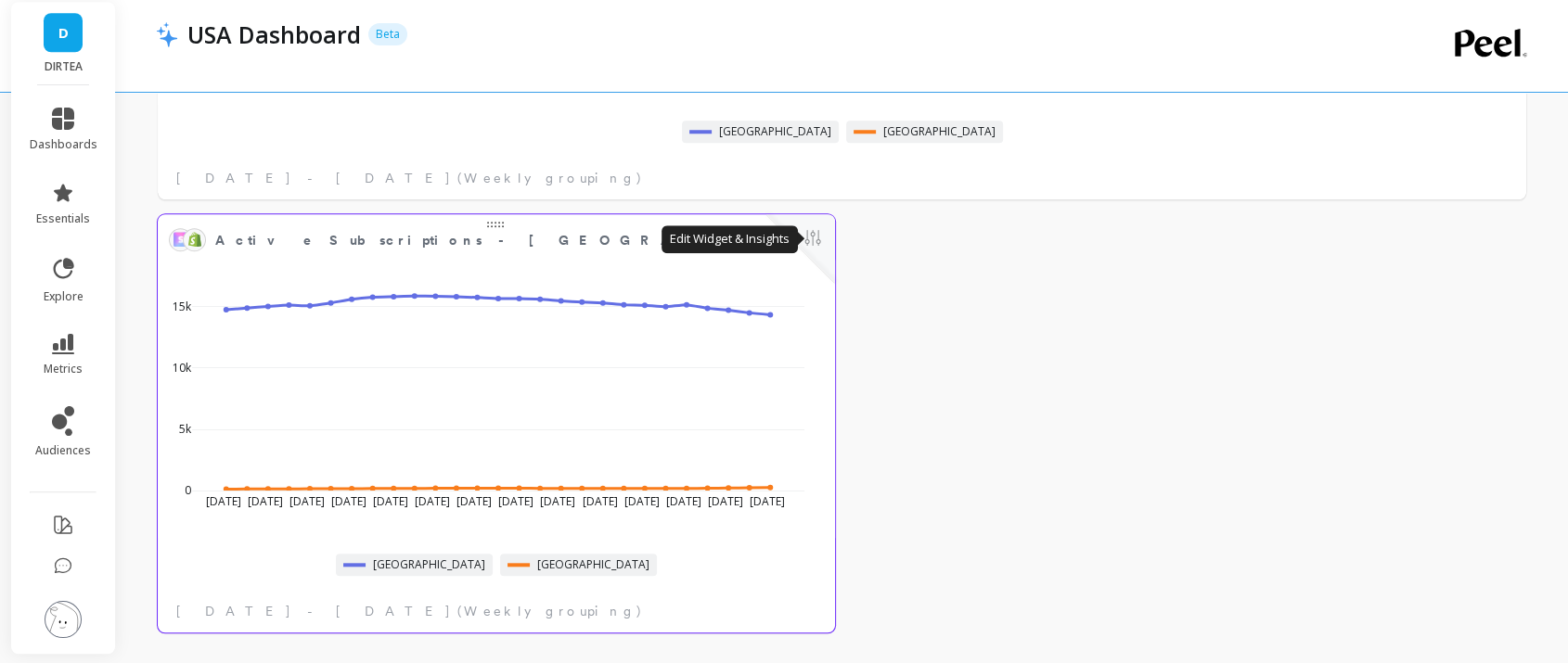
click at [816, 244] on button at bounding box center [813, 240] width 23 height 26
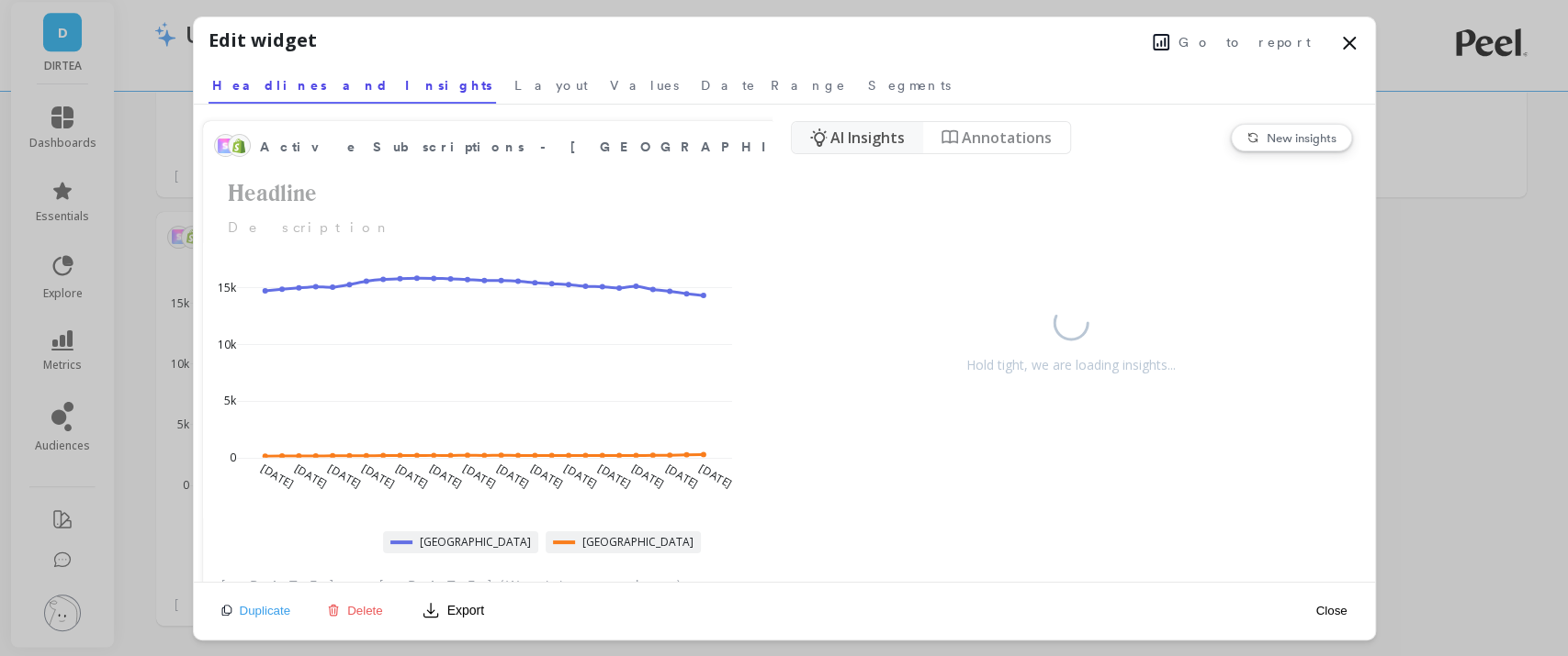
click at [354, 610] on span "Delete" at bounding box center [365, 610] width 35 height 14
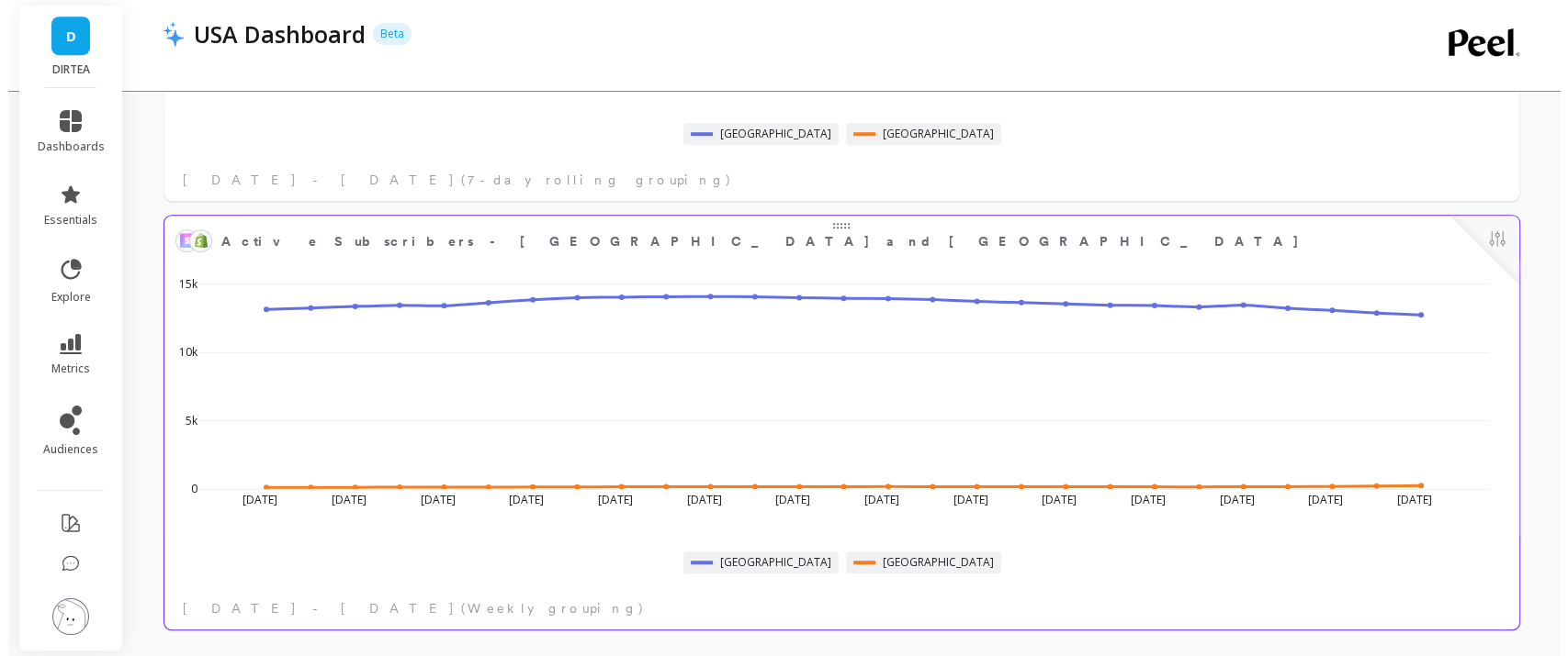
scroll to position [1255, 0]
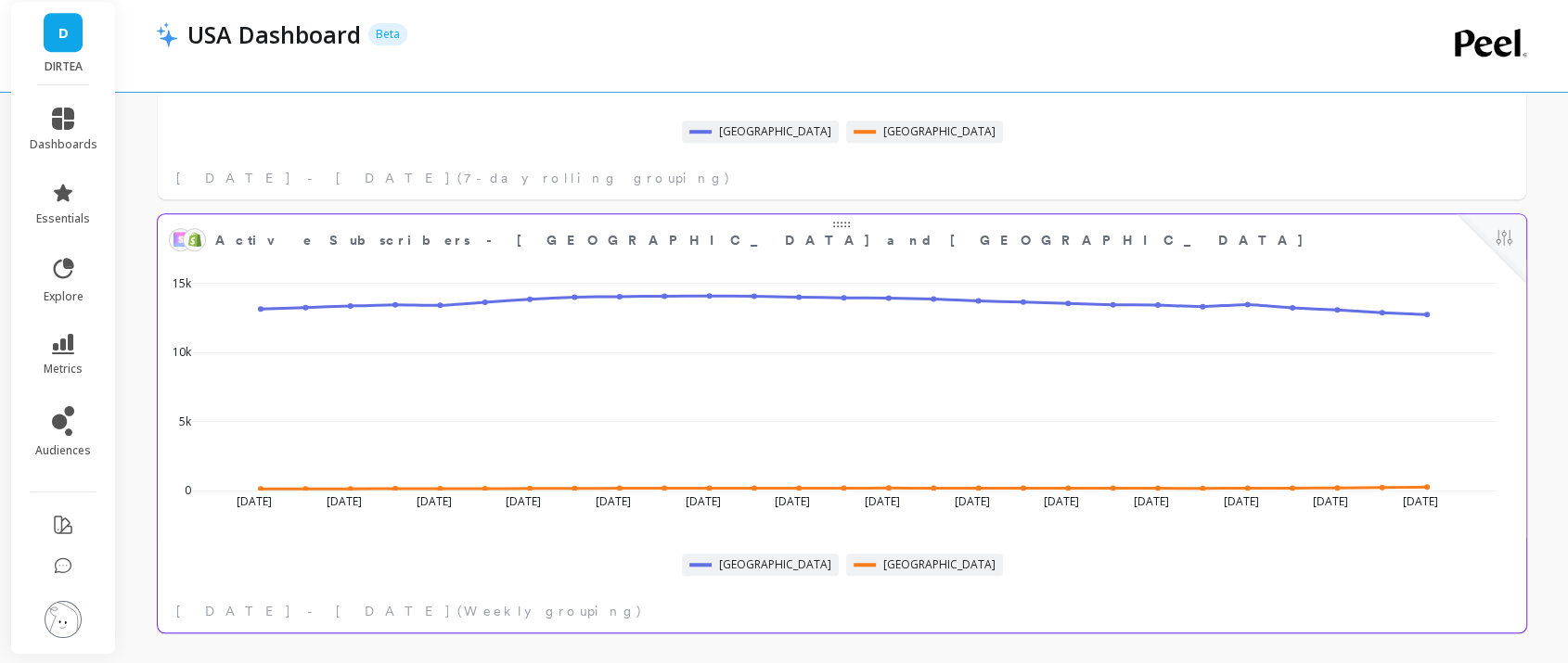
click at [1504, 254] on div at bounding box center [1492, 248] width 69 height 69
click at [1517, 243] on div at bounding box center [1492, 248] width 69 height 69
click at [1504, 240] on button at bounding box center [1504, 240] width 23 height 26
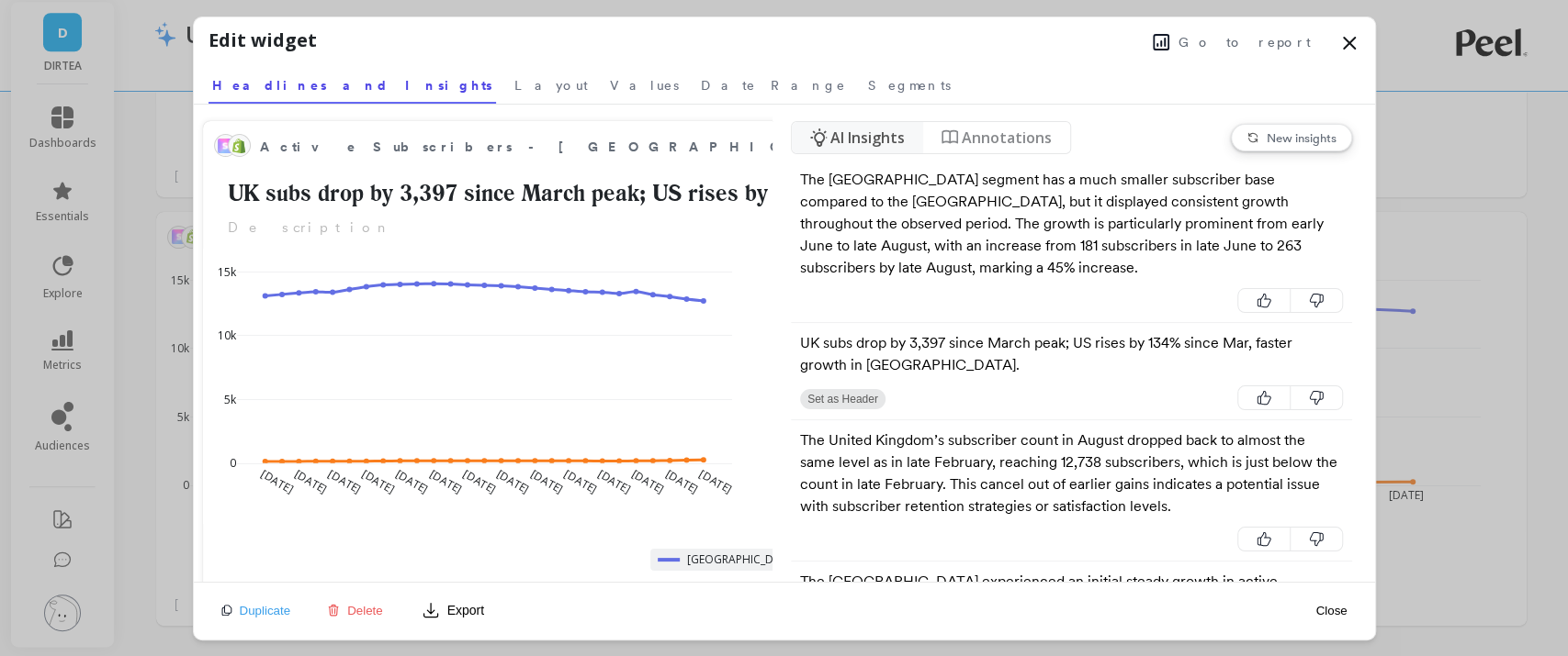
click at [367, 613] on span "Delete" at bounding box center [365, 610] width 35 height 14
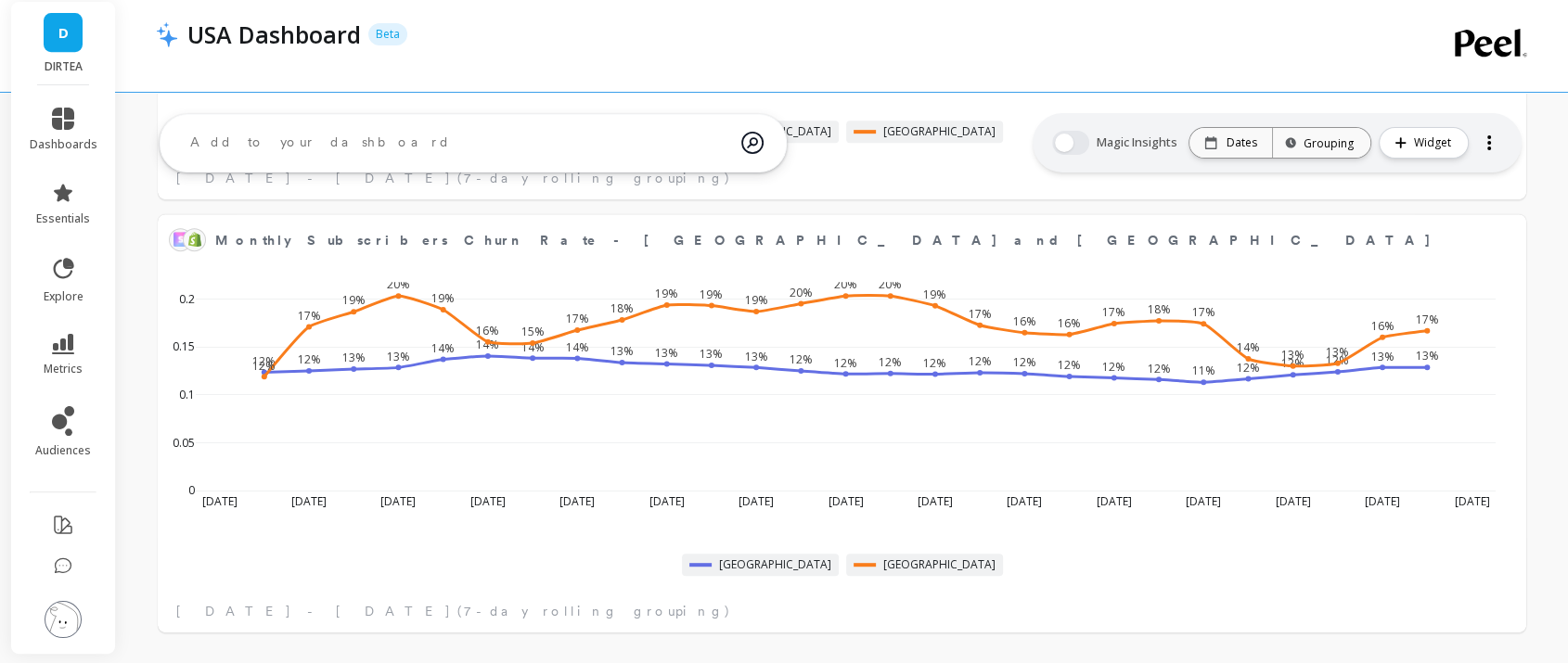
scroll to position [836, 0]
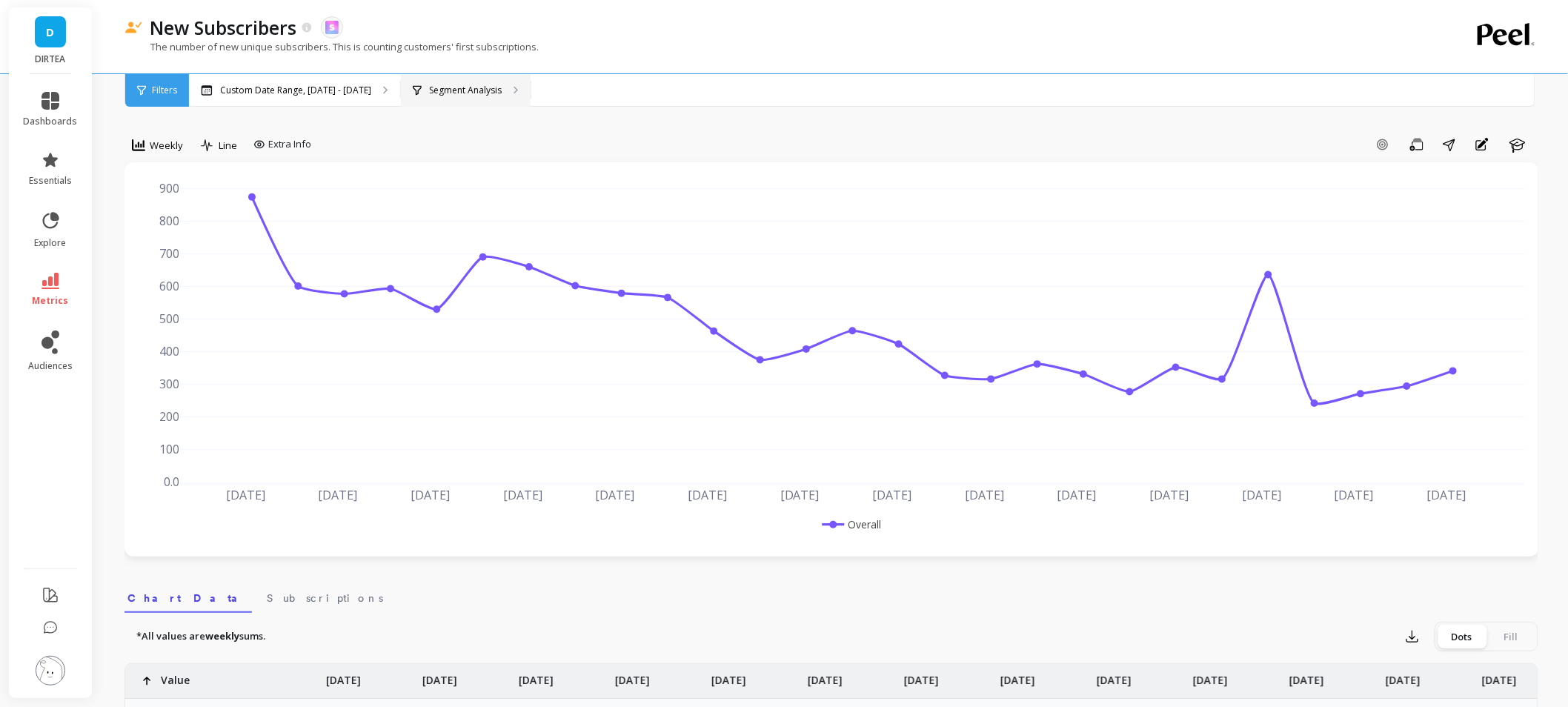
click at [428, 100] on div "Segment Analysis" at bounding box center [466, 90] width 130 height 32
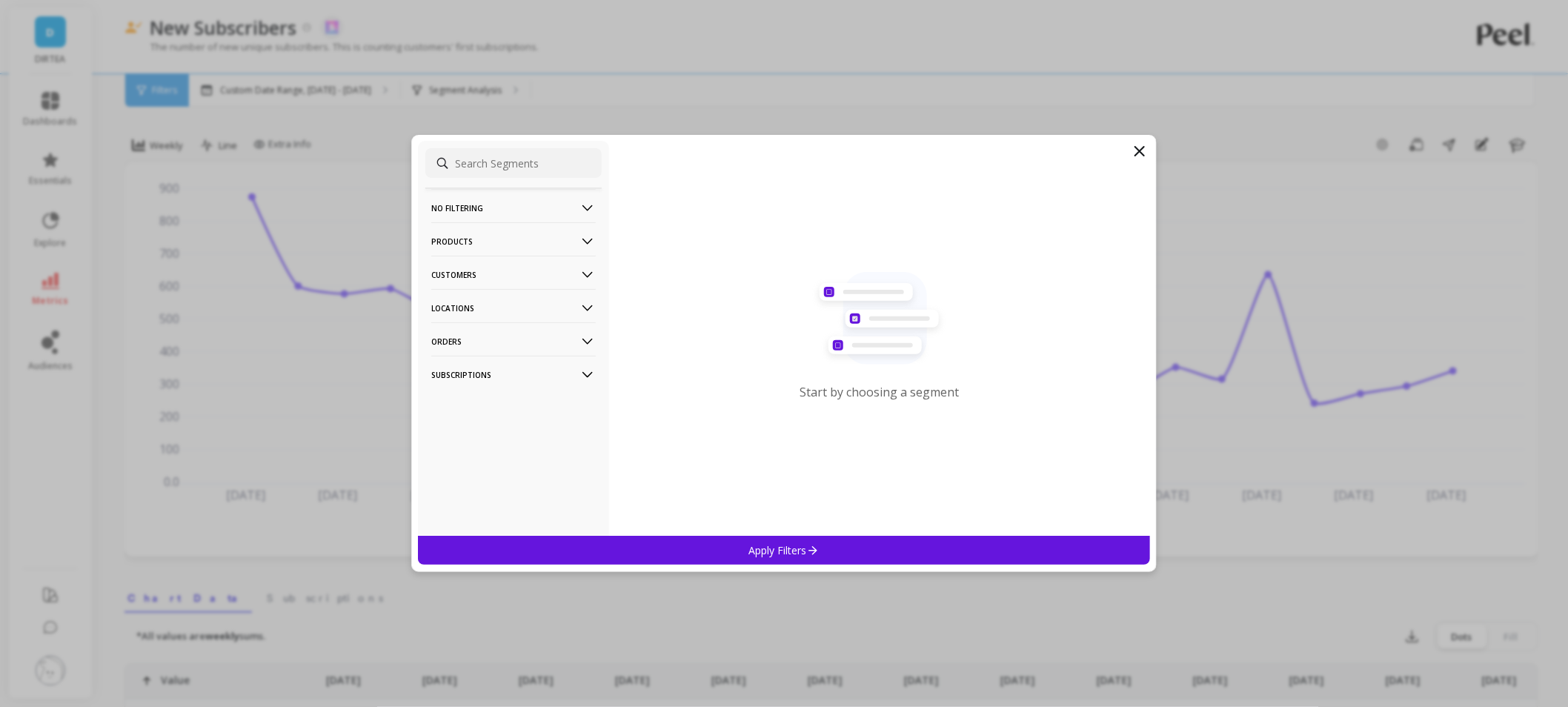
click at [480, 311] on p "Locations" at bounding box center [513, 308] width 165 height 38
click at [467, 361] on p "Countries" at bounding box center [455, 362] width 44 height 14
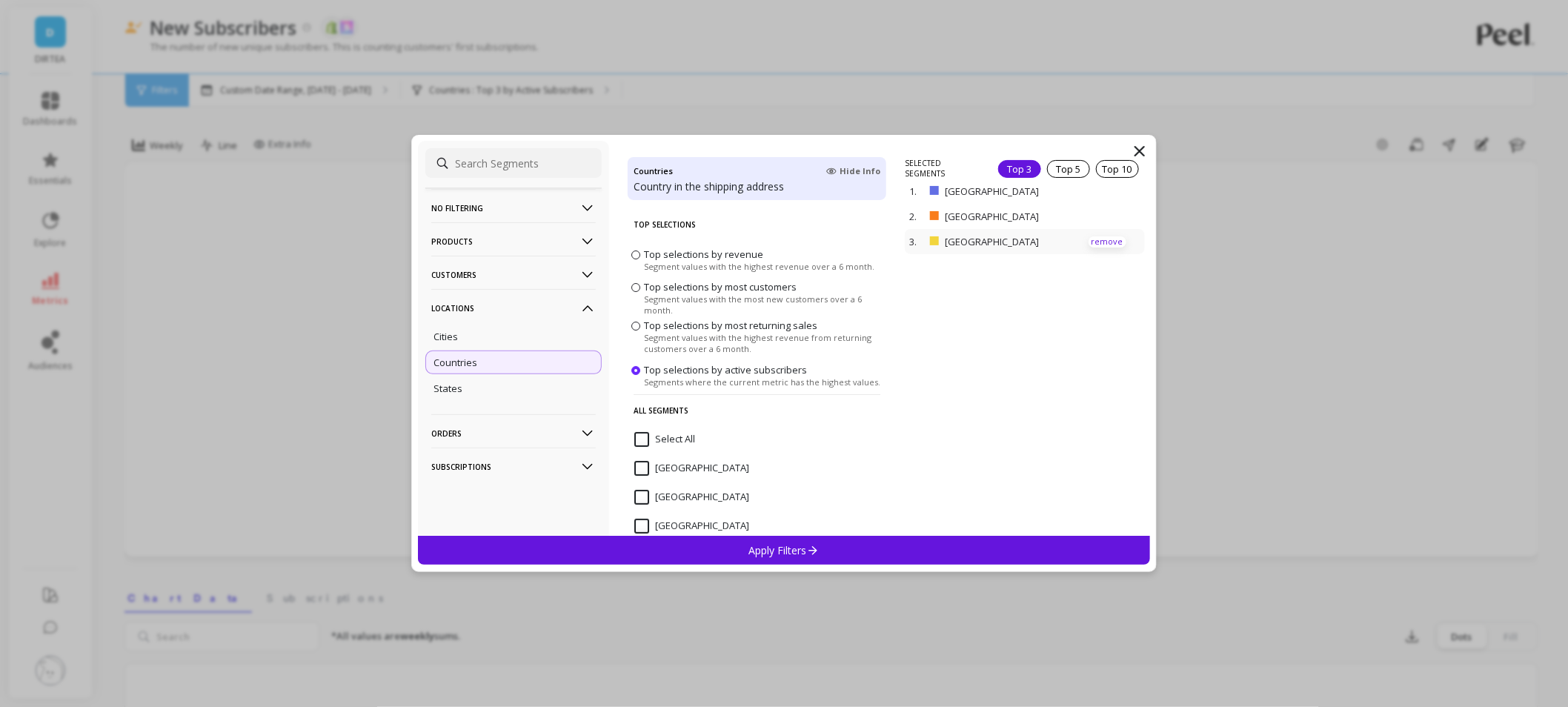
click at [1089, 240] on p "remove" at bounding box center [1107, 242] width 38 height 11
click at [818, 539] on div "Apply Filters" at bounding box center [784, 550] width 732 height 29
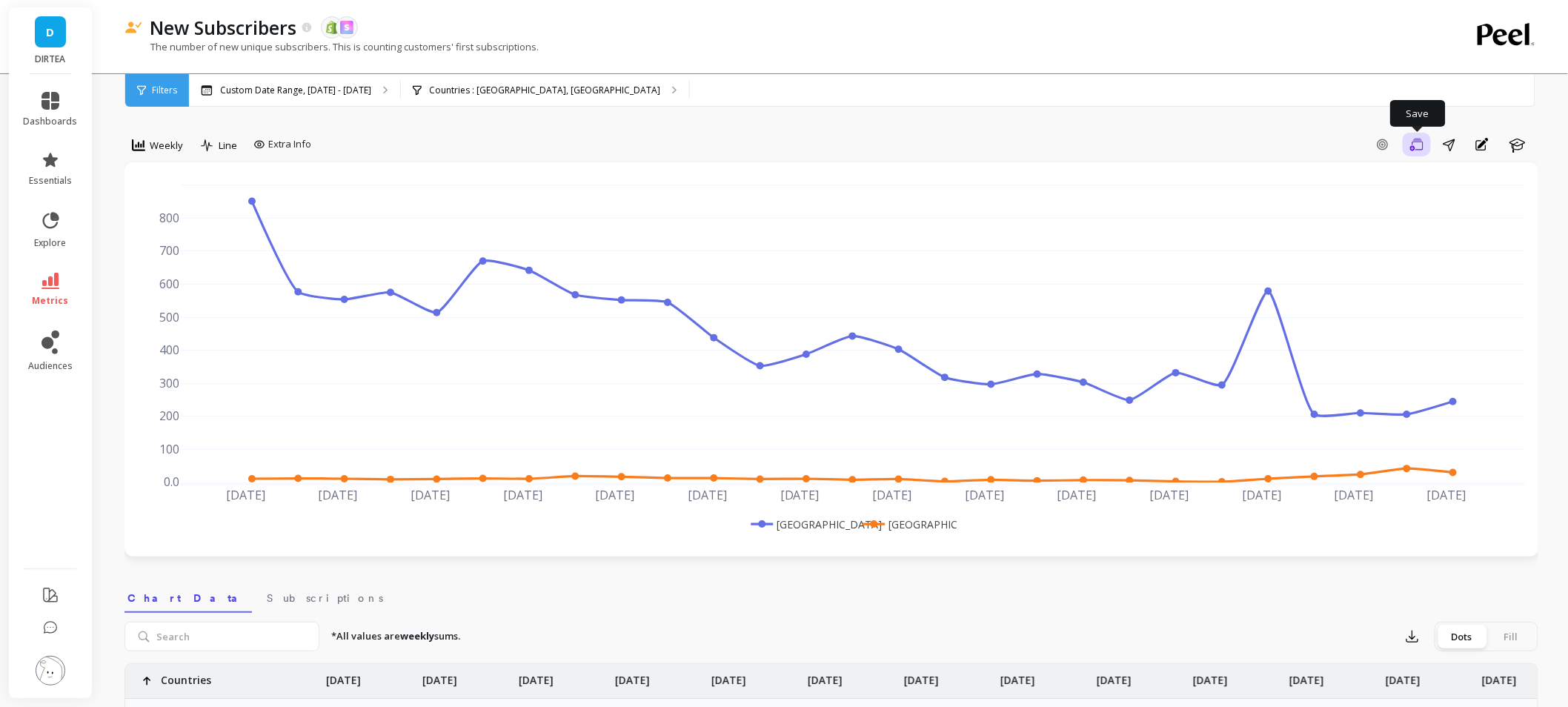
click at [1428, 146] on button "Save" at bounding box center [1416, 145] width 28 height 24
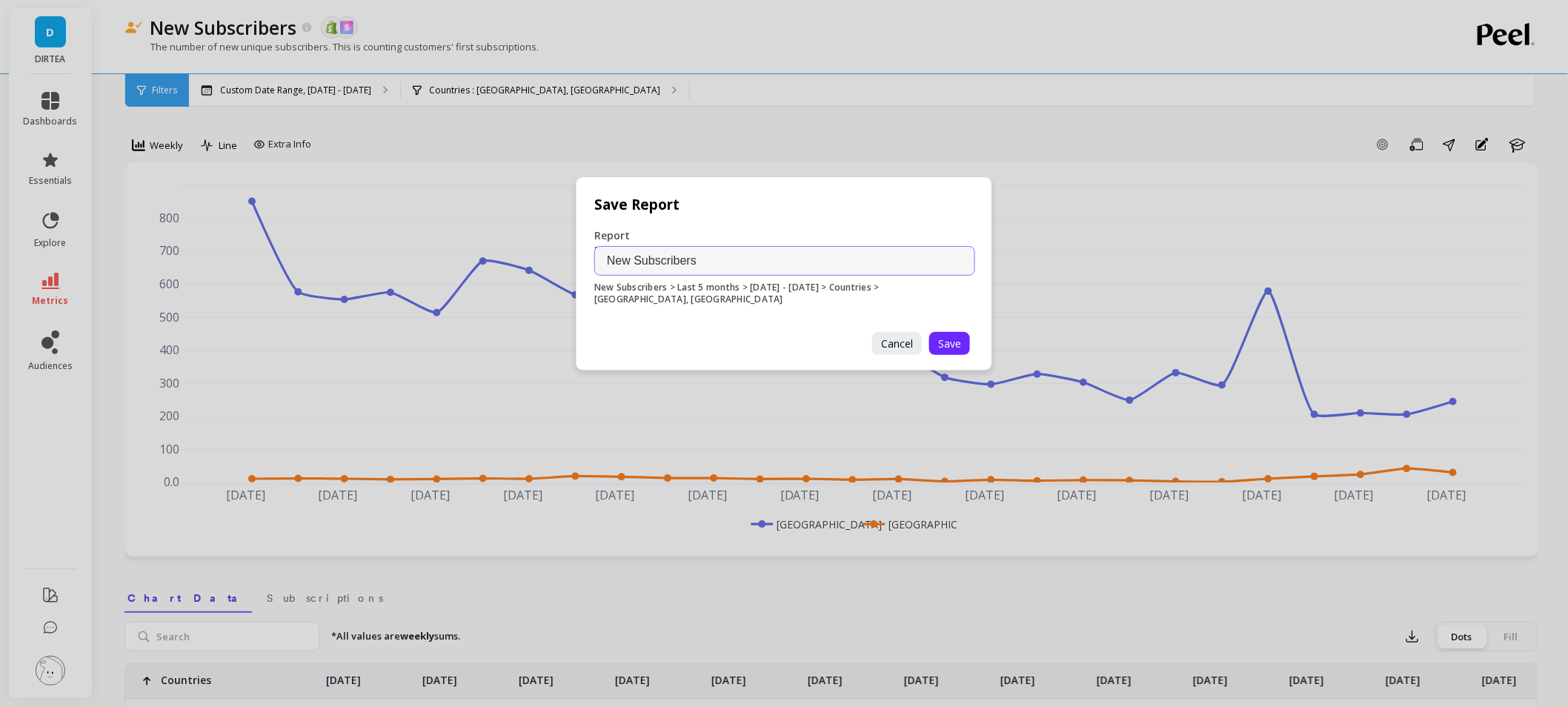
click at [751, 246] on input "New Subscribers" at bounding box center [784, 260] width 381 height 29
type input "New Subscribers - [GEOGRAPHIC_DATA] and [GEOGRAPHIC_DATA]"
click at [947, 339] on span "Save" at bounding box center [950, 343] width 23 height 14
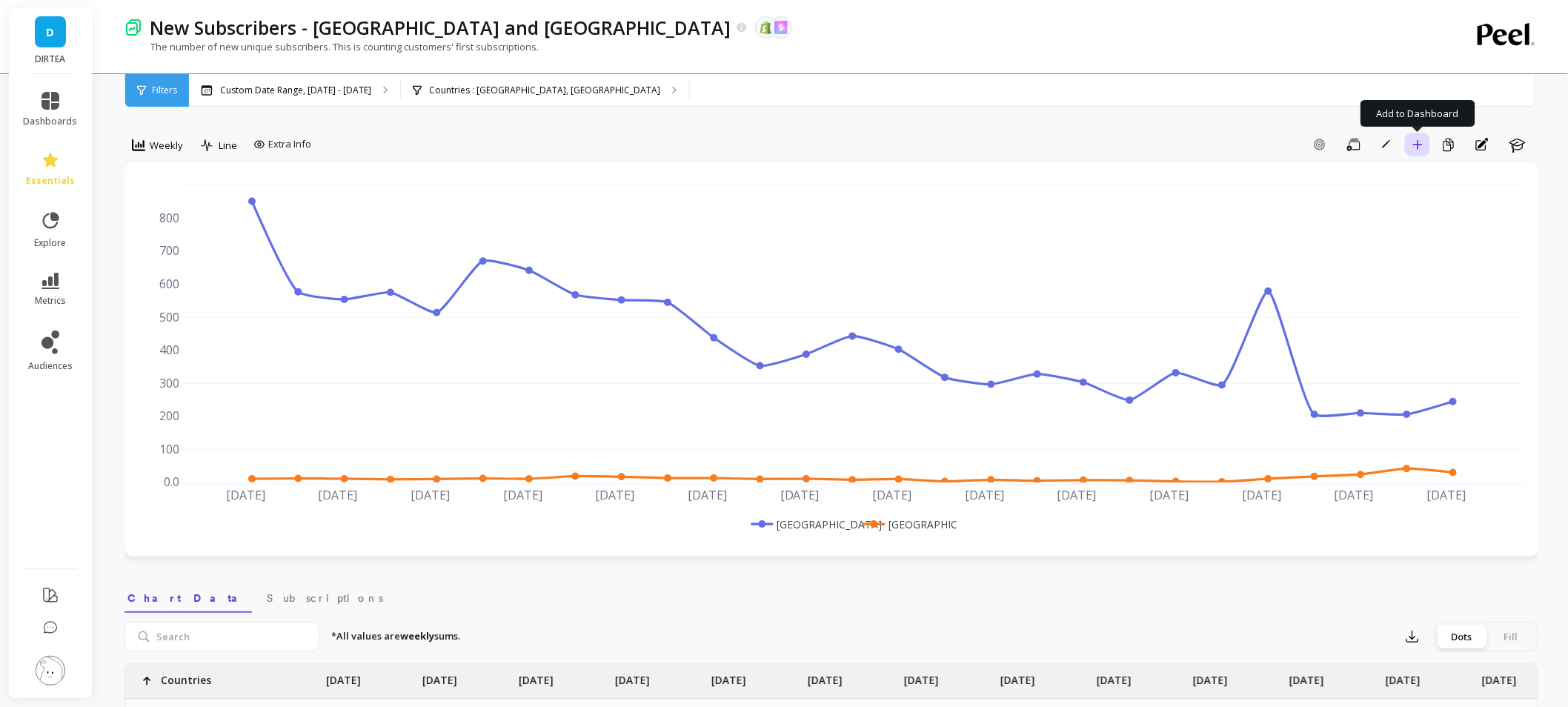
click at [1418, 149] on icon "button" at bounding box center [1418, 144] width 11 height 11
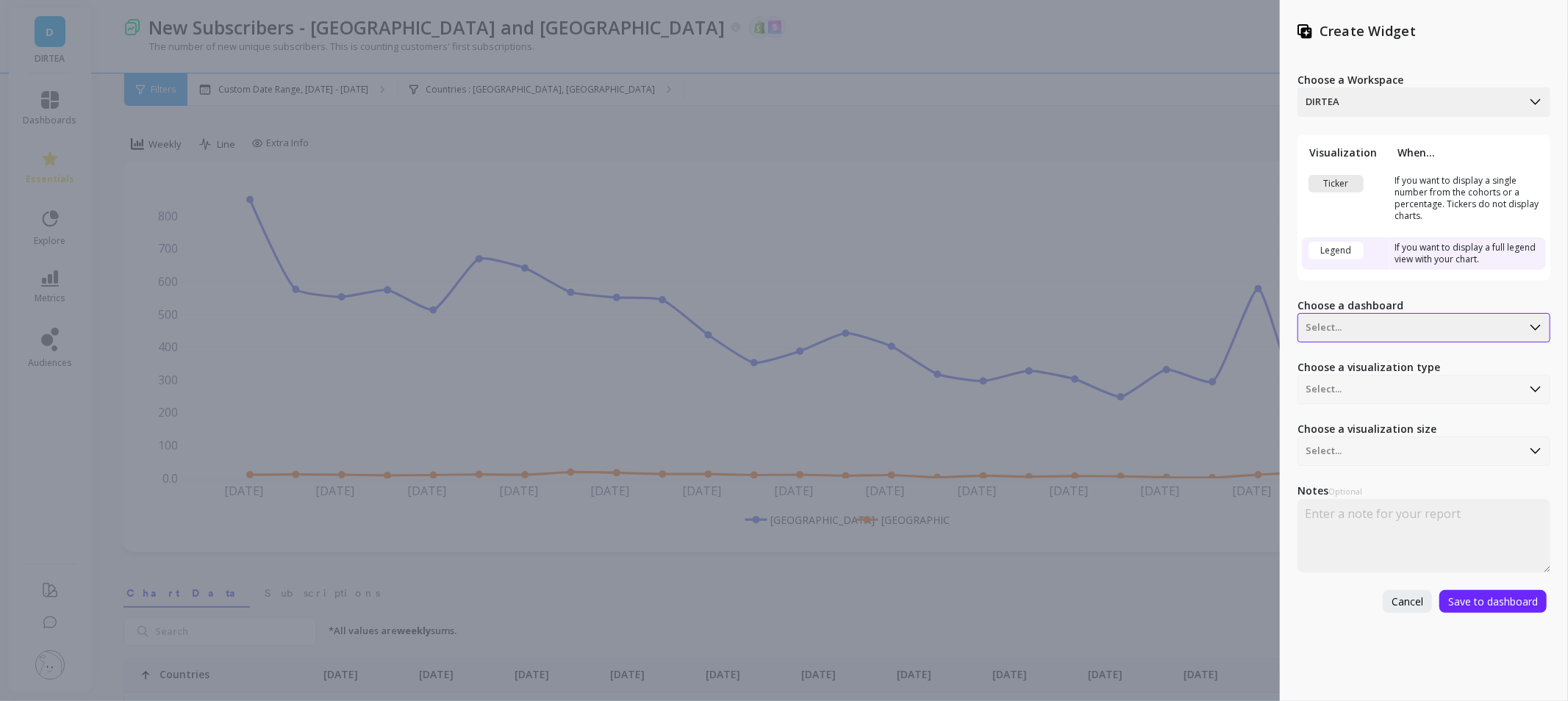
click at [1378, 319] on div at bounding box center [1410, 328] width 209 height 18
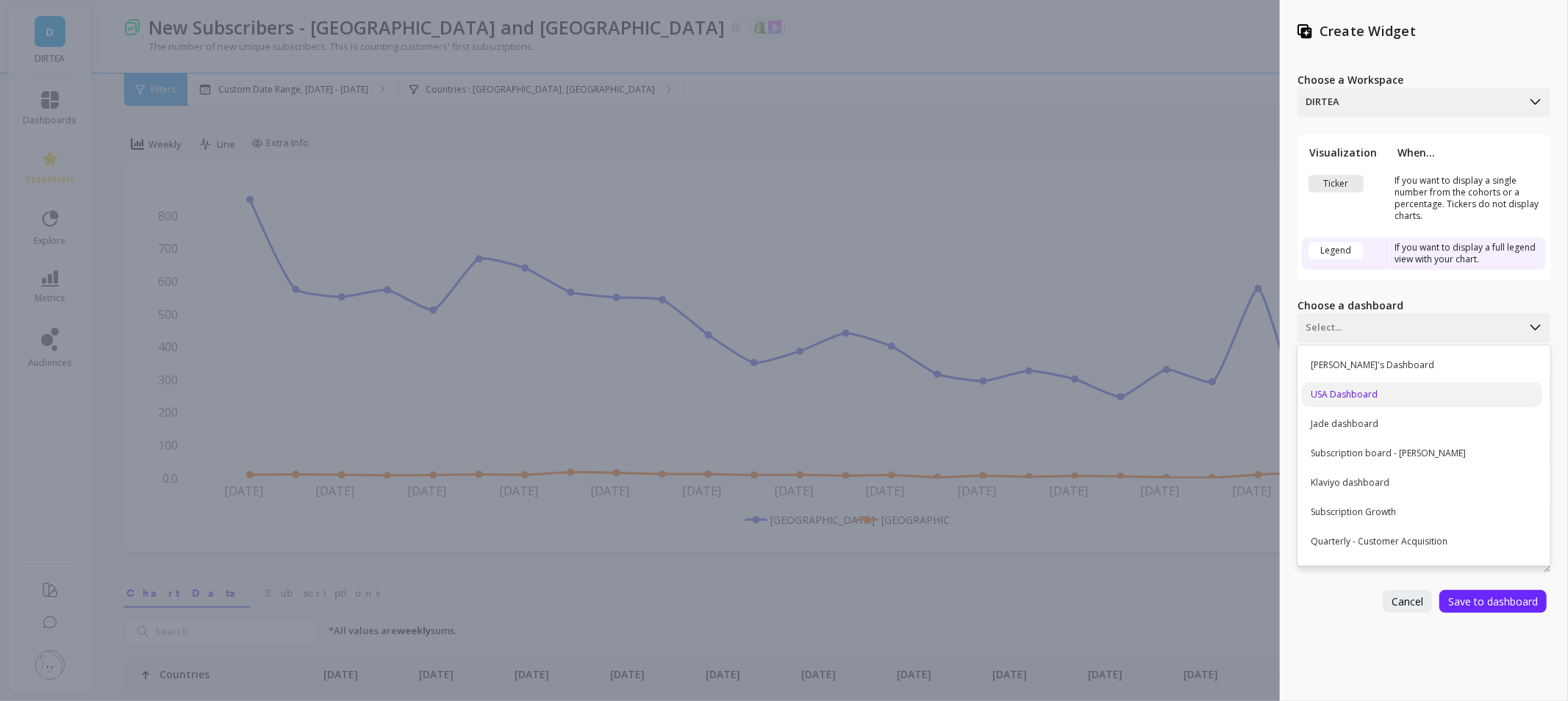
click at [1374, 393] on div "USA Dashboard" at bounding box center [1422, 395] width 241 height 25
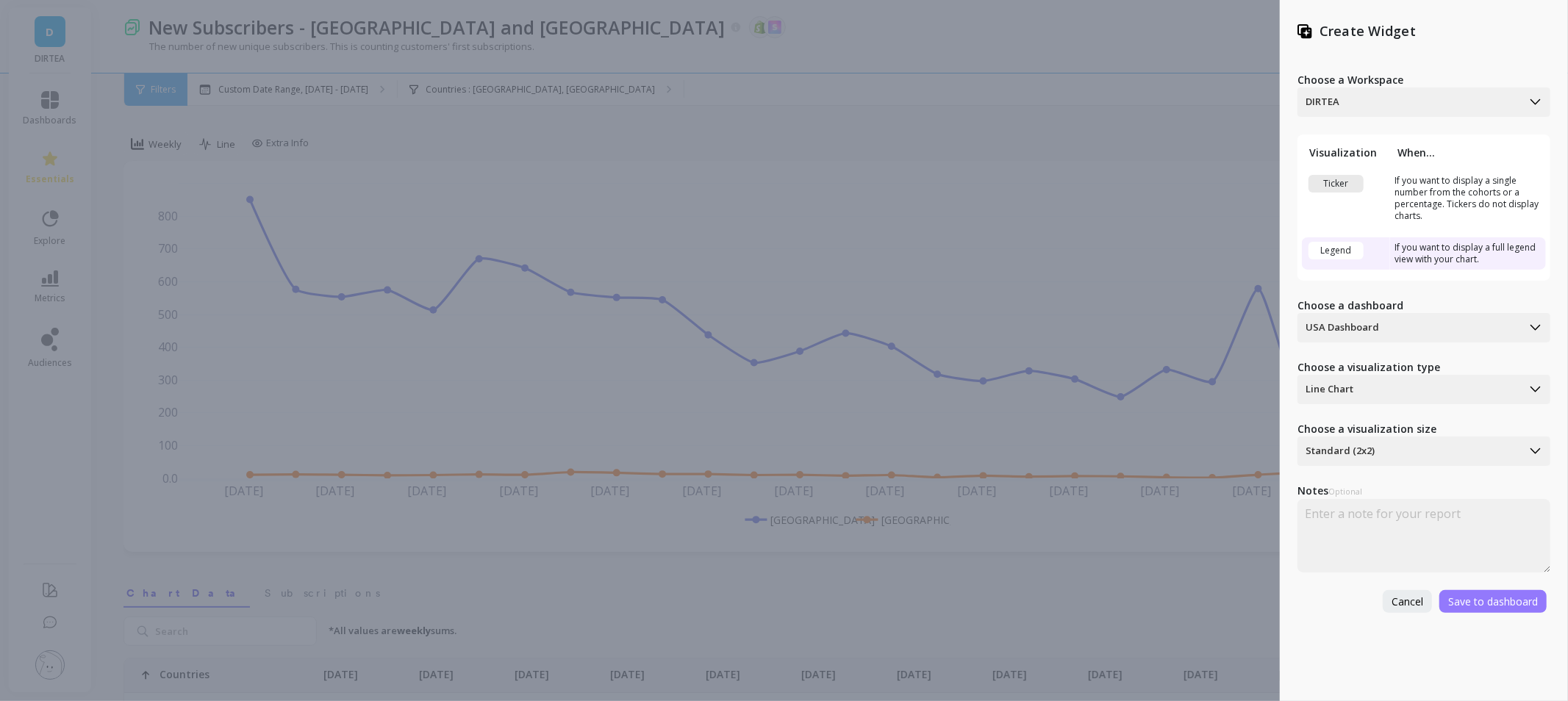
click at [1468, 599] on span "Save to dashboard" at bounding box center [1493, 601] width 89 height 14
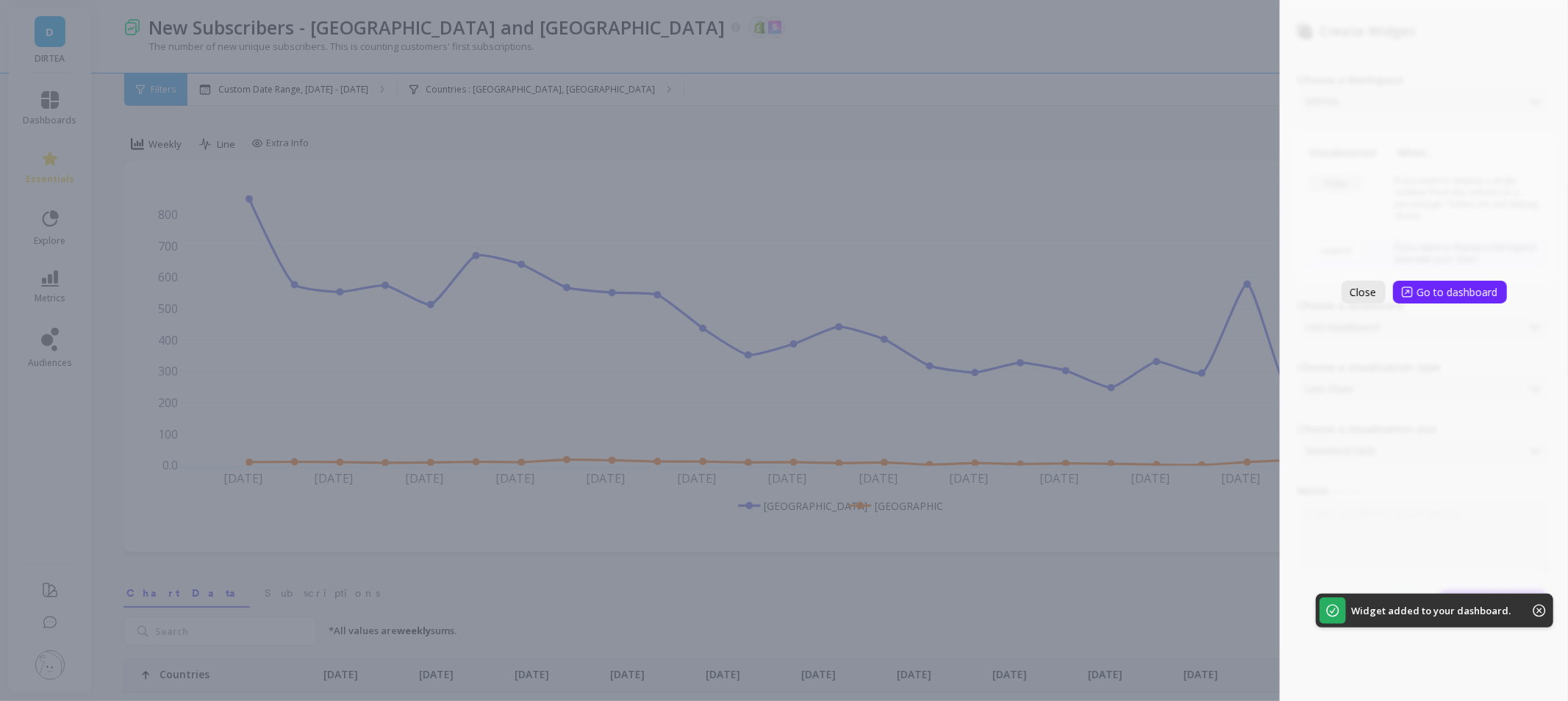
click at [1369, 288] on span "Close" at bounding box center [1364, 292] width 27 height 14
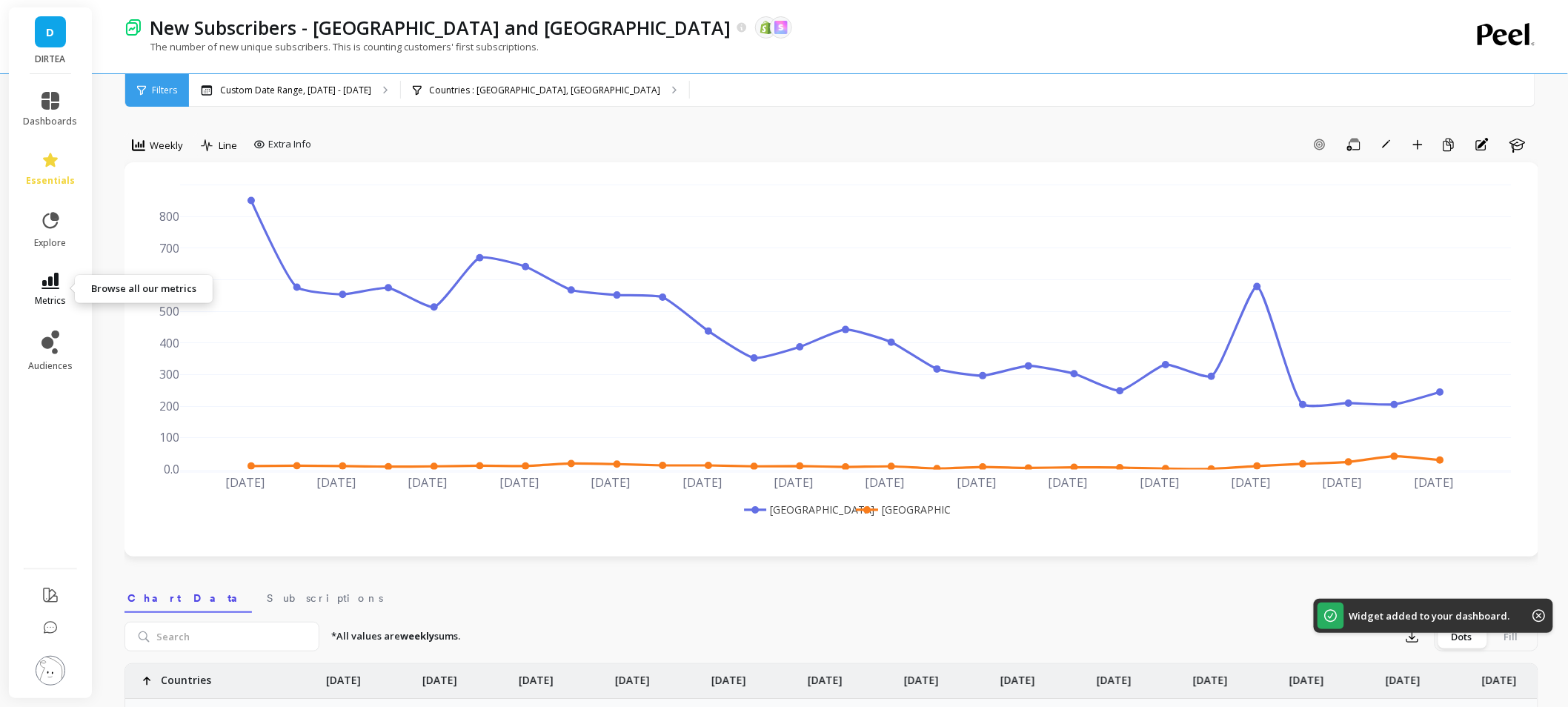
click at [56, 278] on icon at bounding box center [50, 281] width 18 height 17
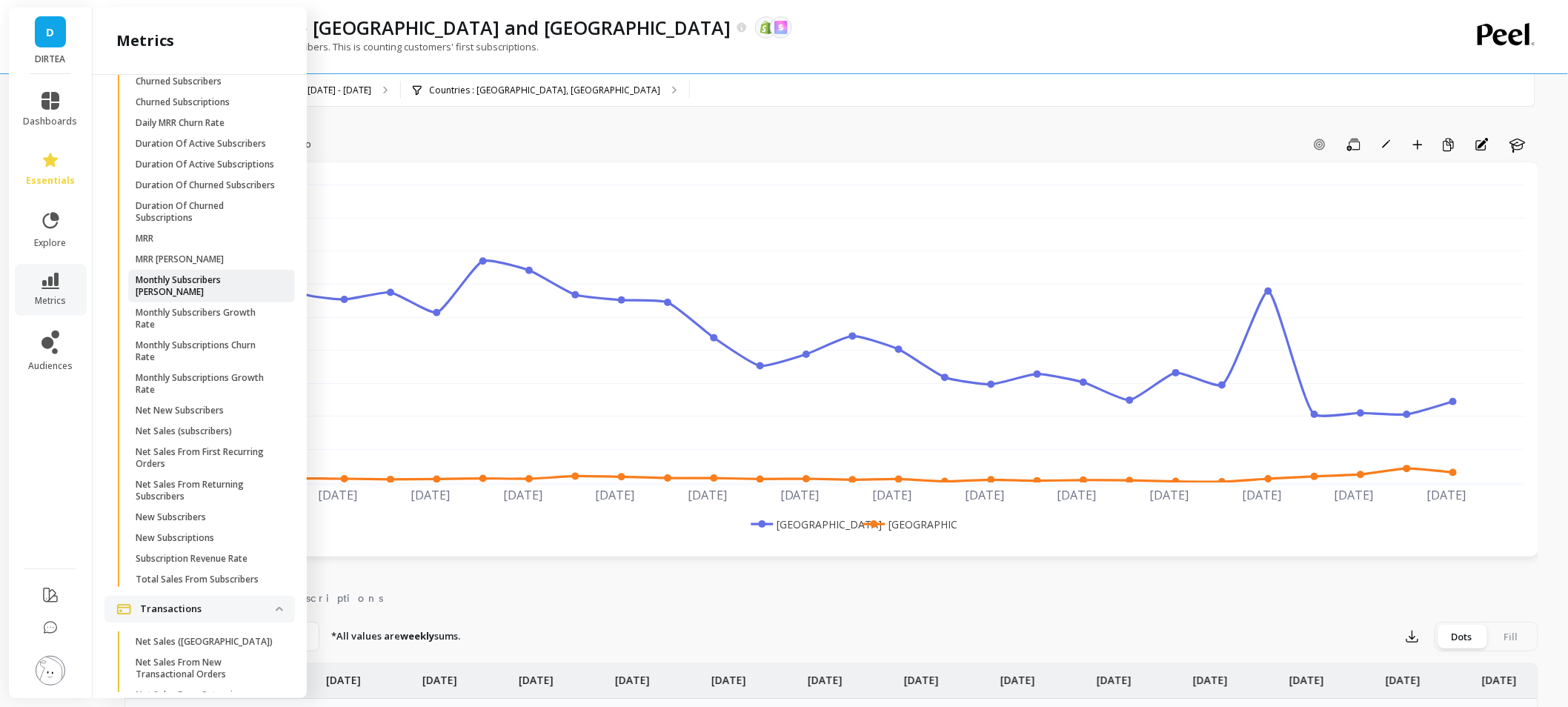
scroll to position [3990, 0]
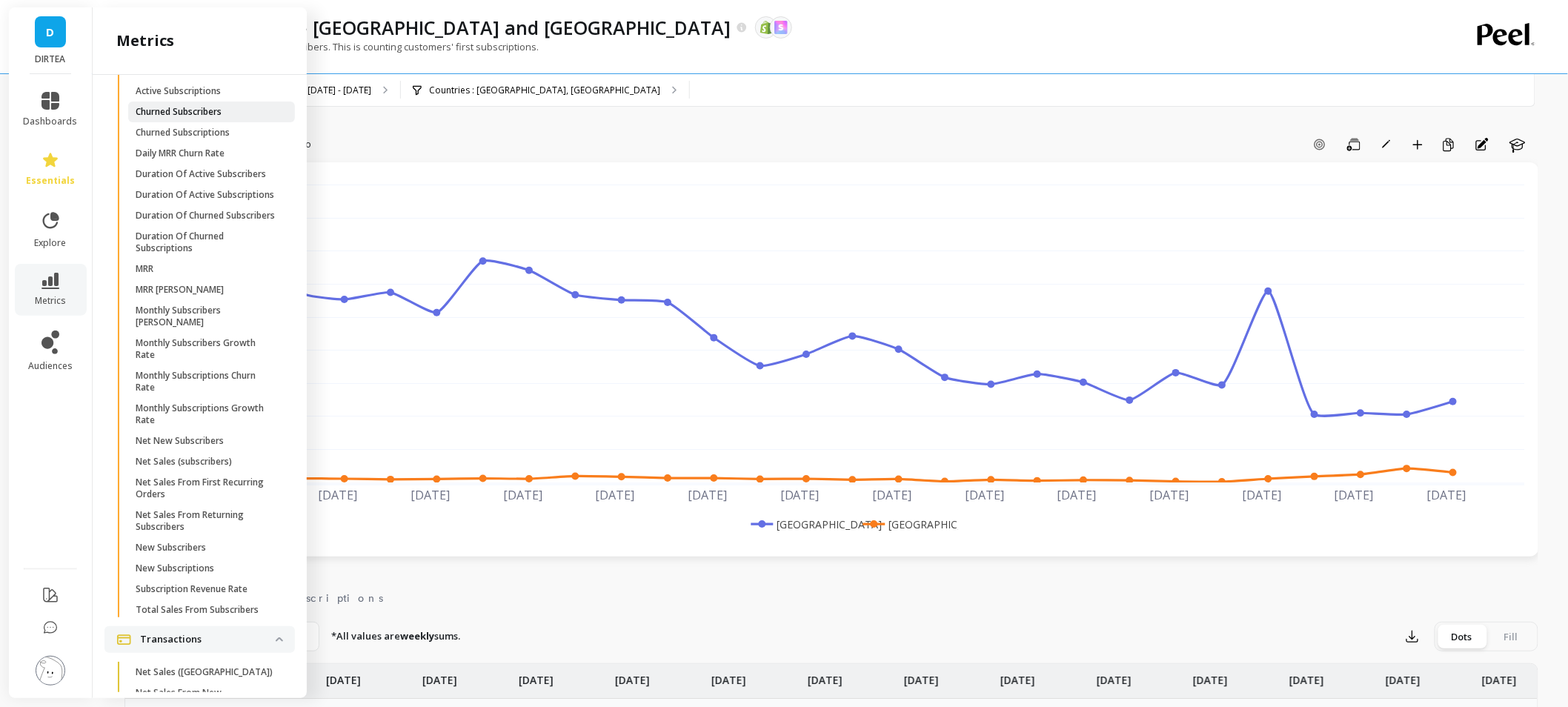
click at [211, 118] on p "Churned Subscribers" at bounding box center [178, 112] width 86 height 12
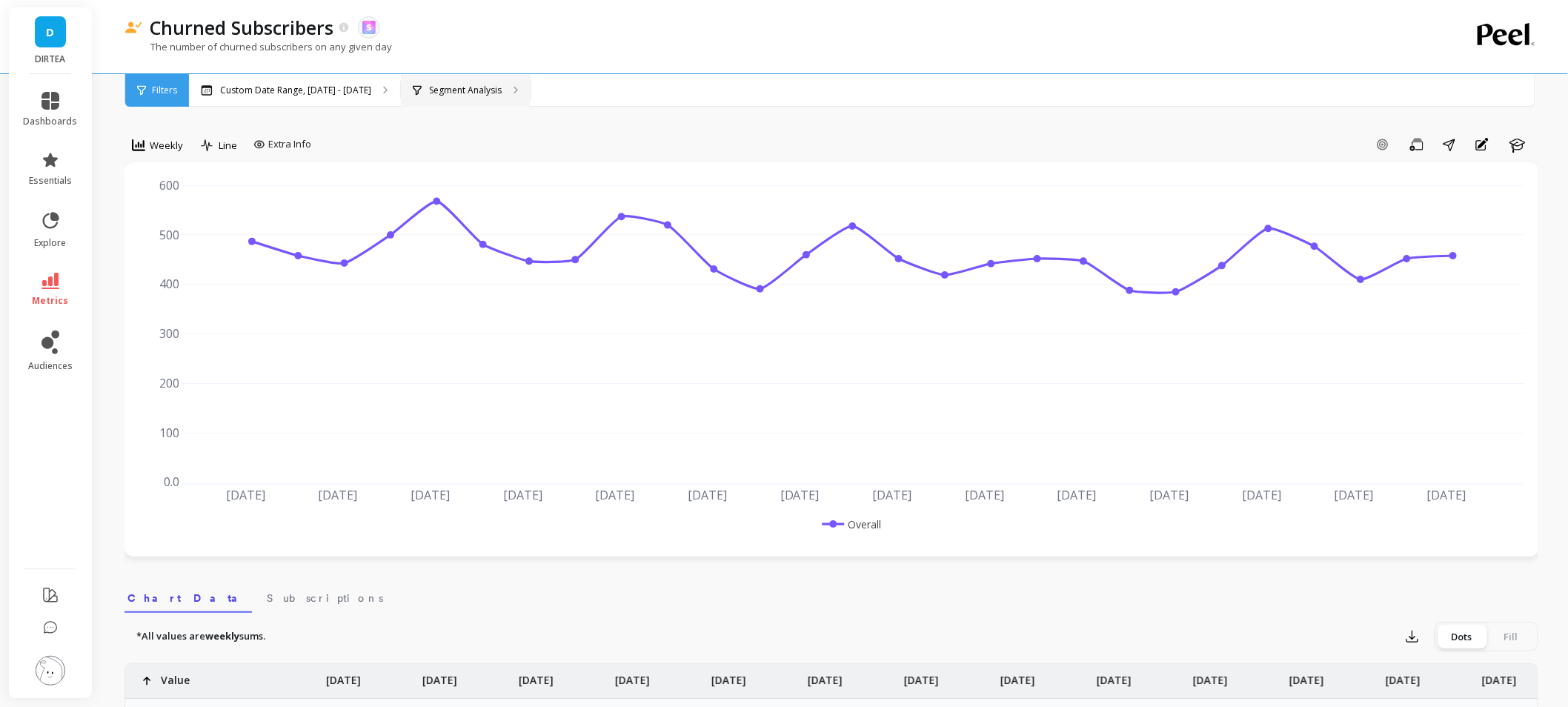
click at [447, 98] on div "Segment Analysis" at bounding box center [466, 90] width 130 height 32
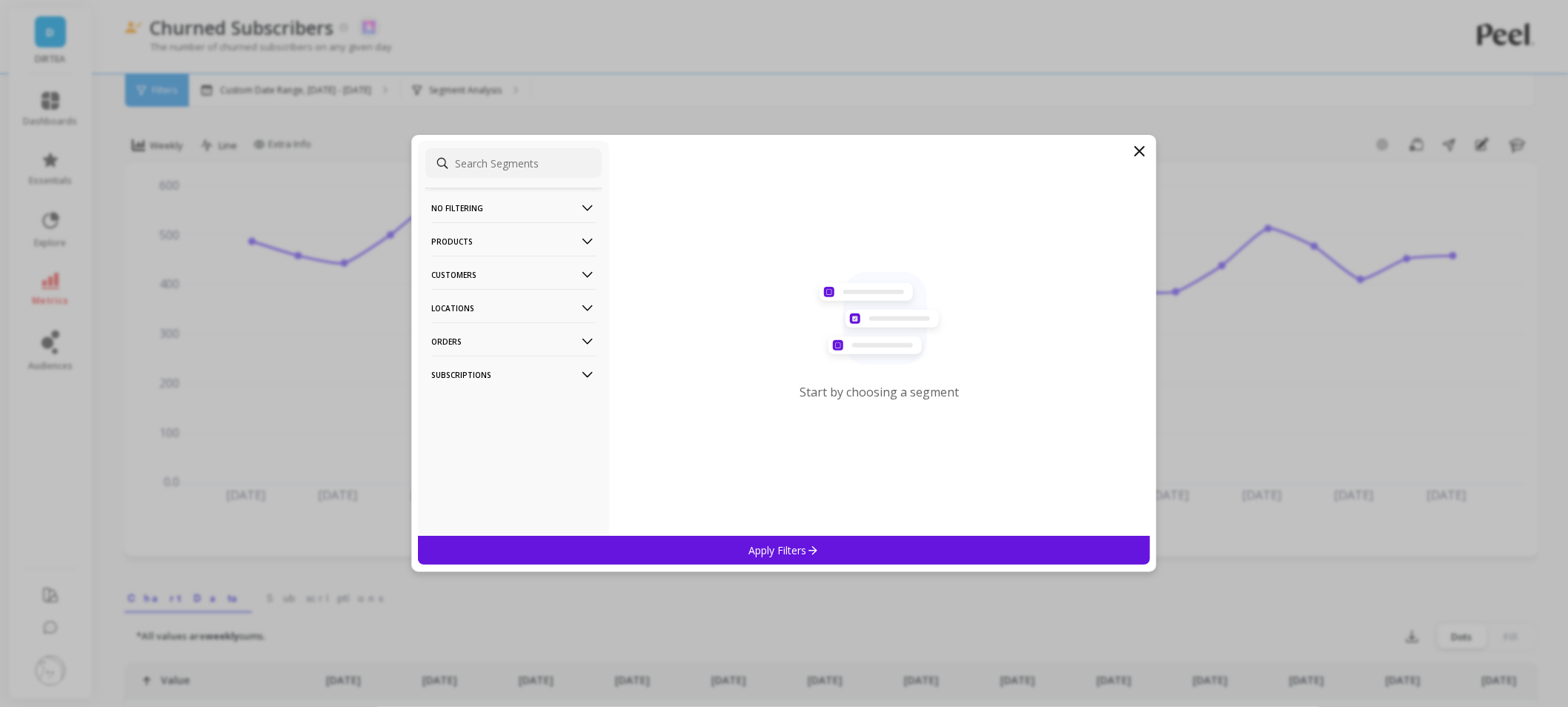
click at [485, 236] on p "Products" at bounding box center [513, 241] width 165 height 38
click at [480, 243] on p "Products" at bounding box center [513, 241] width 165 height 38
click at [483, 305] on p "Locations" at bounding box center [513, 308] width 165 height 38
click at [488, 364] on div "Countries" at bounding box center [513, 363] width 177 height 24
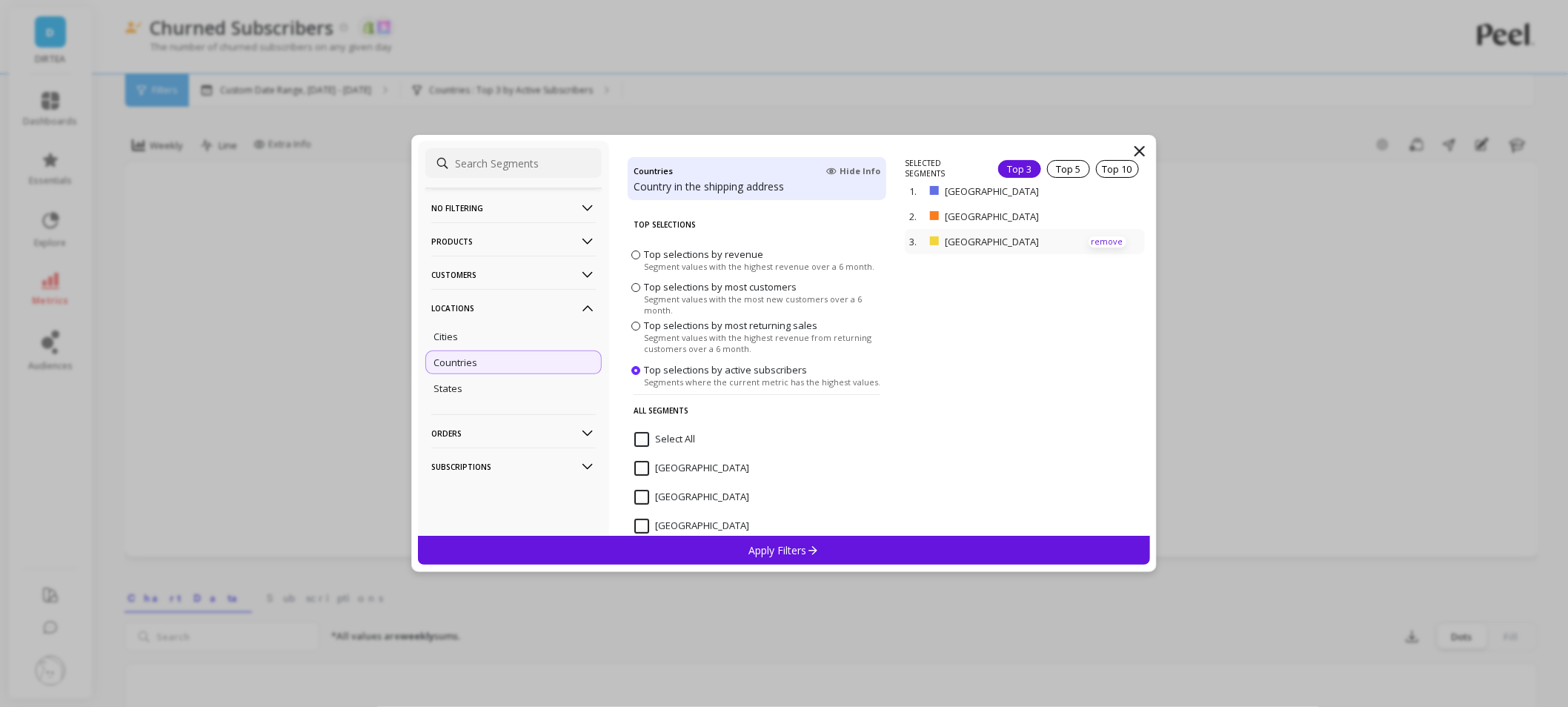
click at [1089, 242] on p "remove" at bounding box center [1107, 242] width 38 height 11
click at [797, 536] on div "Apply Filters" at bounding box center [784, 550] width 732 height 29
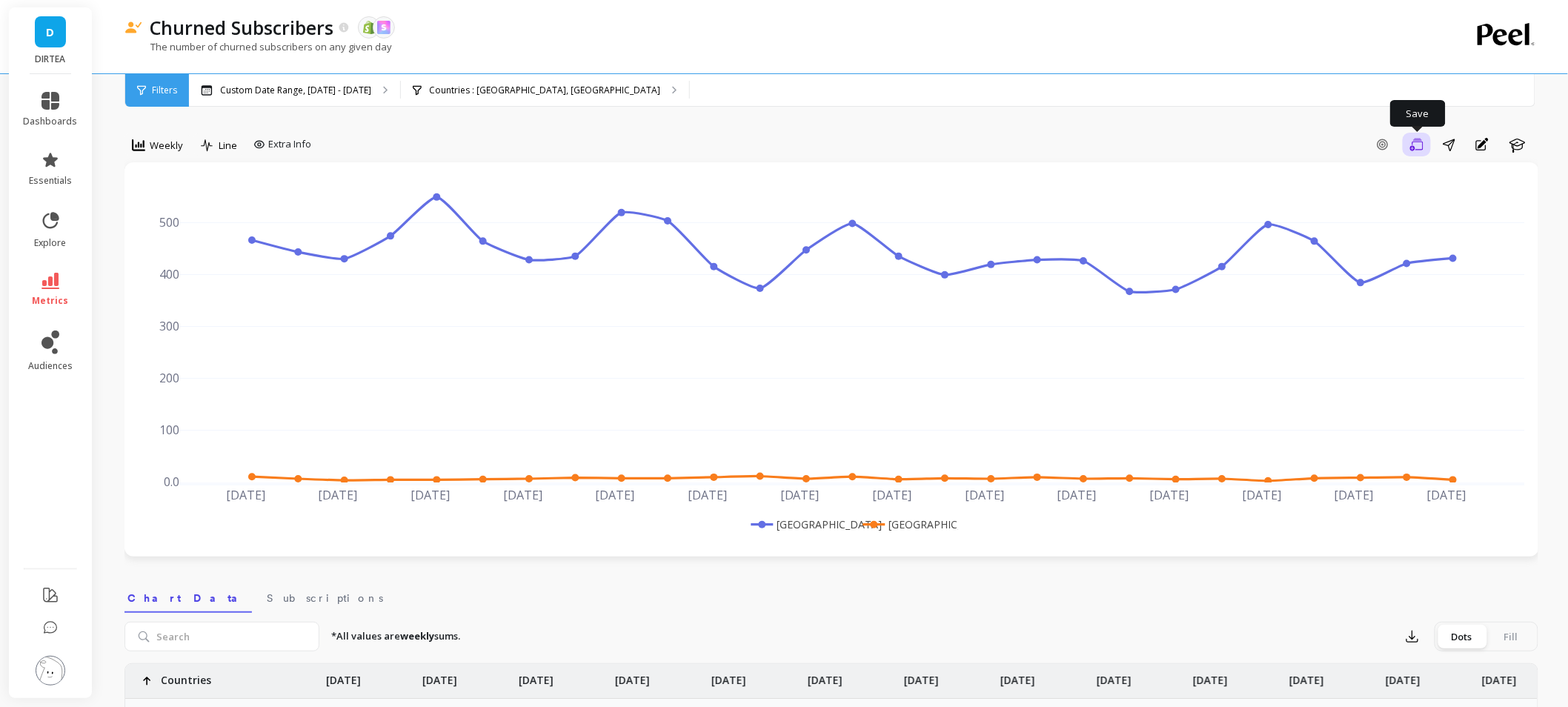
click at [1424, 148] on icon "button" at bounding box center [1417, 144] width 14 height 13
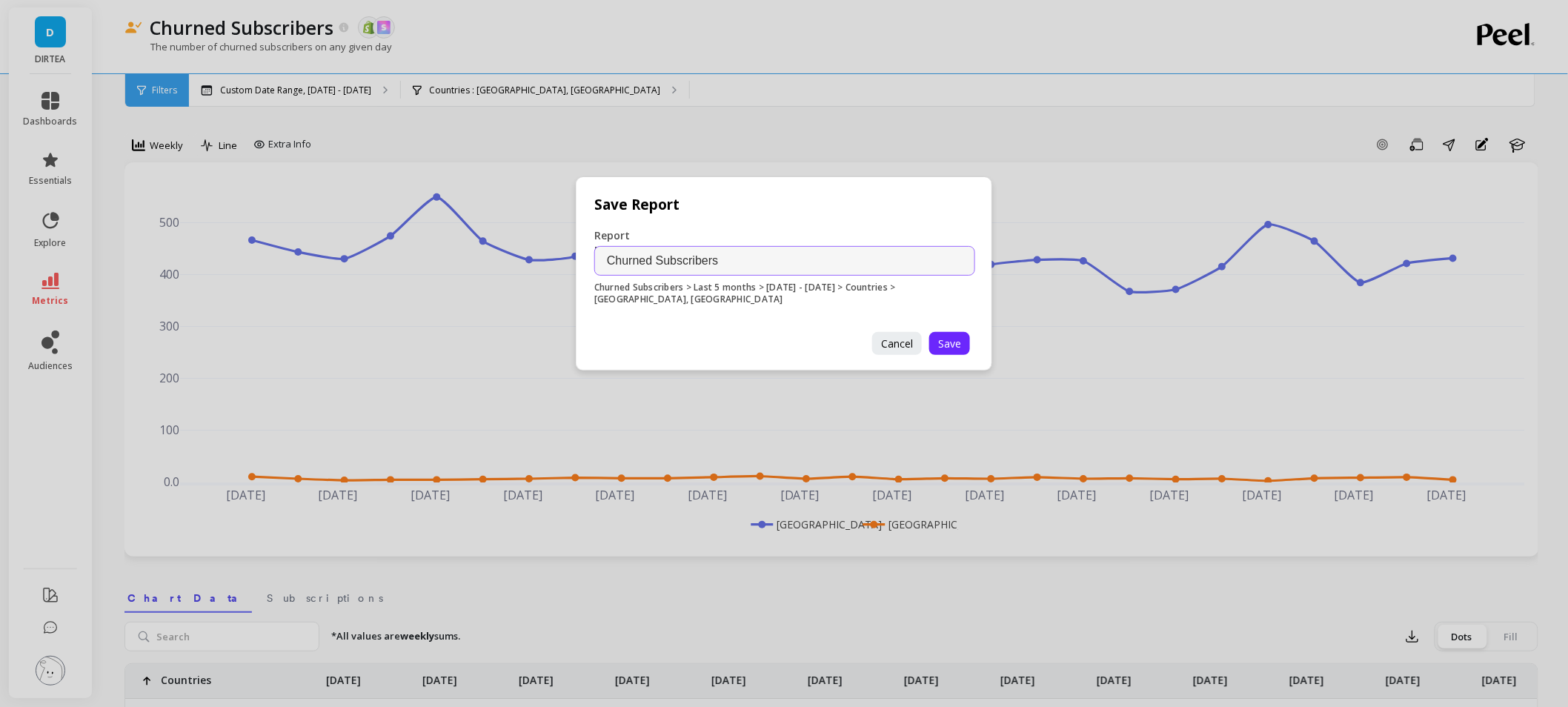
click at [836, 267] on input "Churned Subscribers" at bounding box center [784, 260] width 381 height 29
type input "Churned Subscribers - [GEOGRAPHIC_DATA] and [GEOGRAPHIC_DATA]"
click at [949, 328] on div "Report Name Churned Subscribers - UK and US Churned Subscribers > Last 5 months…" at bounding box center [784, 271] width 416 height 122
click at [946, 340] on span "Save" at bounding box center [950, 343] width 23 height 14
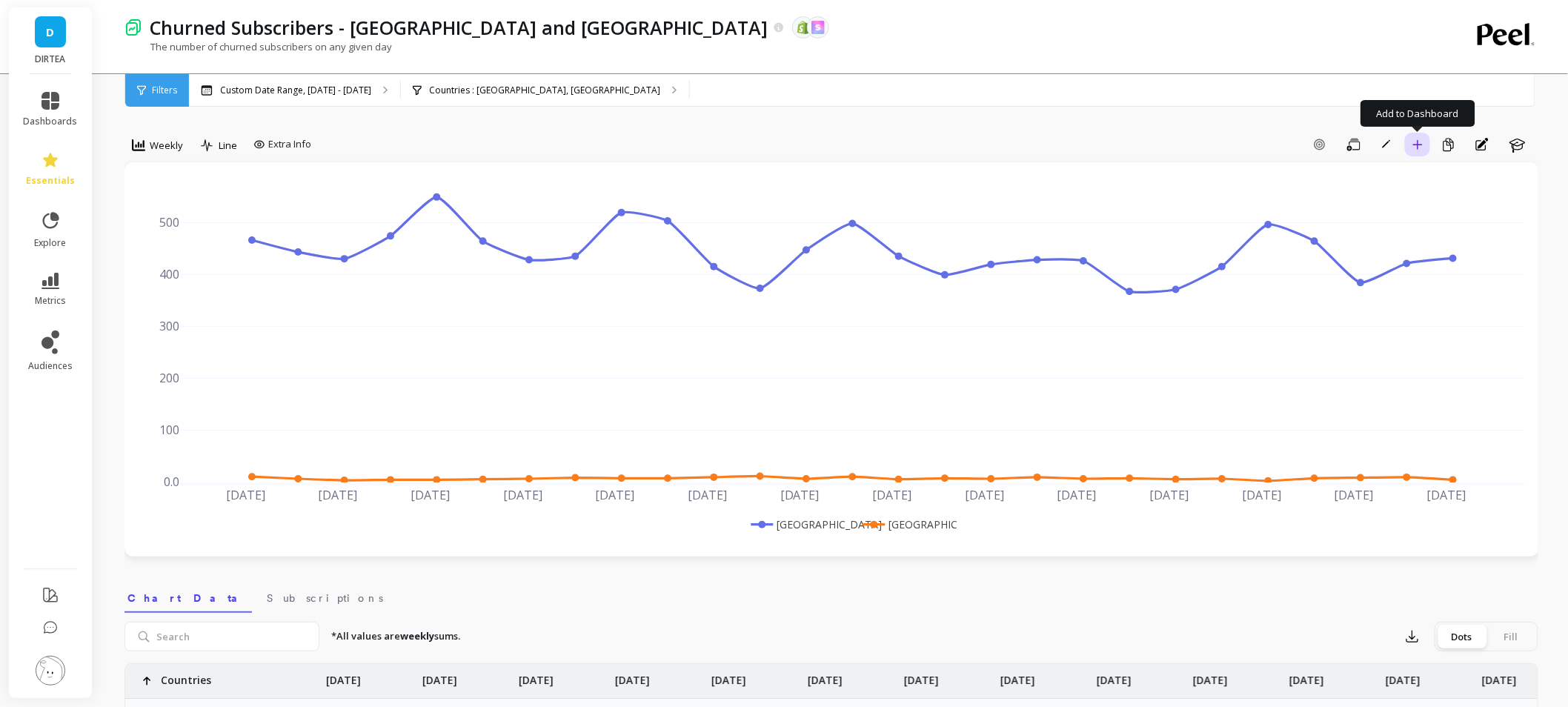
click at [1421, 150] on button "Add to Dashboard" at bounding box center [1418, 145] width 26 height 24
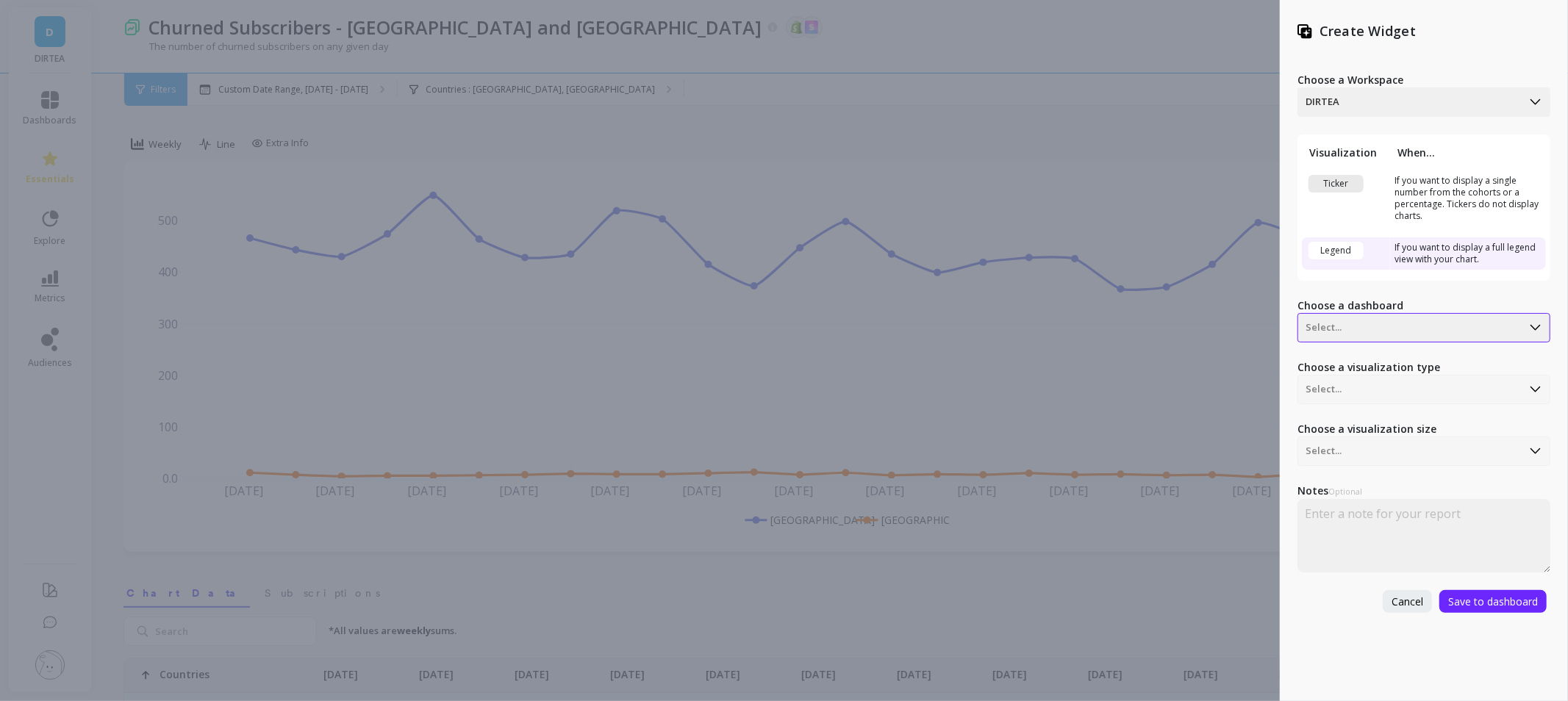
click at [1400, 317] on div "Select..." at bounding box center [1410, 328] width 224 height 24
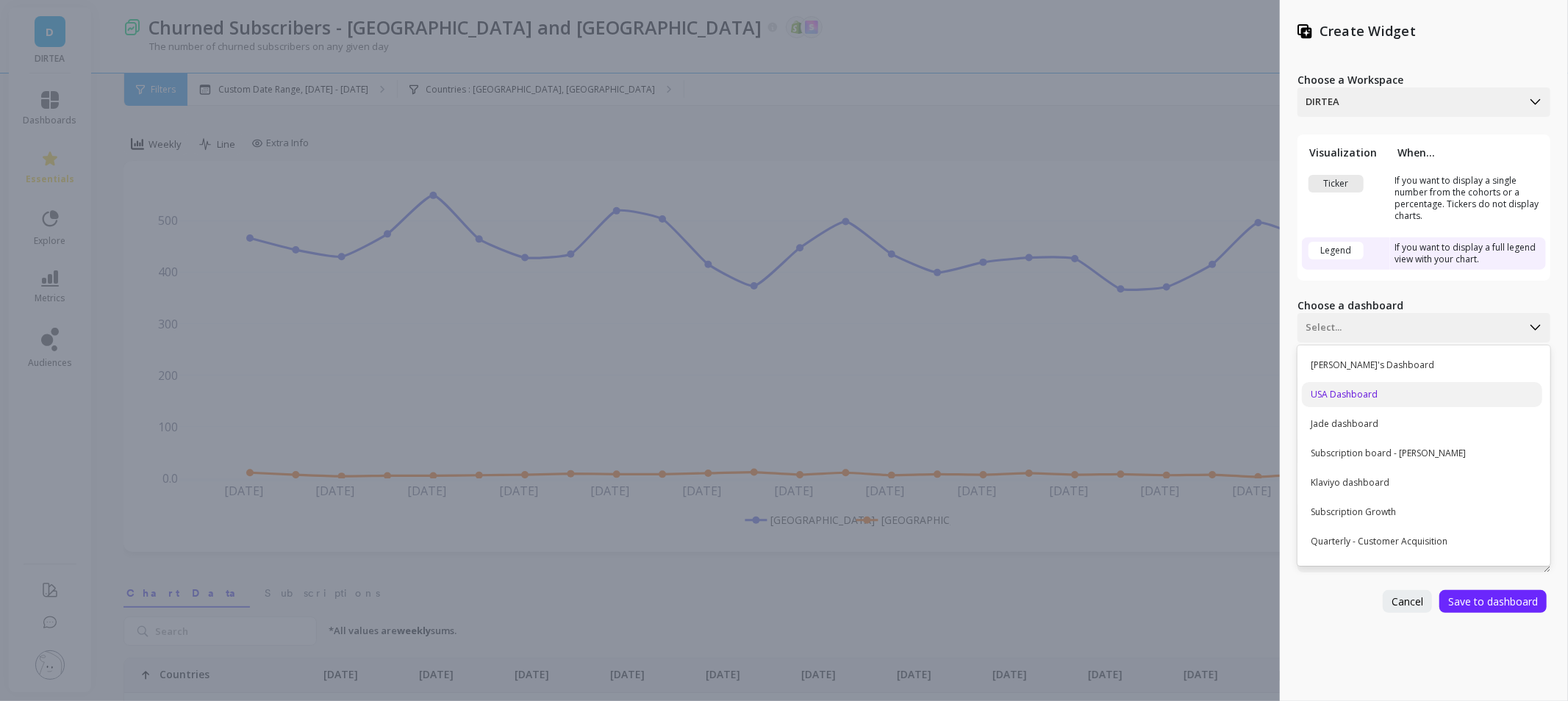
click at [1417, 391] on div "USA Dashboard" at bounding box center [1422, 395] width 241 height 25
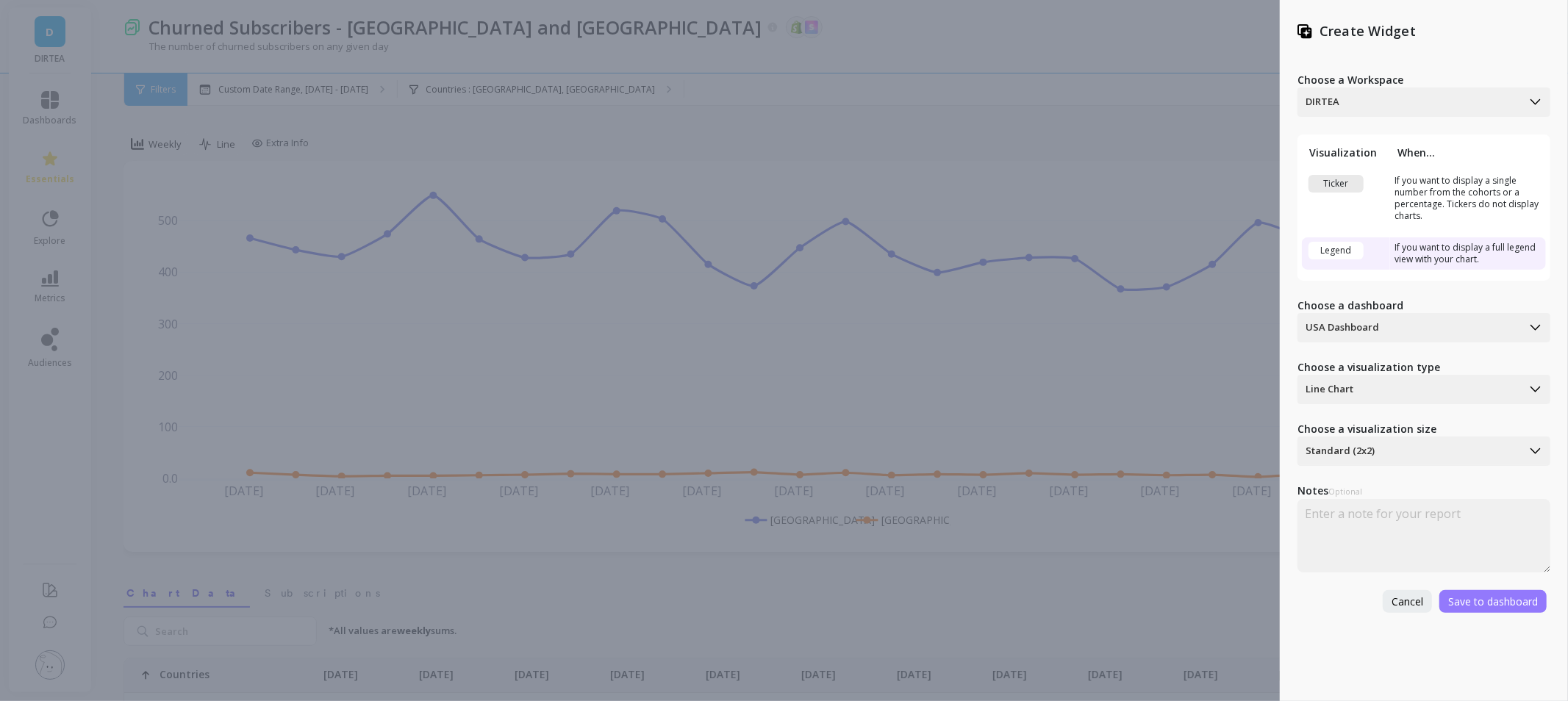
click at [1476, 599] on span "Save to dashboard" at bounding box center [1493, 601] width 89 height 14
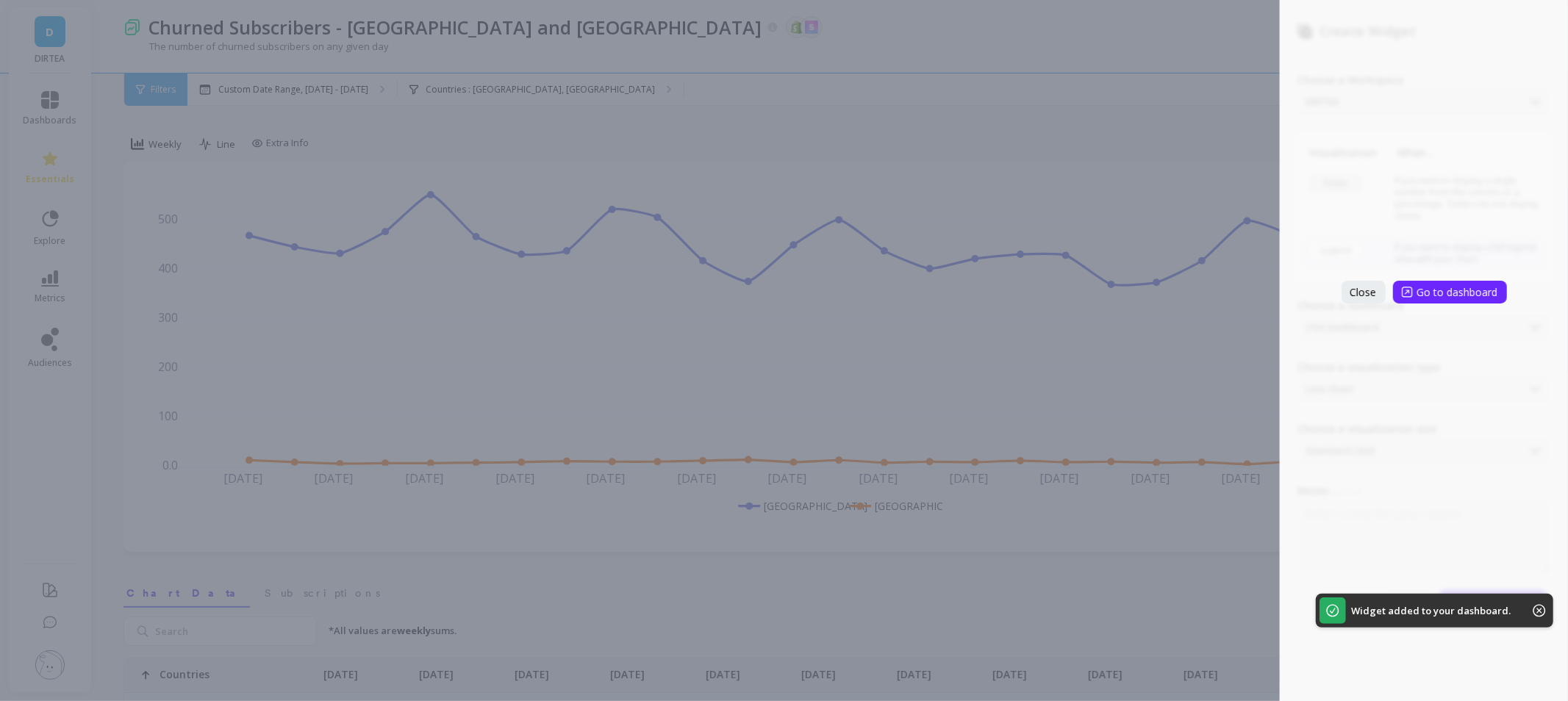
click at [1356, 276] on div "Close Go to dashboard" at bounding box center [1423, 350] width 288 height 701
click at [1356, 288] on span "Close" at bounding box center [1364, 292] width 27 height 14
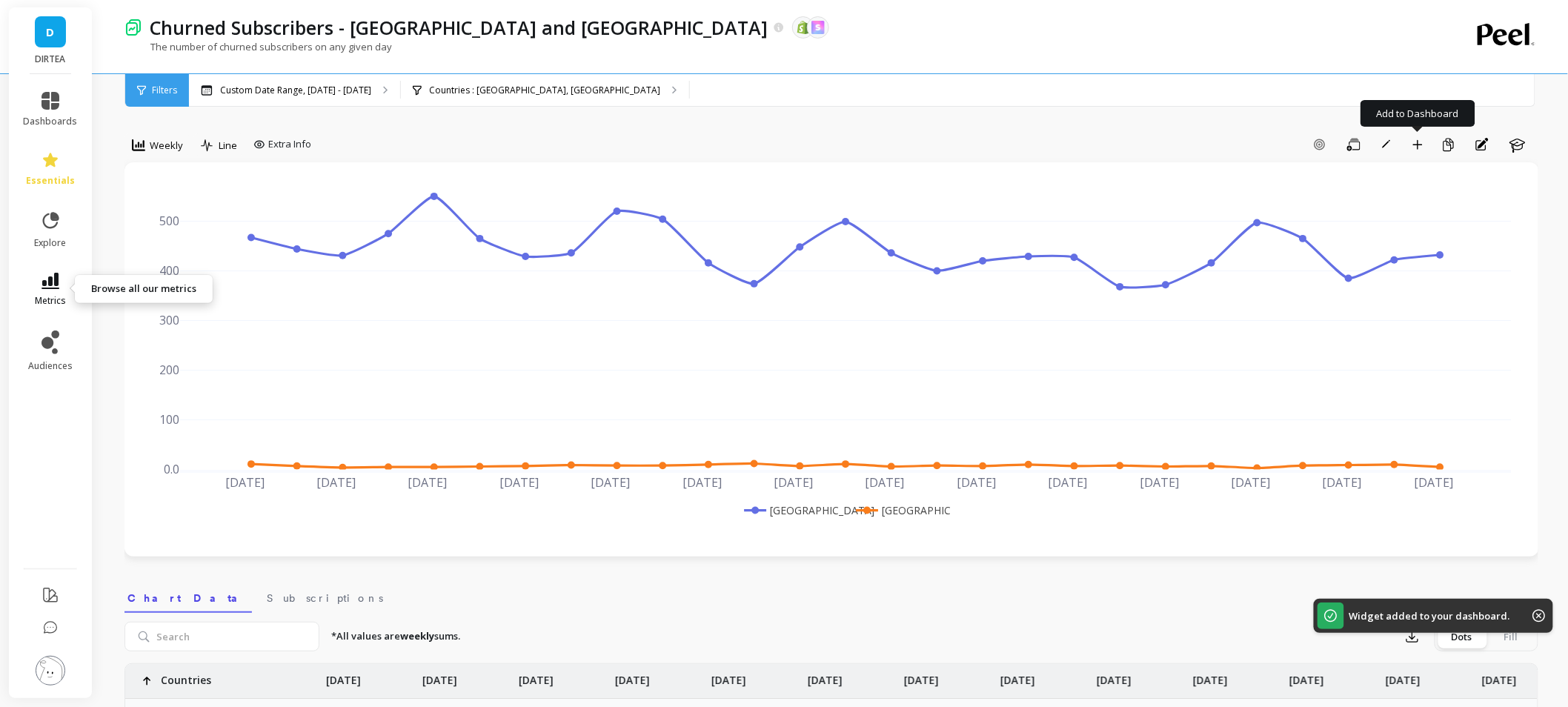
click at [54, 297] on span "metrics" at bounding box center [50, 301] width 31 height 12
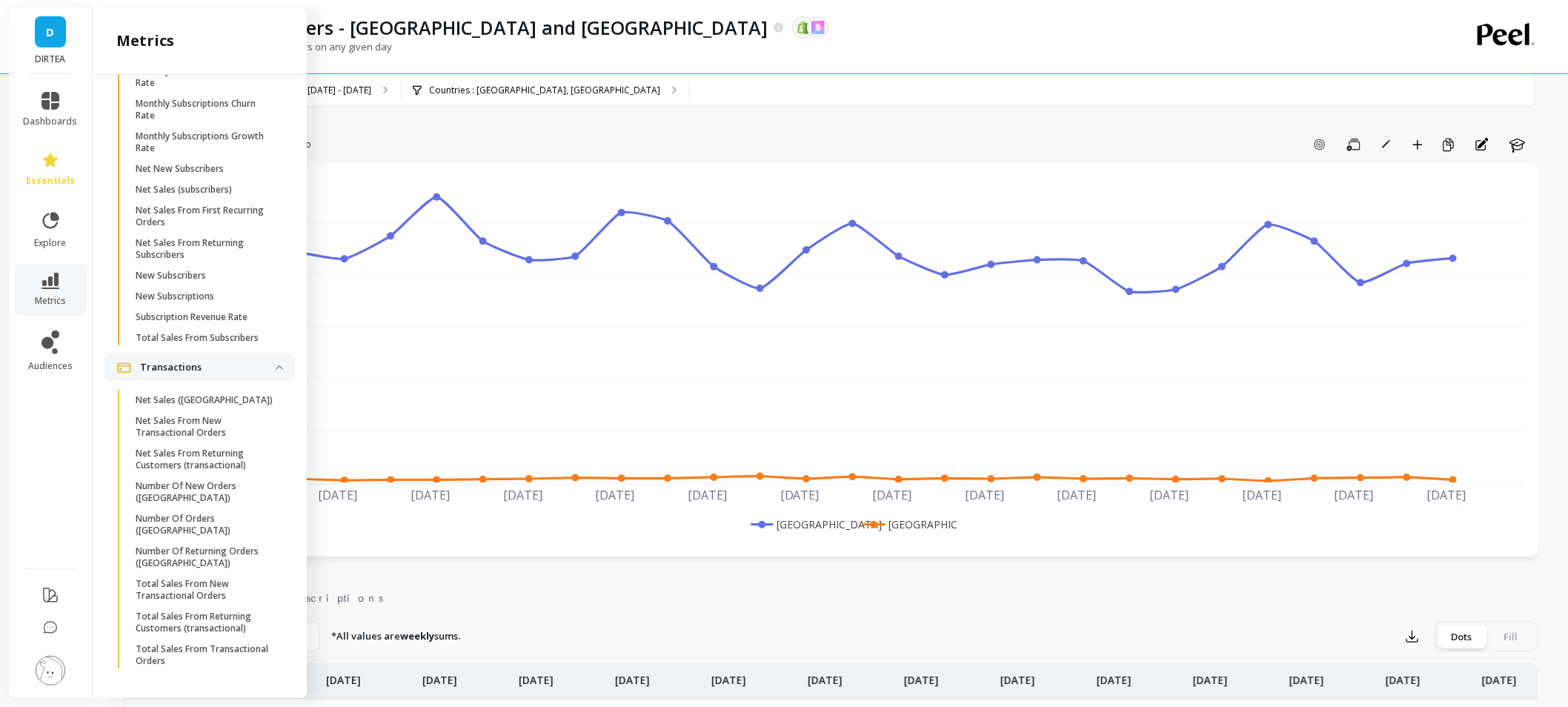
scroll to position [4319, 0]
click at [234, 175] on span "Net New Subscribers" at bounding box center [206, 169] width 141 height 12
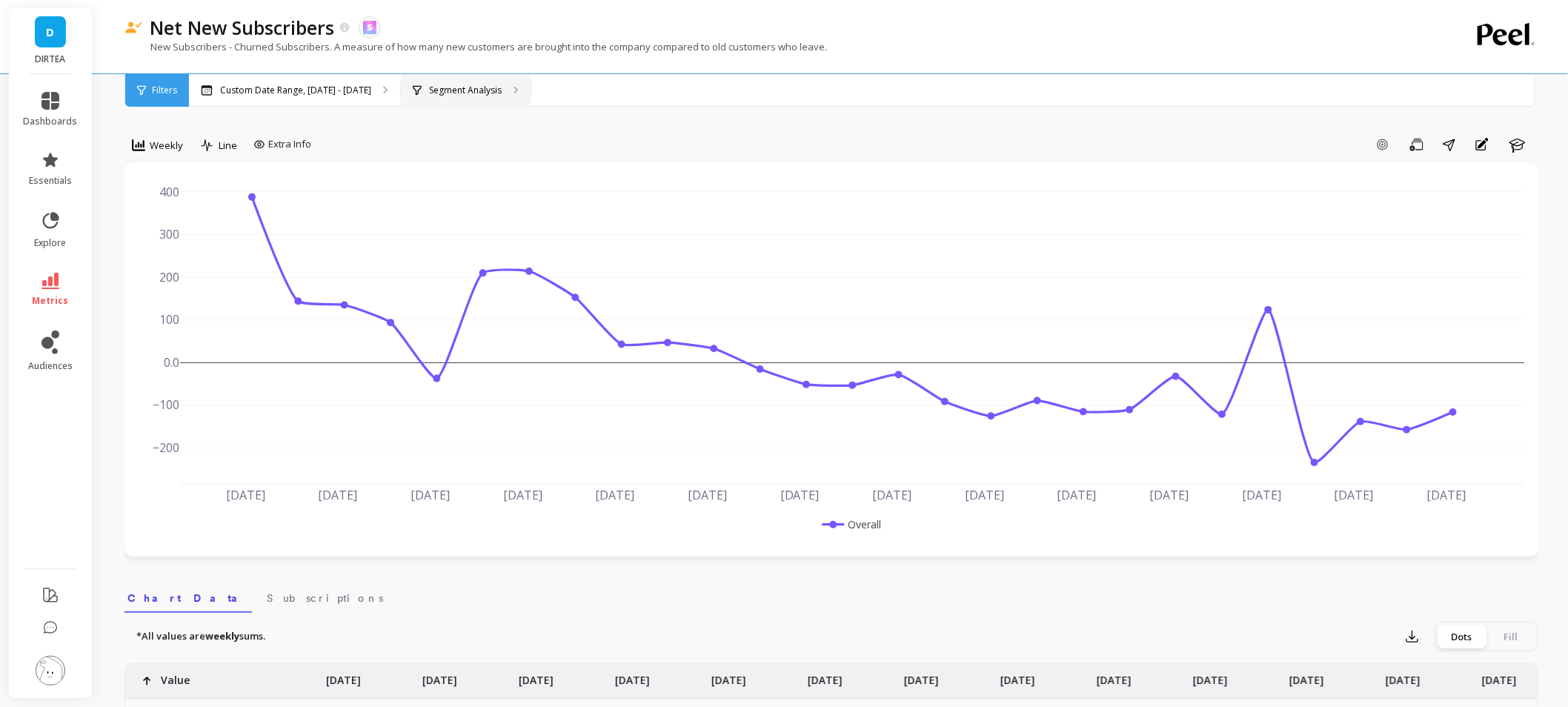
click at [438, 86] on p "Segment Analysis" at bounding box center [465, 90] width 73 height 12
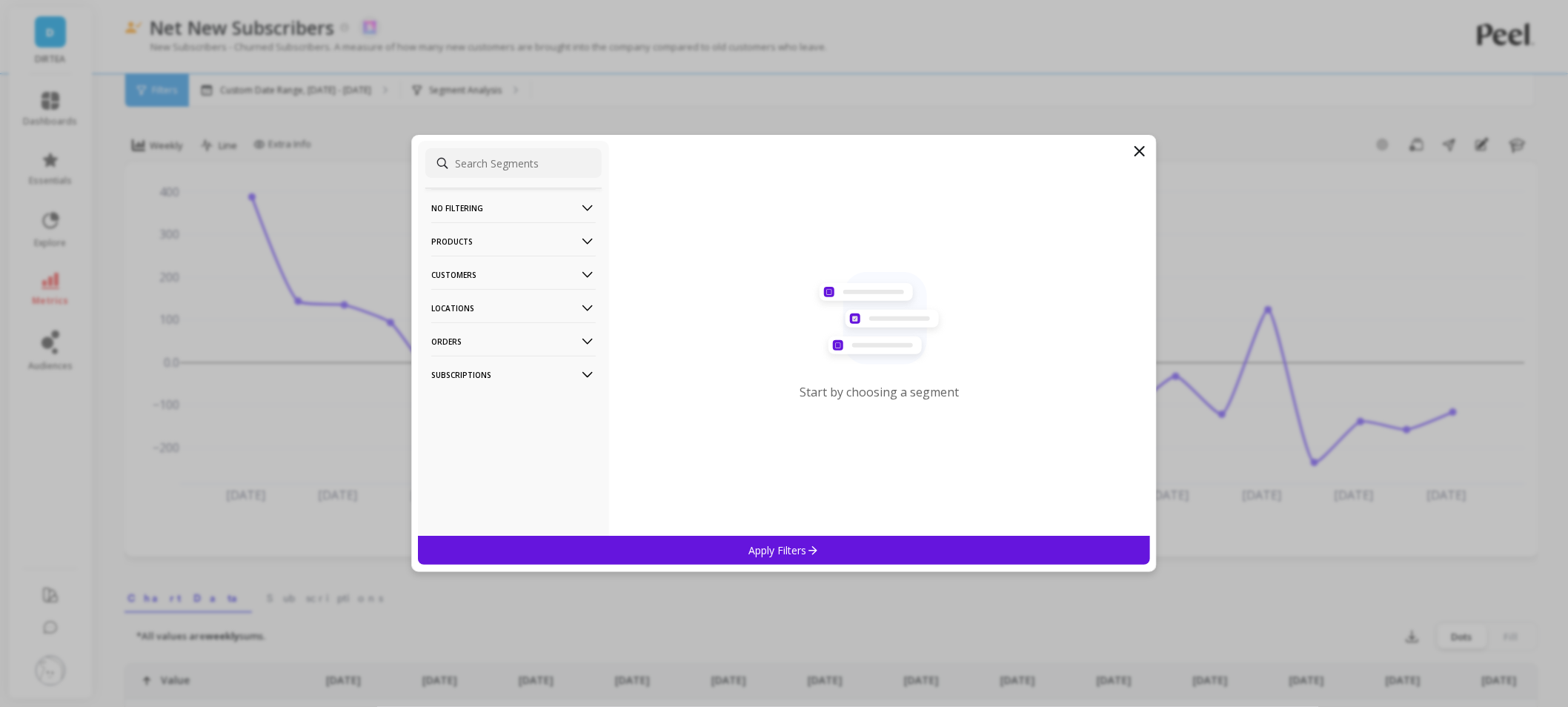
click at [502, 309] on p "Locations" at bounding box center [513, 308] width 165 height 38
click at [494, 364] on div "Countries" at bounding box center [513, 363] width 177 height 24
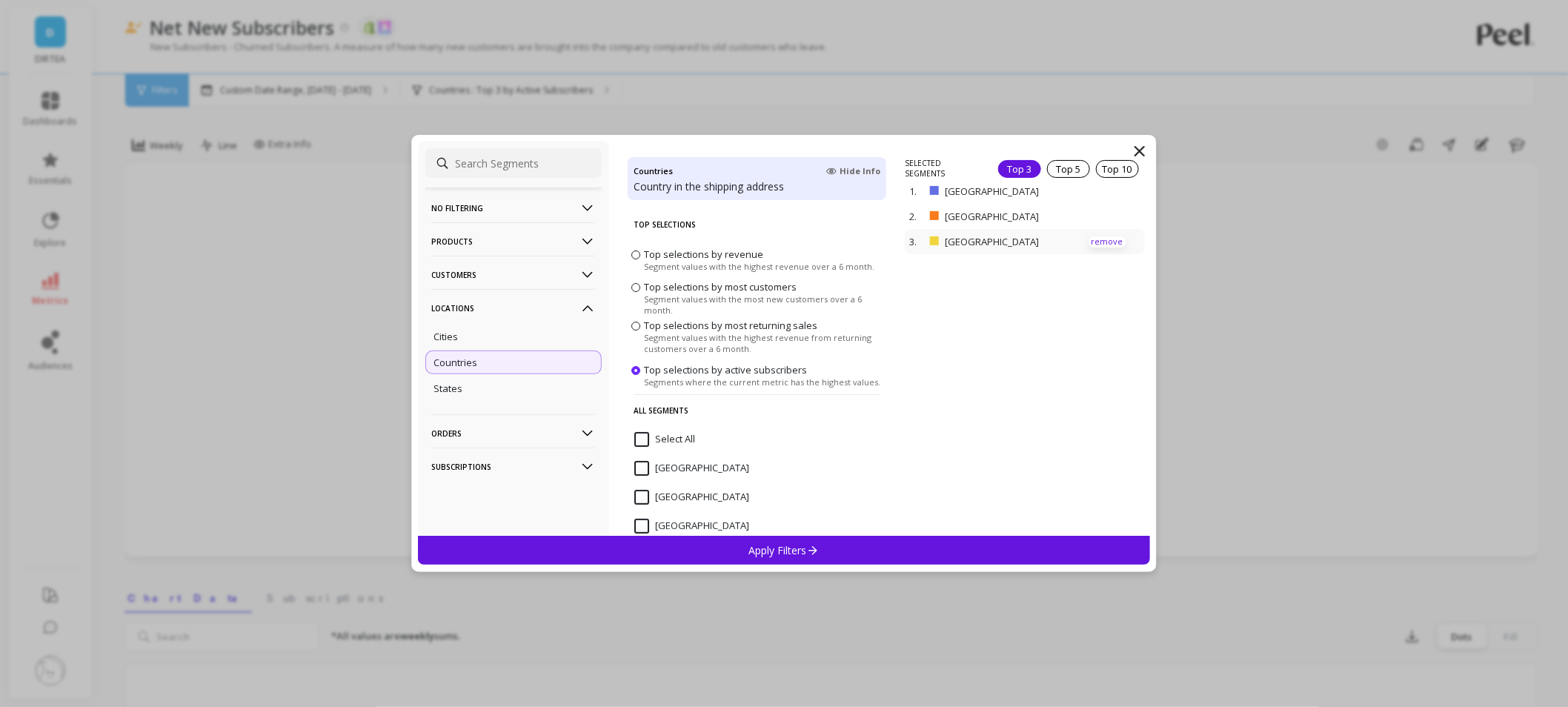
click at [1091, 243] on p "remove" at bounding box center [1107, 242] width 38 height 11
click at [823, 545] on div "Apply Filters" at bounding box center [784, 550] width 732 height 29
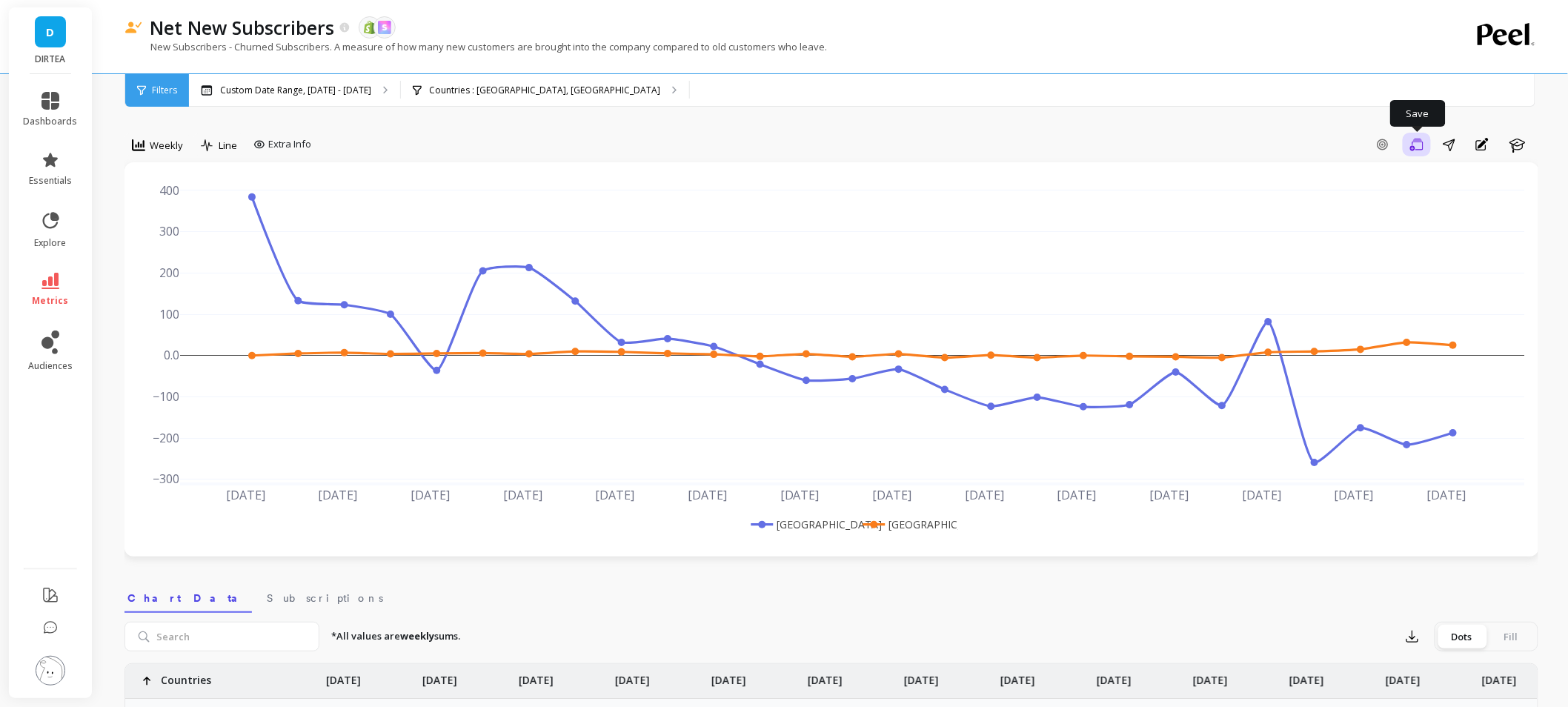
click at [1423, 146] on icon "button" at bounding box center [1417, 144] width 14 height 14
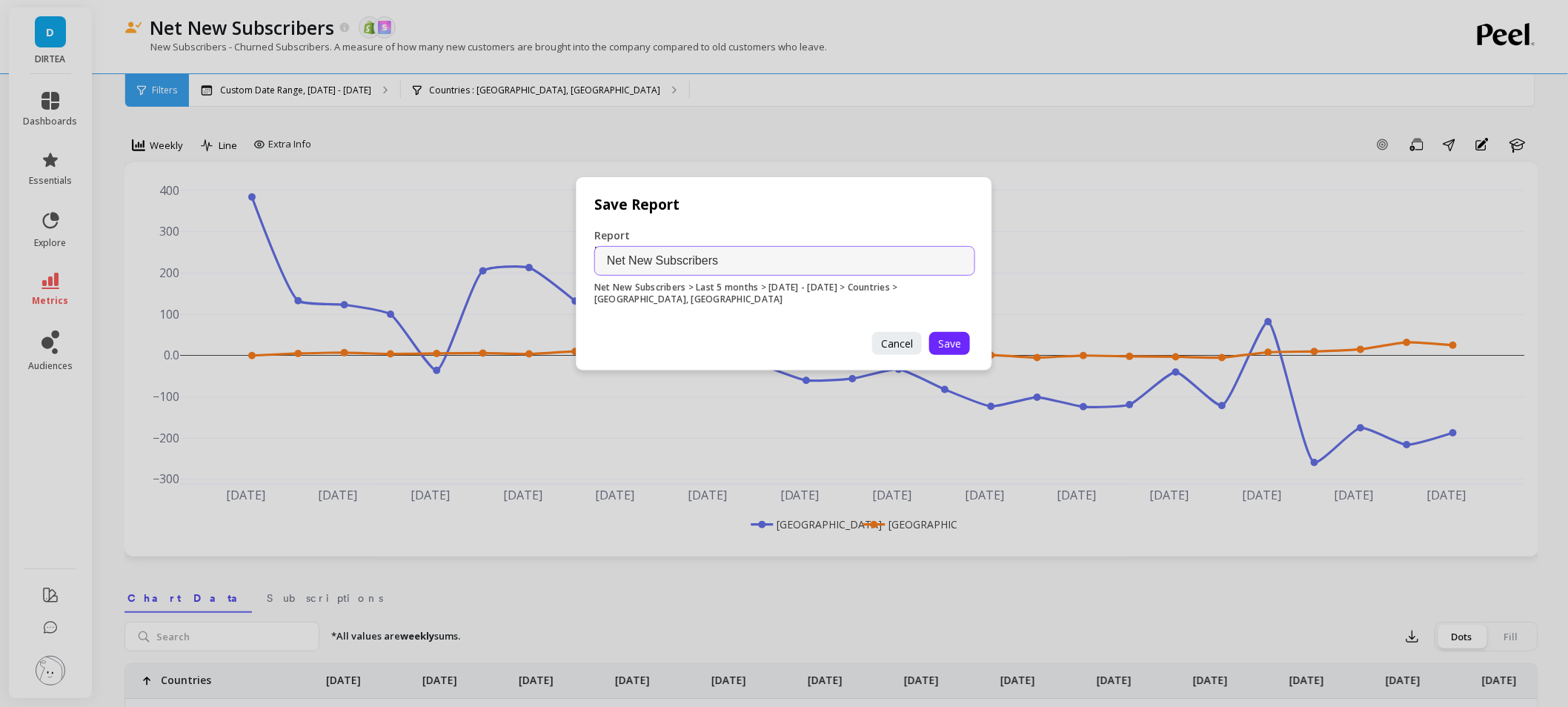
click at [823, 273] on input "Net New Subscribers" at bounding box center [784, 260] width 381 height 29
type input "Net New Subscribers - UK and US"
click at [958, 335] on button "Save" at bounding box center [950, 343] width 41 height 23
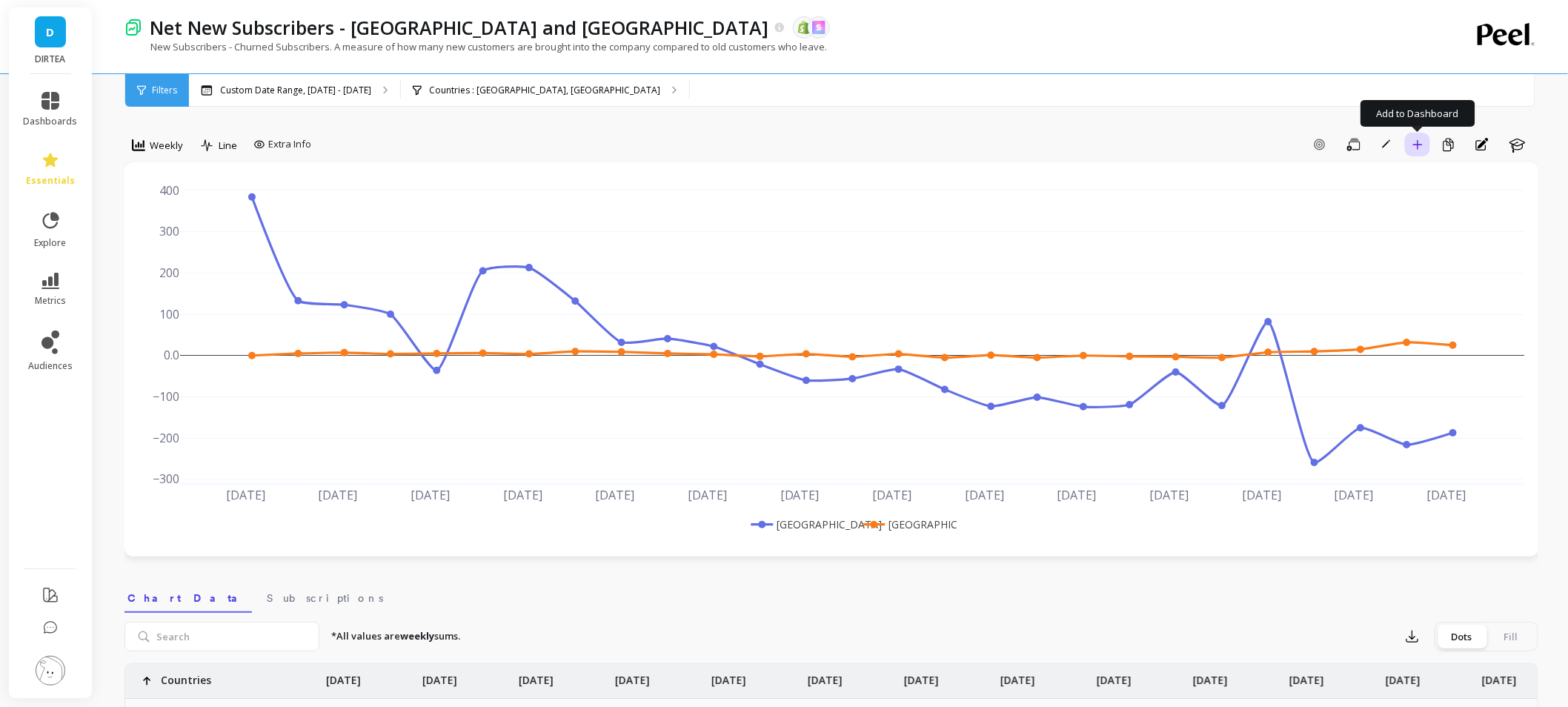
click at [1420, 150] on button "Add to Dashboard" at bounding box center [1418, 145] width 26 height 24
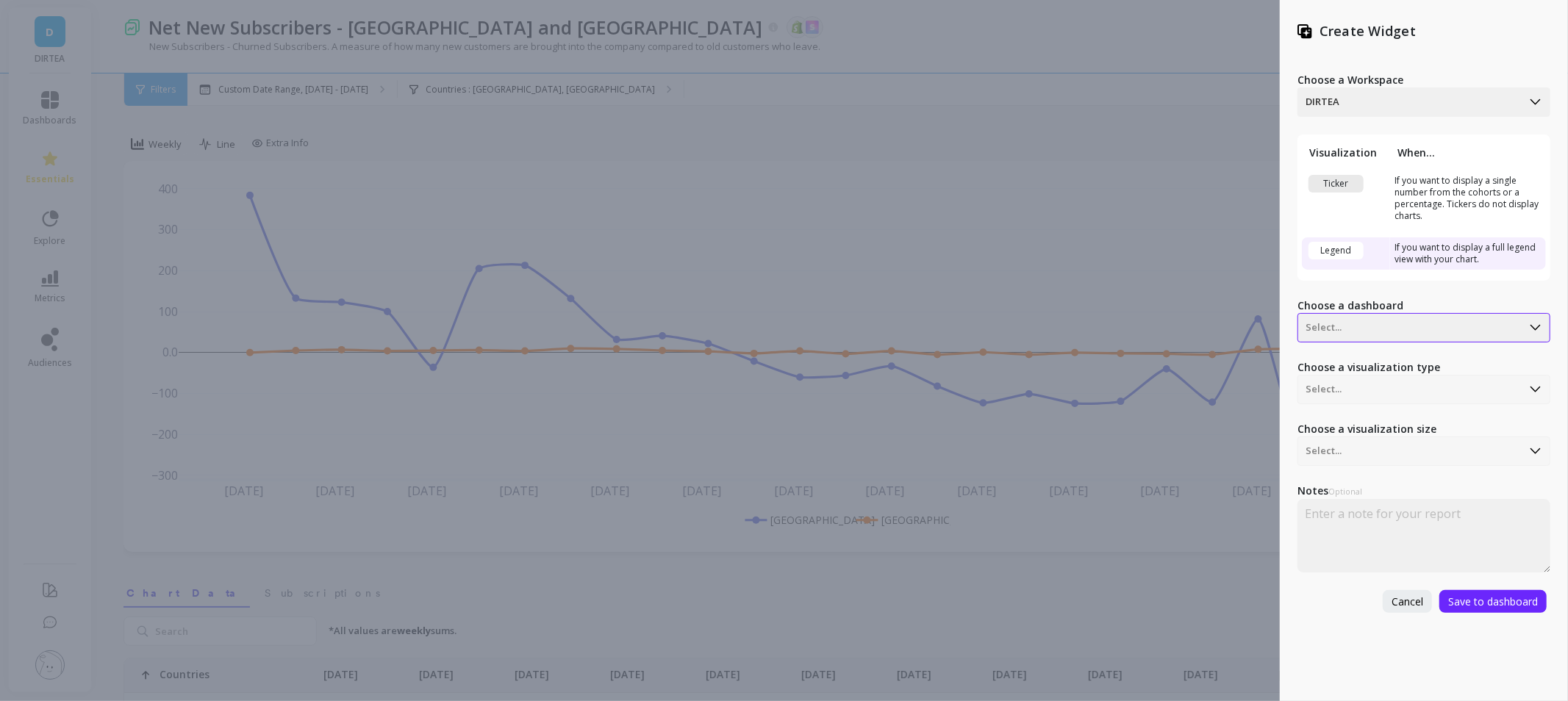
click at [1419, 328] on div at bounding box center [1410, 328] width 209 height 18
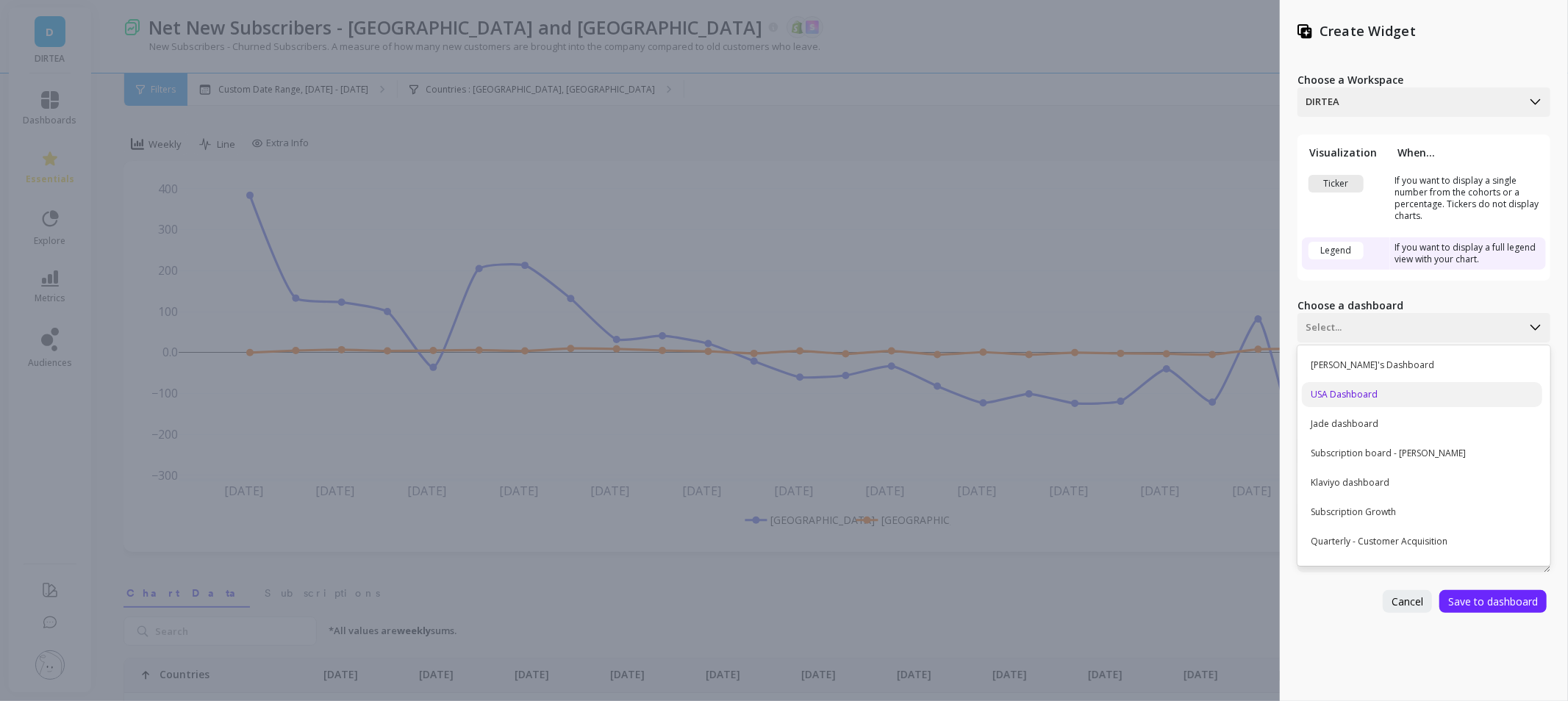
click at [1406, 395] on div "USA Dashboard" at bounding box center [1422, 395] width 241 height 25
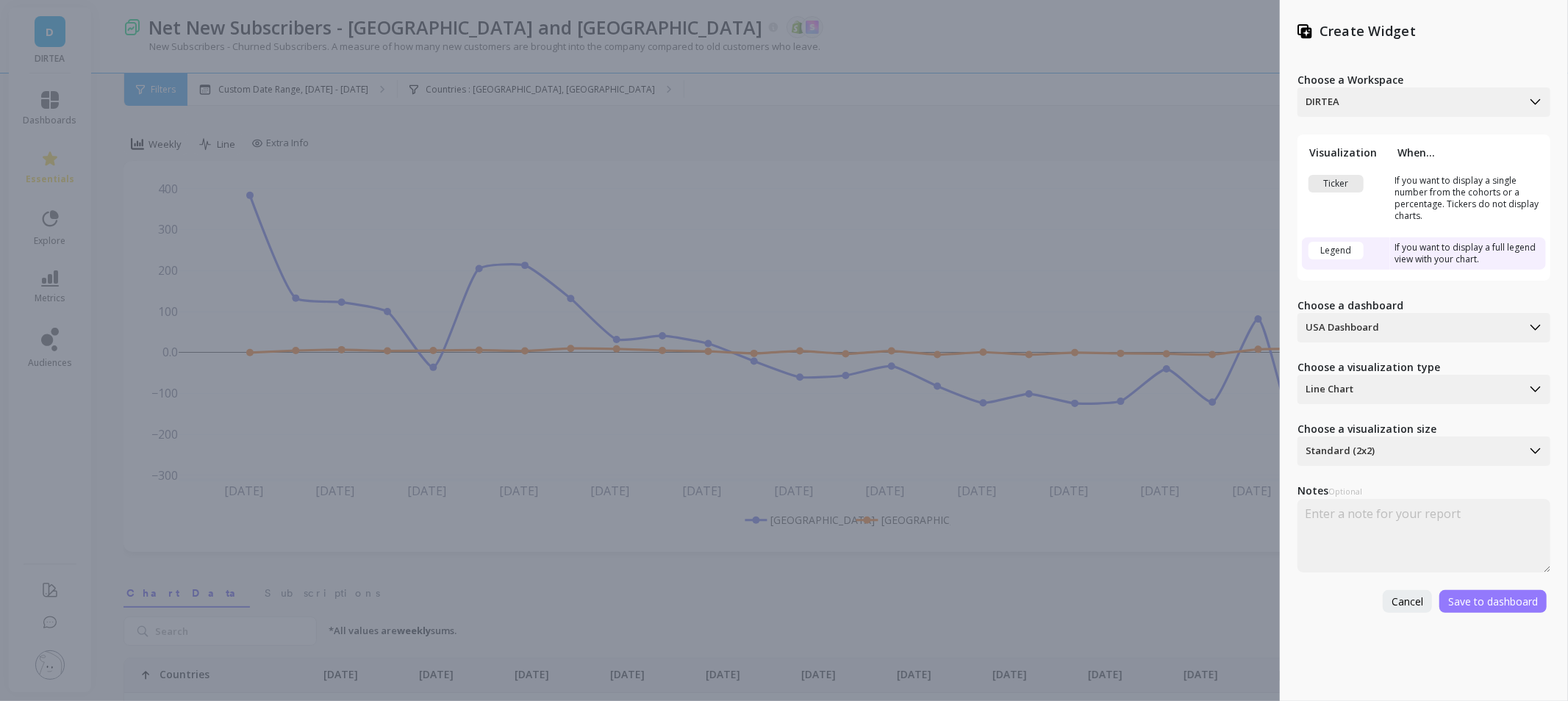
click at [1490, 600] on span "Save to dashboard" at bounding box center [1493, 601] width 89 height 14
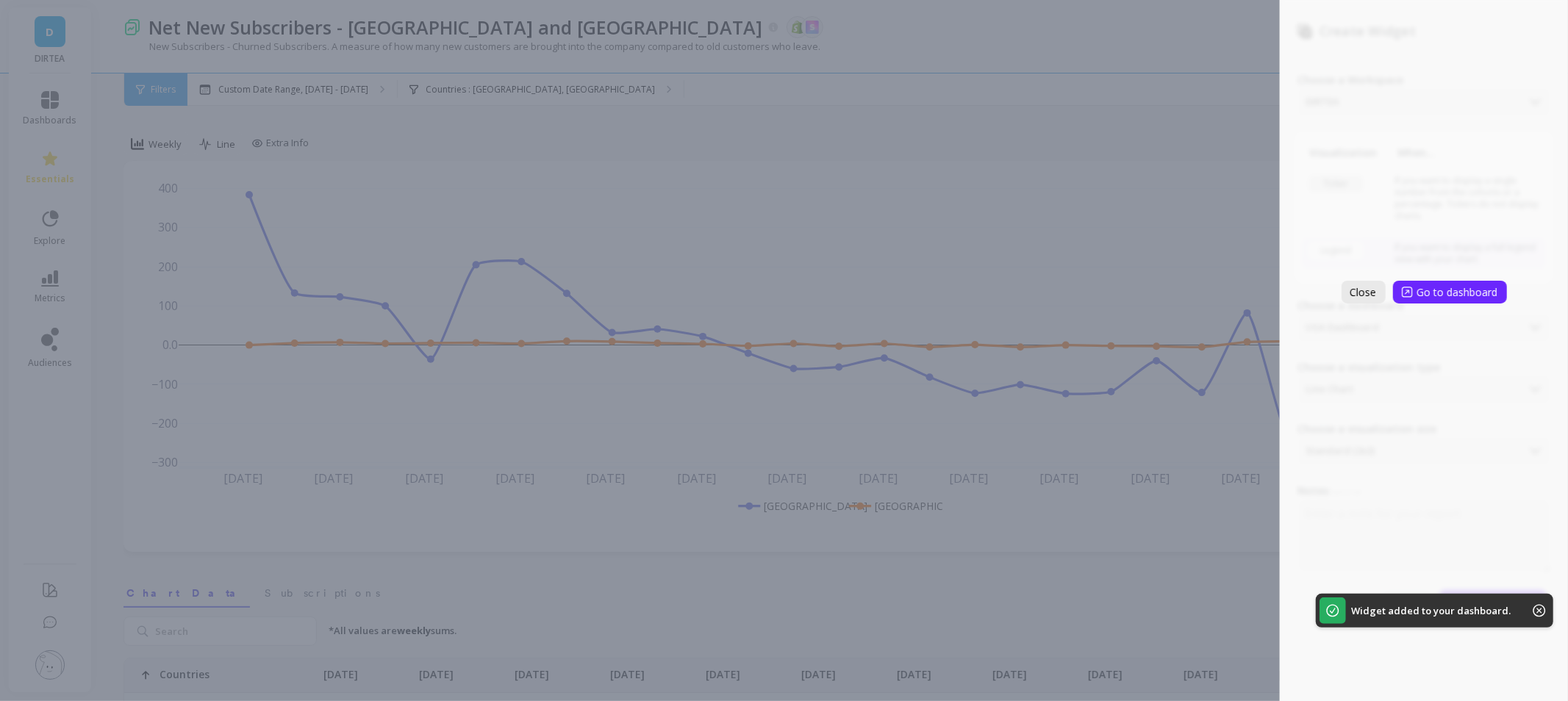
click at [1371, 281] on button "Close" at bounding box center [1363, 292] width 44 height 23
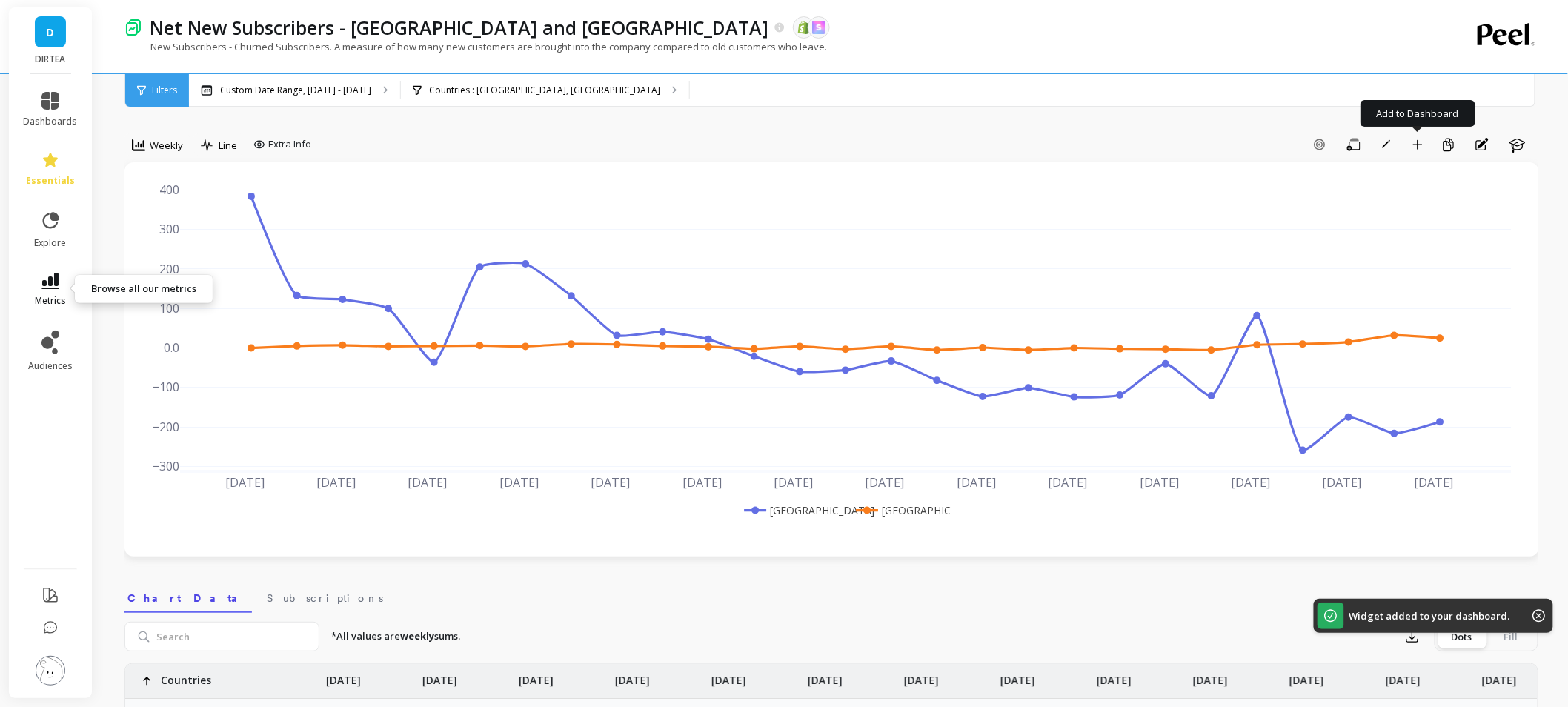
click at [61, 290] on link "metrics" at bounding box center [51, 289] width 54 height 34
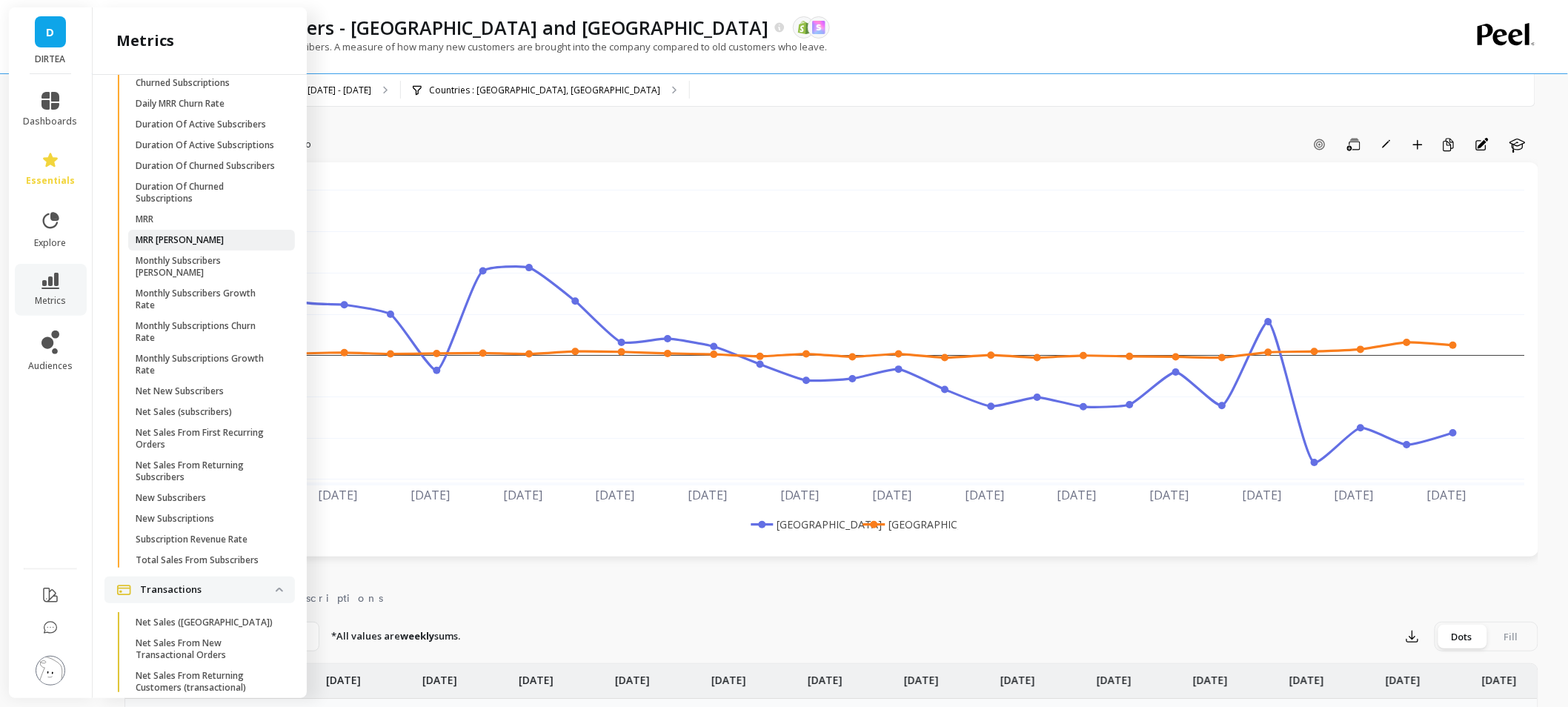
scroll to position [3908, 0]
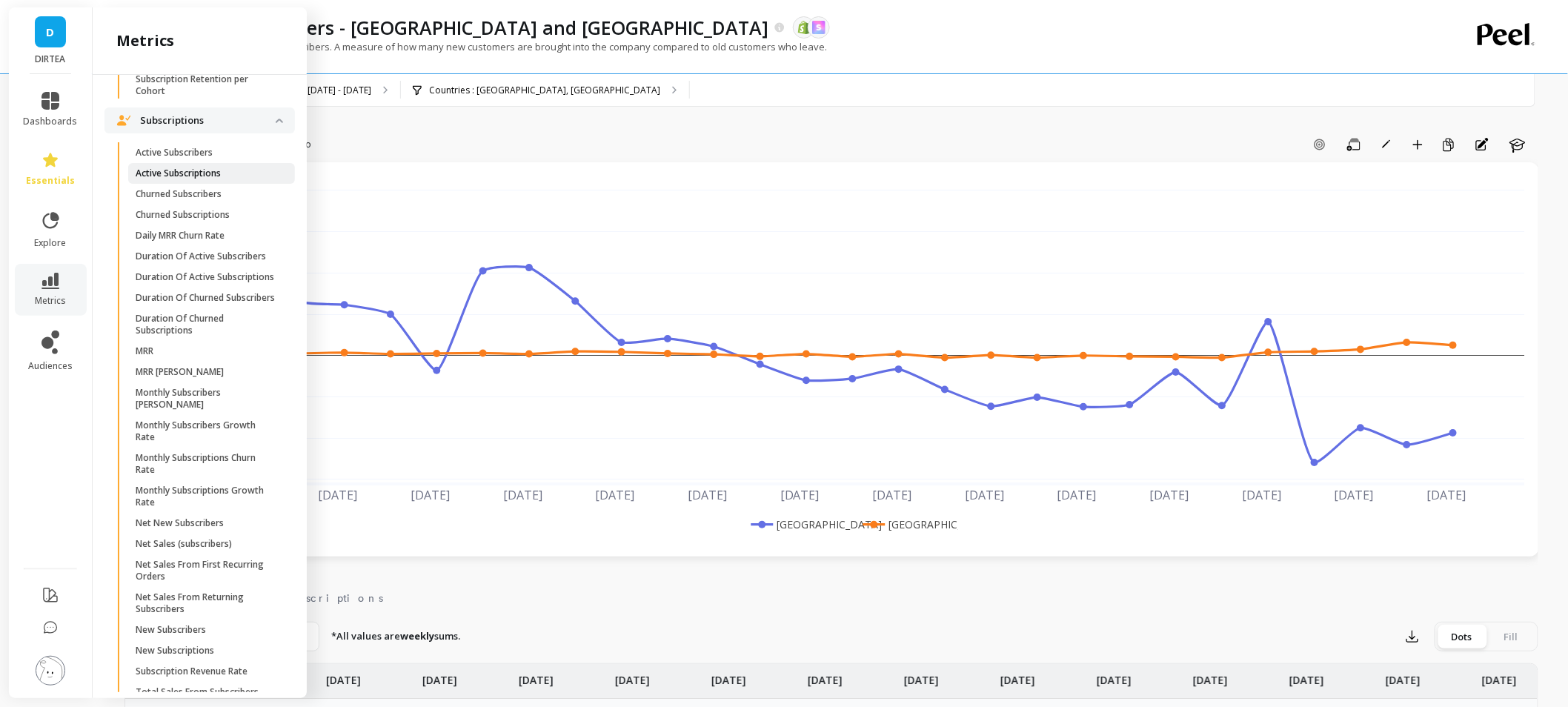
click at [187, 180] on p "Active Subscriptions" at bounding box center [177, 174] width 85 height 12
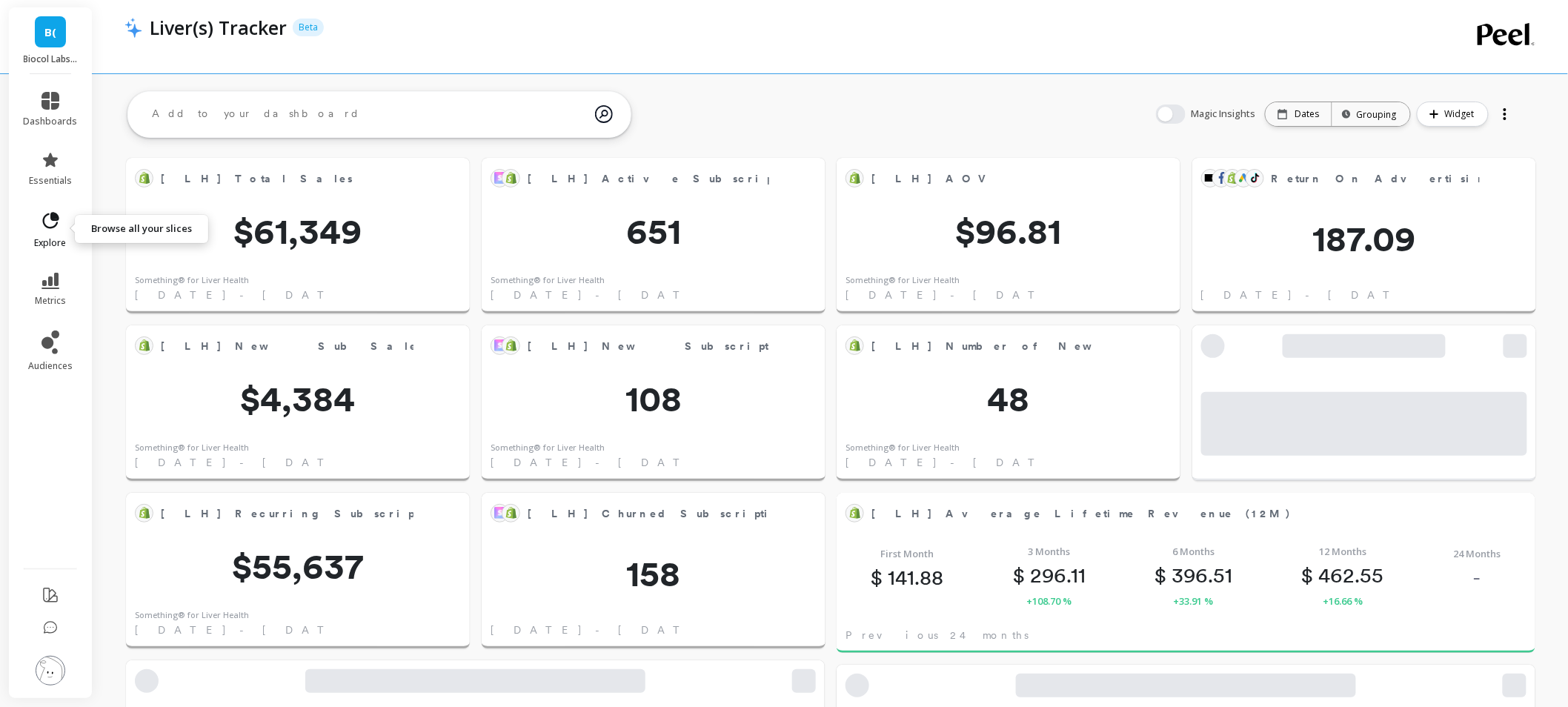
scroll to position [395, 1353]
click at [42, 212] on icon at bounding box center [50, 221] width 21 height 21
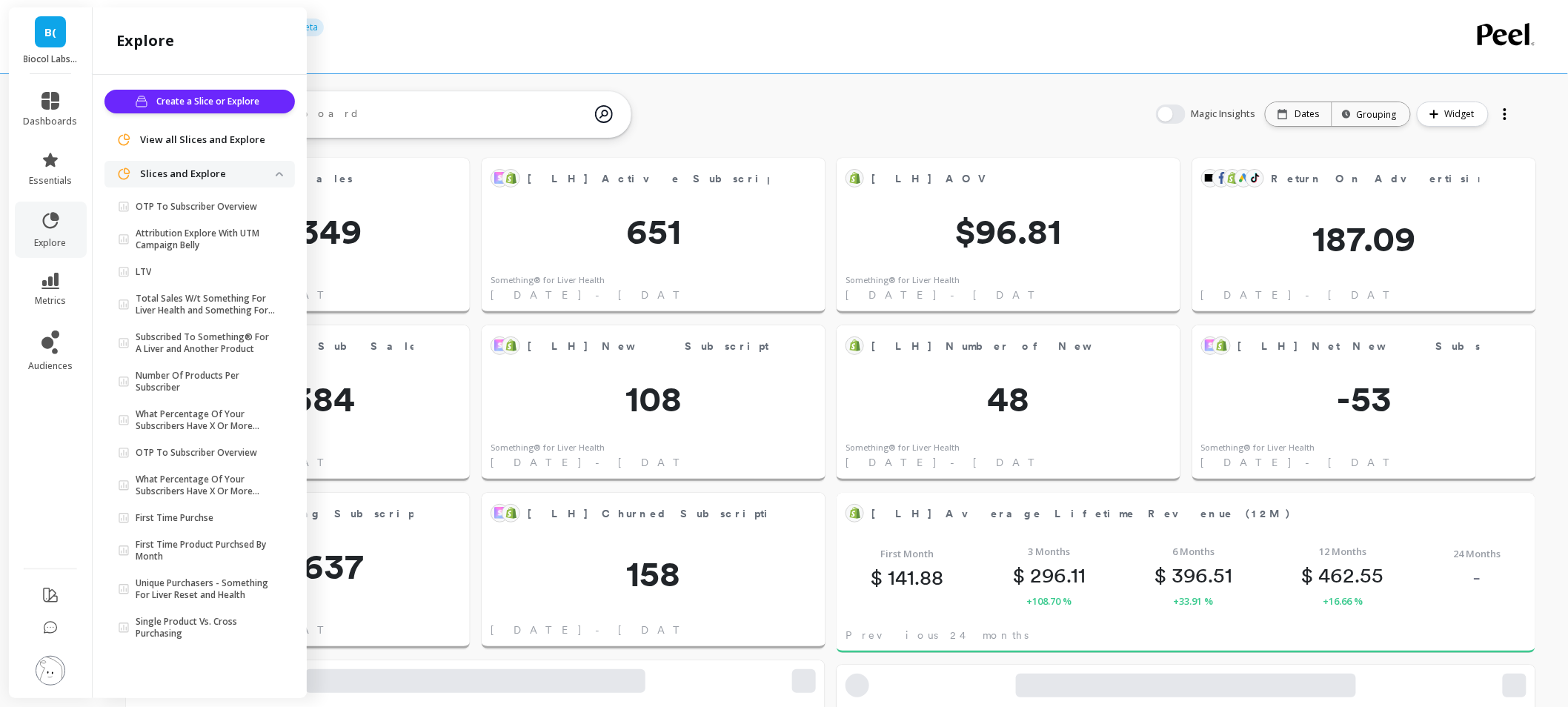
click at [189, 140] on span "View all Slices and Explore" at bounding box center [202, 140] width 125 height 15
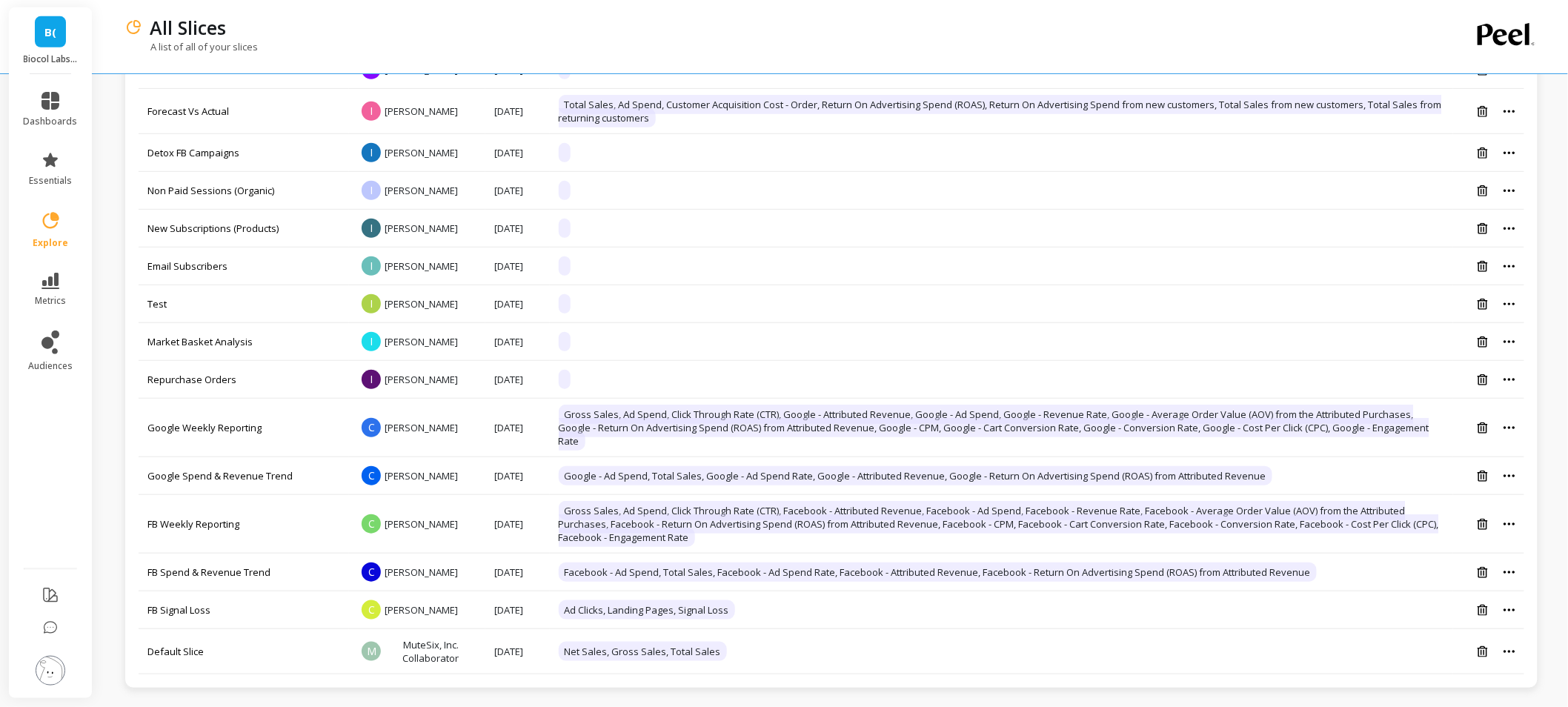
scroll to position [3043, 0]
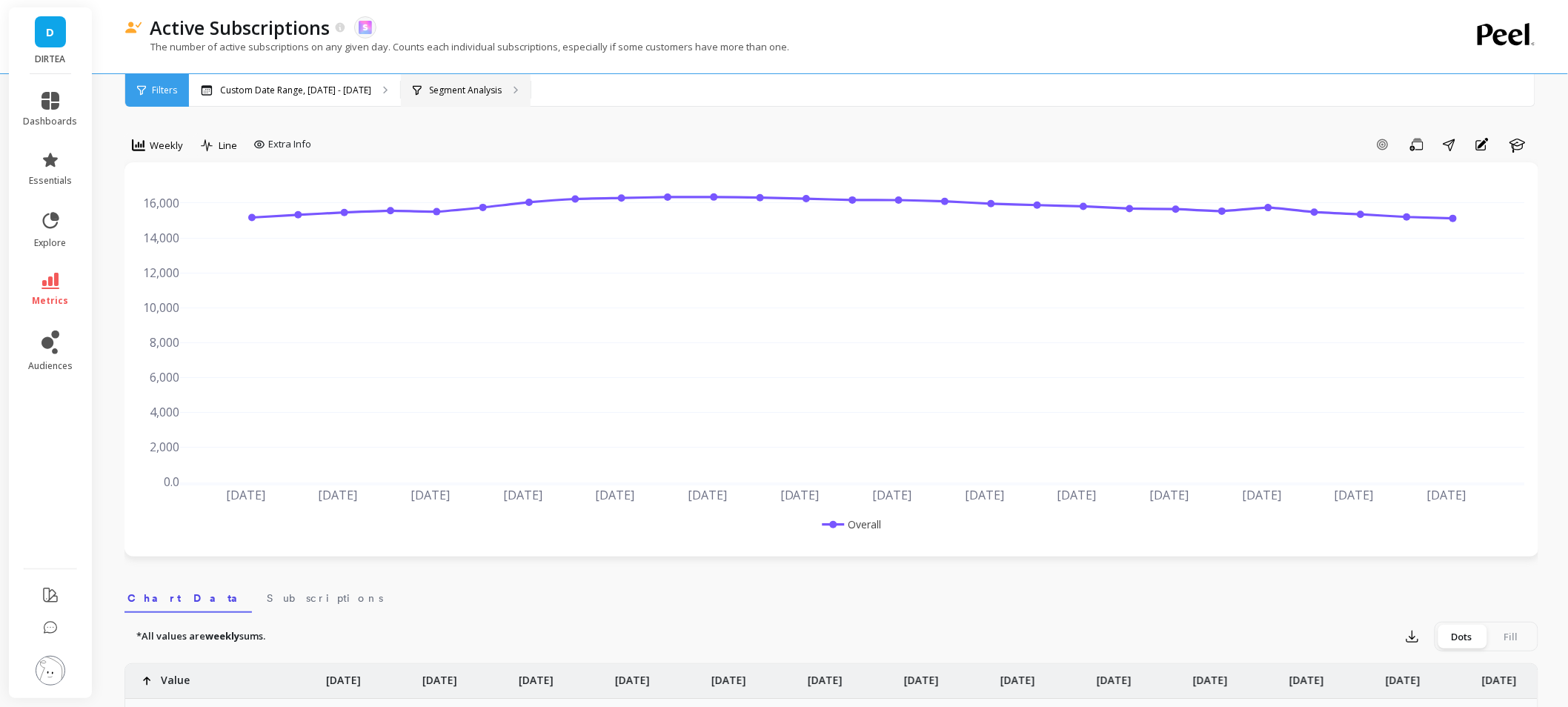
click at [485, 101] on div "Segment Analysis" at bounding box center [466, 90] width 130 height 32
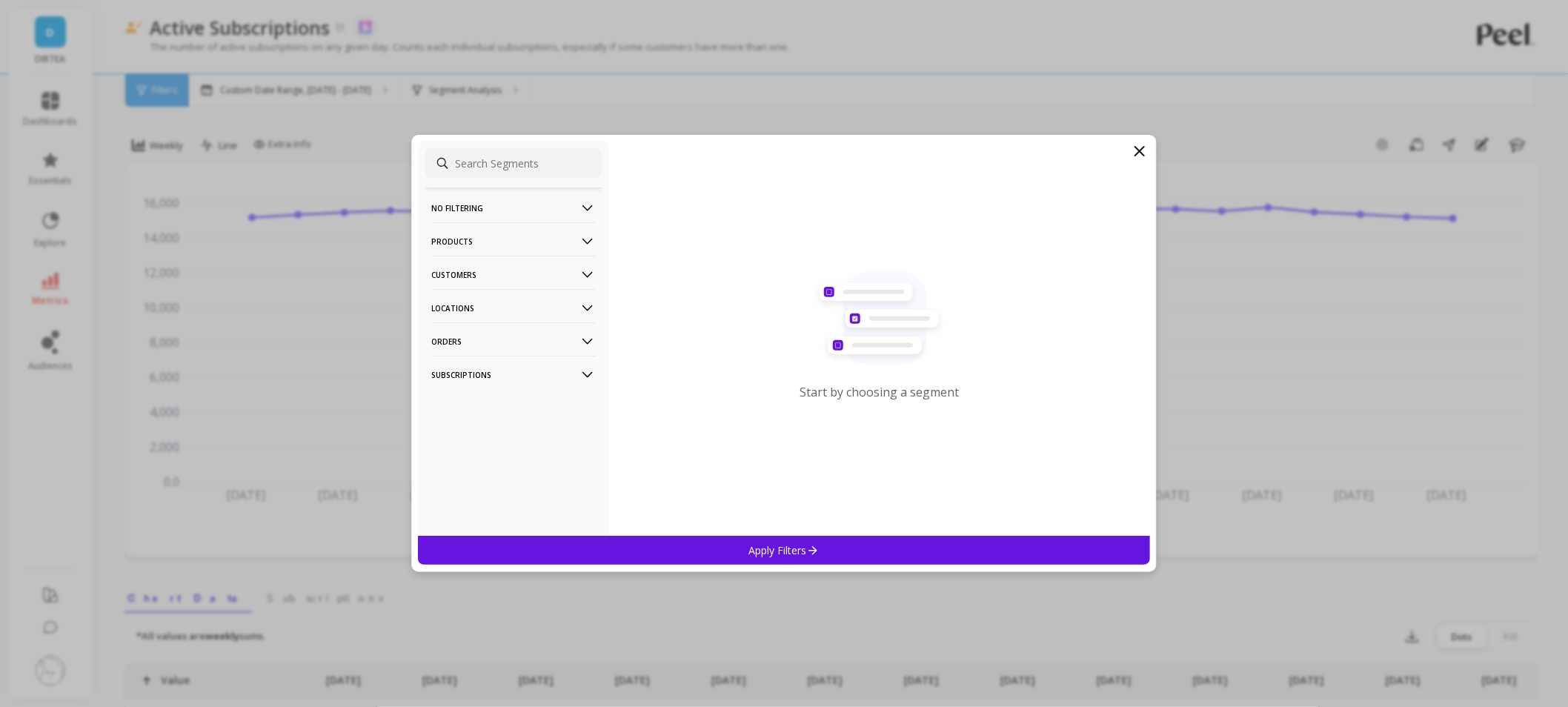
click at [493, 235] on p "Products" at bounding box center [513, 241] width 165 height 38
click at [489, 244] on p "Products" at bounding box center [513, 241] width 165 height 38
click at [485, 299] on p "Locations" at bounding box center [513, 308] width 165 height 38
click at [480, 361] on div "Countries" at bounding box center [513, 363] width 177 height 24
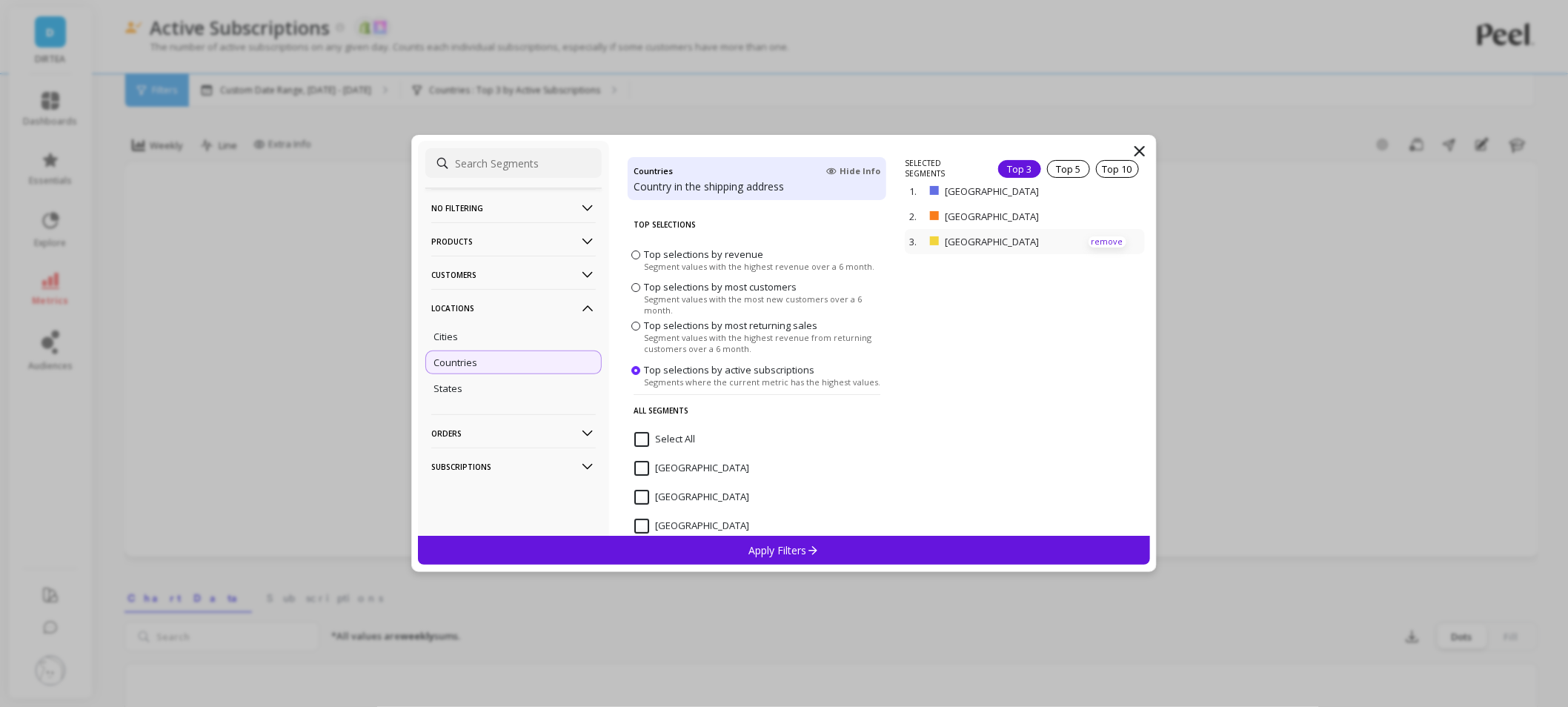
click at [1103, 243] on p "remove" at bounding box center [1107, 242] width 38 height 11
click at [813, 558] on div "Apply Filters" at bounding box center [784, 550] width 732 height 29
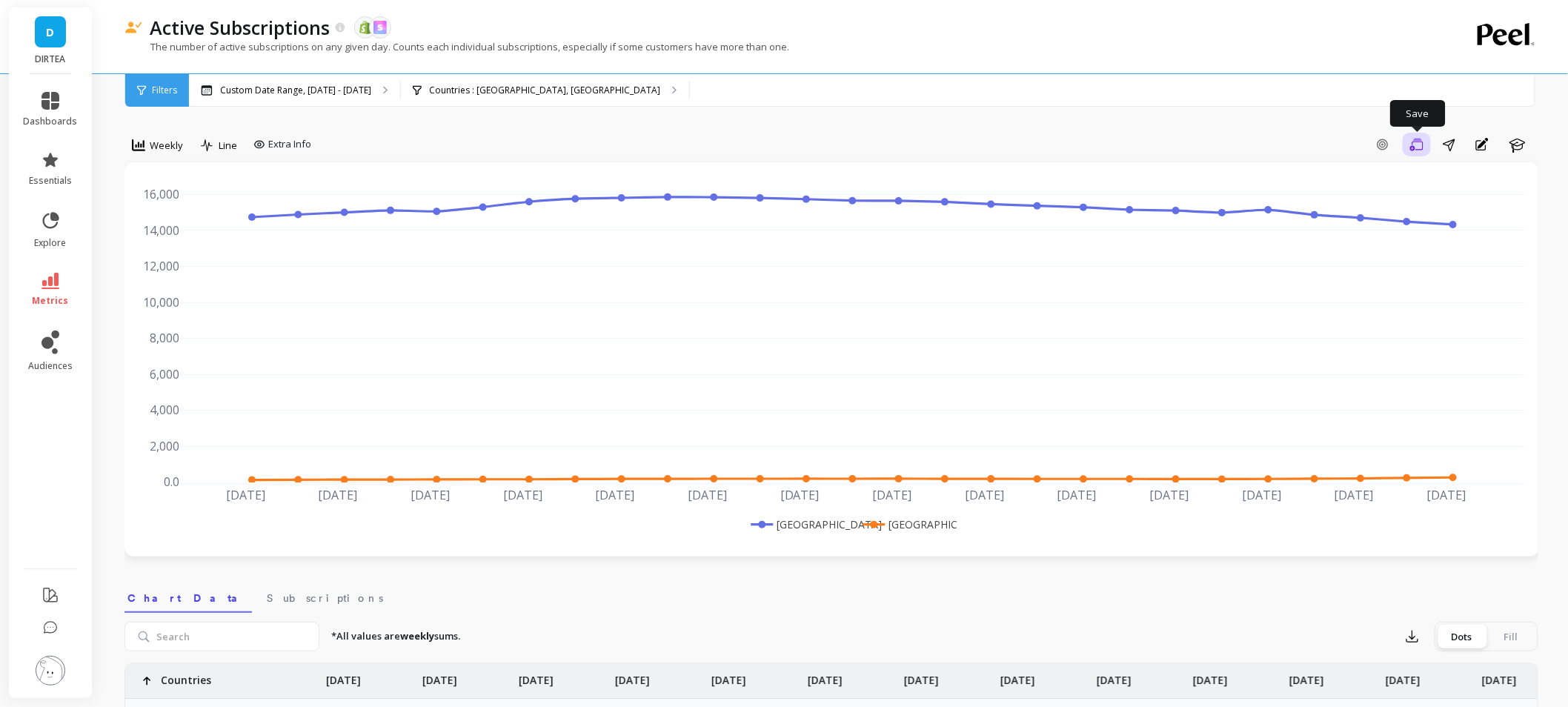
click at [1425, 152] on button "Save" at bounding box center [1416, 145] width 28 height 24
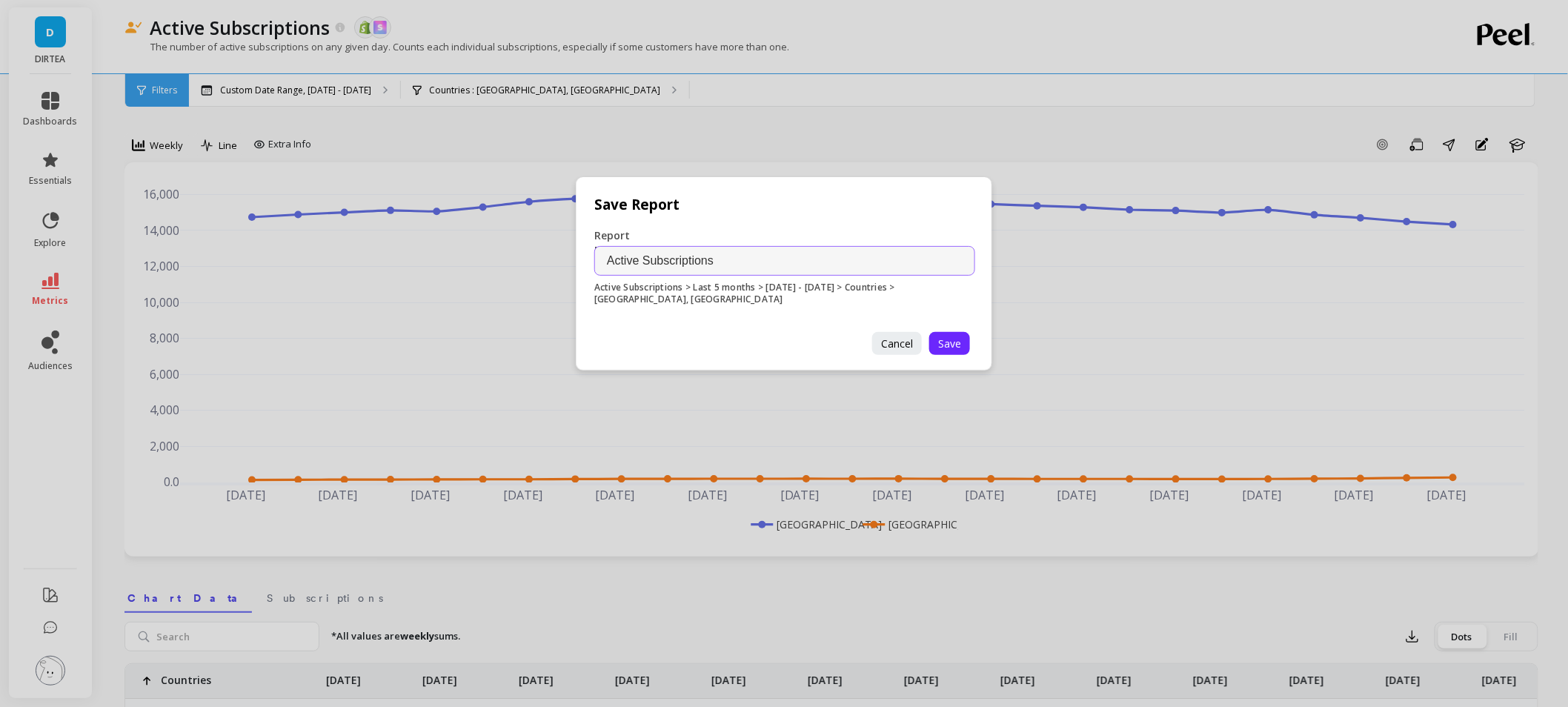
click at [873, 276] on div "Report Name Active Subscriptions Active Subscriptions > Last 5 months > 03.01.2…" at bounding box center [784, 271] width 416 height 122
click at [855, 255] on input "Active Subscriptions" at bounding box center [784, 260] width 381 height 29
type input "Active Subscriptions - UK and US"
click at [946, 344] on span "Save" at bounding box center [950, 343] width 23 height 14
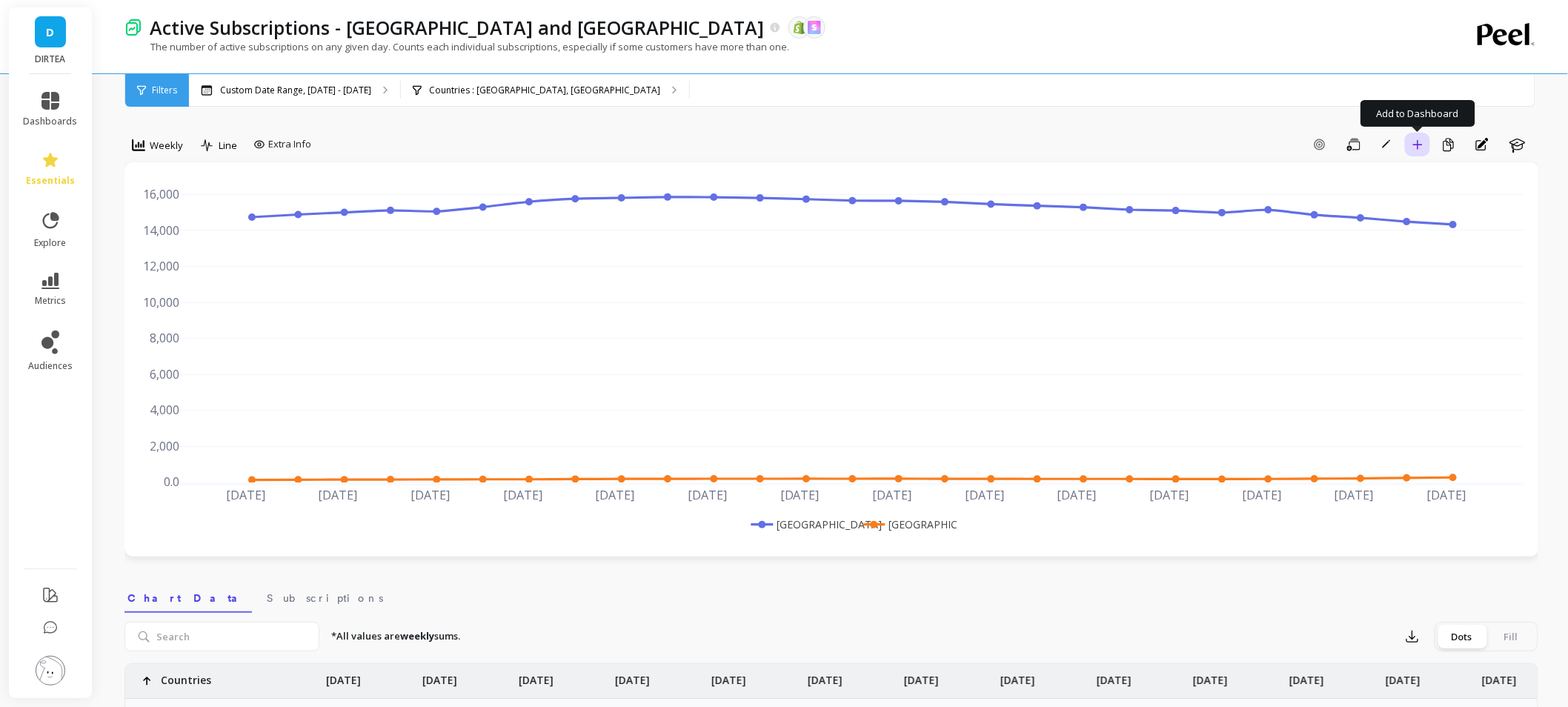
click at [1425, 146] on button "Add to Dashboard" at bounding box center [1418, 145] width 26 height 24
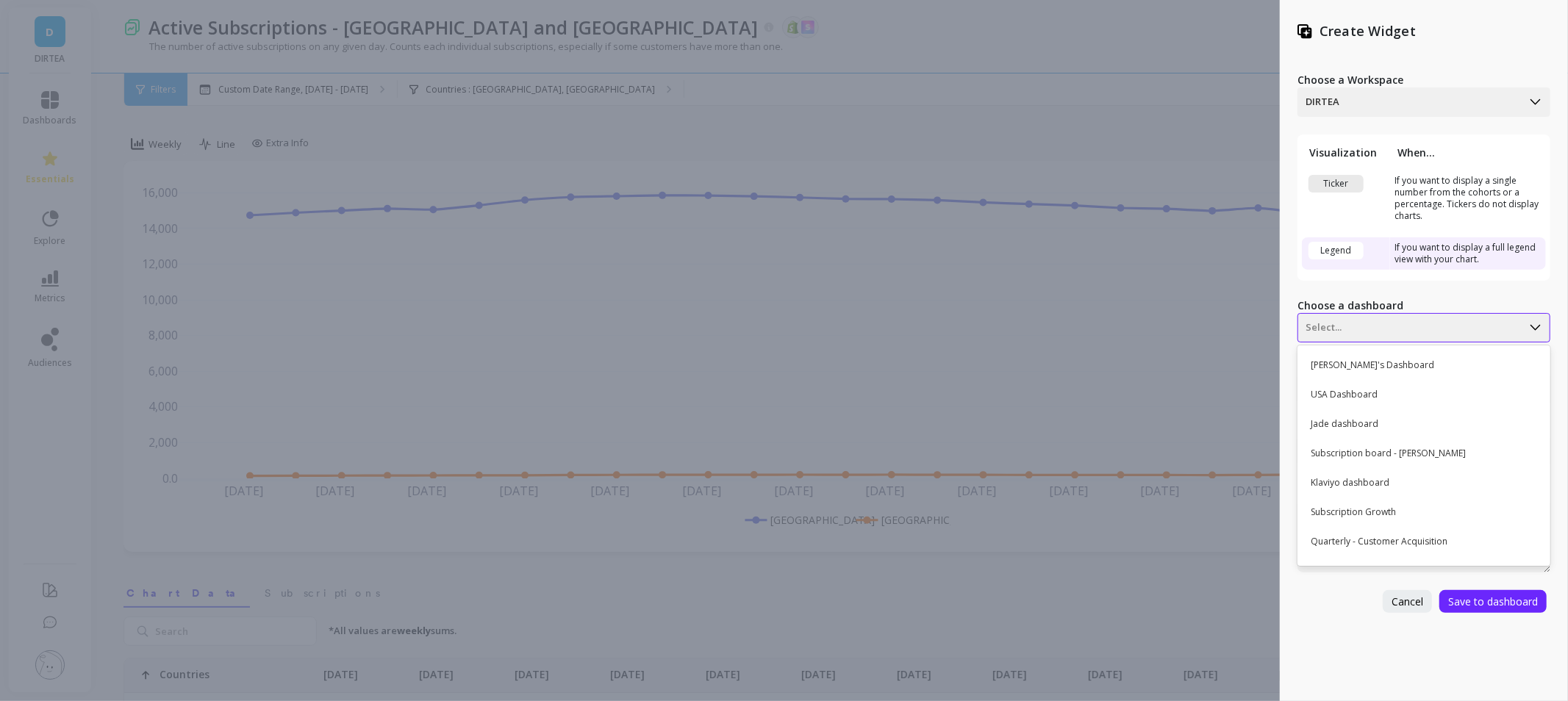
click at [1416, 319] on div at bounding box center [1410, 328] width 209 height 18
click at [1417, 390] on div "USA Dashboard" at bounding box center [1422, 395] width 241 height 25
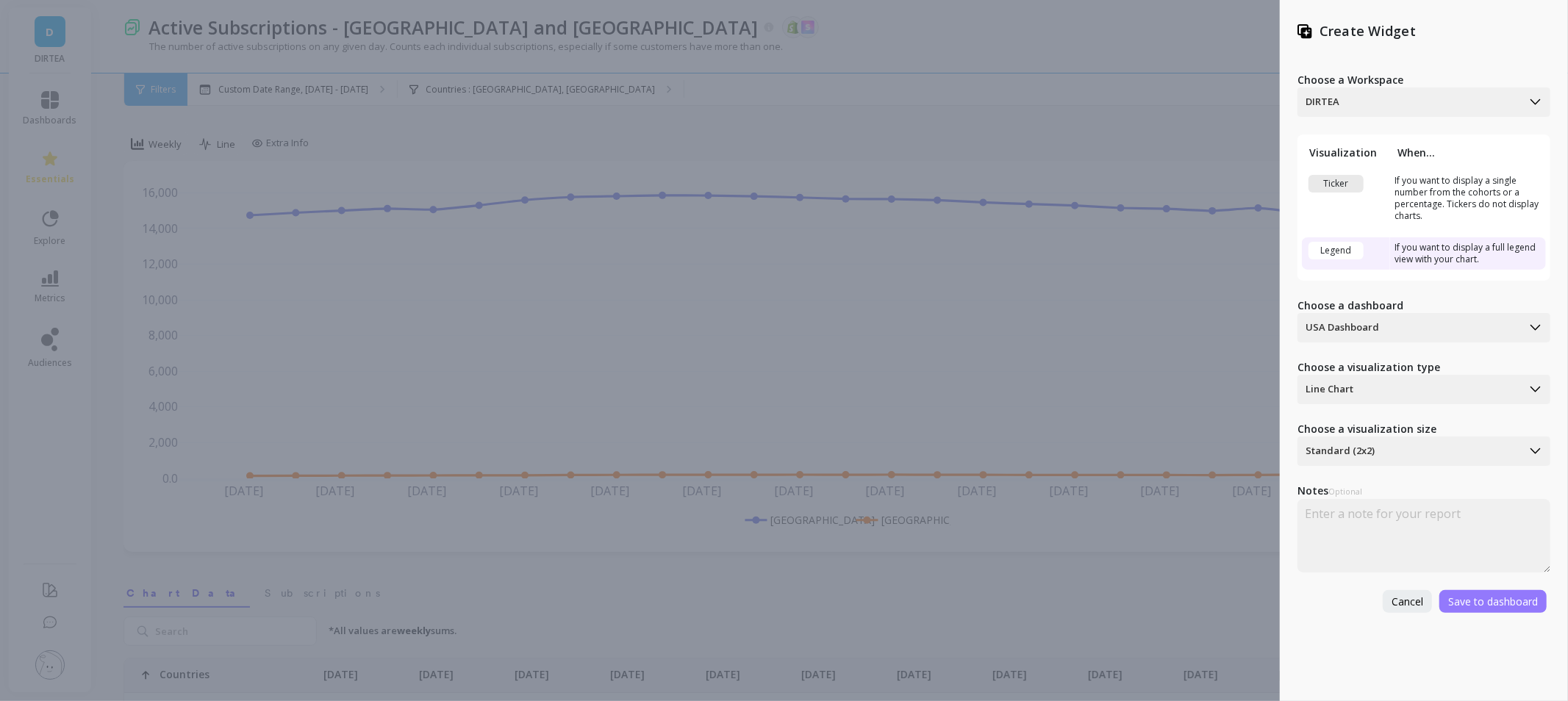
click at [1464, 590] on button "Save to dashboard" at bounding box center [1493, 601] width 107 height 23
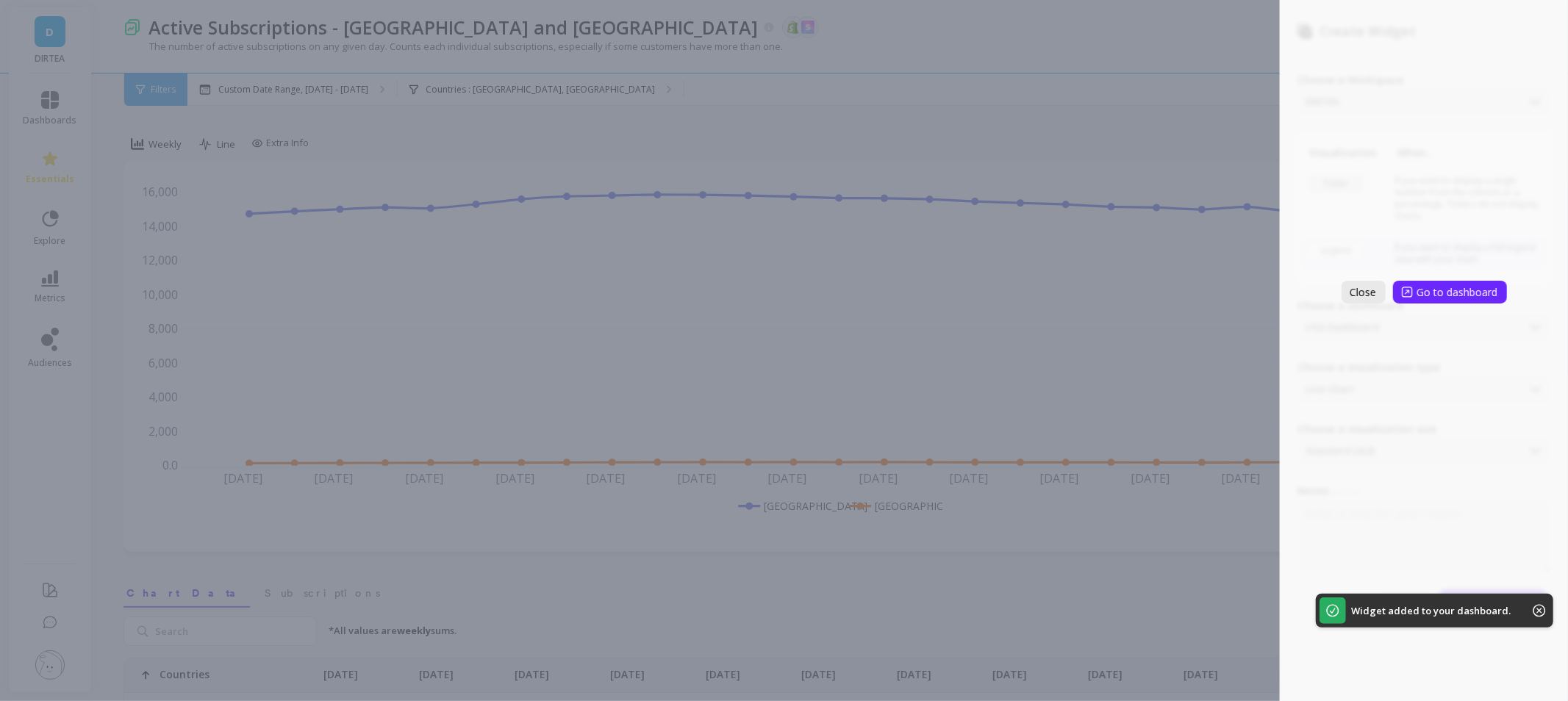
click at [1364, 291] on span "Close" at bounding box center [1364, 292] width 27 height 14
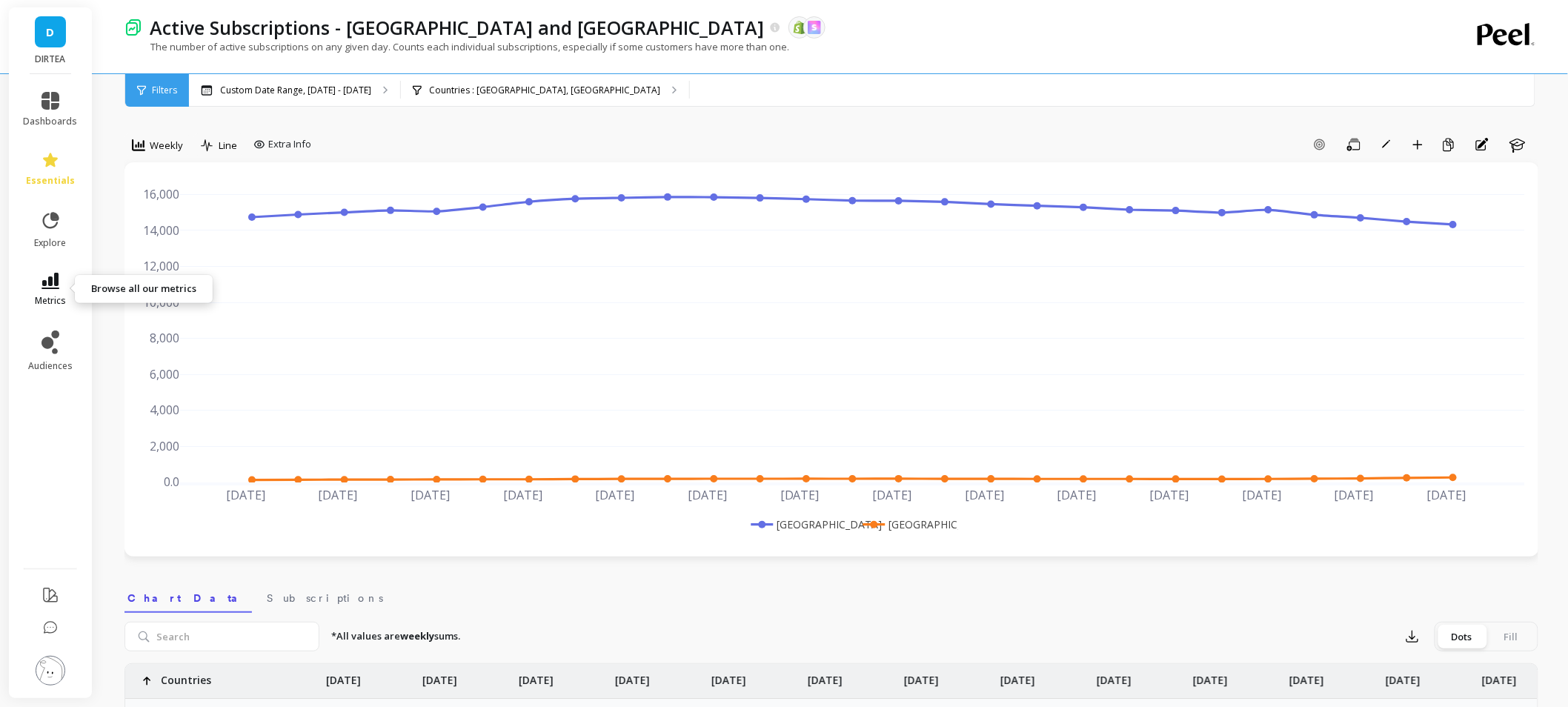
click at [38, 289] on link "metrics" at bounding box center [51, 289] width 54 height 34
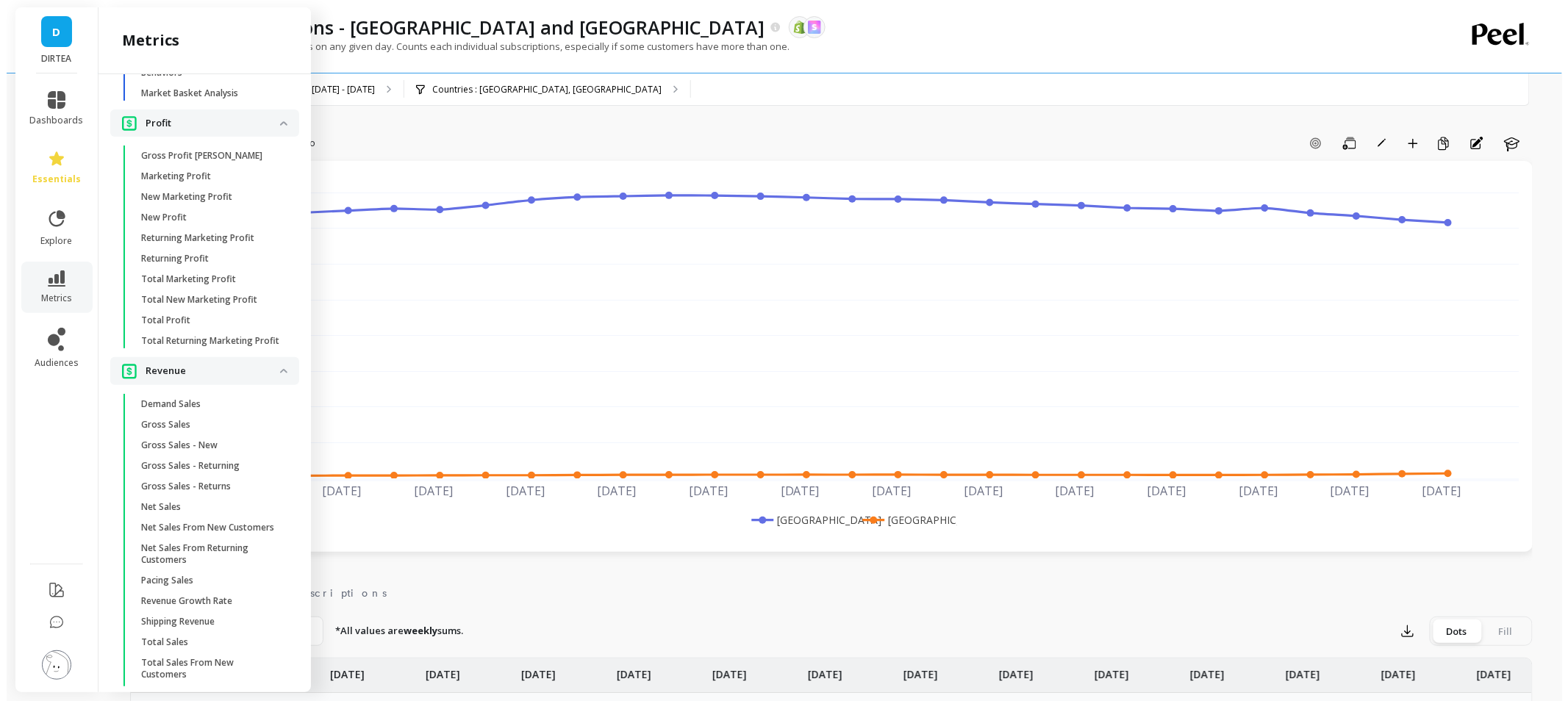
scroll to position [2964, 0]
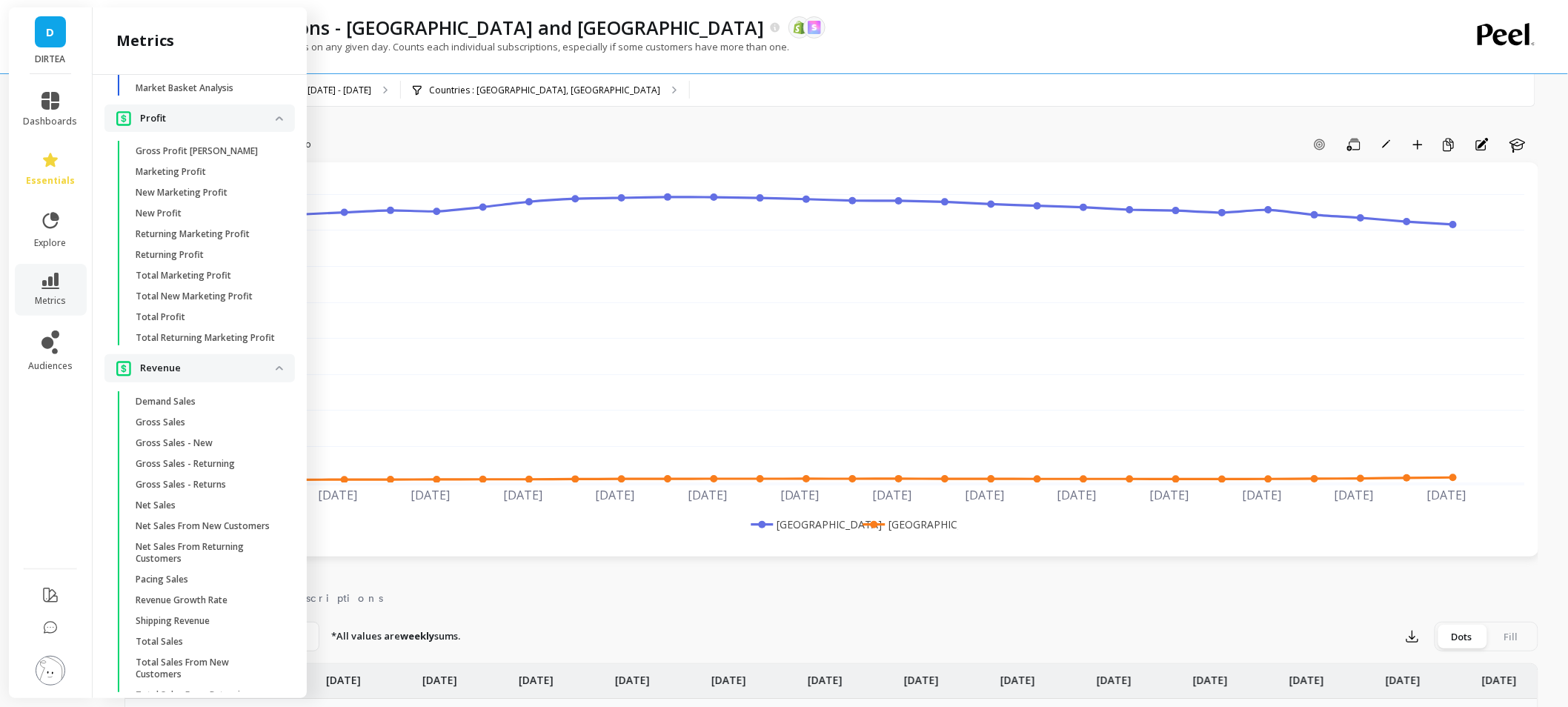
click at [61, 594] on li at bounding box center [50, 596] width 83 height 35
click at [53, 593] on icon at bounding box center [50, 595] width 18 height 18
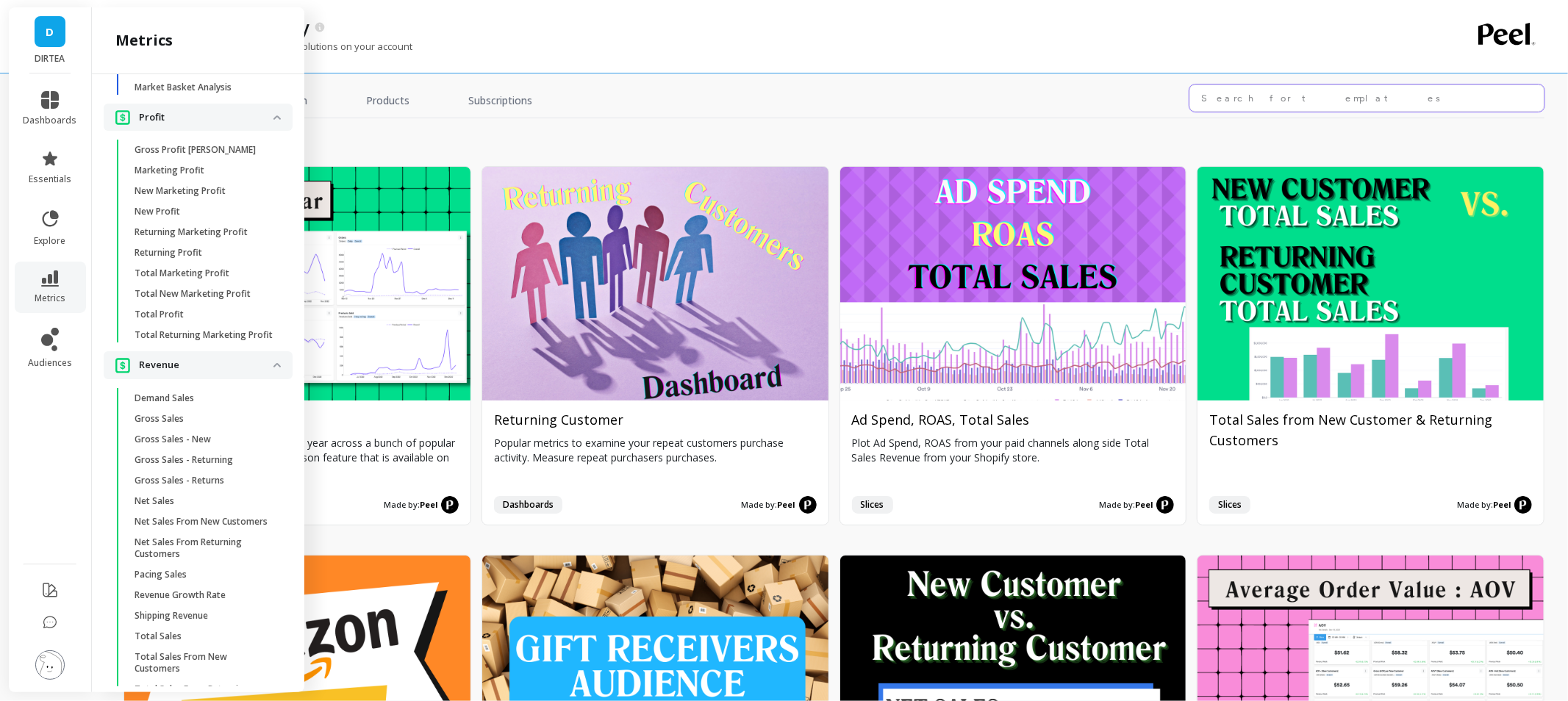
click at [1360, 99] on input "text" at bounding box center [1367, 98] width 355 height 27
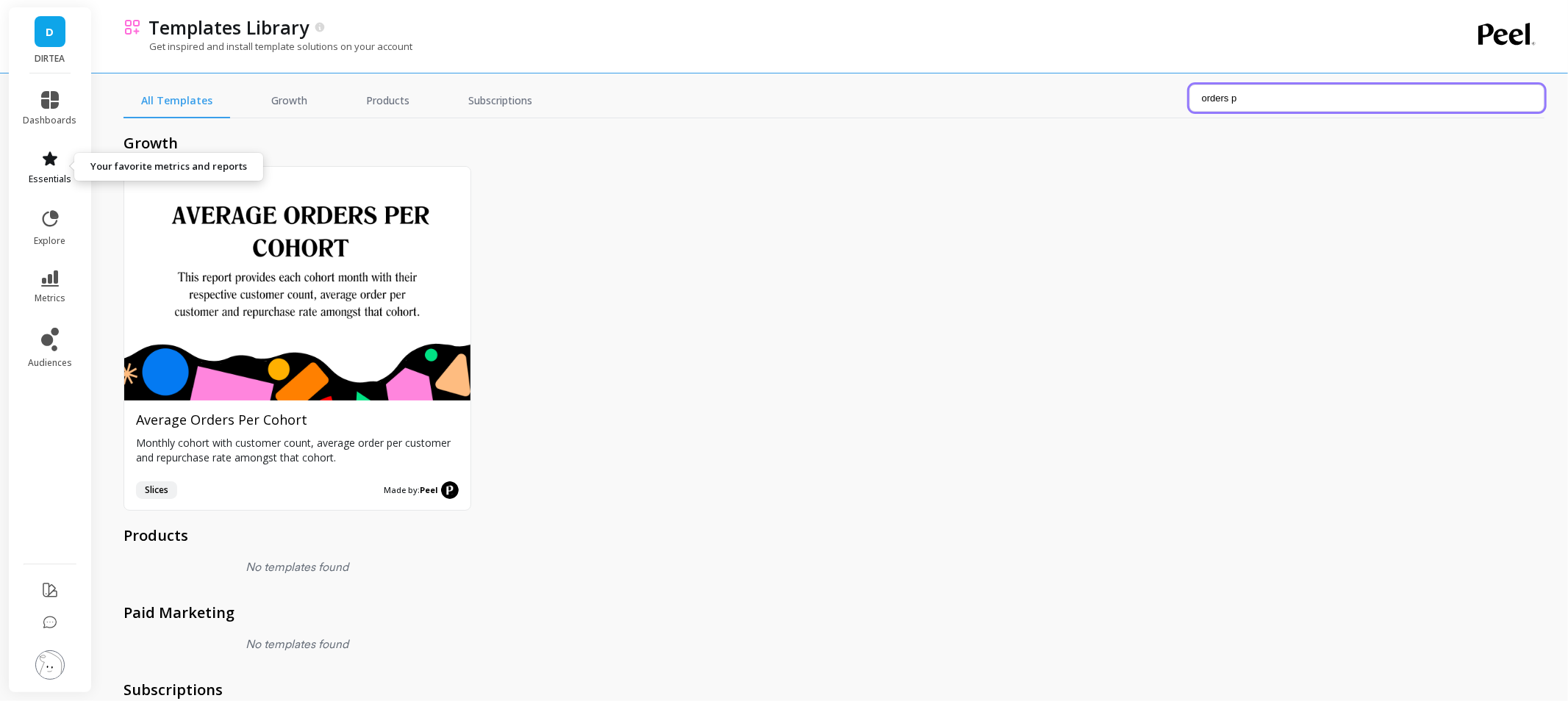
type input "orders p"
click at [57, 170] on link "essentials" at bounding box center [51, 167] width 54 height 35
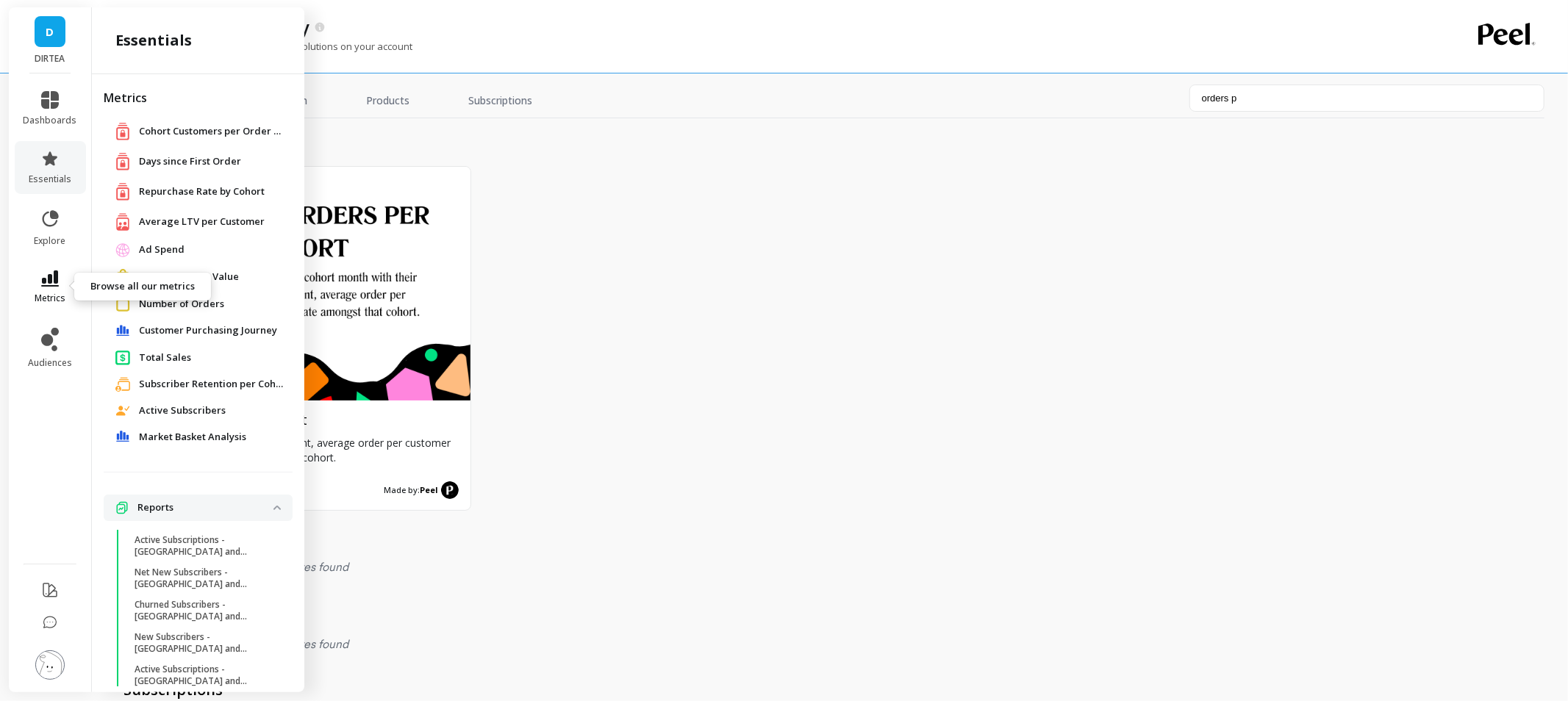
click at [54, 280] on icon at bounding box center [50, 279] width 18 height 16
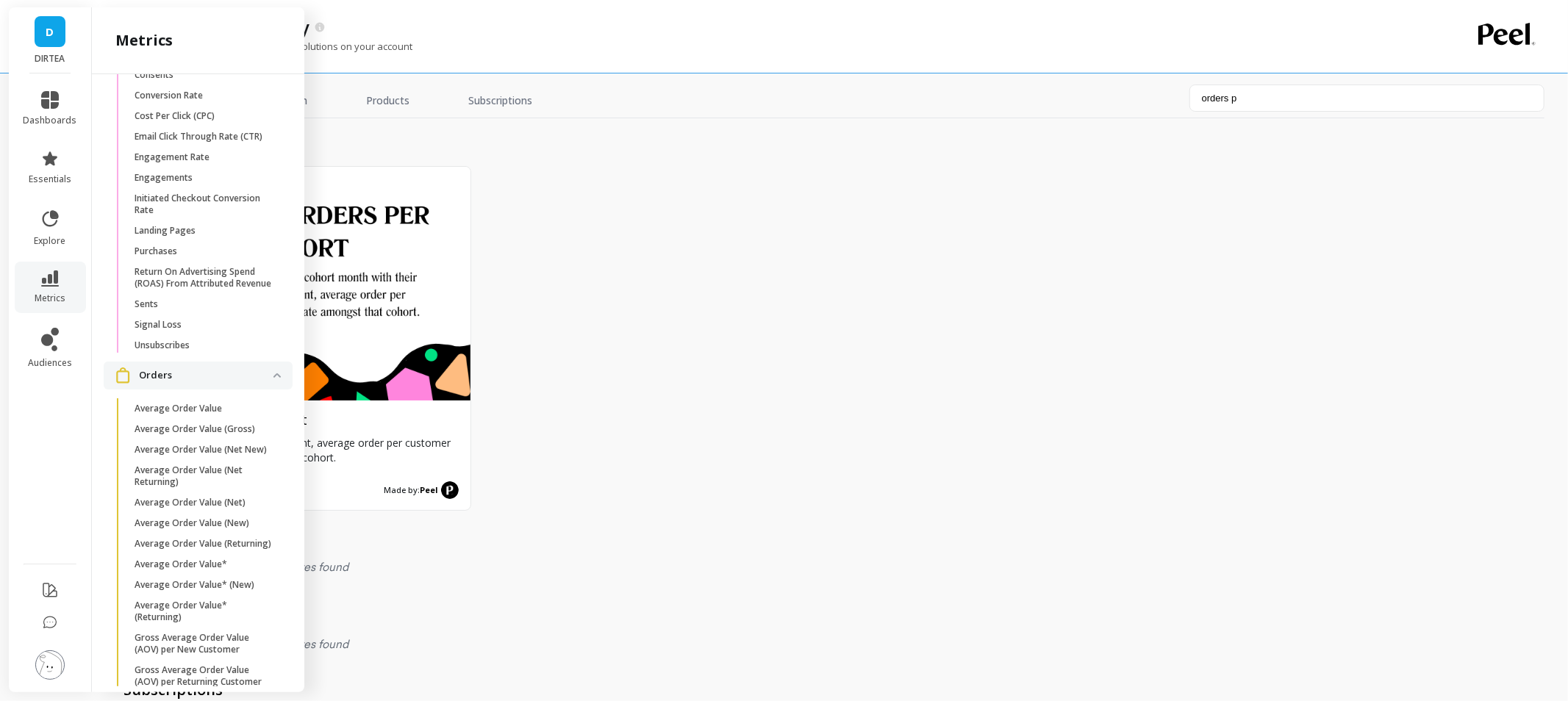
scroll to position [2066, 0]
click at [51, 97] on icon at bounding box center [50, 100] width 18 height 18
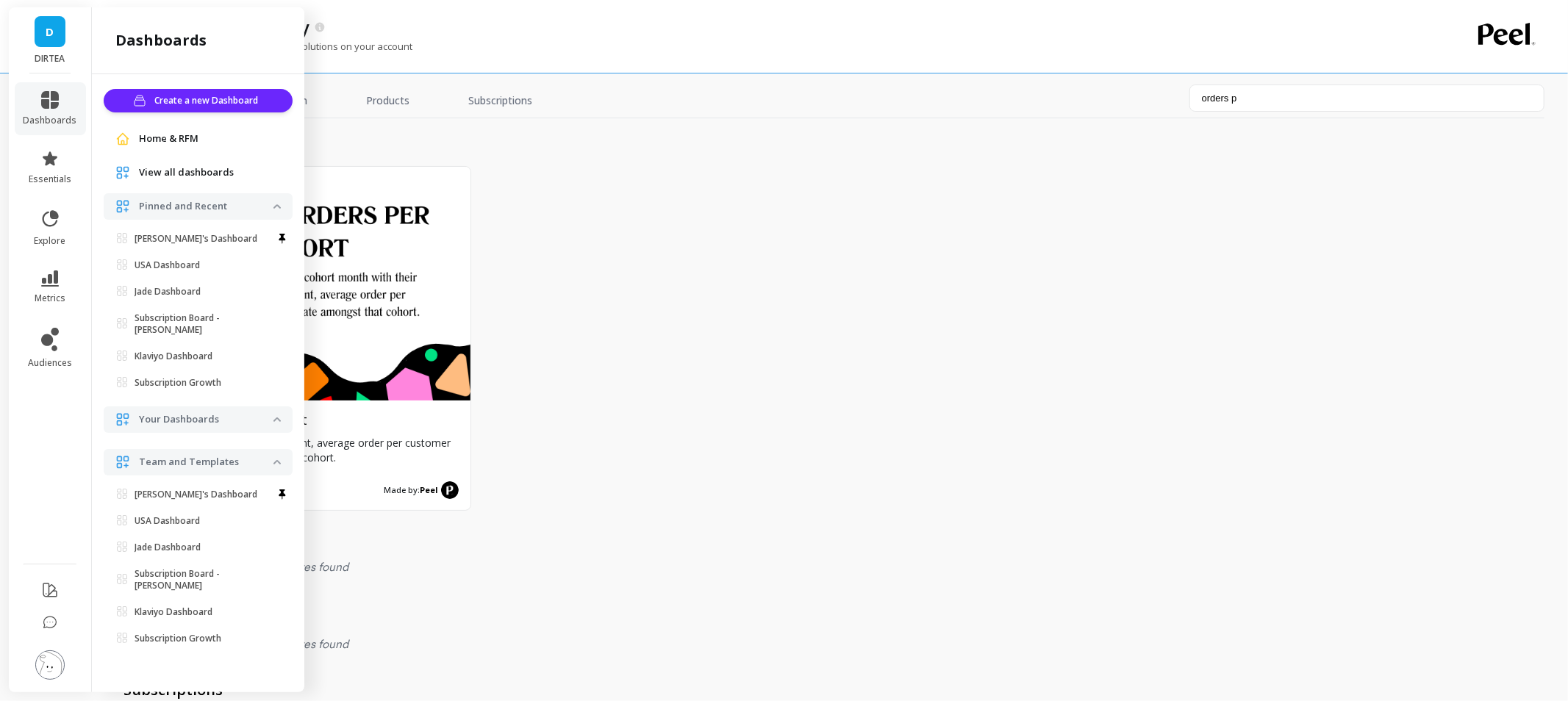
click at [160, 136] on span "Home & RFM" at bounding box center [168, 139] width 60 height 15
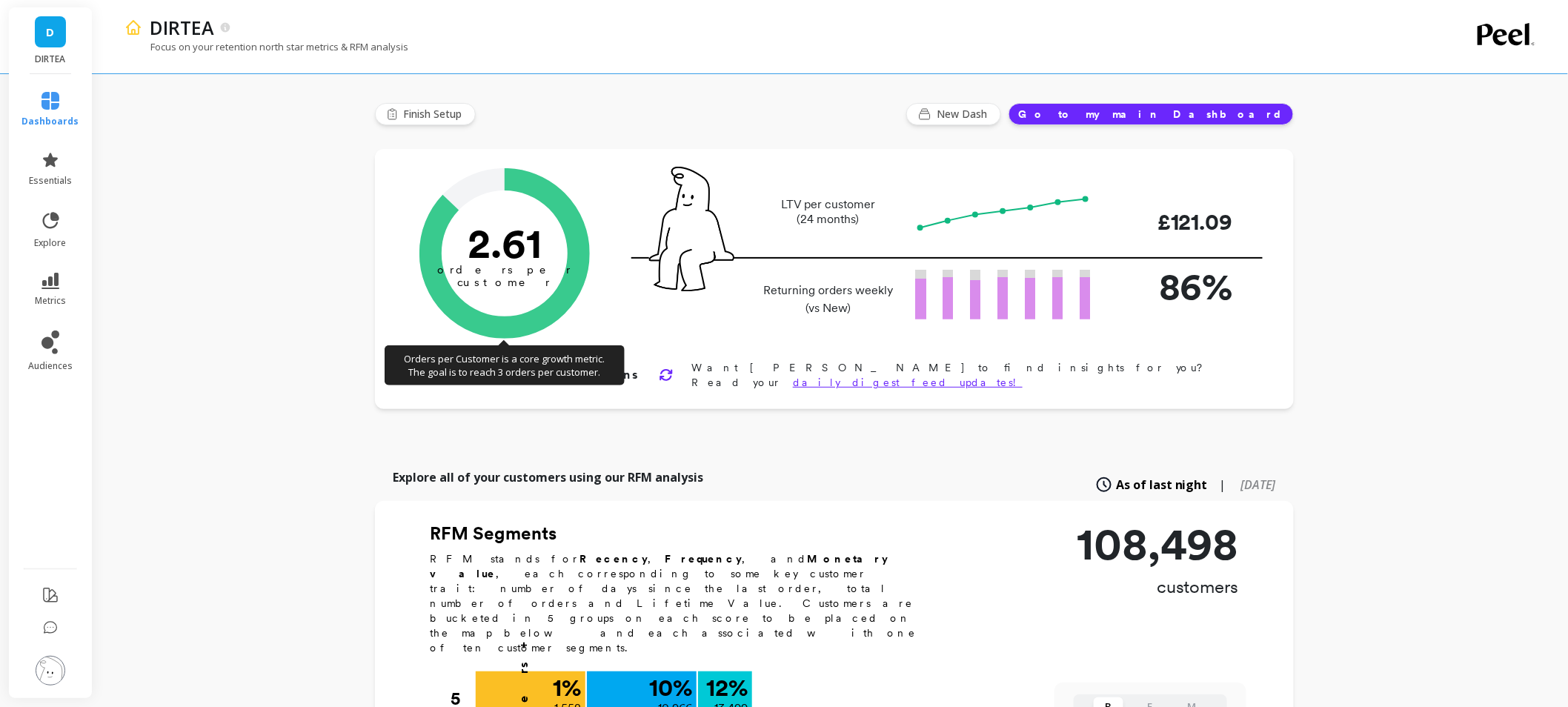
click at [505, 277] on tspan "customer" at bounding box center [505, 282] width 94 height 14
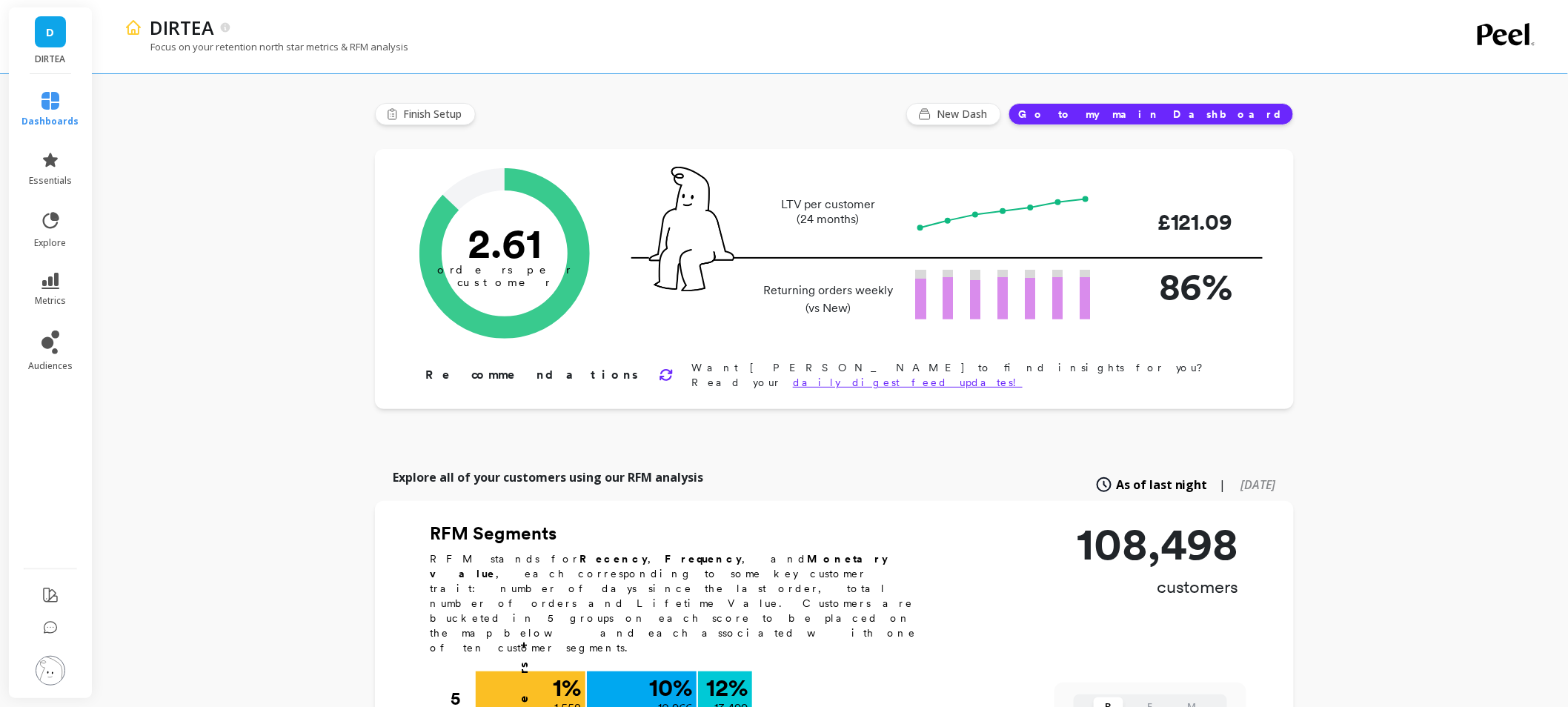
click at [506, 358] on div "Orders per Customer is a core growth metric. The goal is to reach 3 orders per …" at bounding box center [832, 279] width 827 height 222
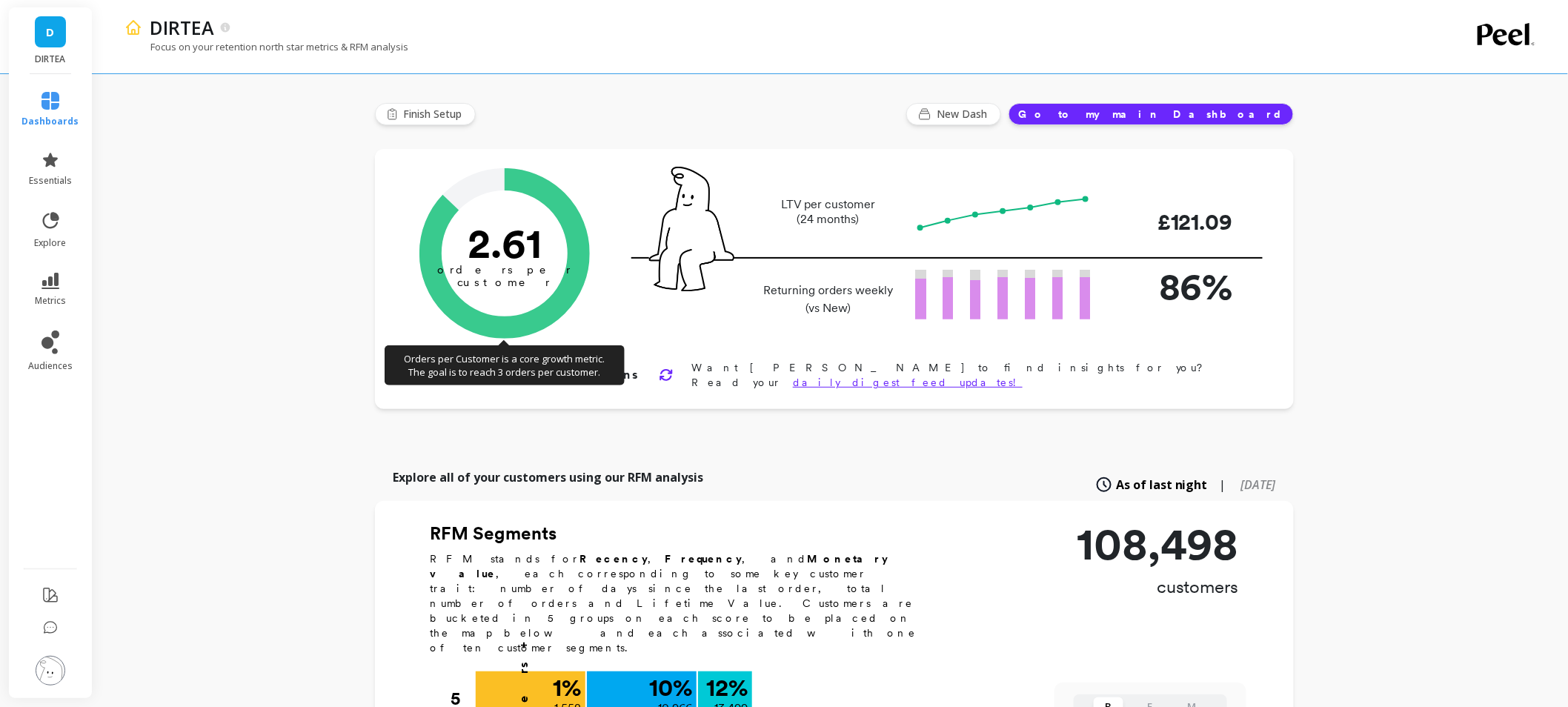
click at [550, 267] on icon "2.61 orders per customer" at bounding box center [504, 253] width 171 height 171
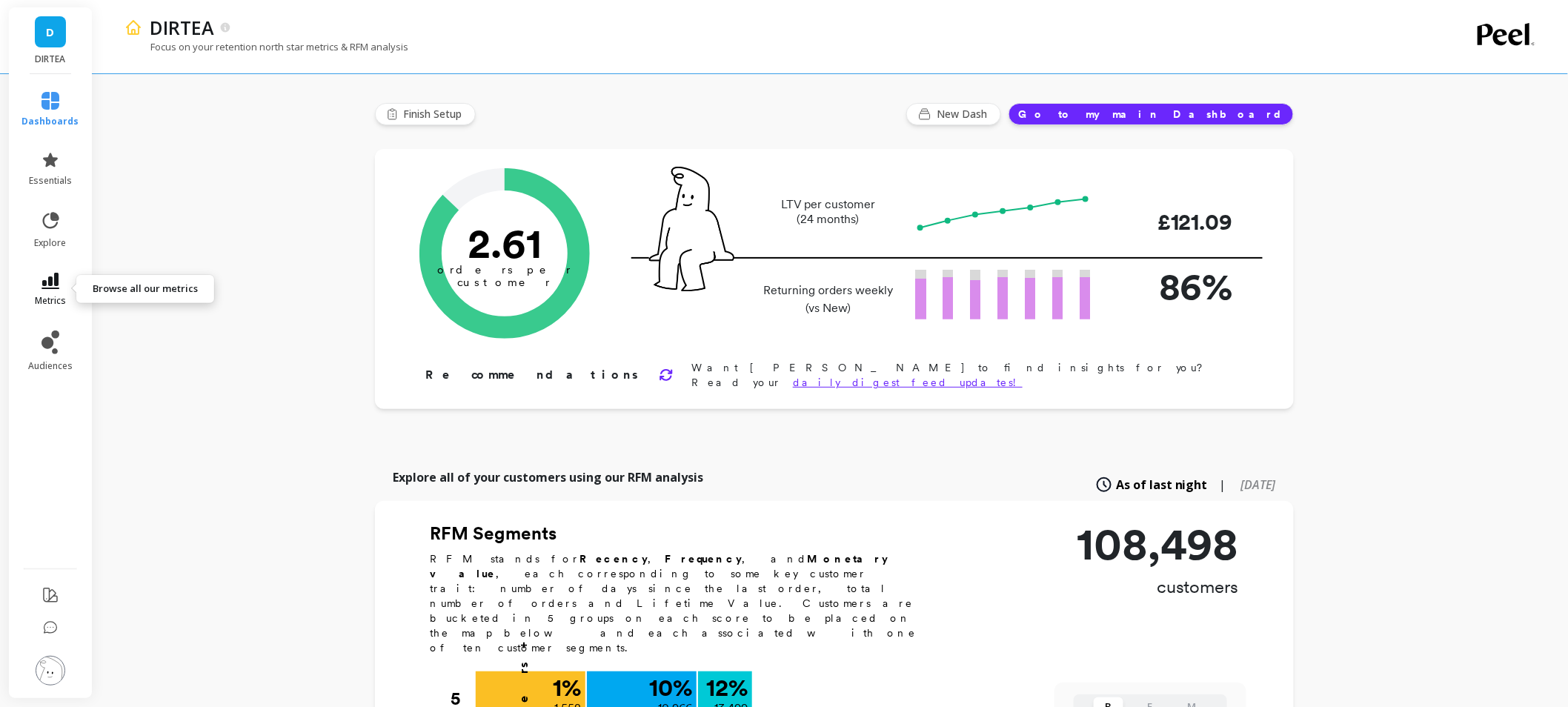
click at [63, 286] on link "metrics" at bounding box center [51, 289] width 57 height 34
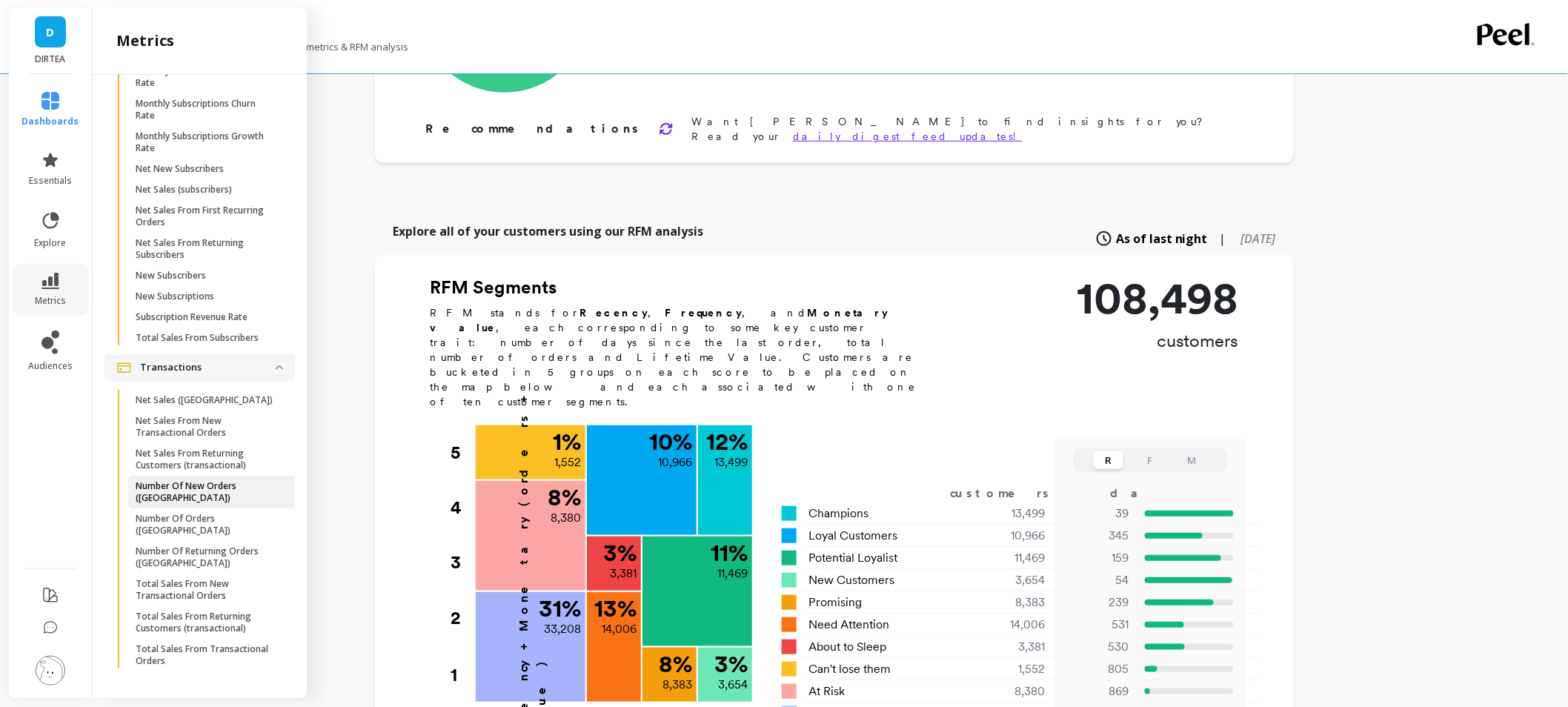
scroll to position [246, 0]
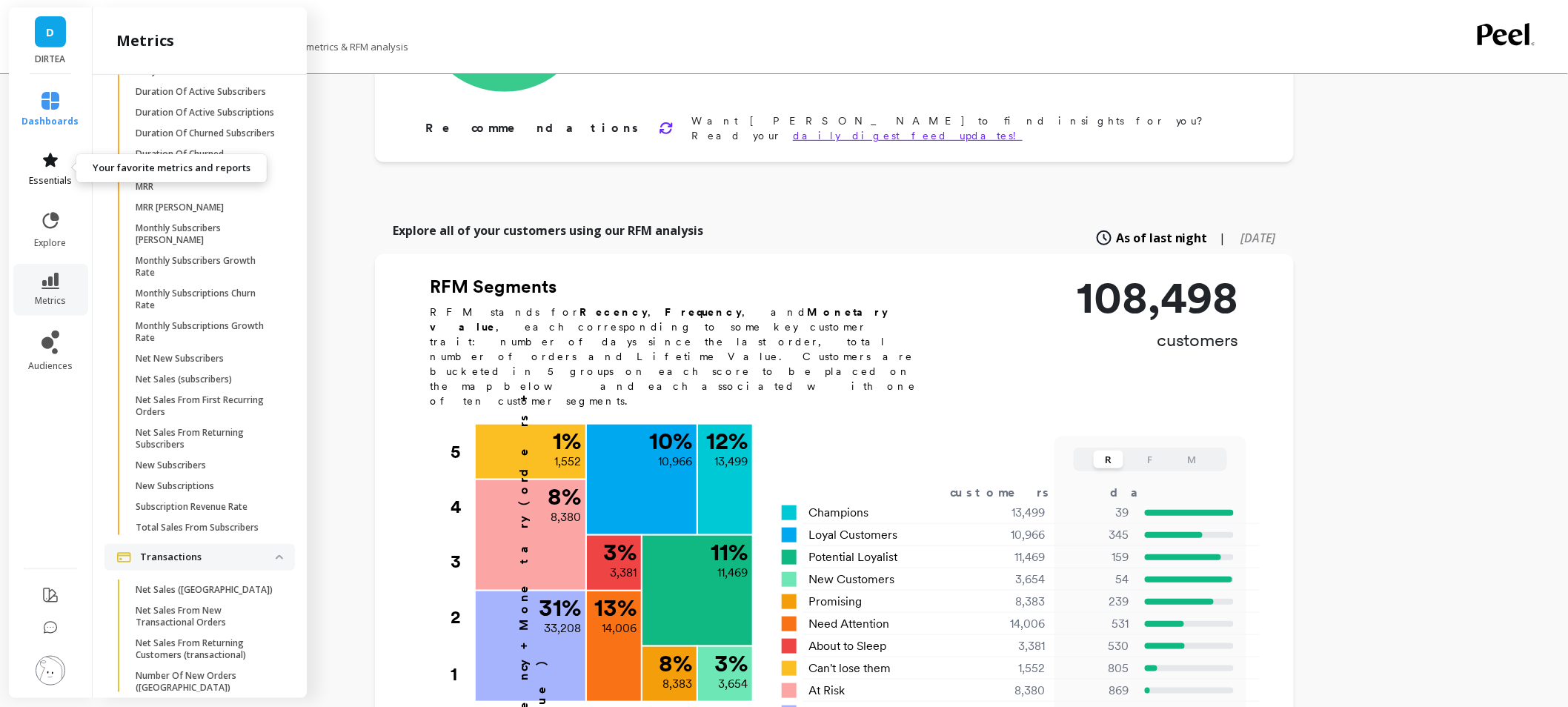
click at [64, 156] on link "essentials" at bounding box center [51, 168] width 57 height 35
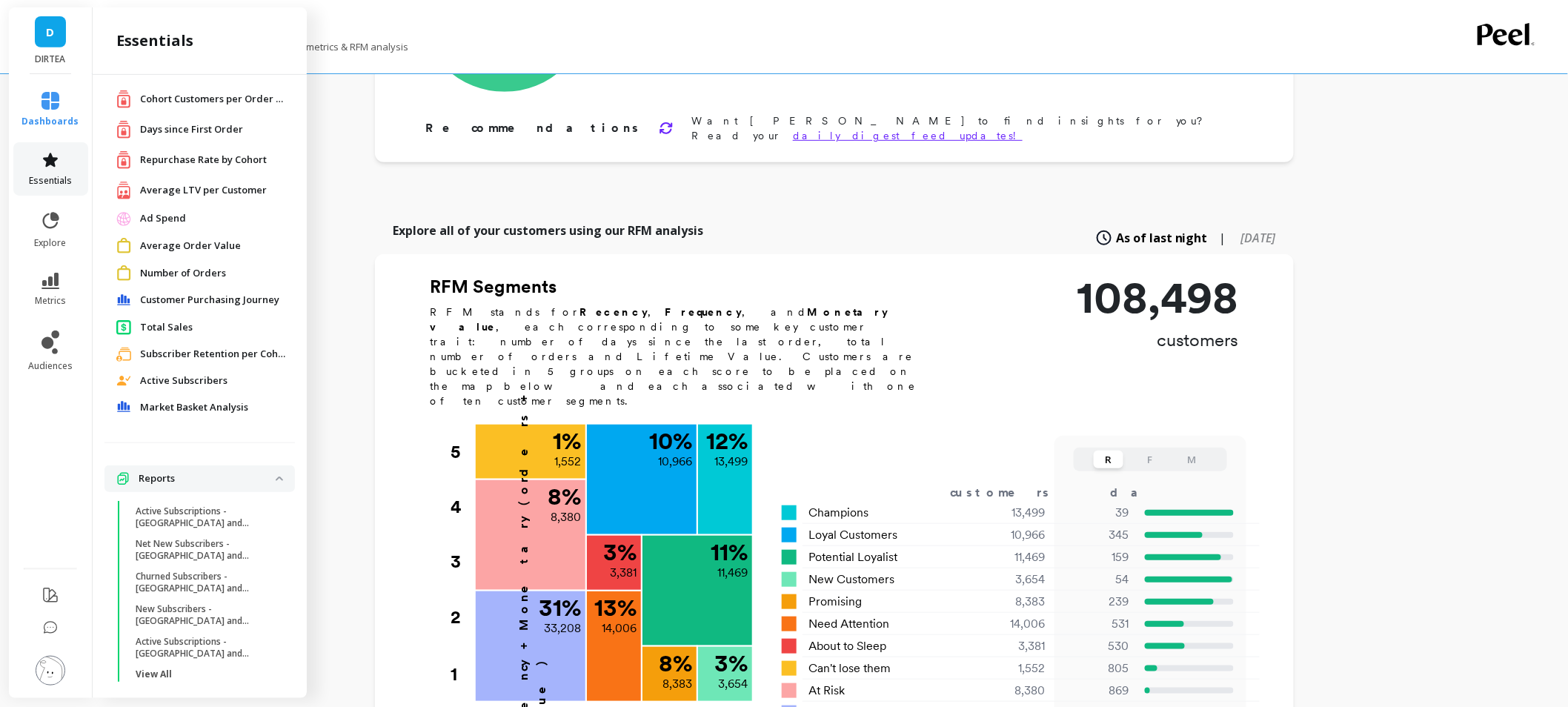
scroll to position [0, 0]
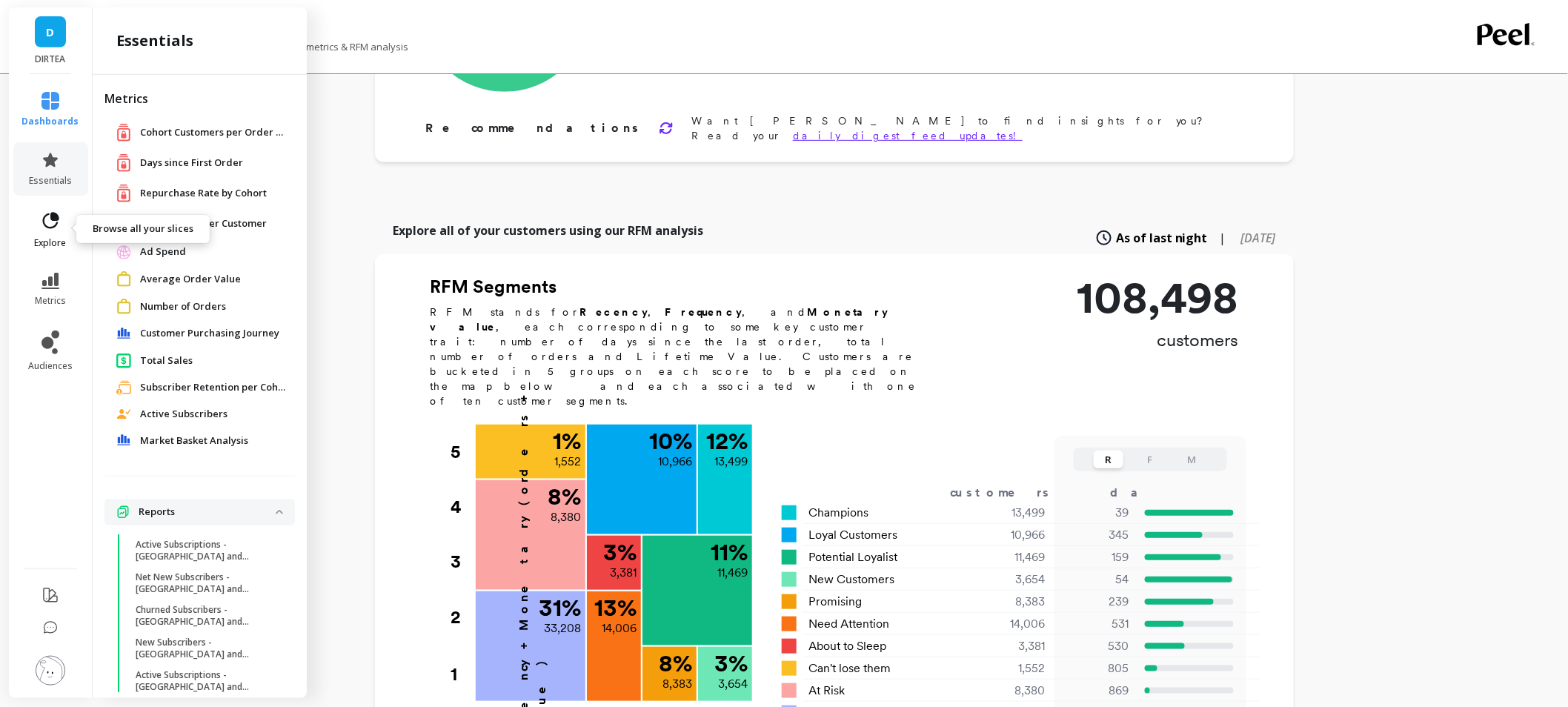
click at [56, 235] on link "explore" at bounding box center [51, 229] width 57 height 38
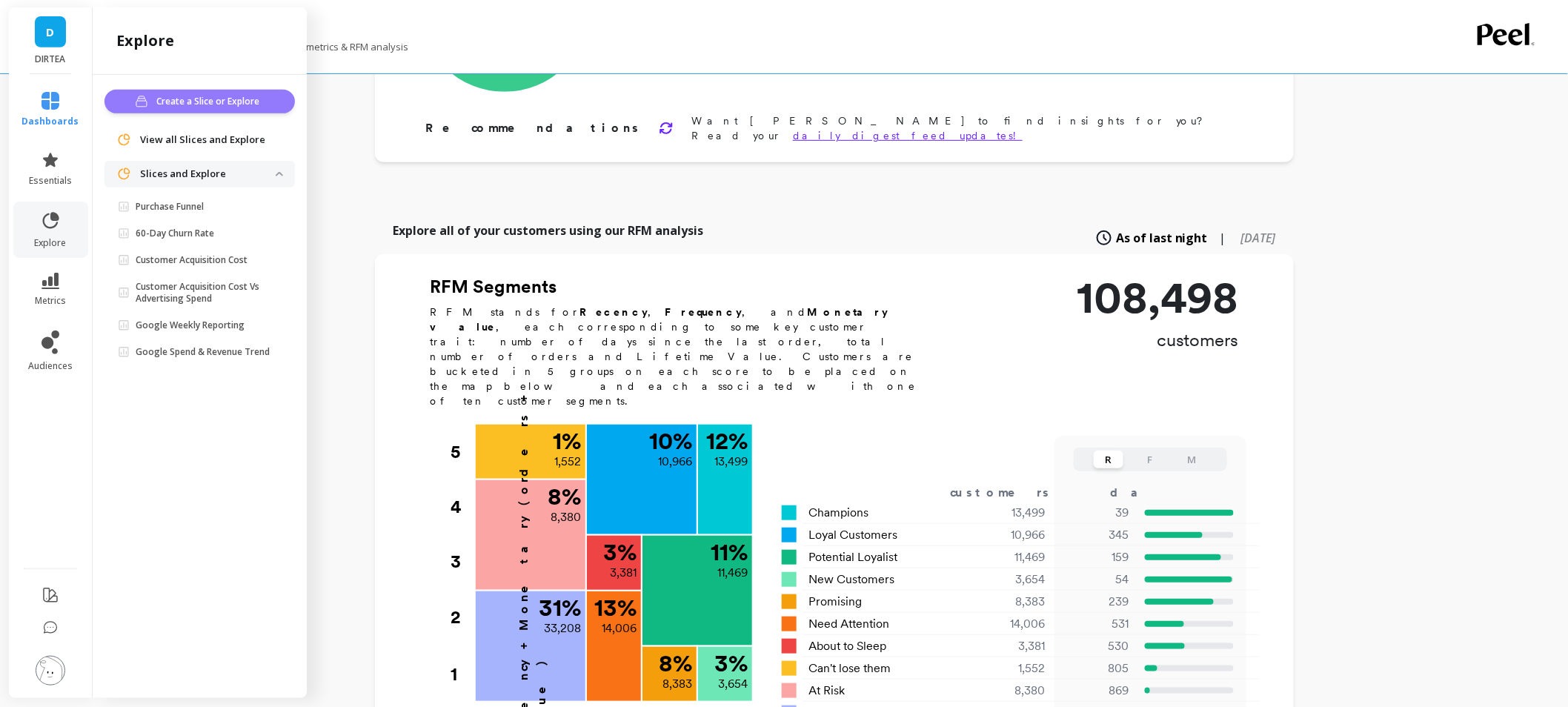
click at [254, 108] on span "Create a Slice or Explore" at bounding box center [210, 101] width 107 height 15
click at [367, 198] on div "DIRTEA Focus on your retention north star metrics & RFM analysis Finish Setup N…" at bounding box center [834, 553] width 1467 height 1599
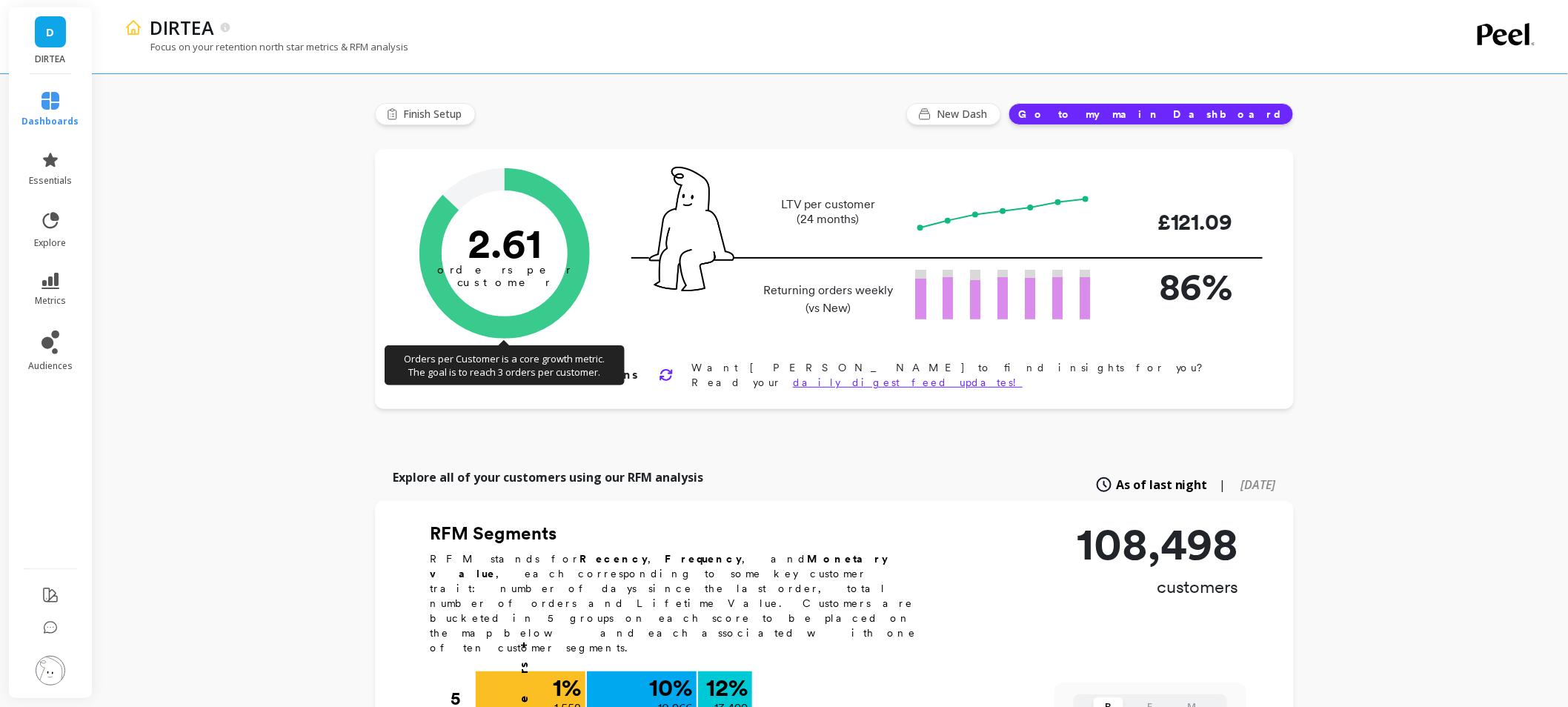
click at [512, 279] on tspan "customer" at bounding box center [505, 282] width 94 height 14
click at [508, 282] on tspan "customer" at bounding box center [505, 282] width 94 height 14
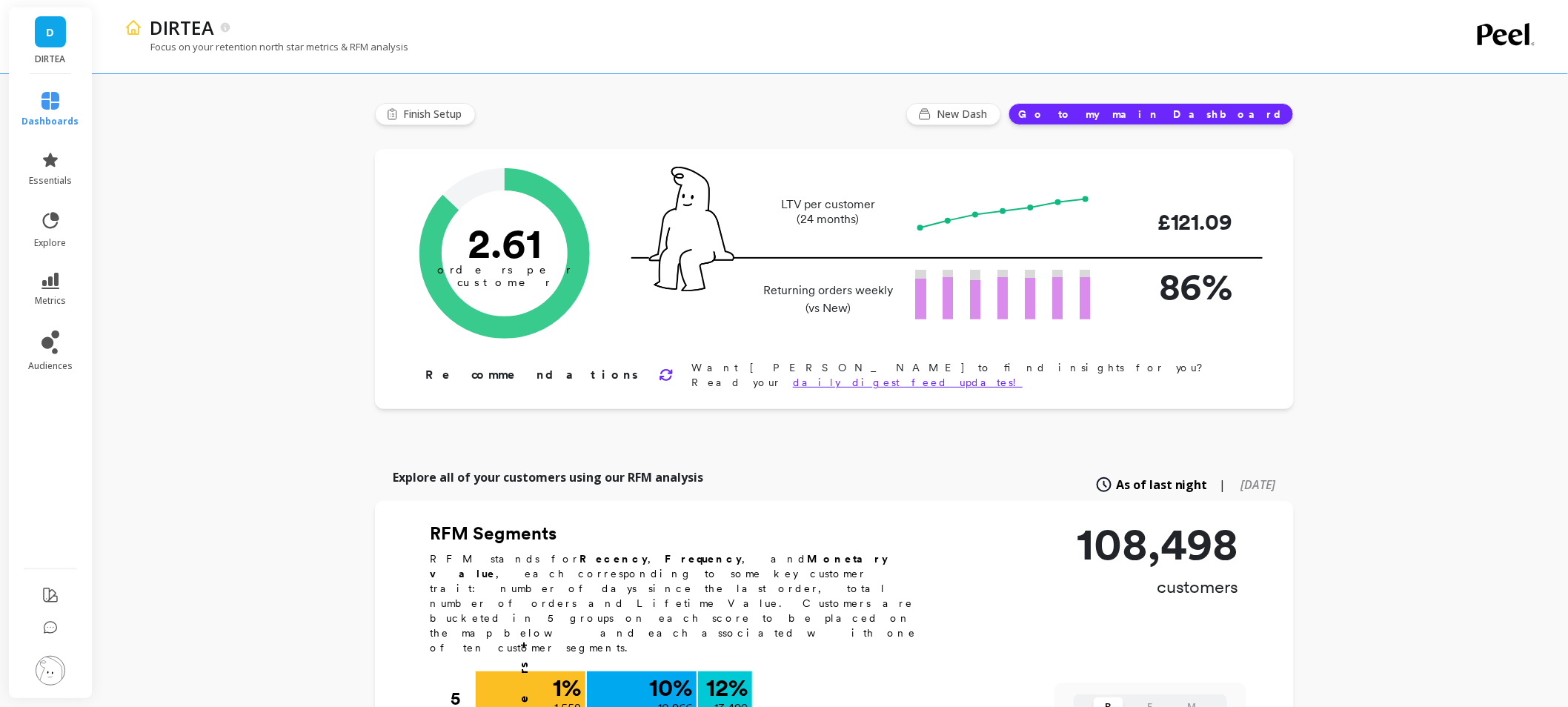
click at [1169, 224] on p "£121.09" at bounding box center [1174, 222] width 119 height 33
click at [1201, 295] on p "86%" at bounding box center [1174, 286] width 119 height 56
click at [65, 340] on link "audiences" at bounding box center [51, 351] width 57 height 41
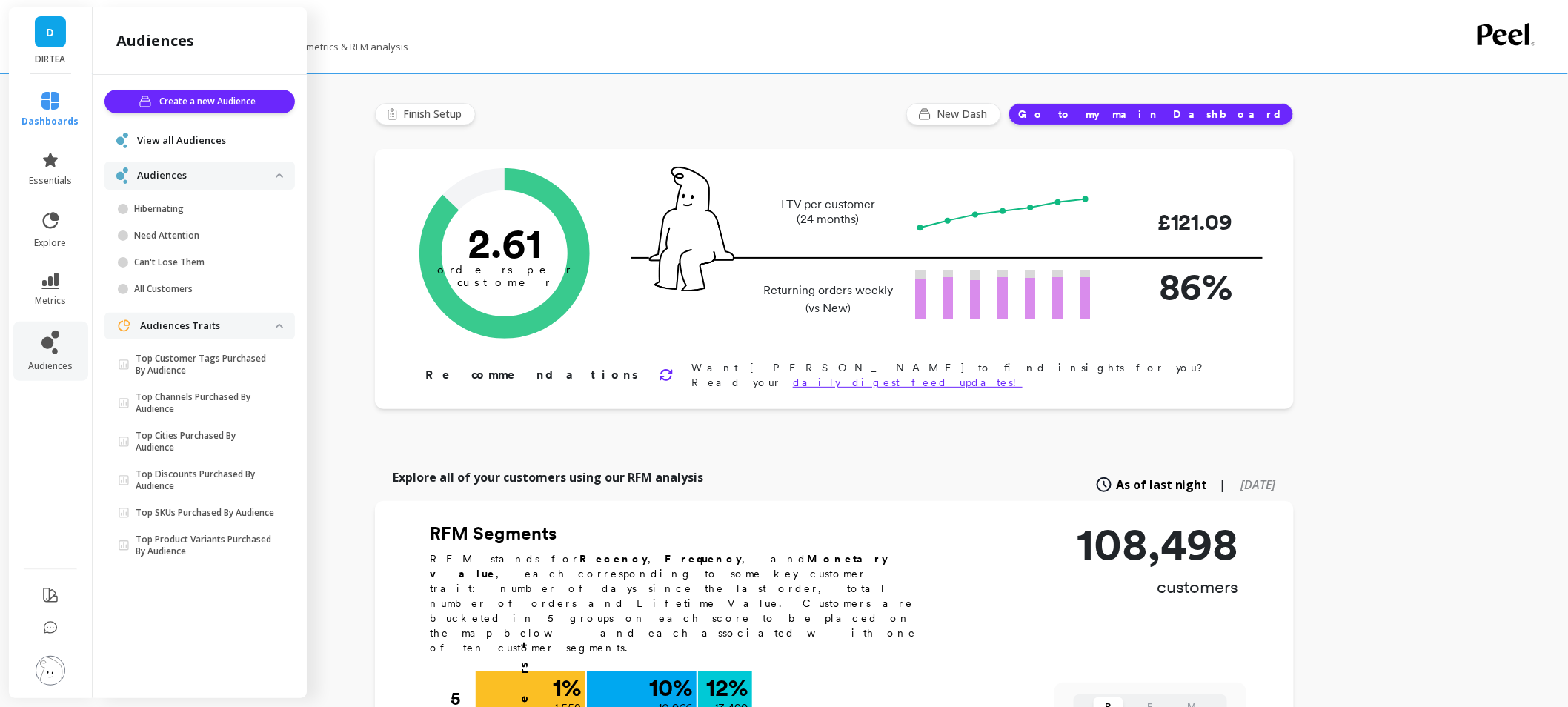
click at [61, 268] on li "metrics" at bounding box center [51, 289] width 75 height 52
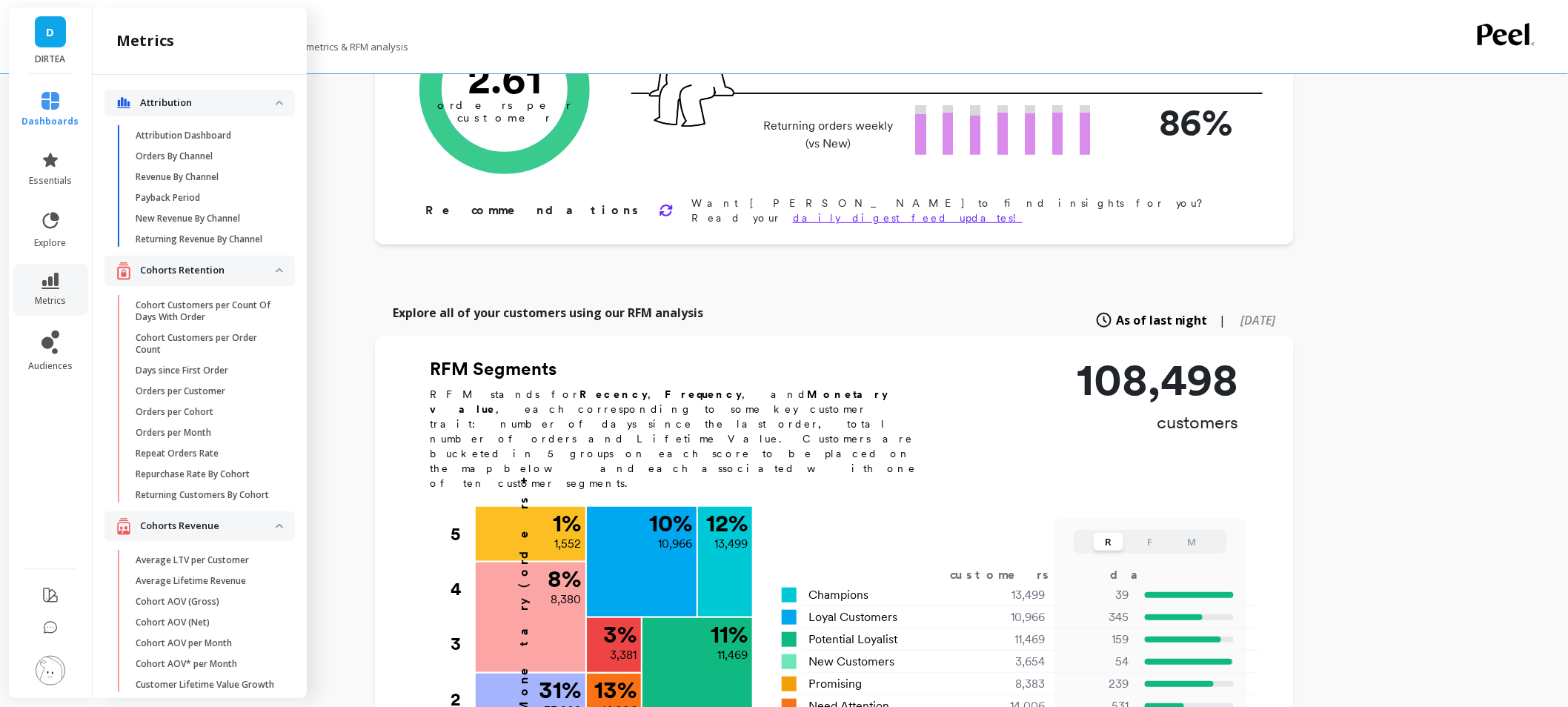
click at [232, 397] on span "Orders per Customer" at bounding box center [206, 391] width 141 height 12
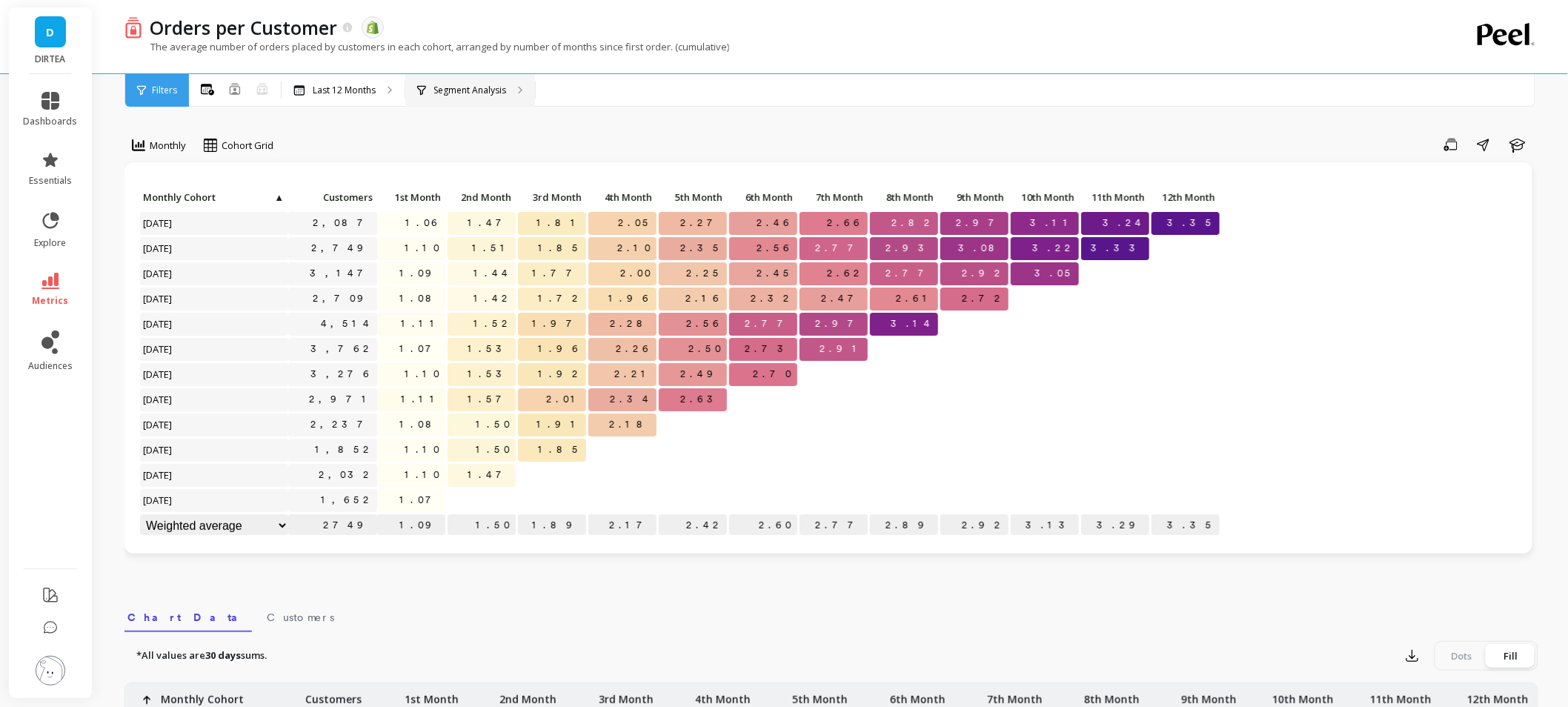
click at [427, 89] on div "Segment Analysis" at bounding box center [461, 90] width 89 height 12
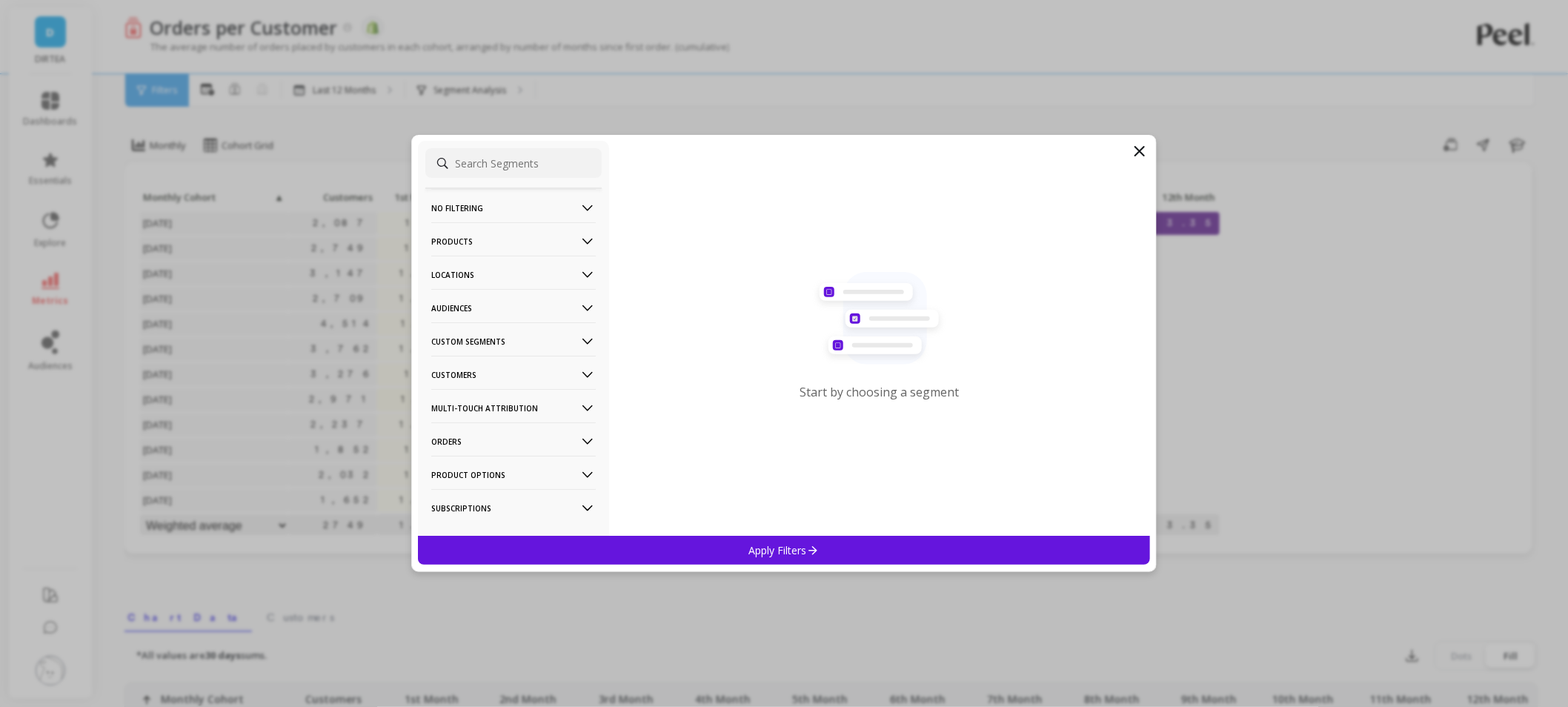
click at [1116, 156] on div "Start by choosing a segment" at bounding box center [880, 338] width 541 height 395
click at [1142, 153] on icon at bounding box center [1140, 151] width 9 height 9
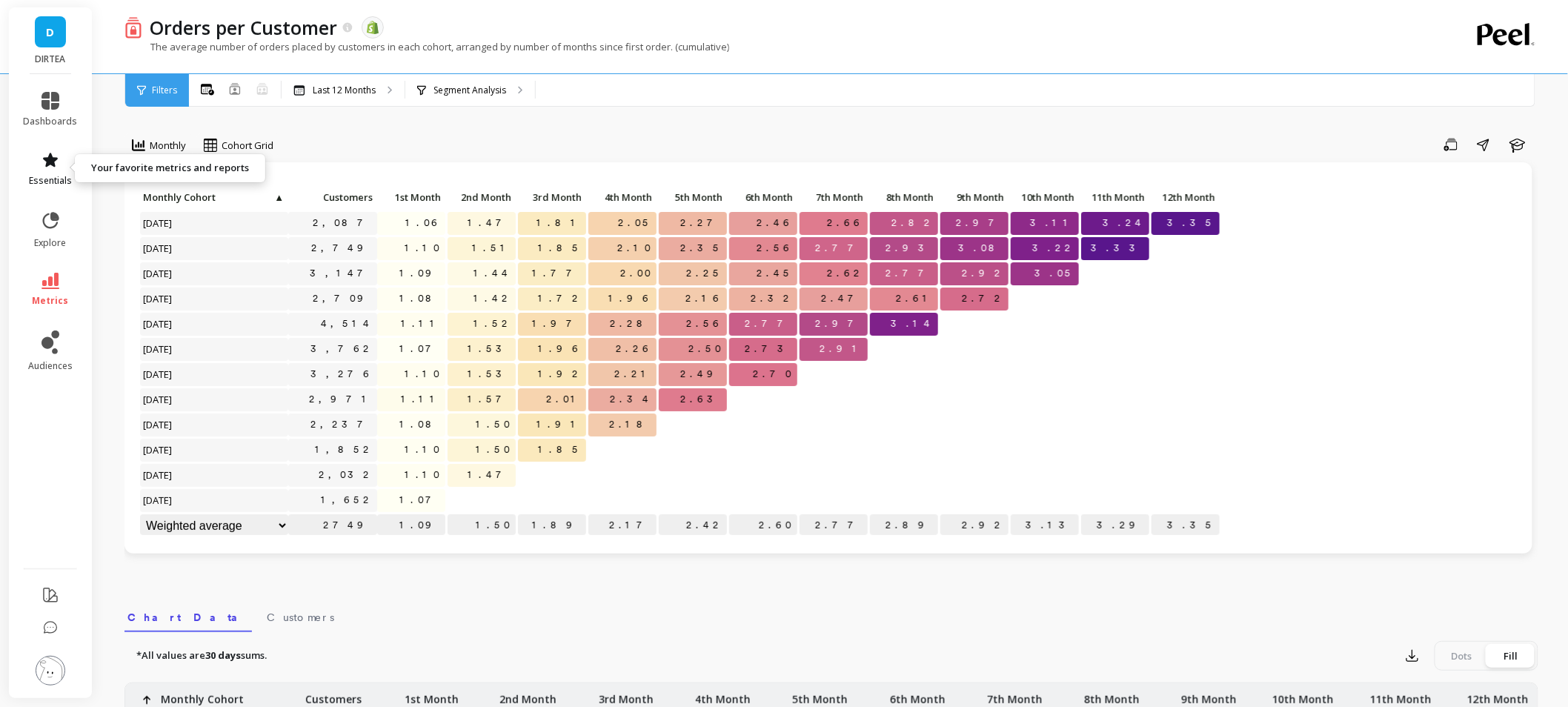
click at [49, 157] on icon at bounding box center [50, 159] width 15 height 14
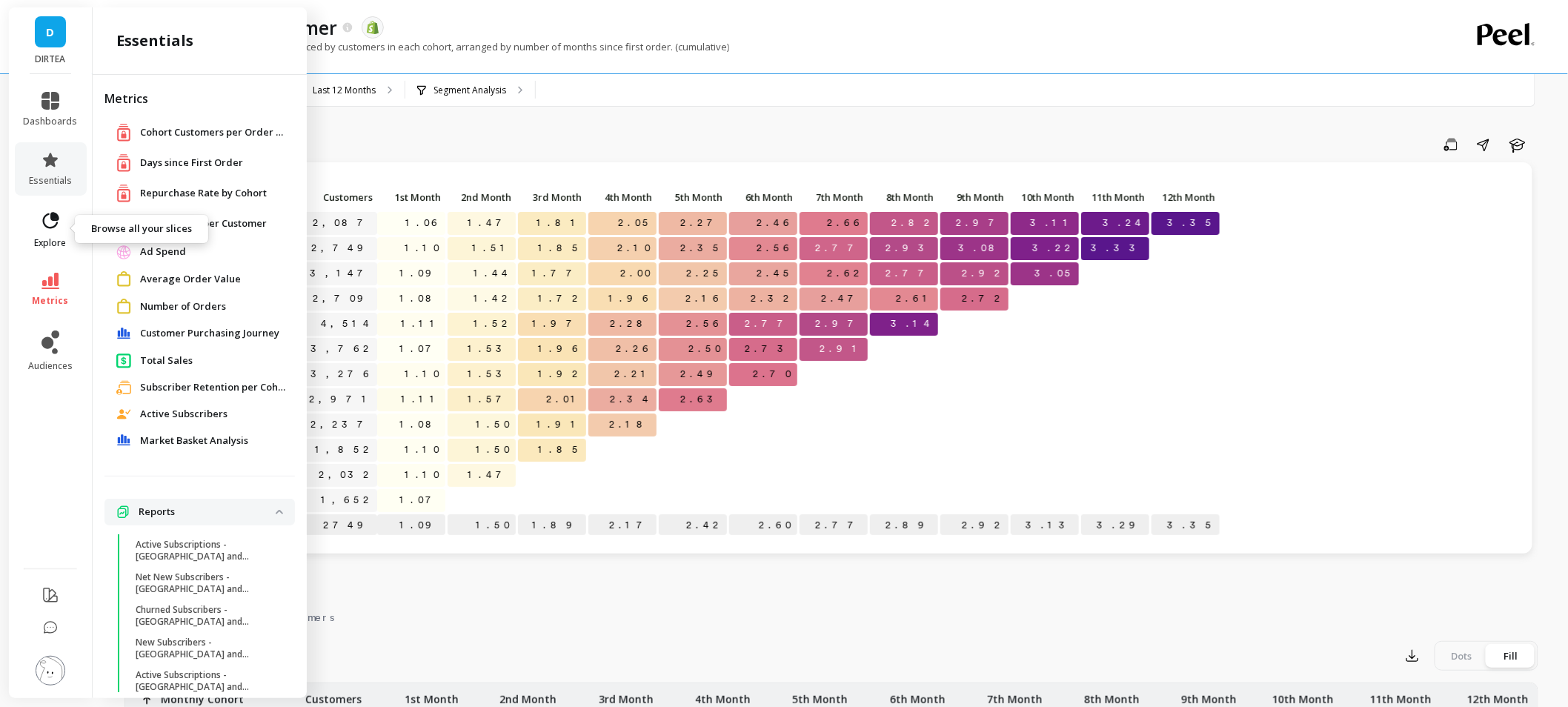
click at [47, 234] on link "explore" at bounding box center [51, 229] width 54 height 38
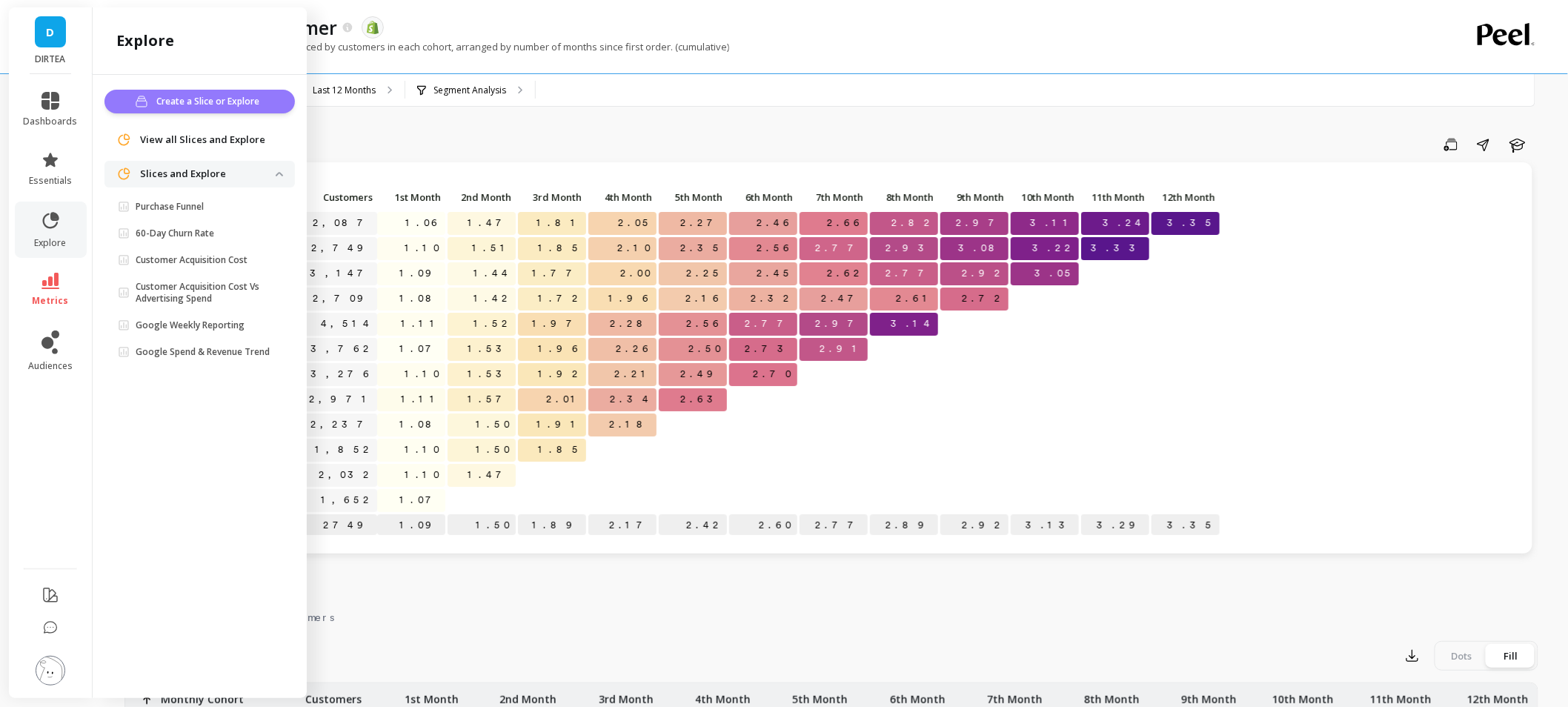
click at [213, 100] on span "Create a Slice or Explore" at bounding box center [210, 101] width 107 height 15
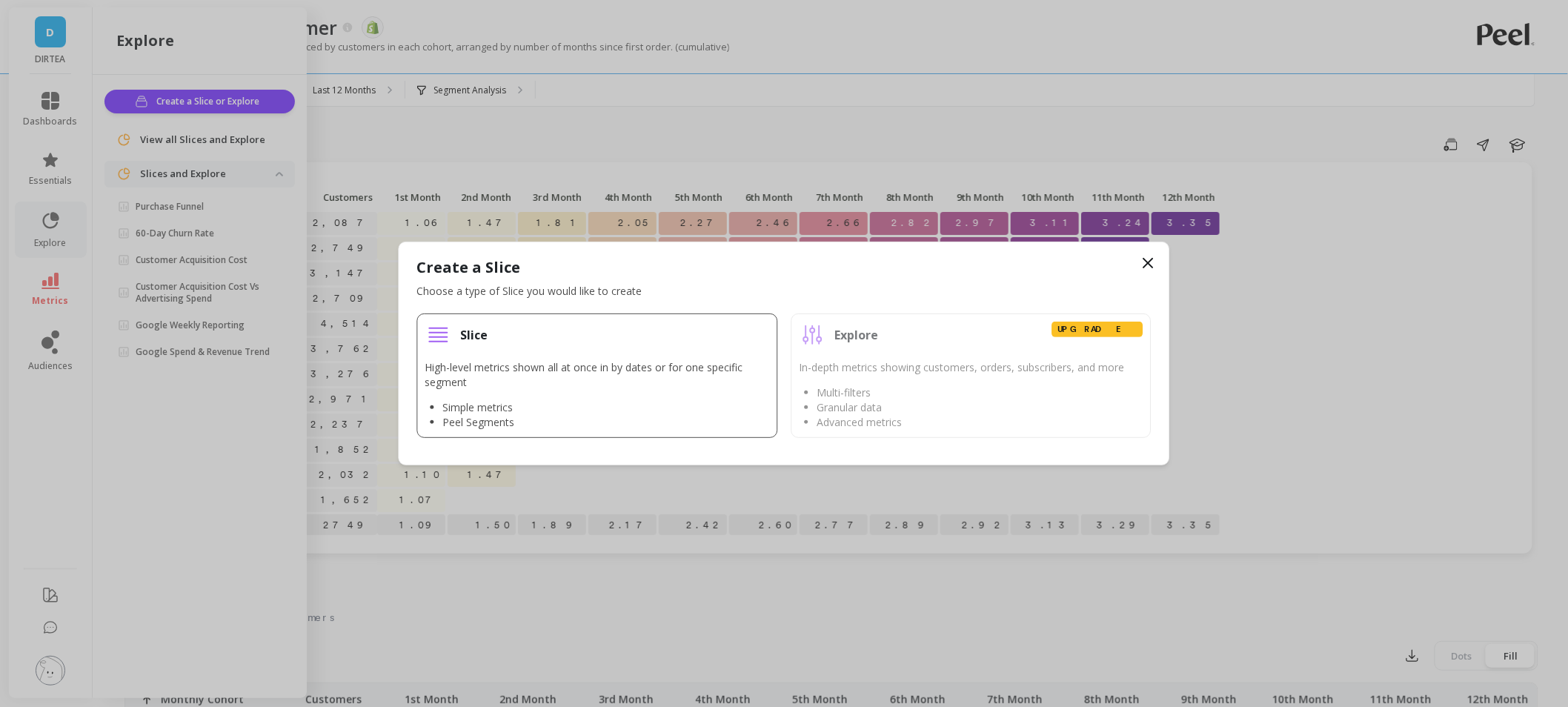
click at [509, 329] on div "Slice" at bounding box center [597, 335] width 345 height 27
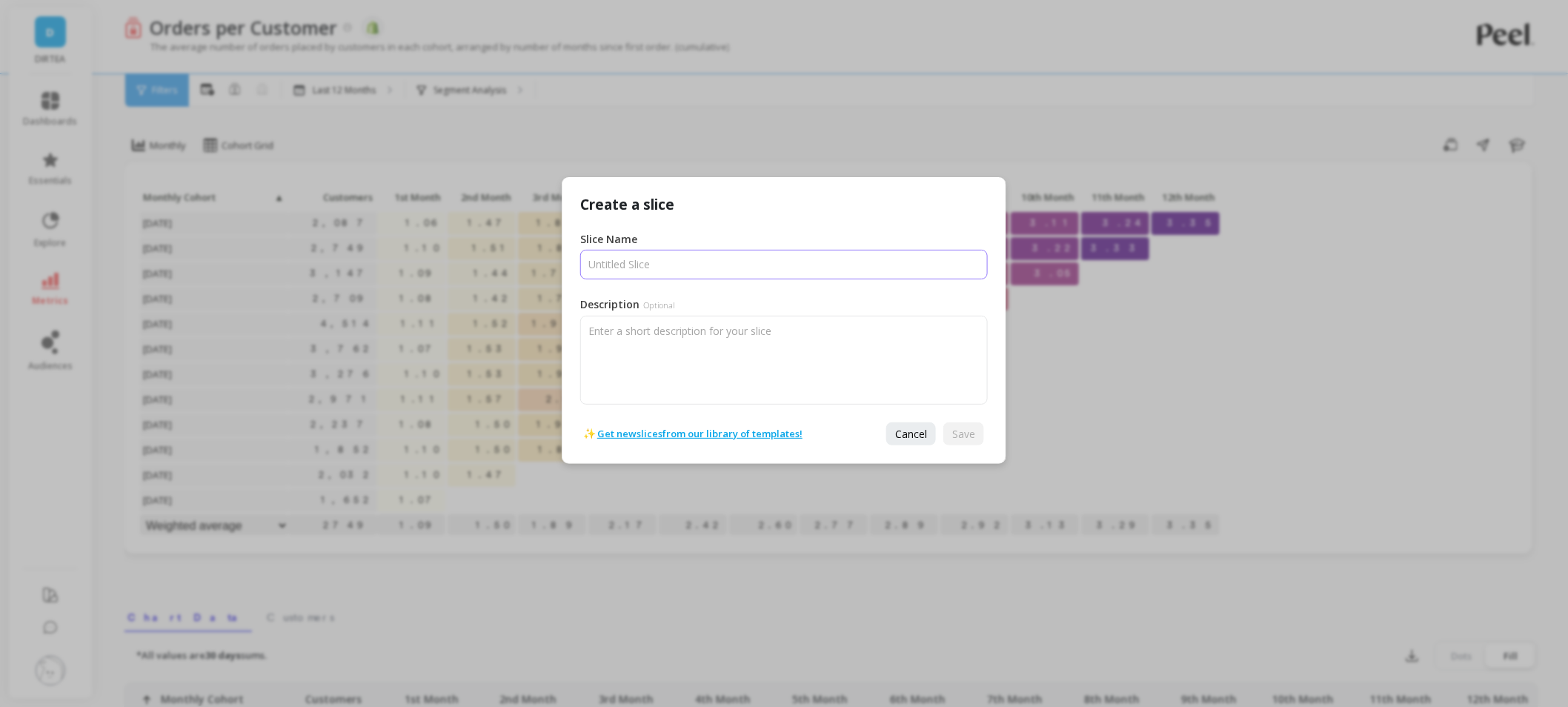
click at [669, 271] on input "Slice Name" at bounding box center [784, 264] width 407 height 29
type input "test"
click at [959, 432] on span "Save" at bounding box center [963, 434] width 23 height 14
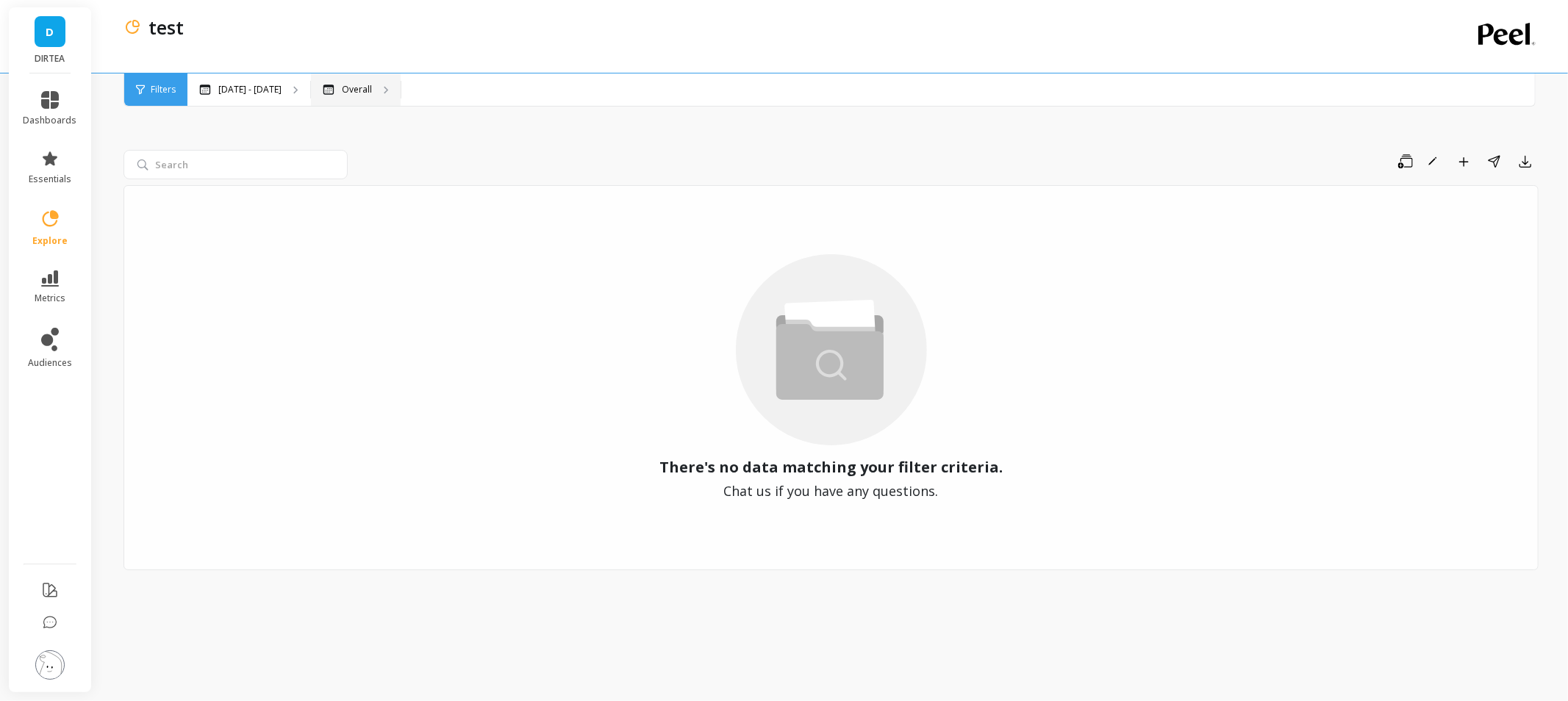
click at [342, 86] on p "Overall" at bounding box center [357, 89] width 30 height 12
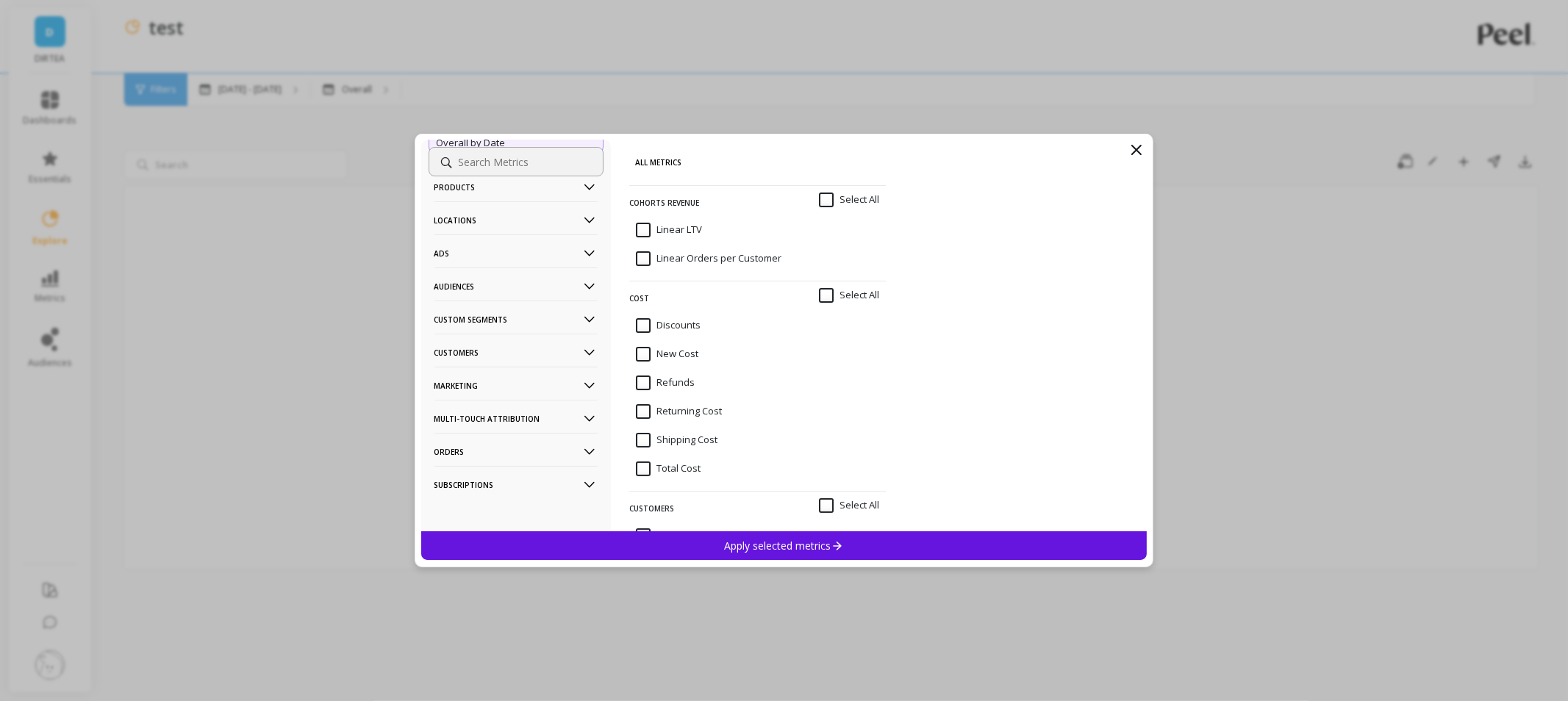
scroll to position [96, 0]
click at [464, 449] on p "Orders" at bounding box center [516, 447] width 163 height 37
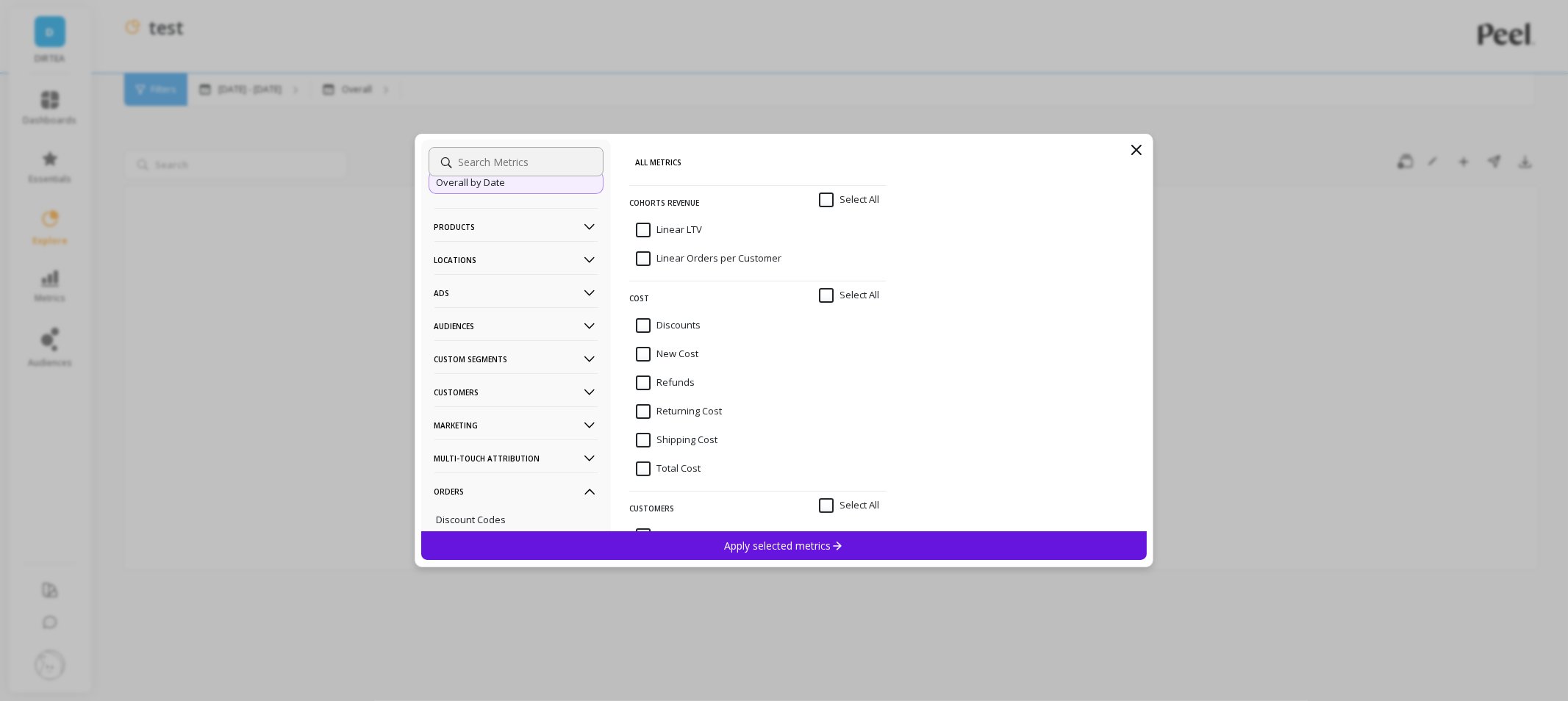
scroll to position [0, 0]
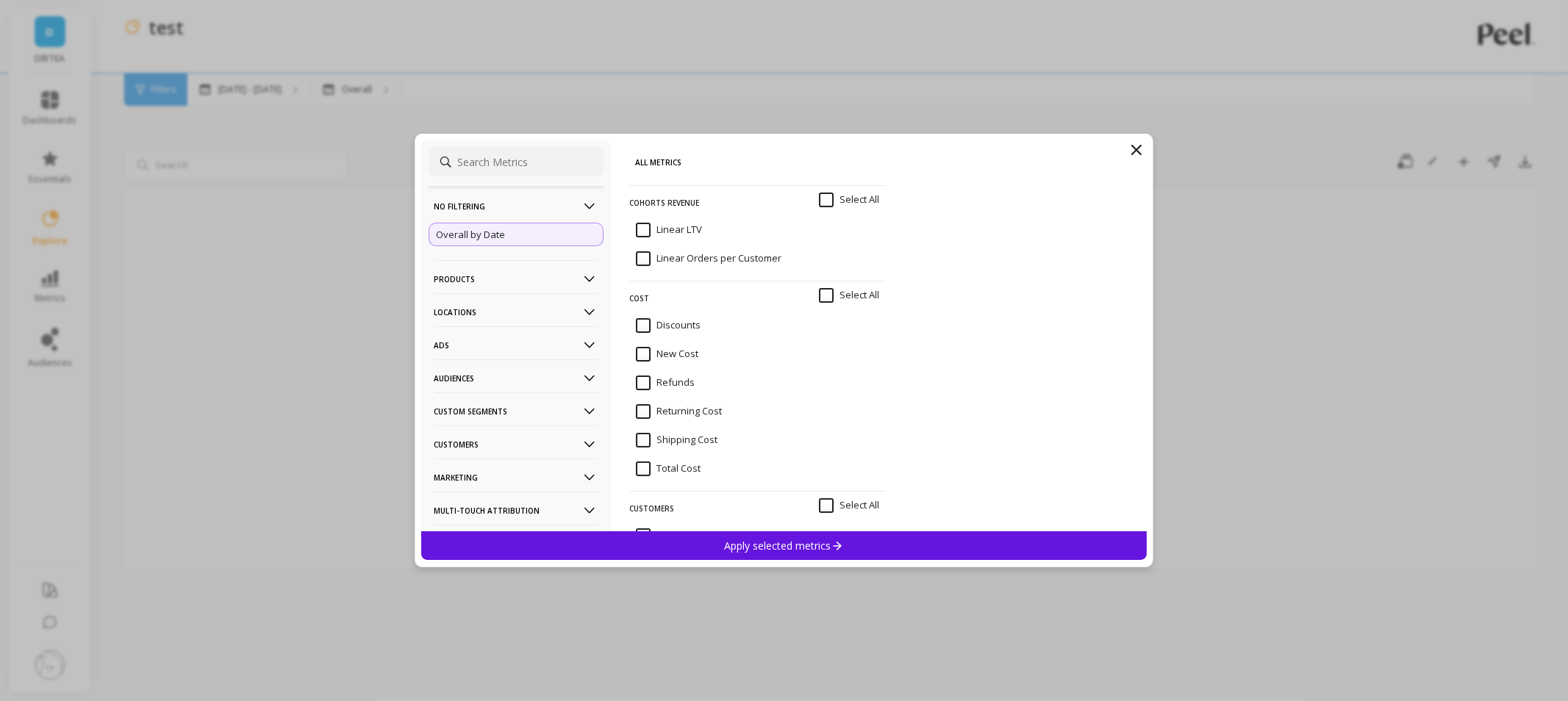
click at [1137, 149] on icon at bounding box center [1137, 150] width 9 height 9
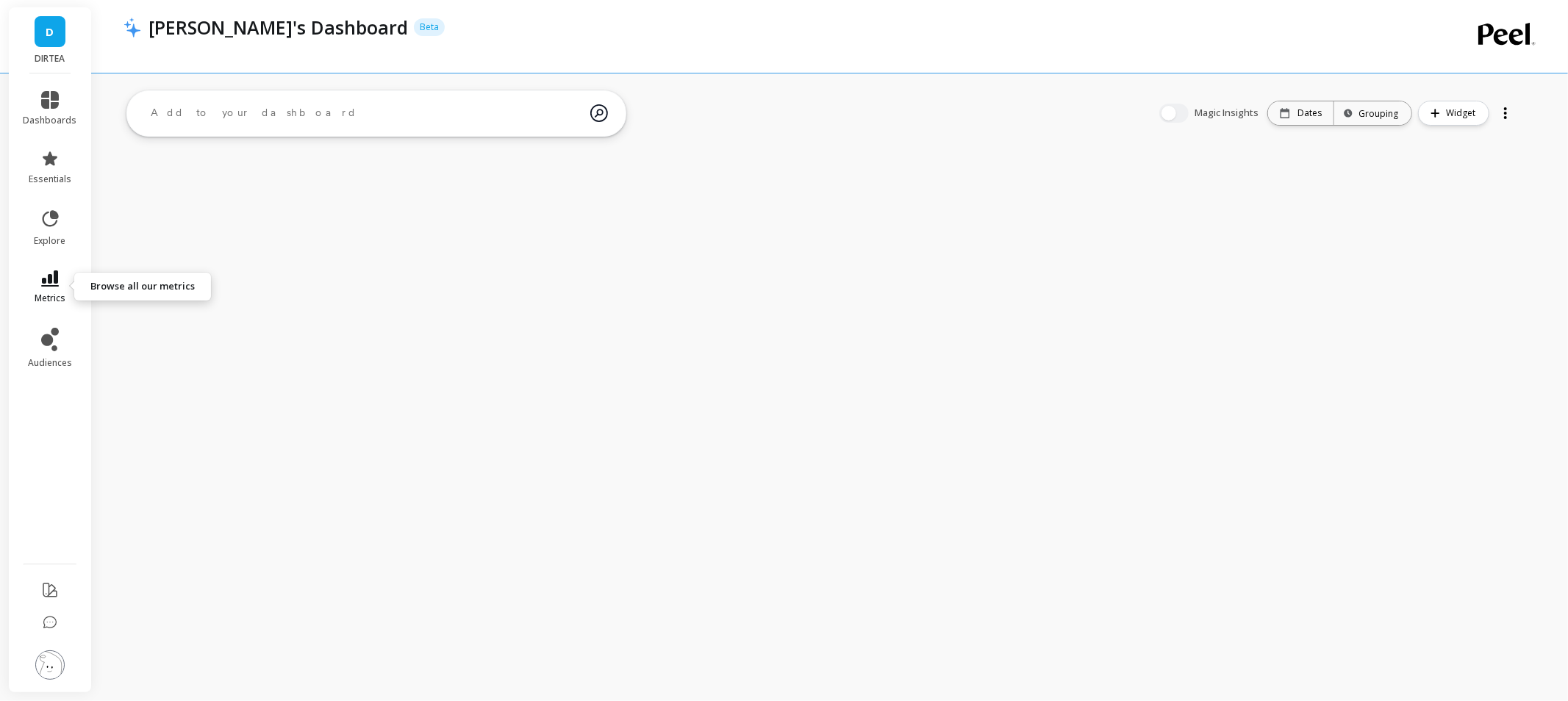
click at [57, 273] on icon at bounding box center [50, 279] width 18 height 16
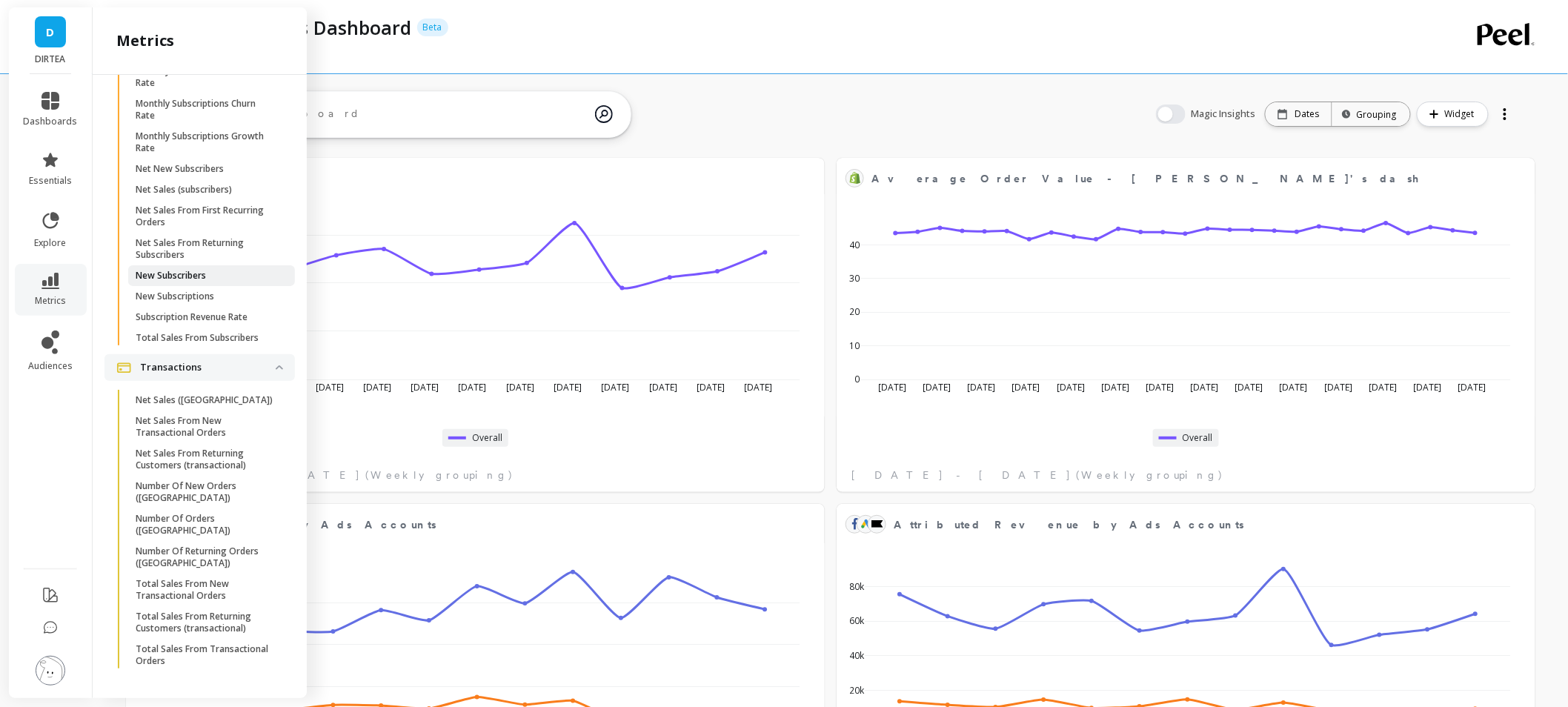
scroll to position [4363, 0]
click at [180, 180] on link "Net New Subscribers" at bounding box center [212, 169] width 167 height 21
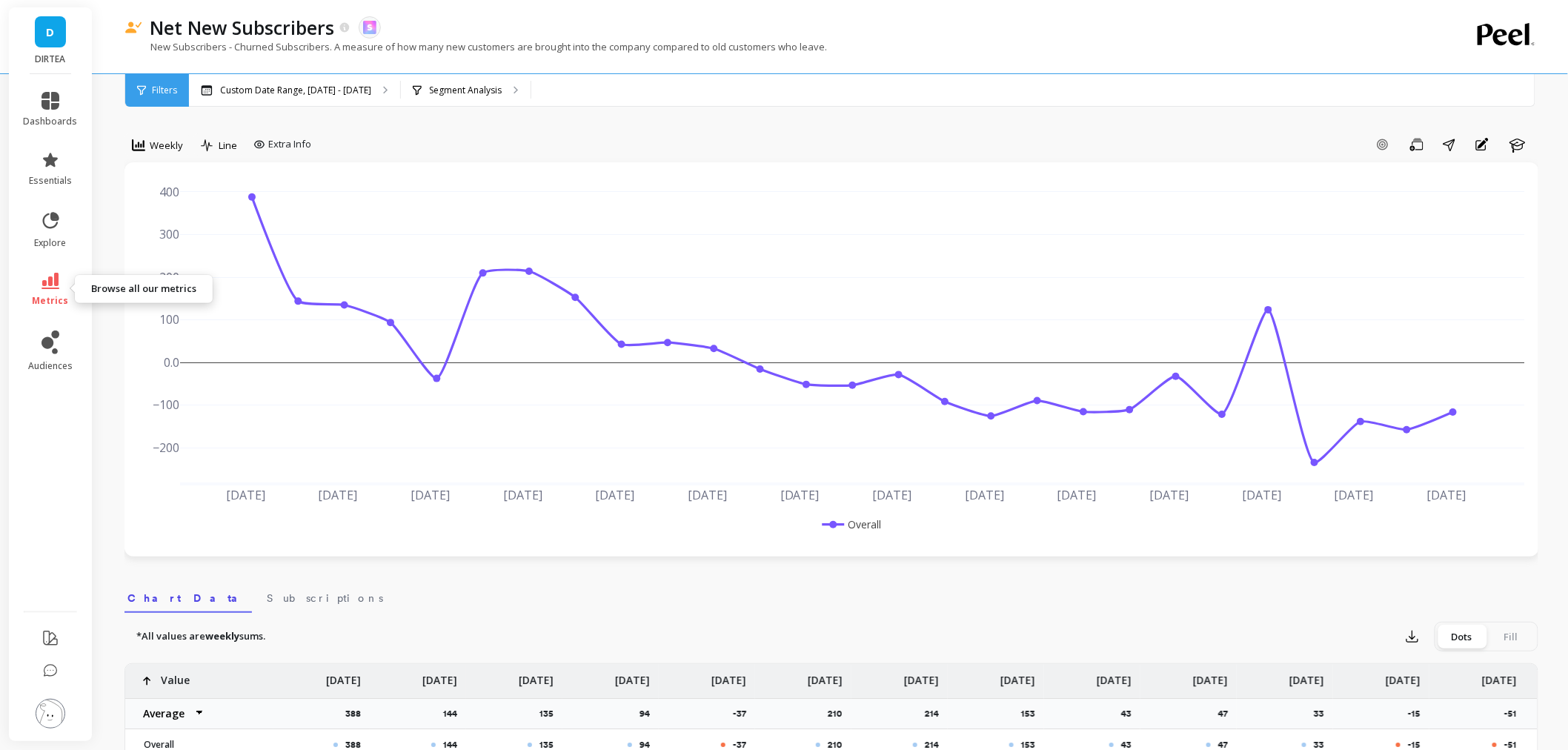
click at [46, 284] on icon at bounding box center [50, 281] width 18 height 17
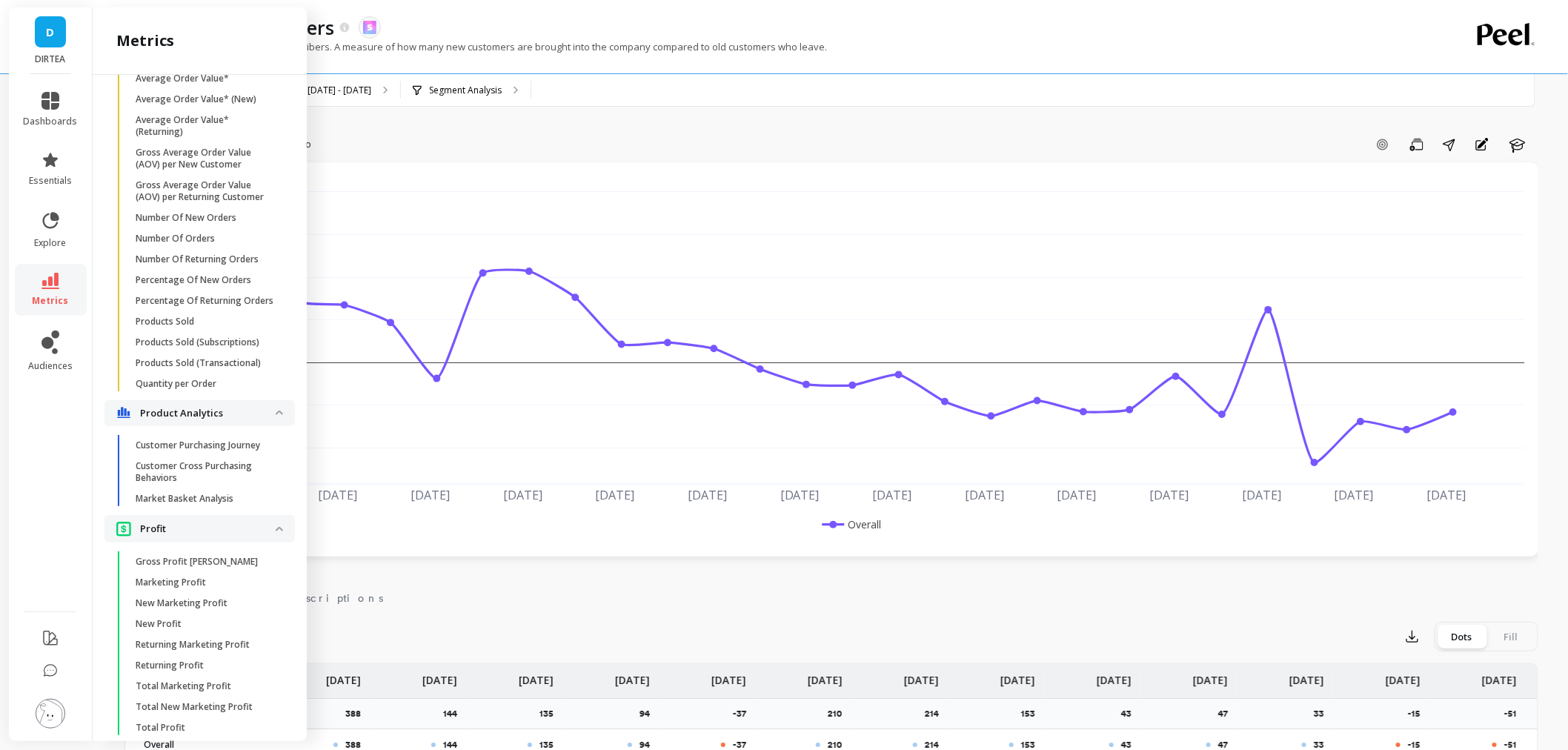
scroll to position [2548, 0]
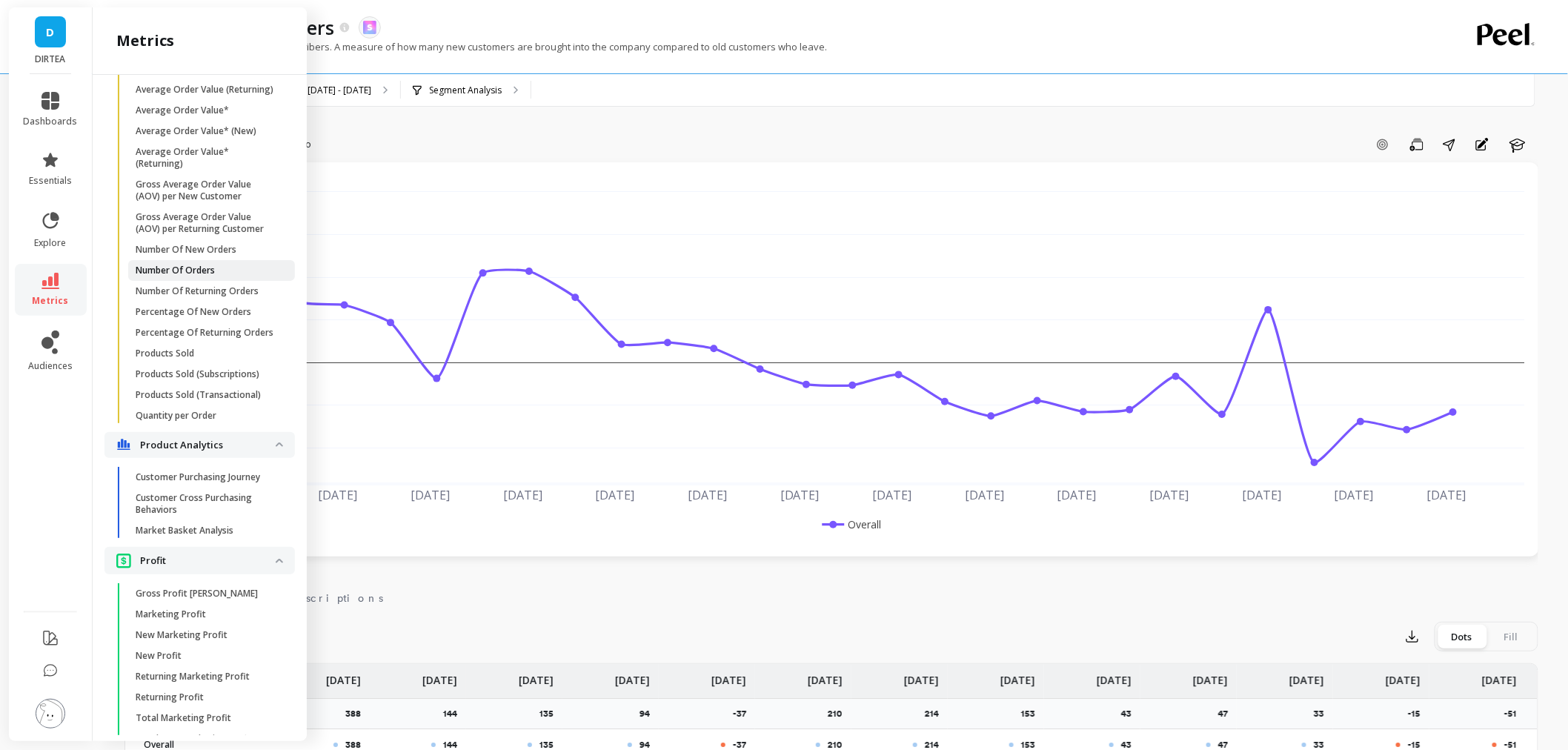
click at [225, 277] on span "Number Of Orders" at bounding box center [206, 271] width 141 height 12
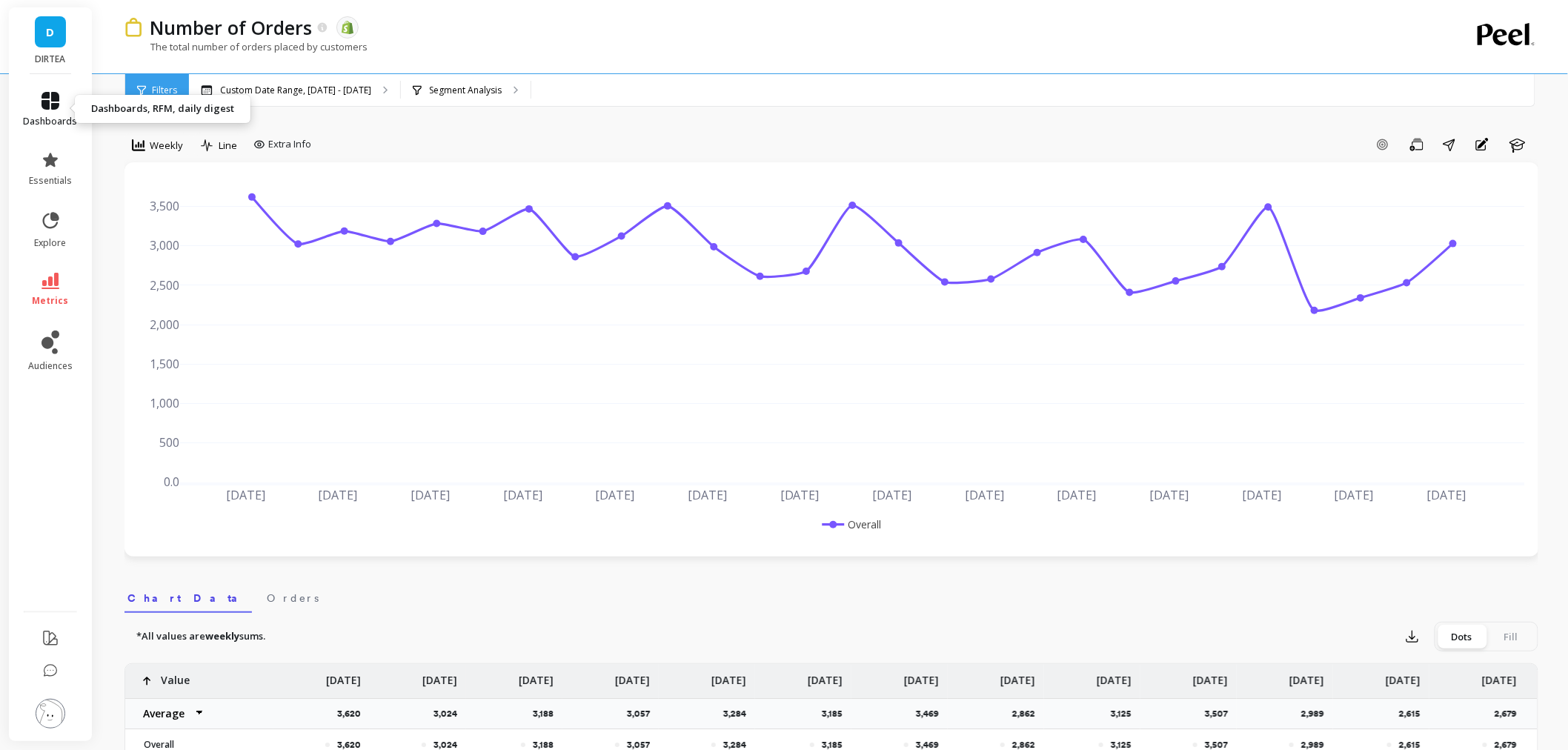
click at [41, 104] on icon at bounding box center [50, 101] width 18 height 18
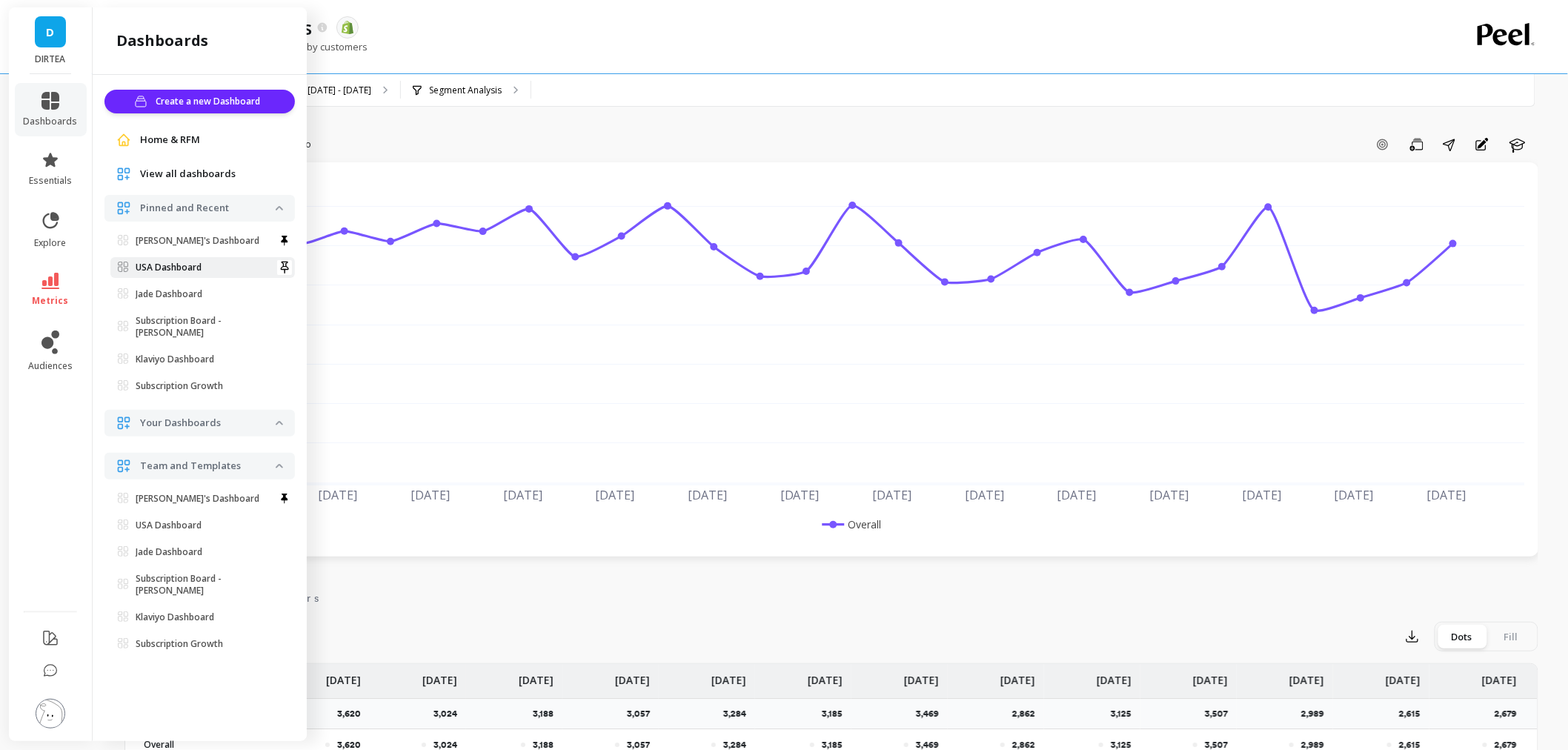
click at [201, 268] on p "USA Dashboard" at bounding box center [168, 268] width 66 height 12
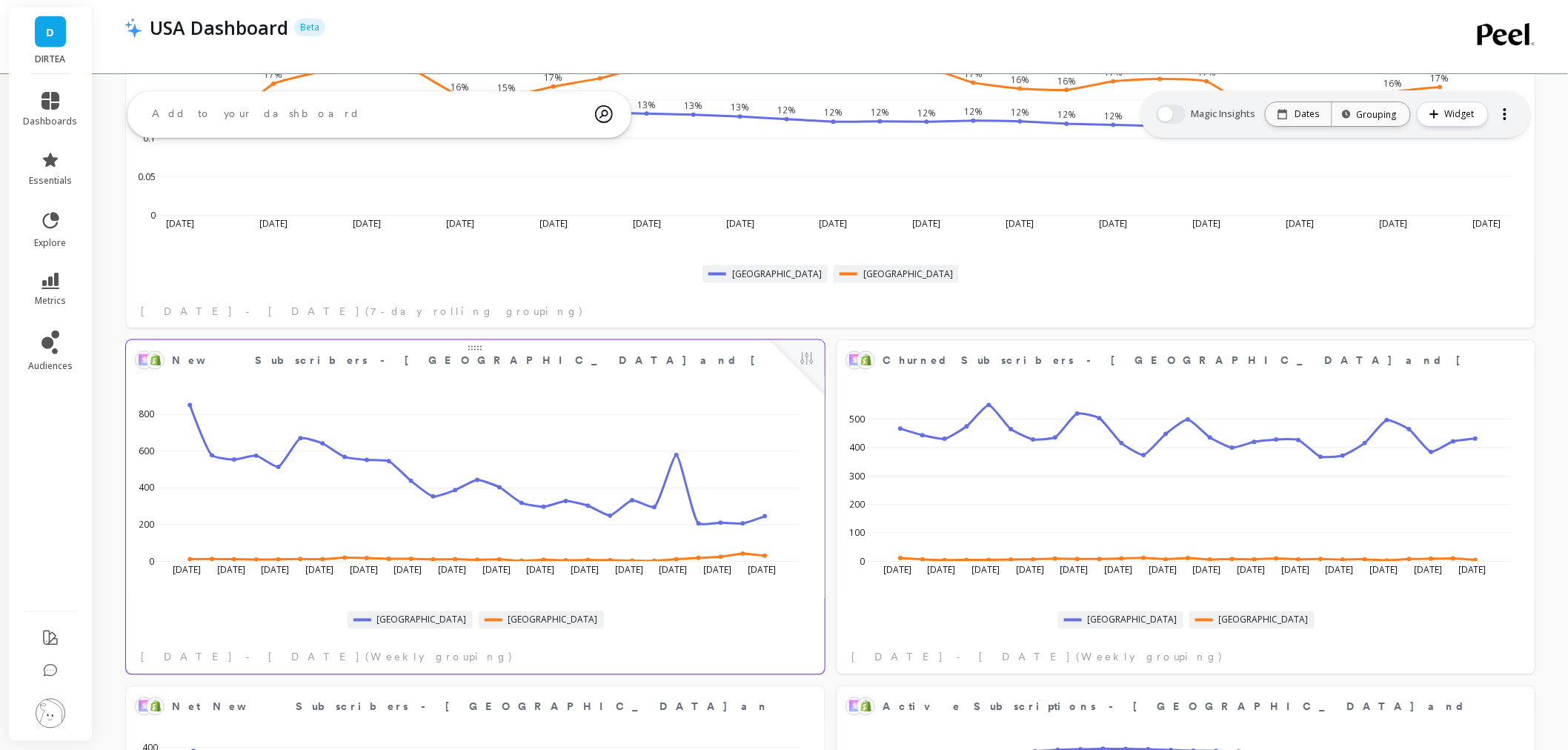
scroll to position [848, 0]
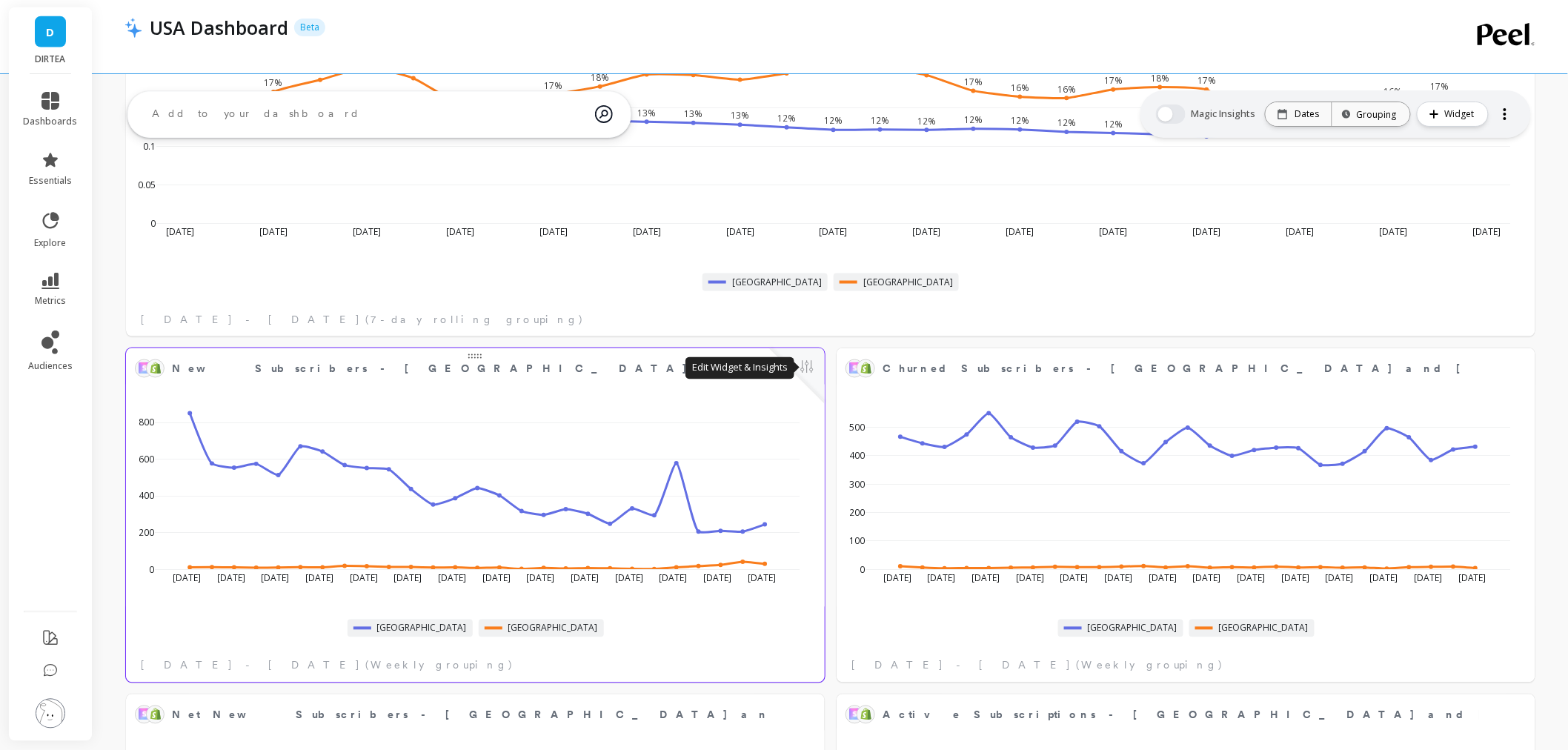
click at [804, 370] on button at bounding box center [807, 368] width 18 height 21
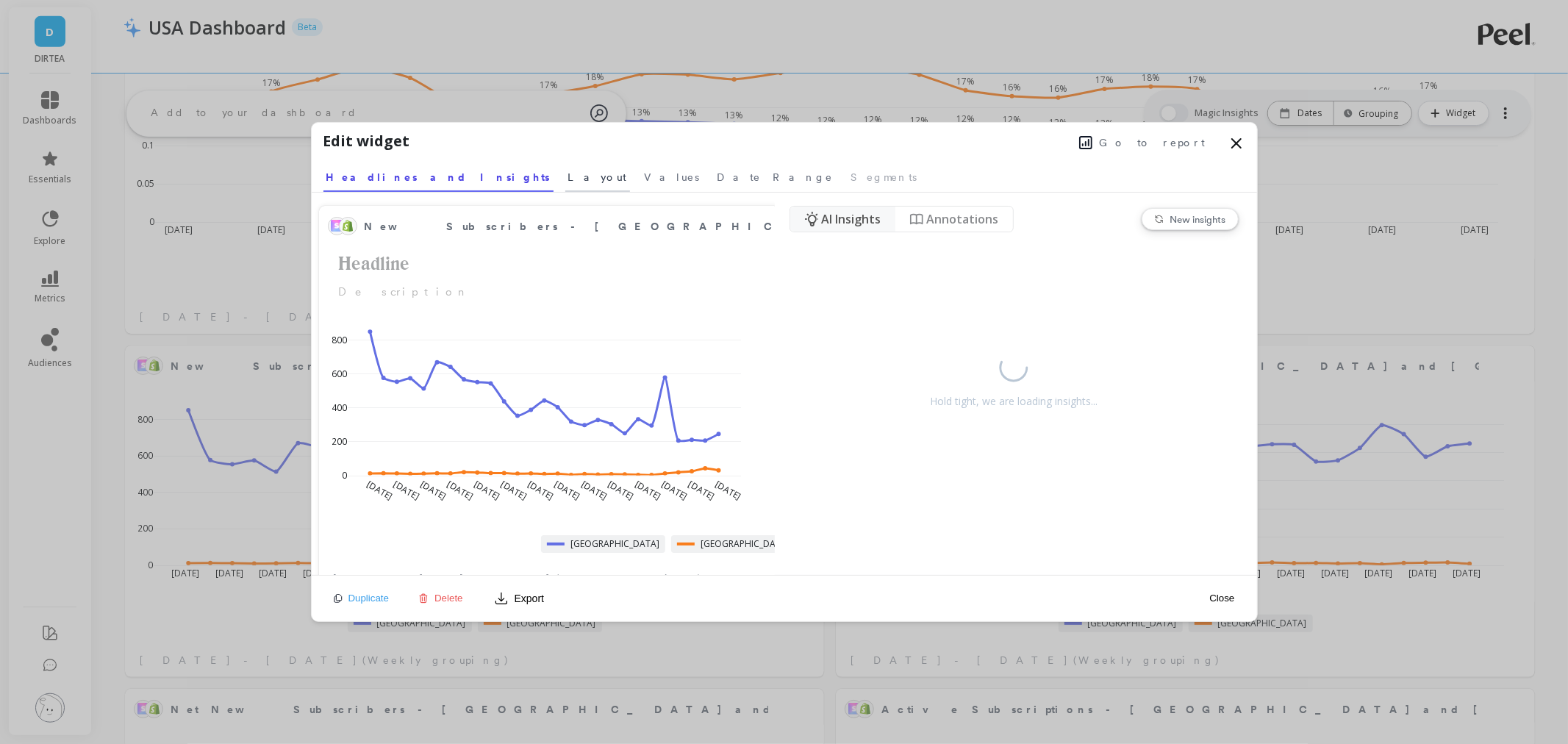
click at [568, 184] on span "Layout" at bounding box center [597, 177] width 59 height 15
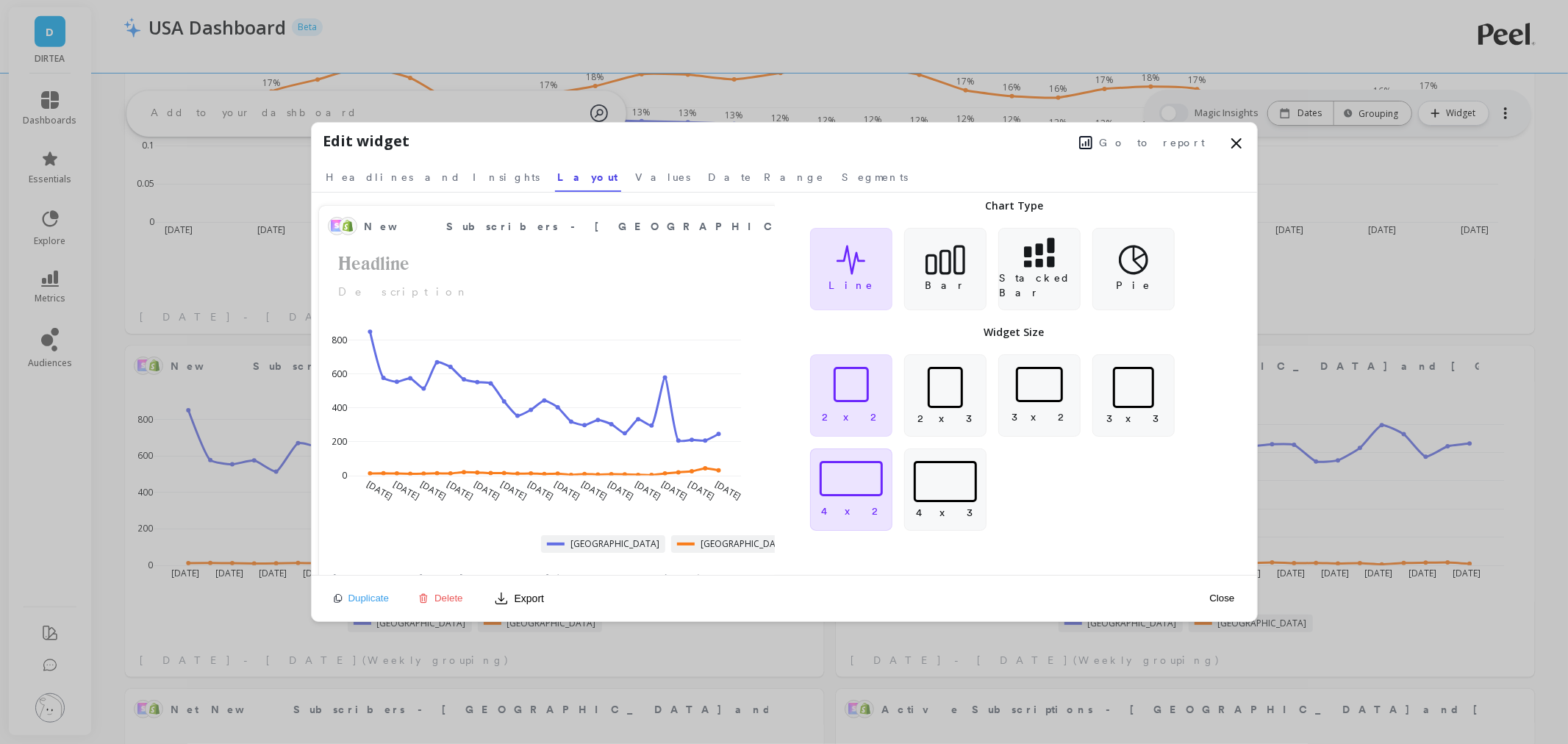
click at [868, 495] on div at bounding box center [851, 478] width 63 height 35
click at [1218, 600] on button "Close" at bounding box center [1221, 598] width 34 height 13
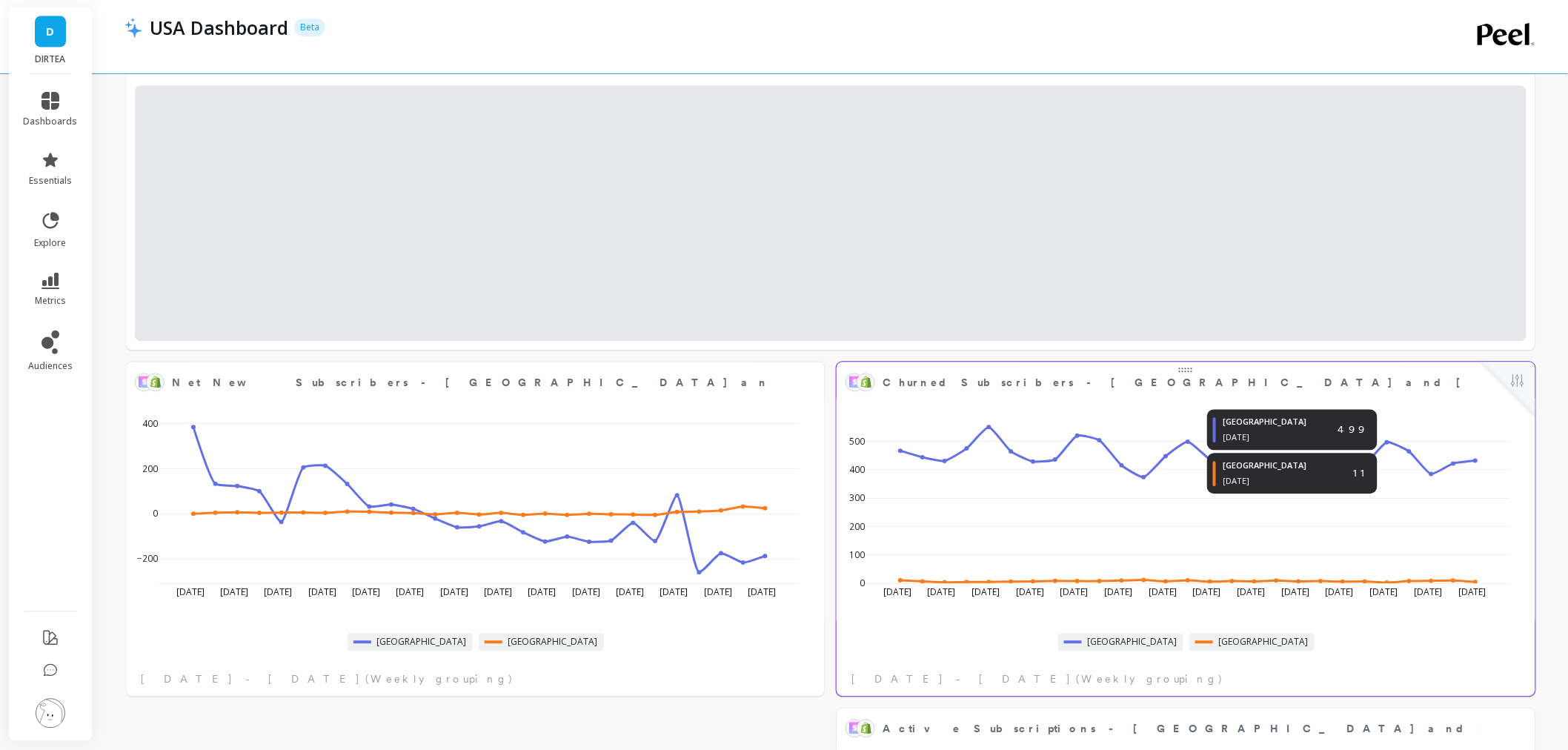
scroll to position [1177, 0]
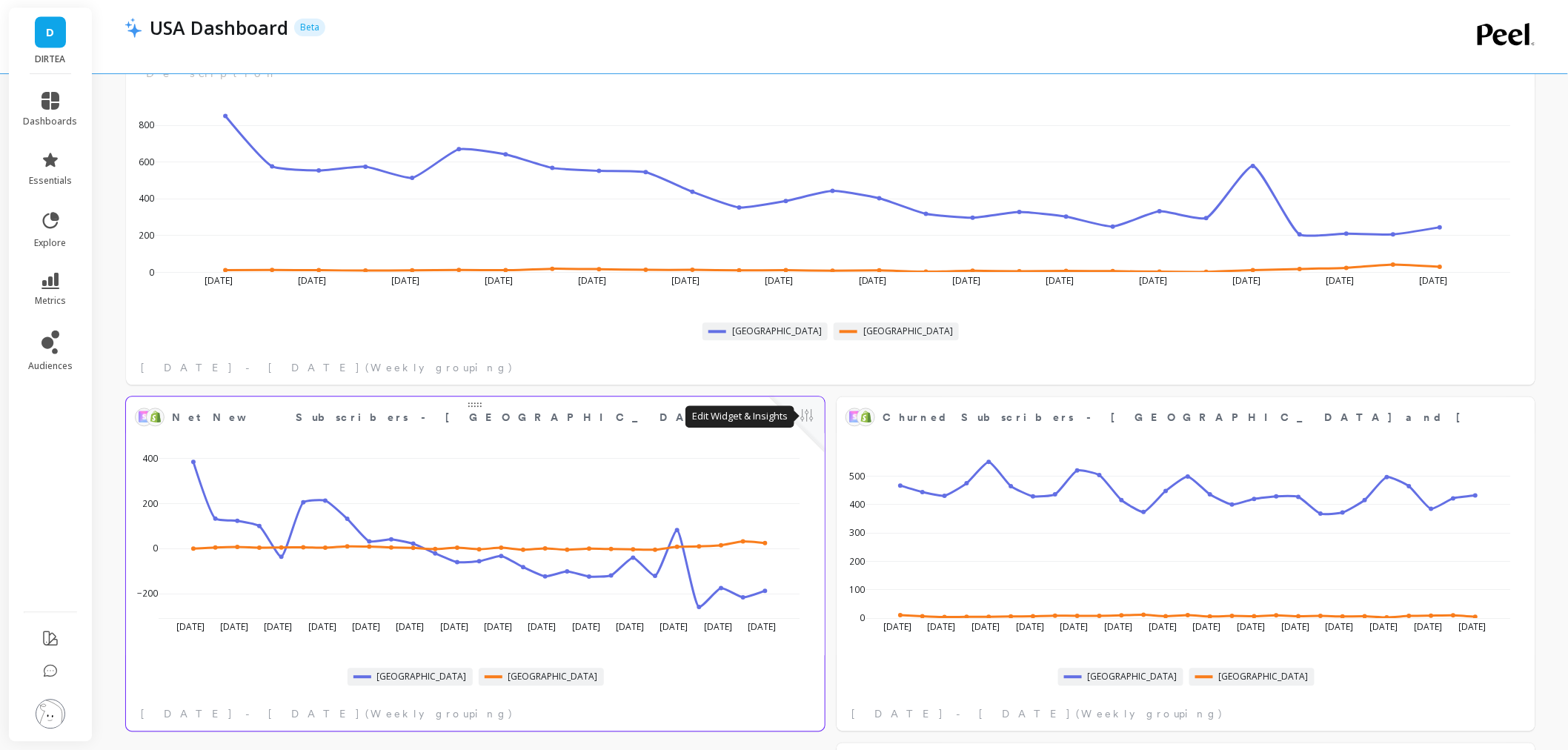
click at [808, 410] on button at bounding box center [807, 417] width 18 height 21
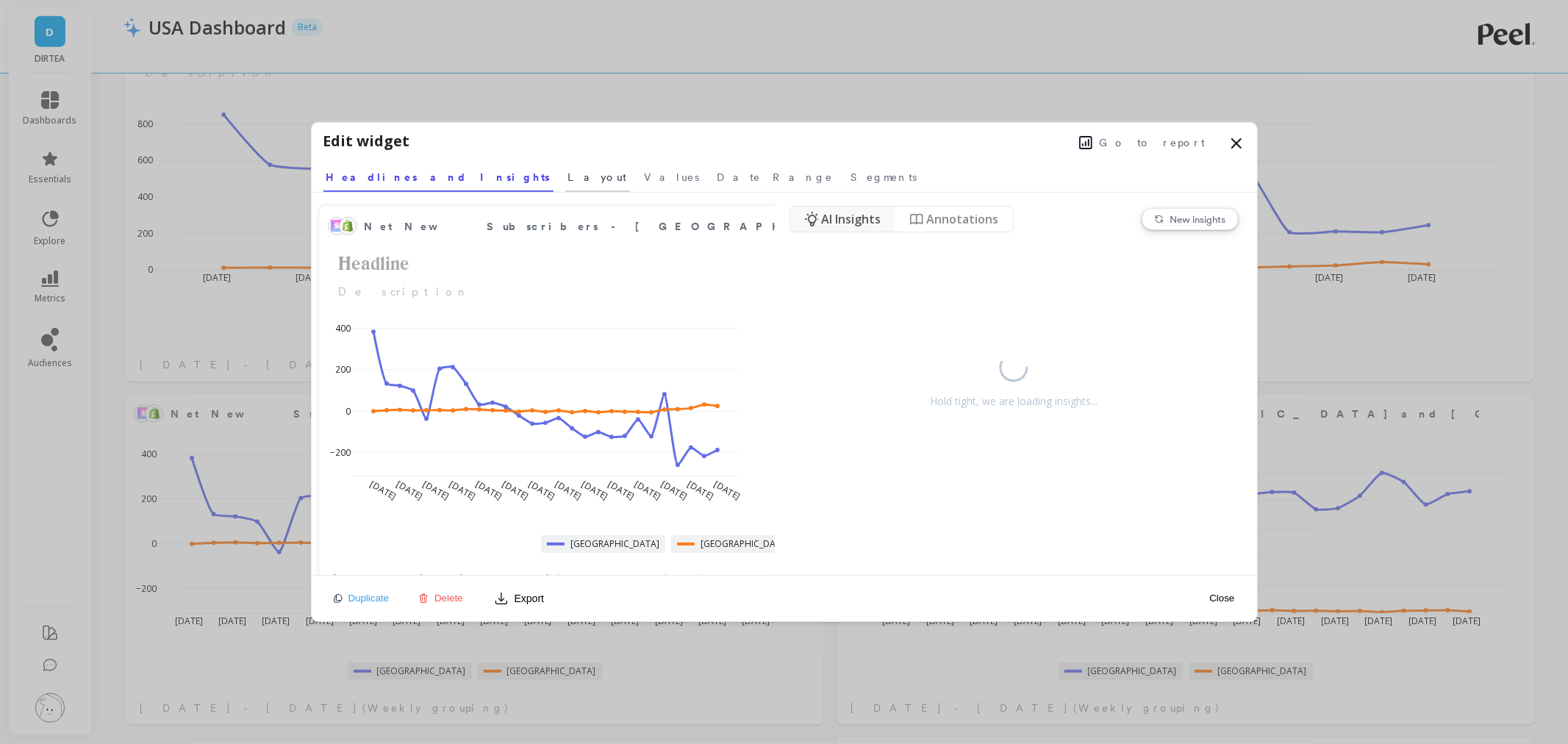
click at [568, 175] on span "Layout" at bounding box center [597, 177] width 59 height 15
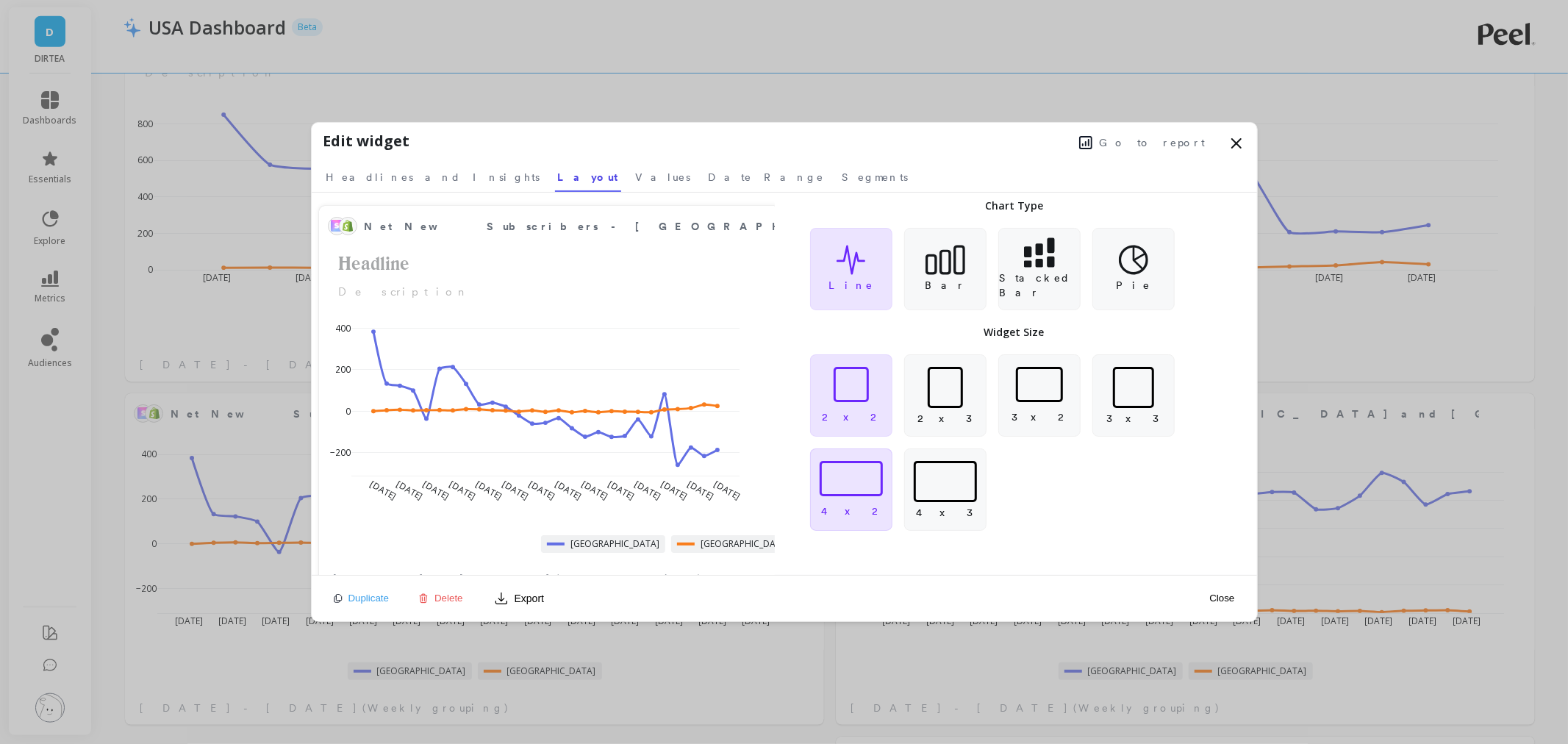
click at [866, 495] on div at bounding box center [851, 478] width 63 height 35
click at [1227, 600] on button "Close" at bounding box center [1221, 598] width 34 height 13
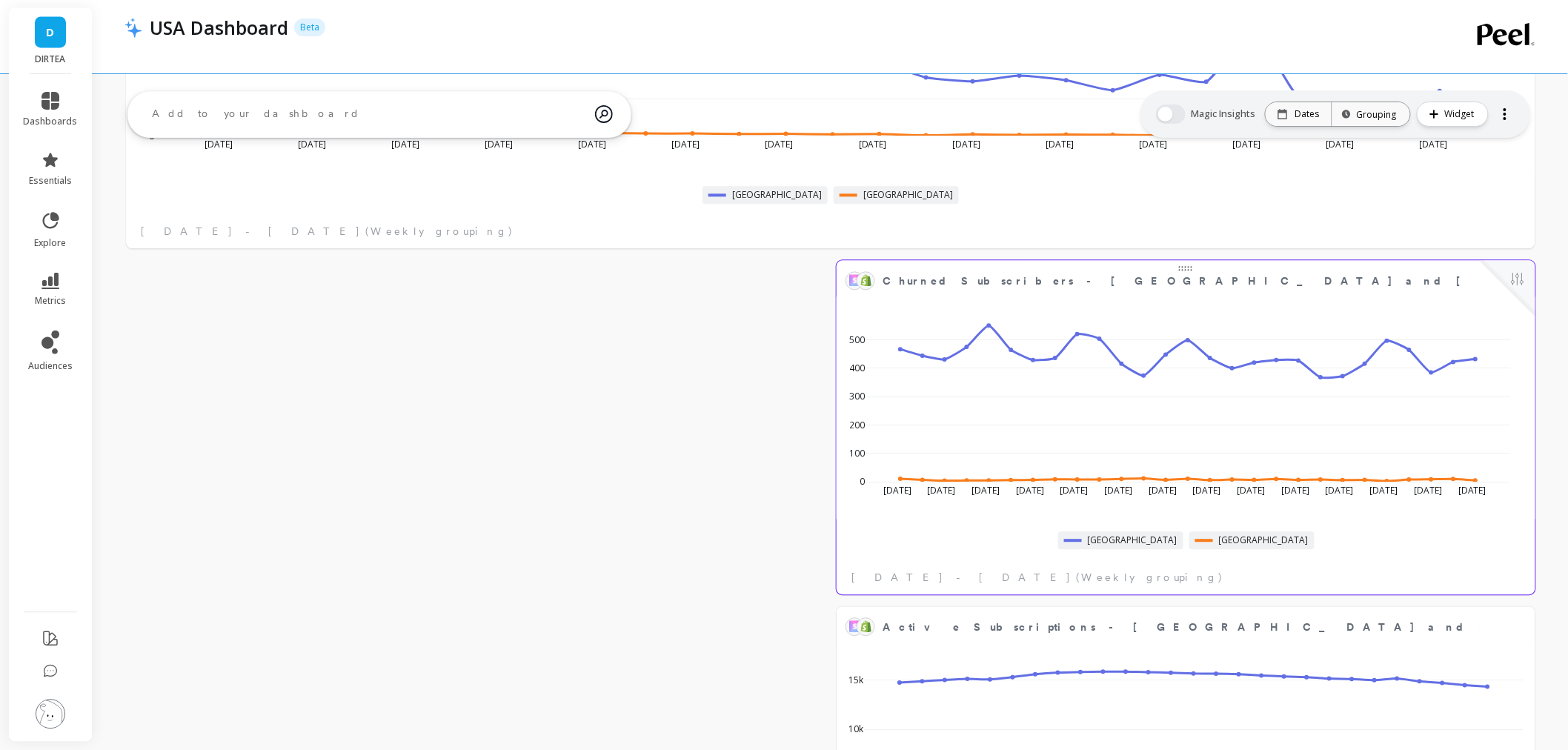
scroll to position [1244, 0]
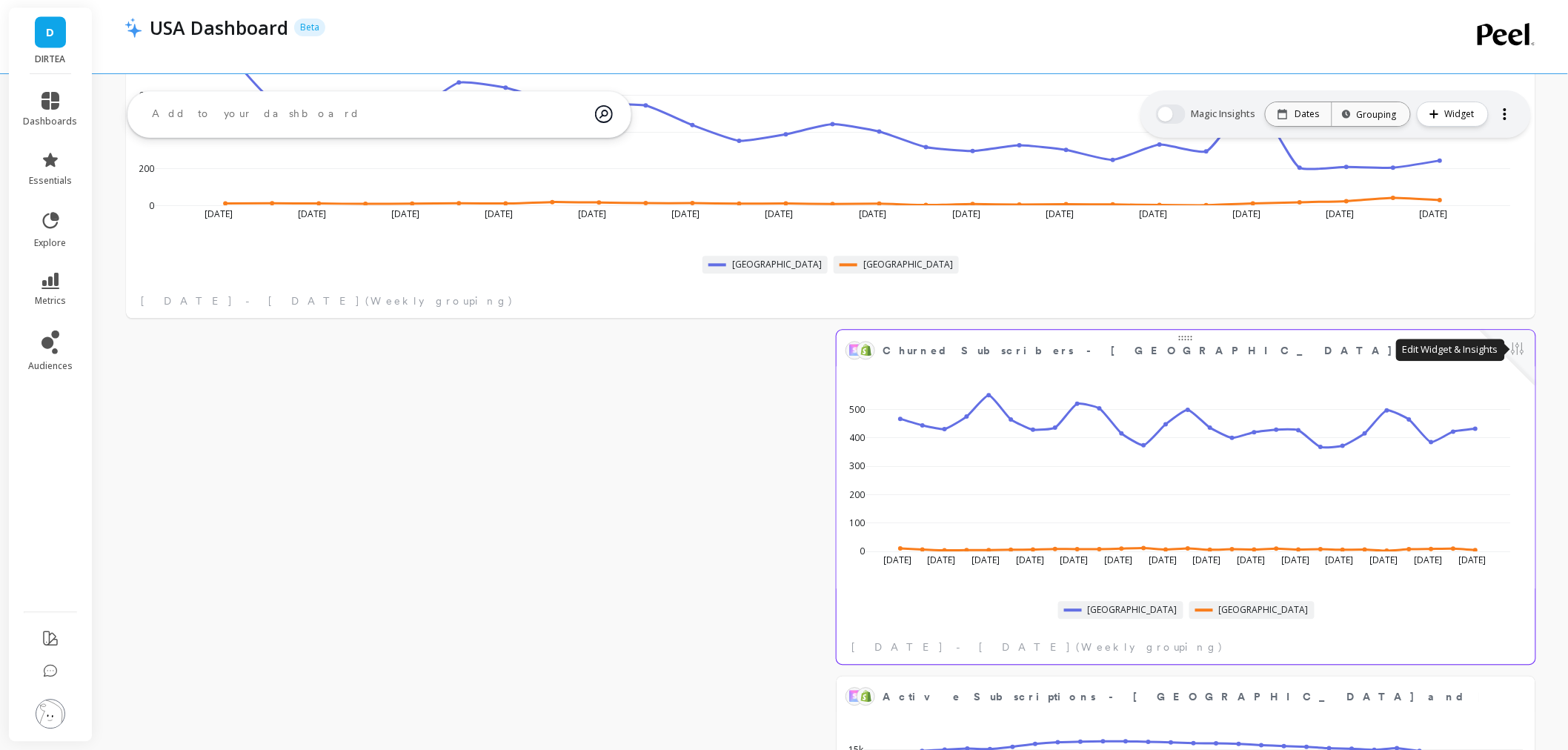
click at [1518, 353] on button at bounding box center [1518, 350] width 18 height 21
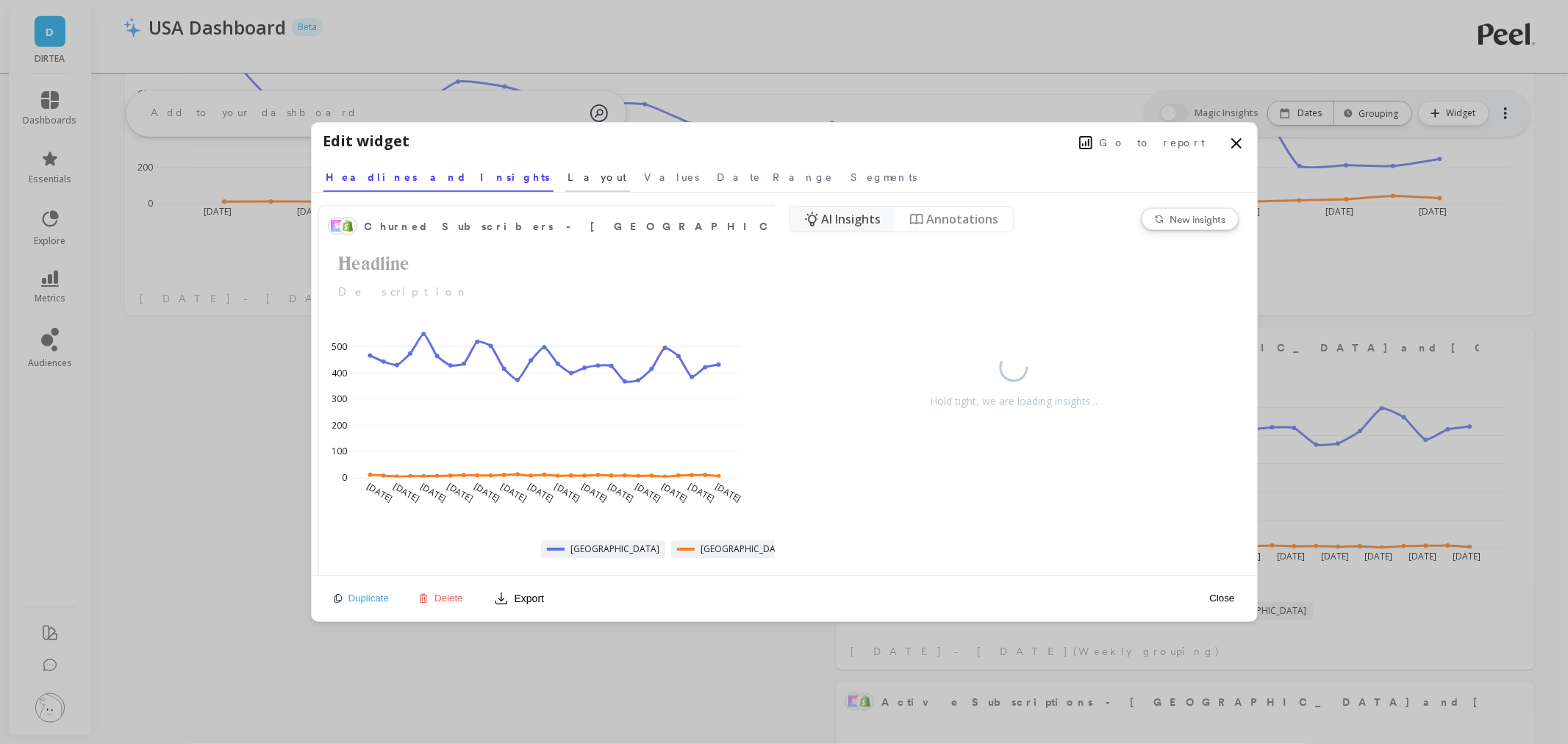
click at [568, 182] on span "Layout" at bounding box center [597, 177] width 59 height 15
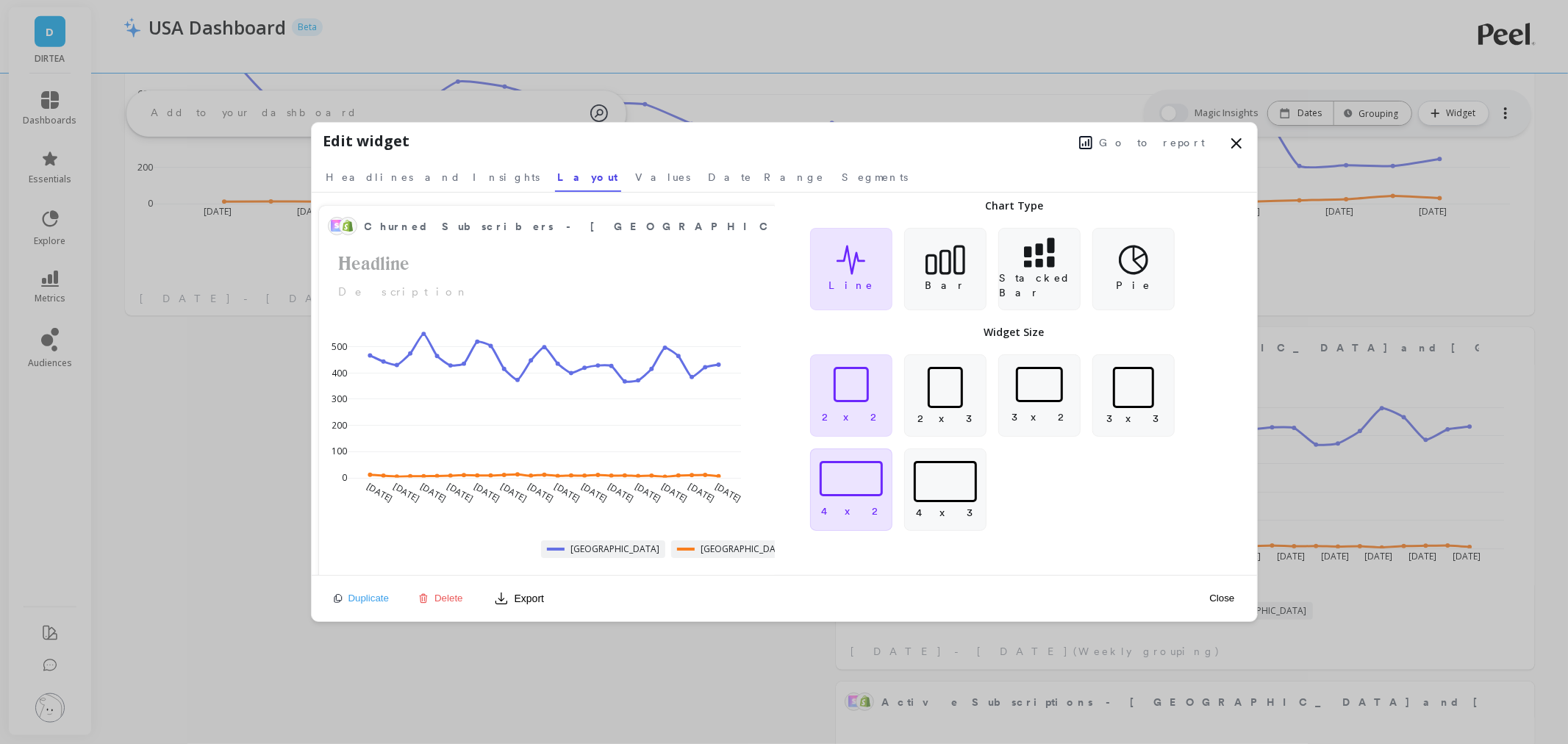
click at [877, 491] on div at bounding box center [851, 478] width 63 height 35
click at [1217, 603] on button "Close" at bounding box center [1221, 598] width 34 height 13
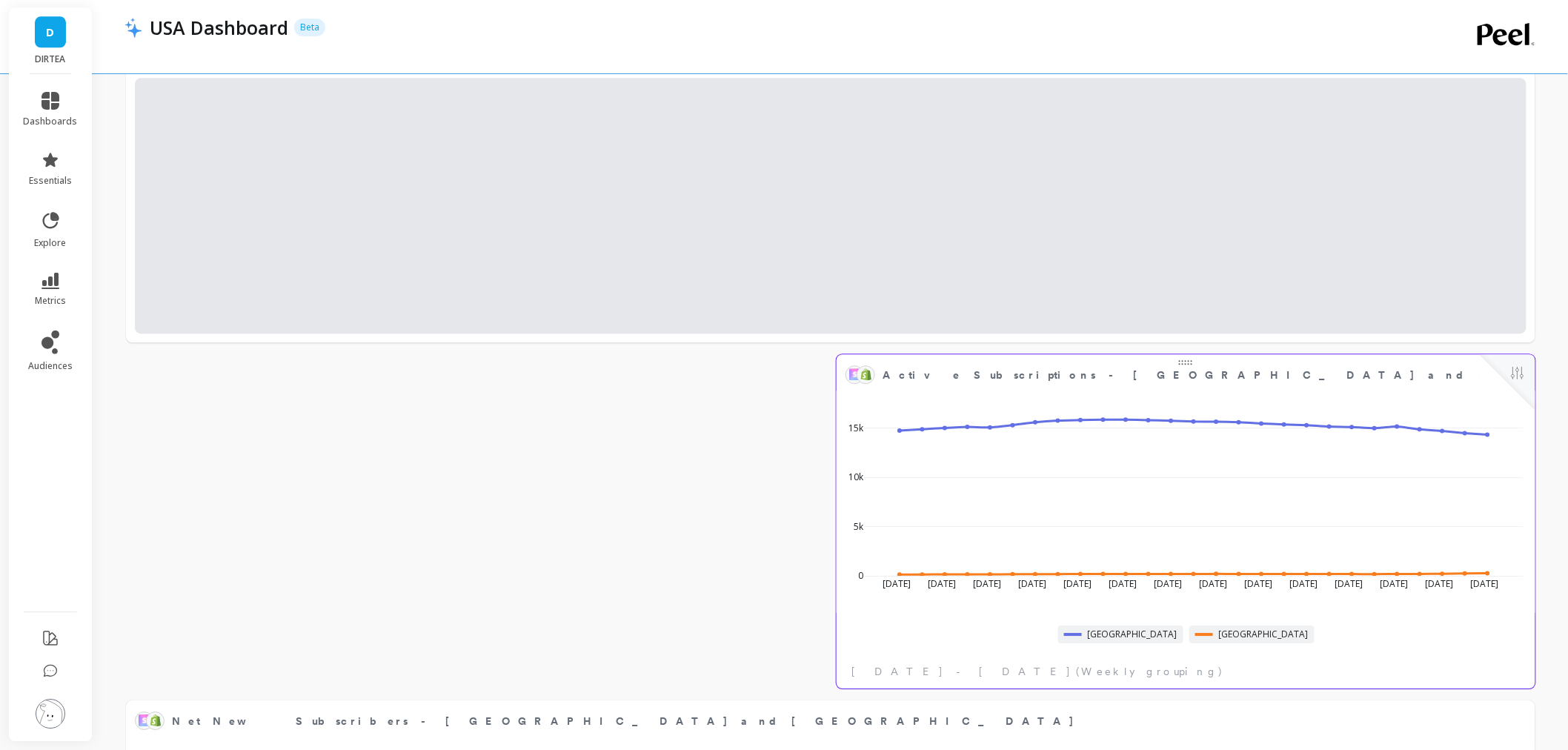
scroll to position [1574, 0]
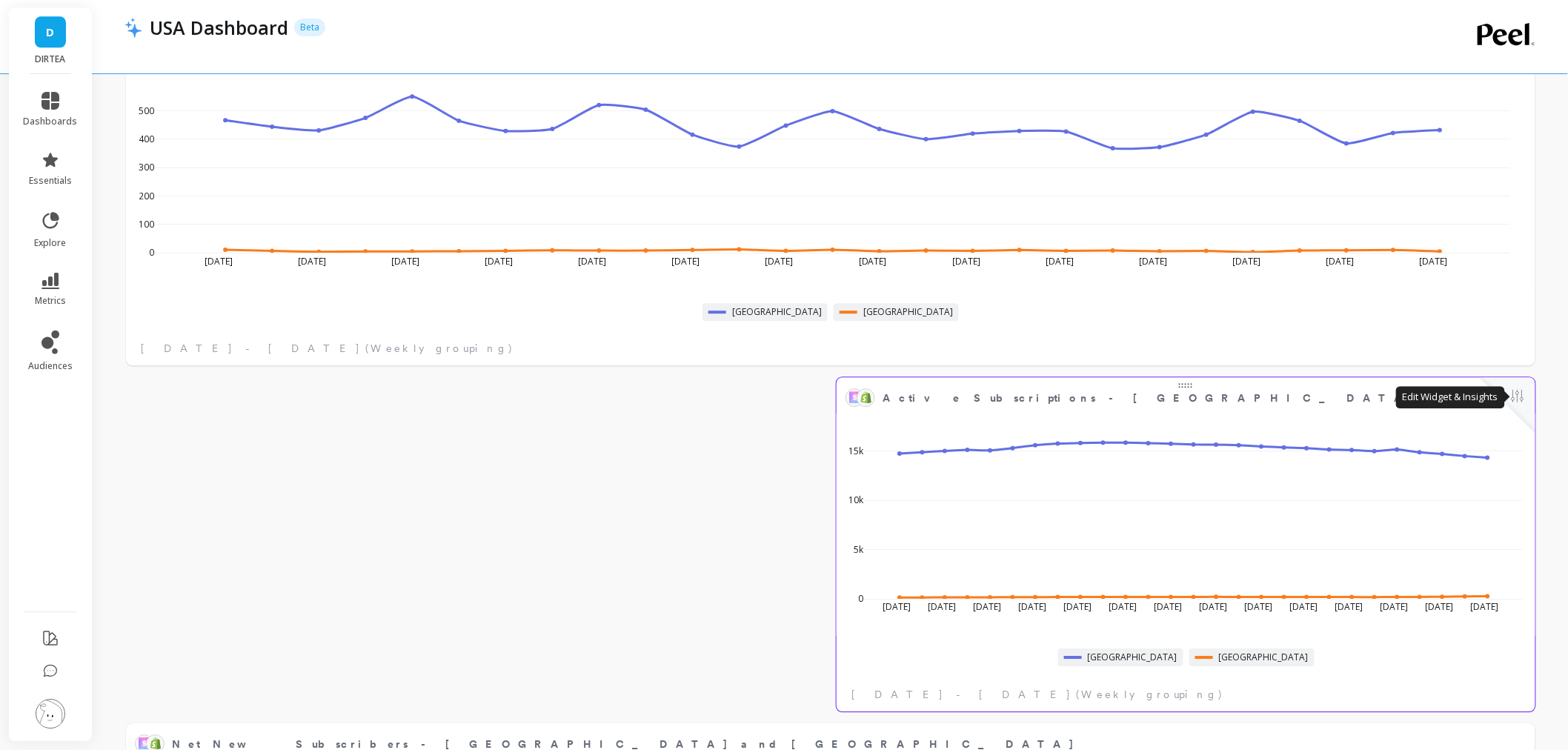
click at [1524, 399] on button at bounding box center [1518, 398] width 18 height 21
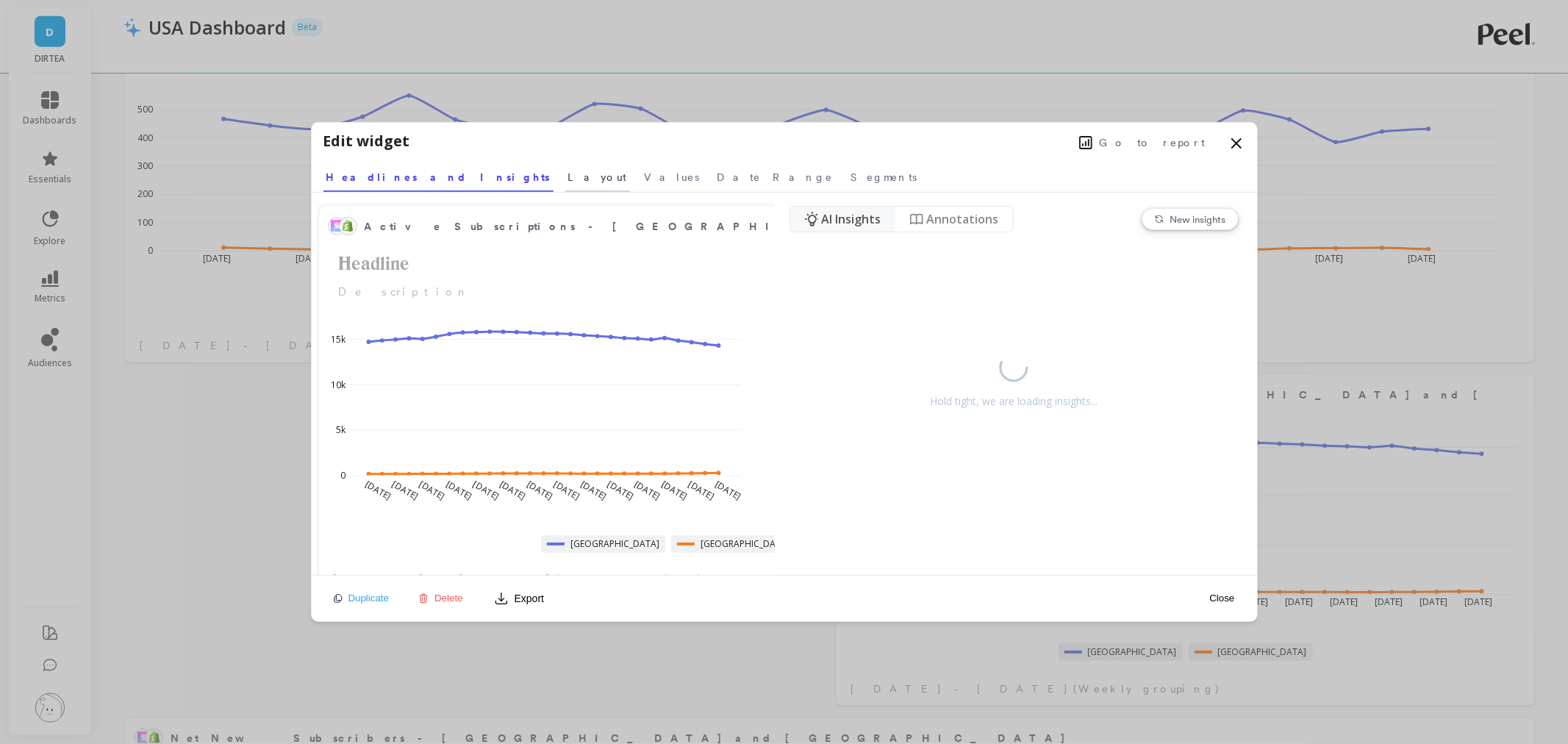
click at [568, 180] on span "Layout" at bounding box center [597, 177] width 59 height 15
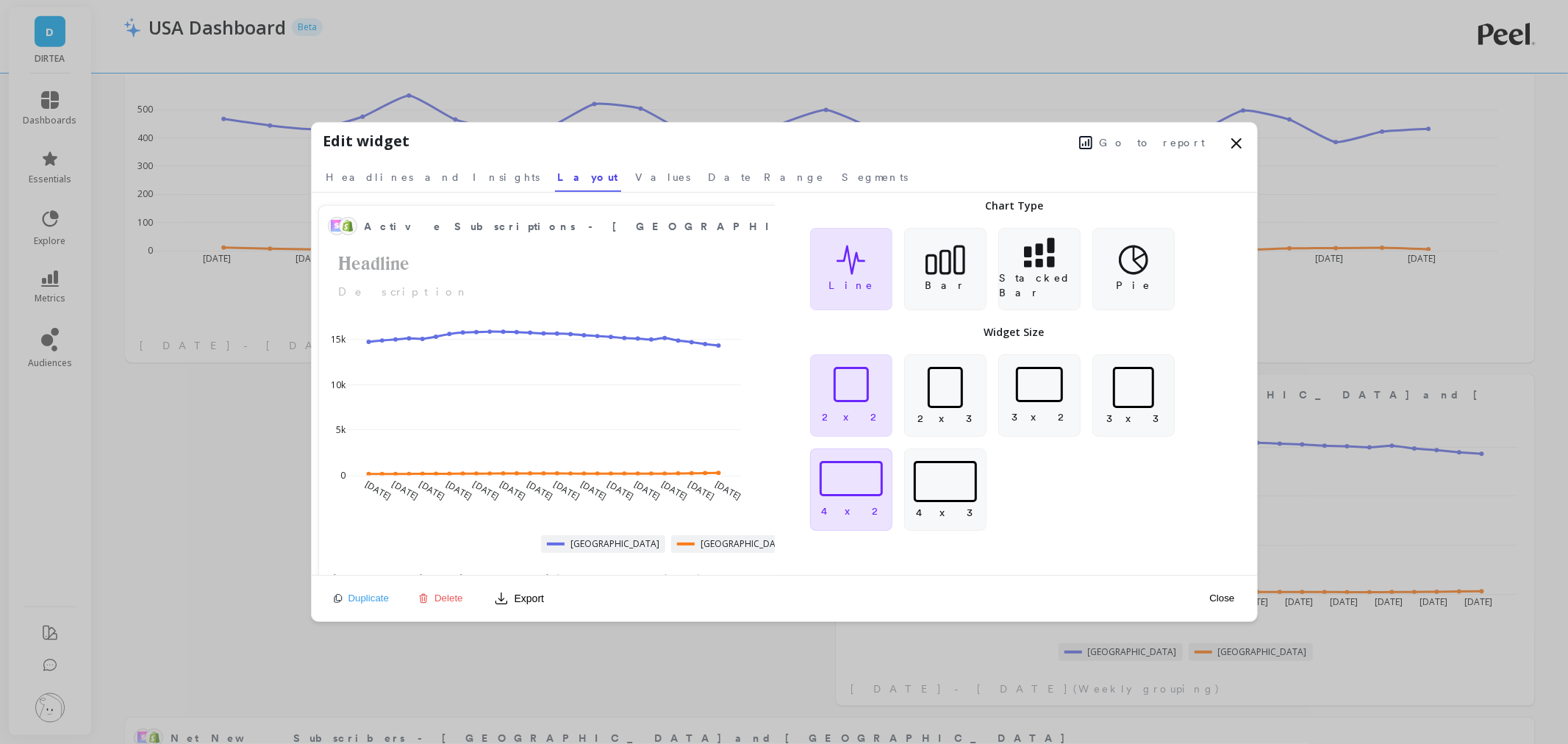
click at [873, 473] on div at bounding box center [851, 478] width 63 height 35
click at [1228, 596] on button "Close" at bounding box center [1221, 598] width 34 height 13
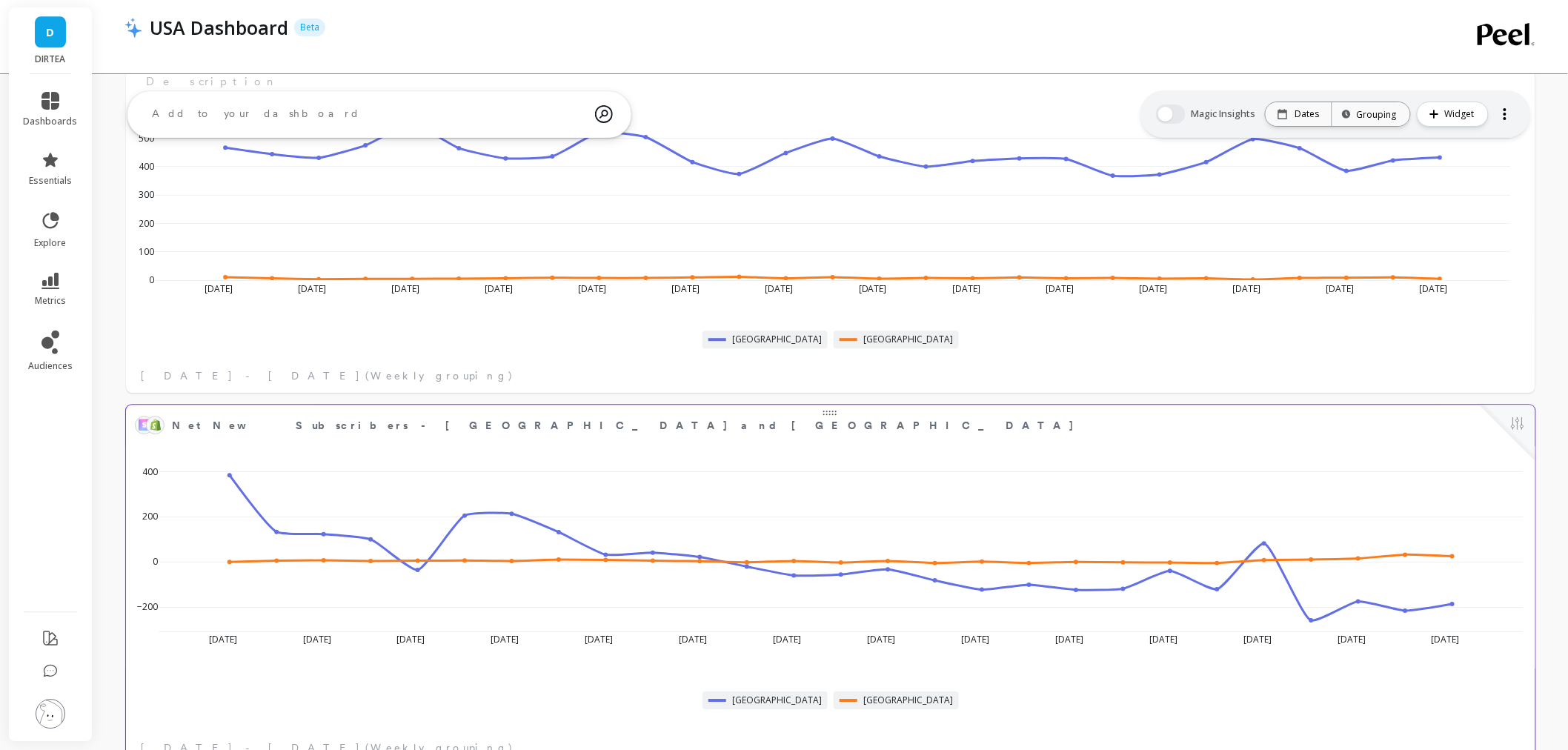
scroll to position [1544, 0]
